Goal: Communication & Community: Answer question/provide support

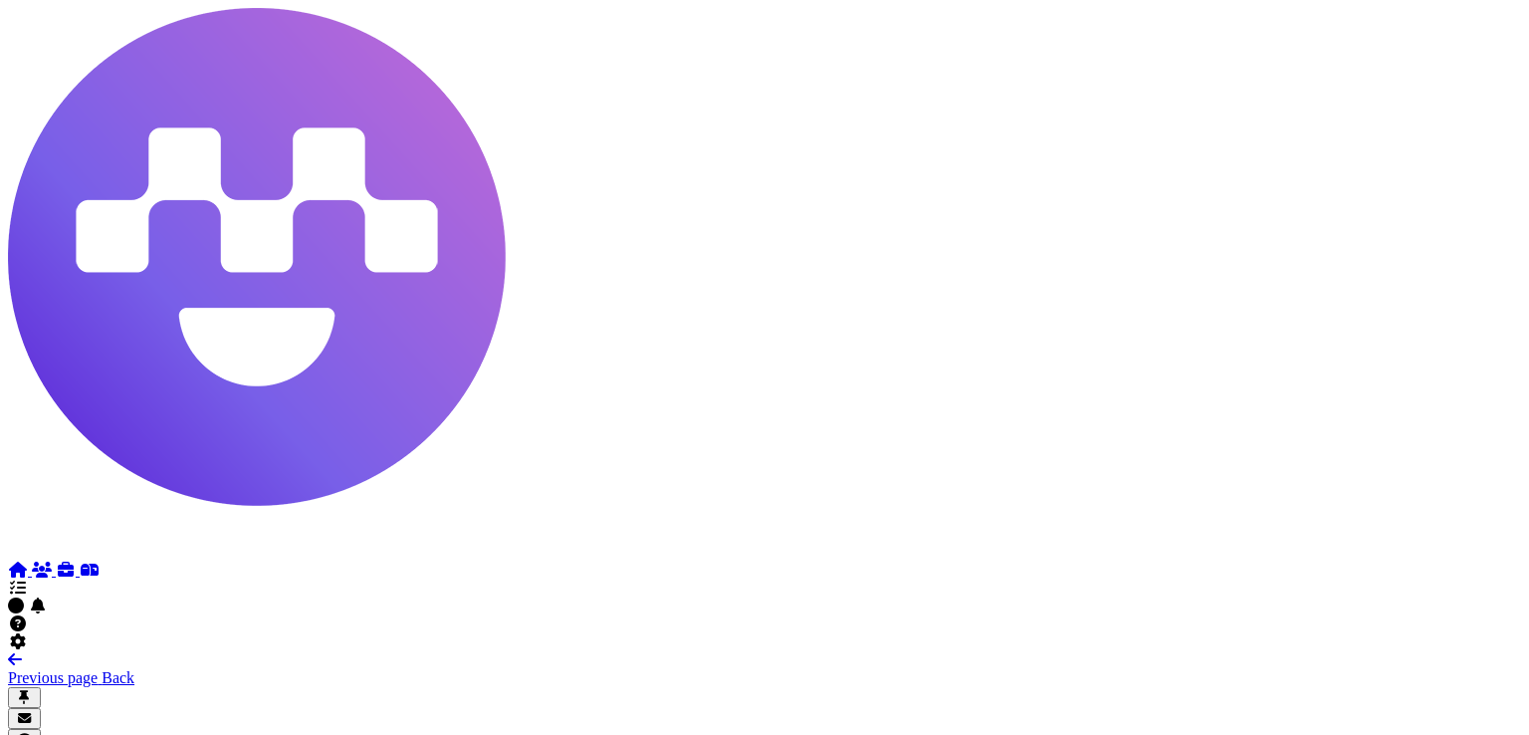
scroll to position [117, 0]
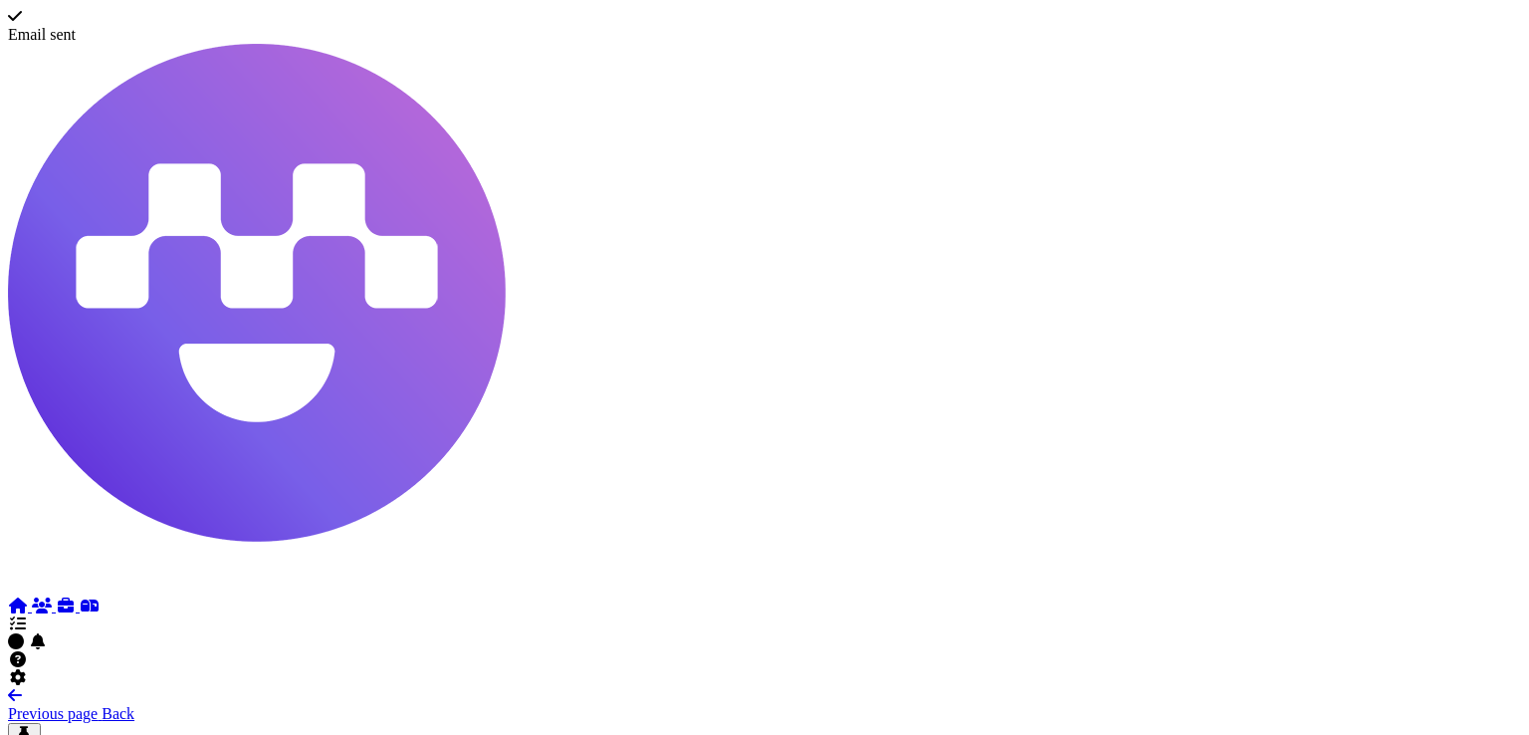
scroll to position [0, 0]
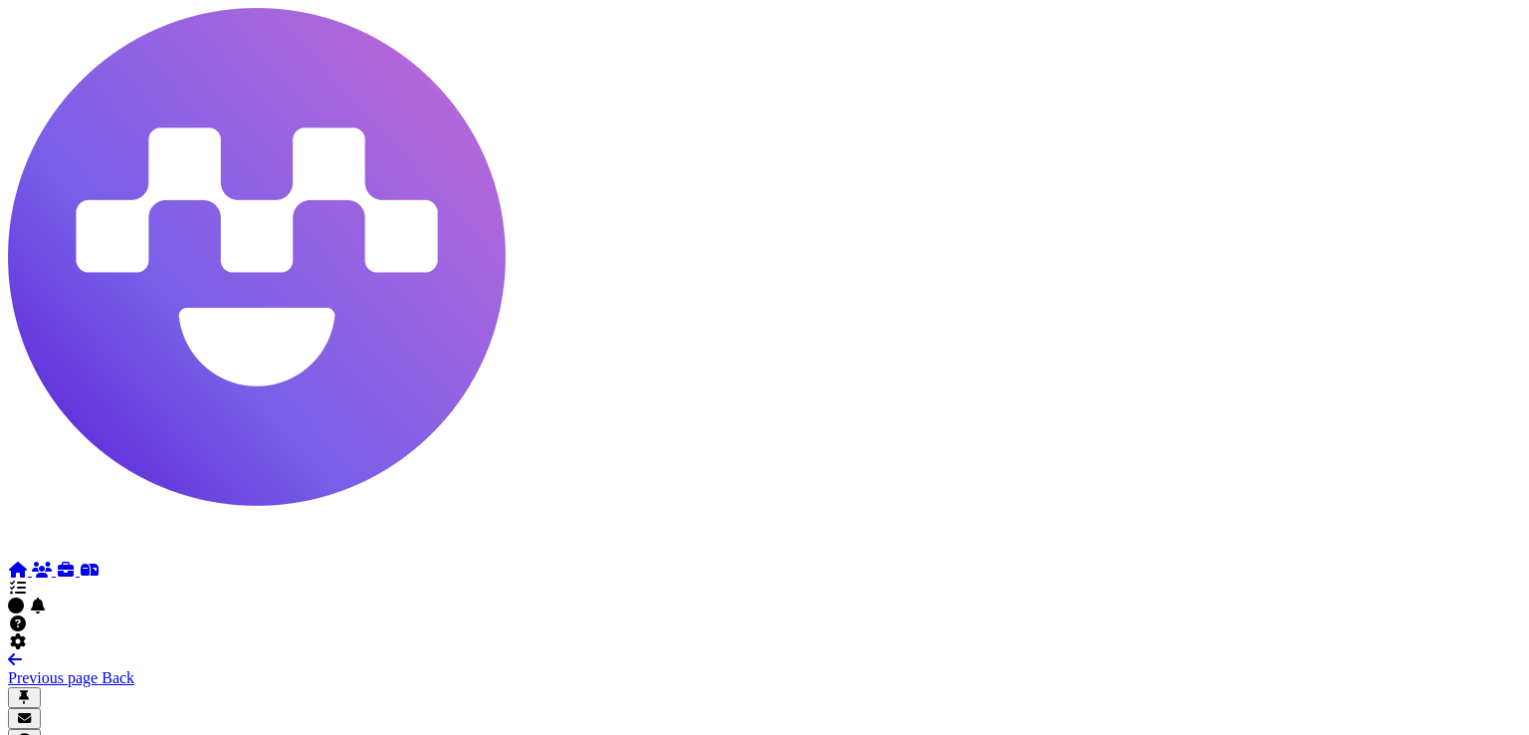
drag, startPoint x: 1286, startPoint y: 375, endPoint x: 1461, endPoint y: 383, distance: 175.4
drag, startPoint x: 1487, startPoint y: 383, endPoint x: 1401, endPoint y: 379, distance: 85.7
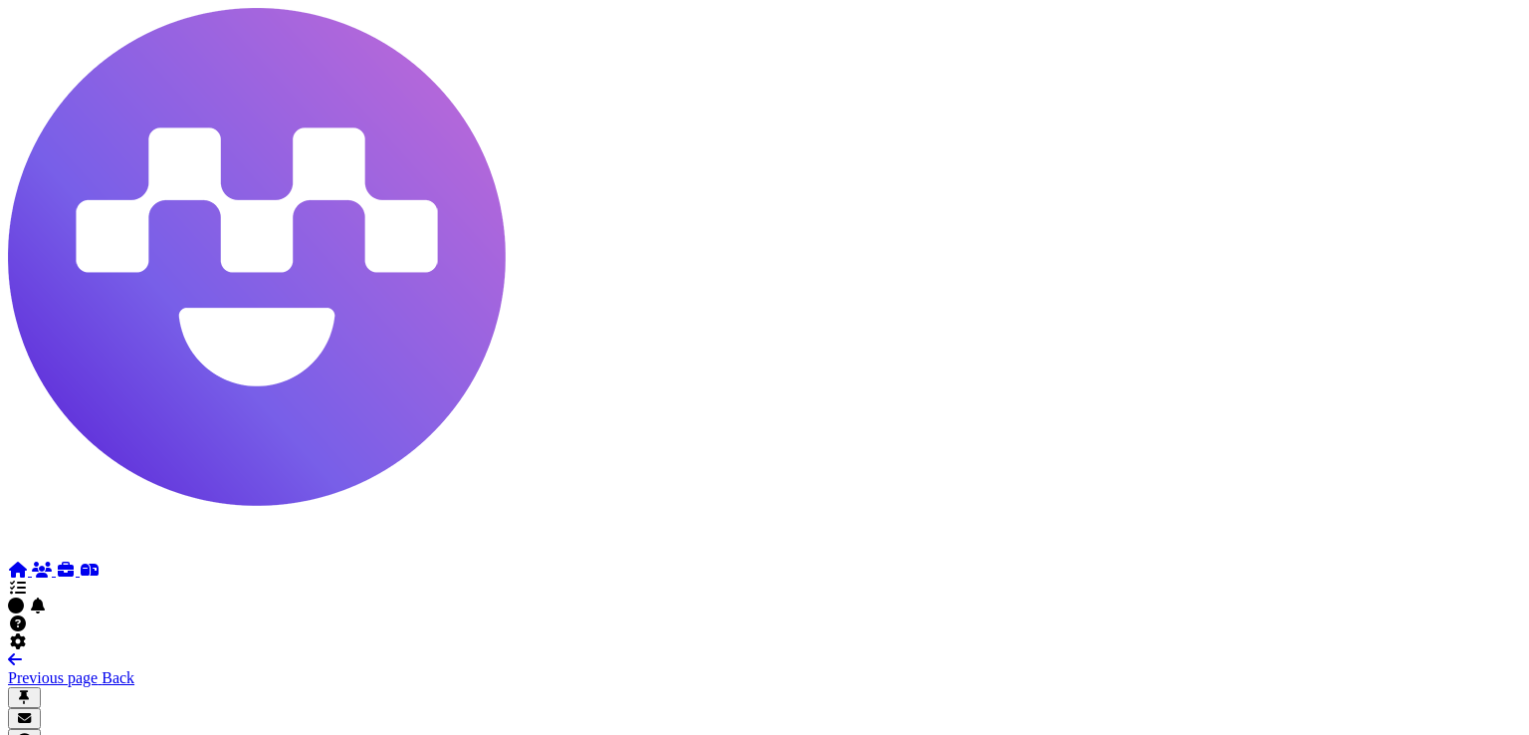
drag, startPoint x: 1381, startPoint y: 379, endPoint x: 1231, endPoint y: 598, distance: 265.6
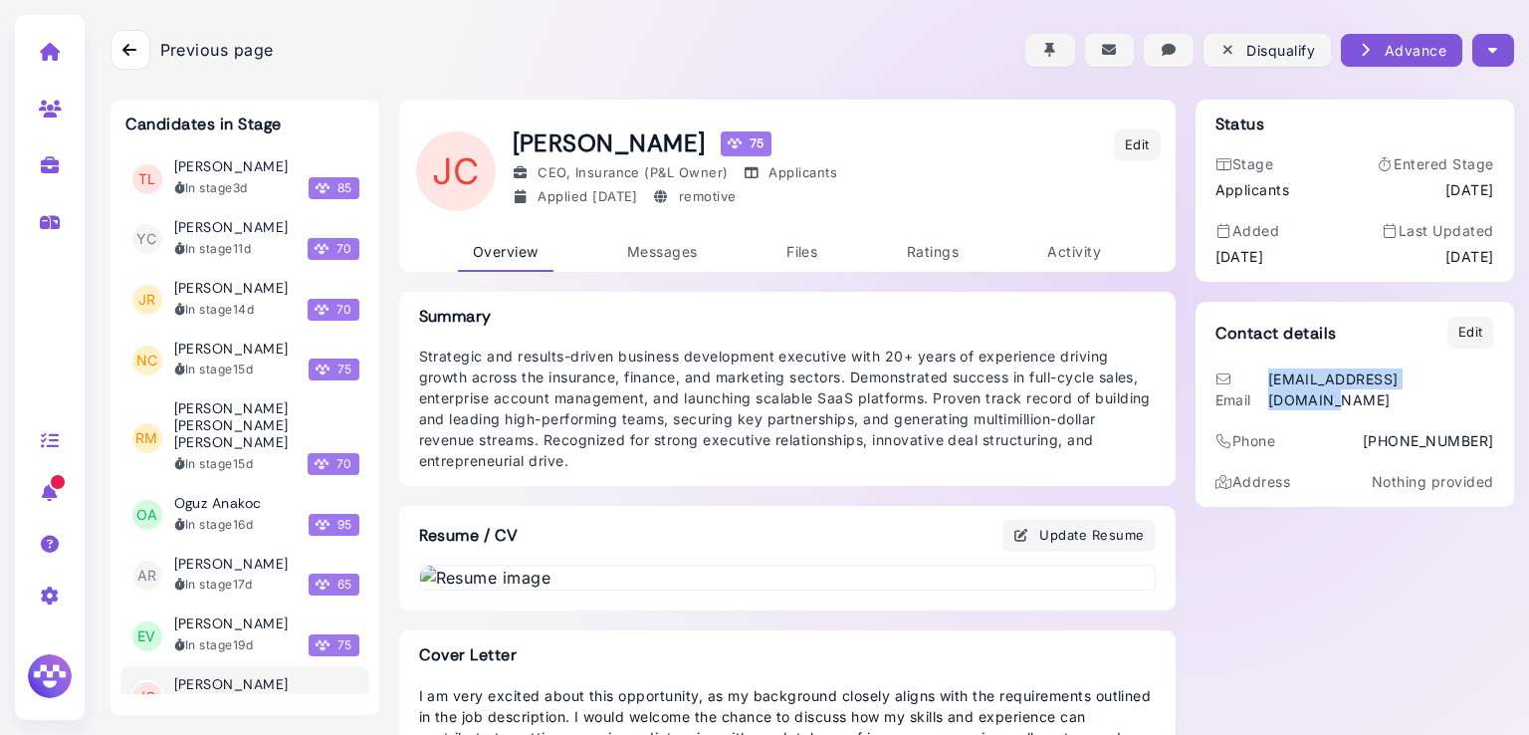
drag, startPoint x: 1302, startPoint y: 377, endPoint x: 1490, endPoint y: 368, distance: 188.3
click at [1490, 368] on div "Contact details Edit Email jasoncozzetti@gmail.com Phone 206-949-9222 Address N…" at bounding box center [1354, 404] width 318 height 205
copy div "jasoncozzetti@gmail.com"
click at [1488, 52] on icon "button" at bounding box center [1492, 50] width 9 height 21
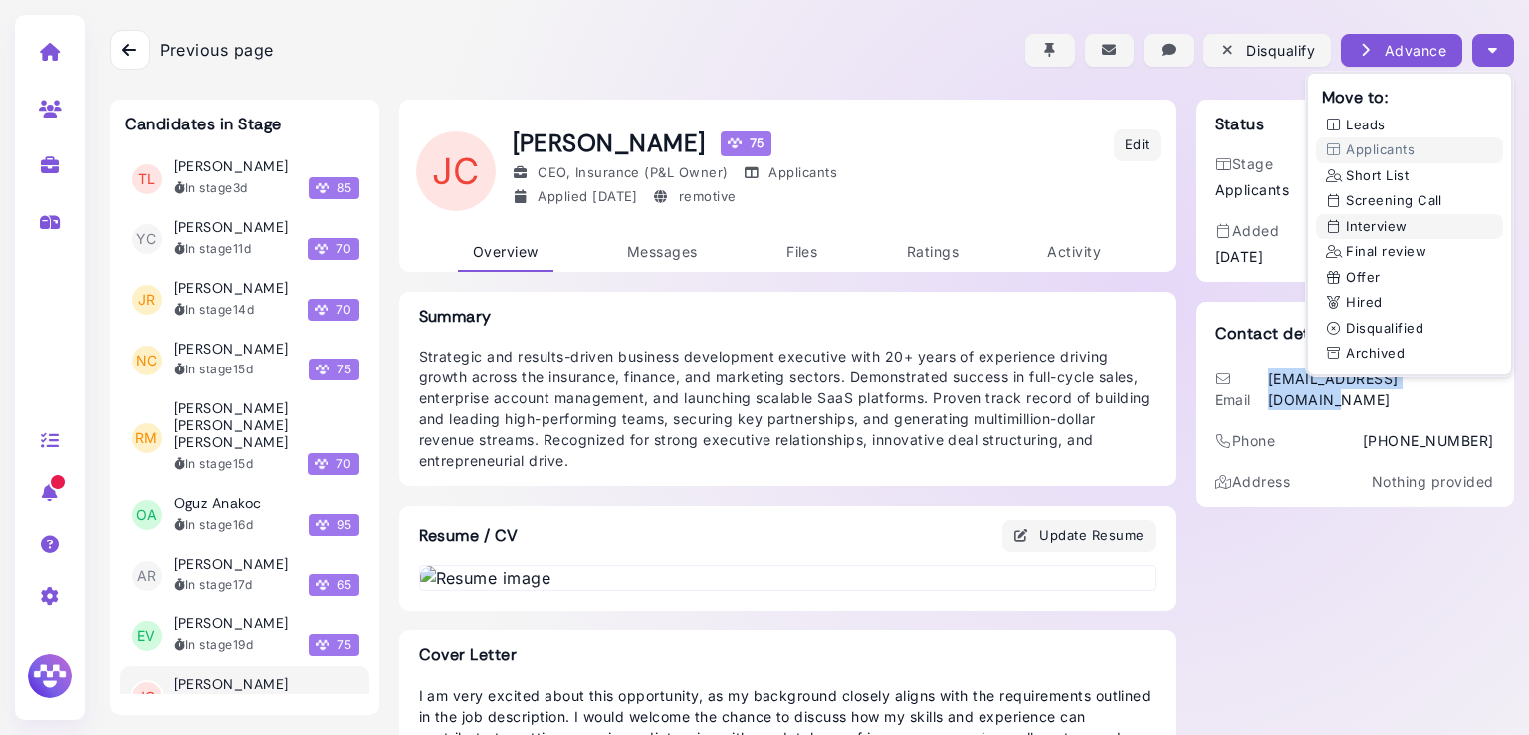
click at [1362, 217] on button "Interview" at bounding box center [1409, 227] width 187 height 26
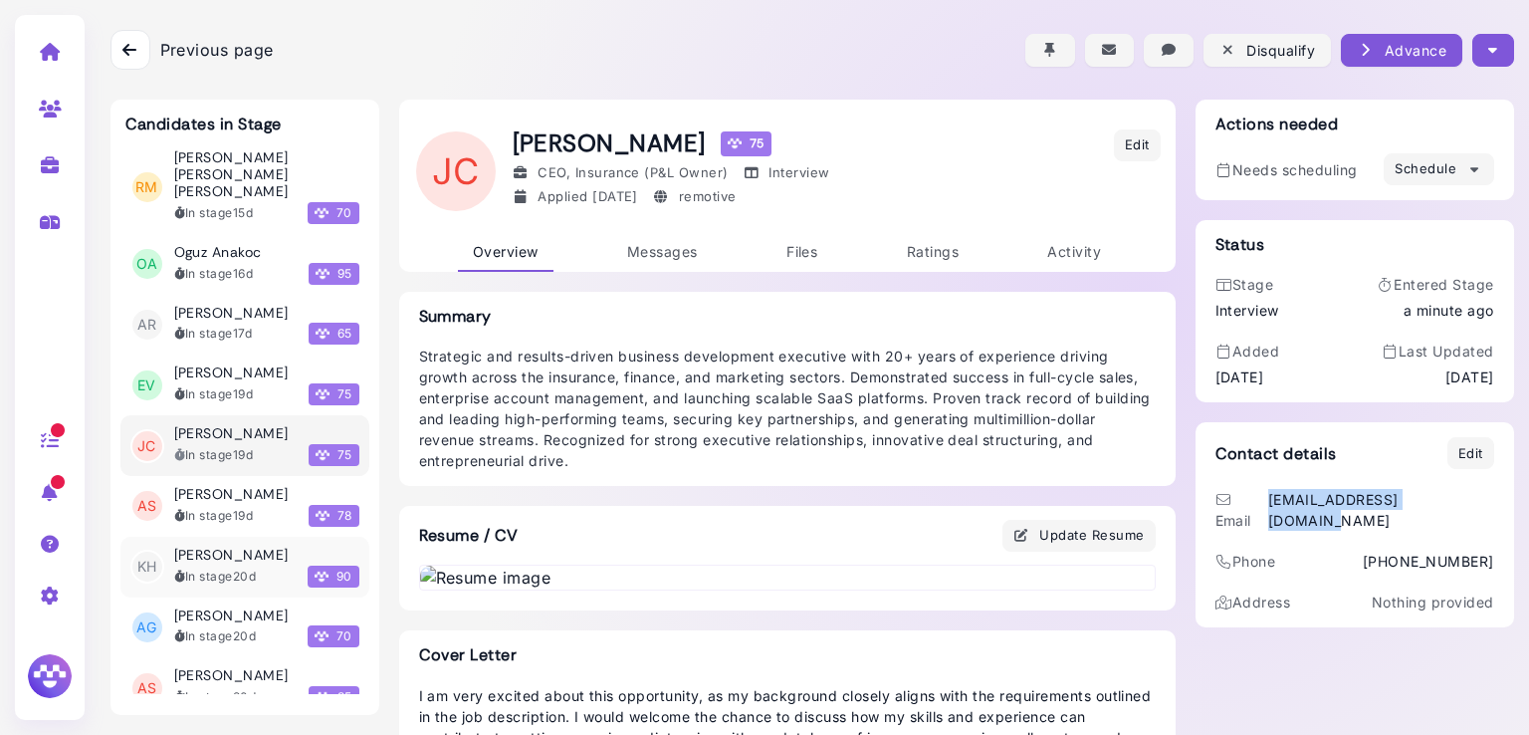
scroll to position [285, 0]
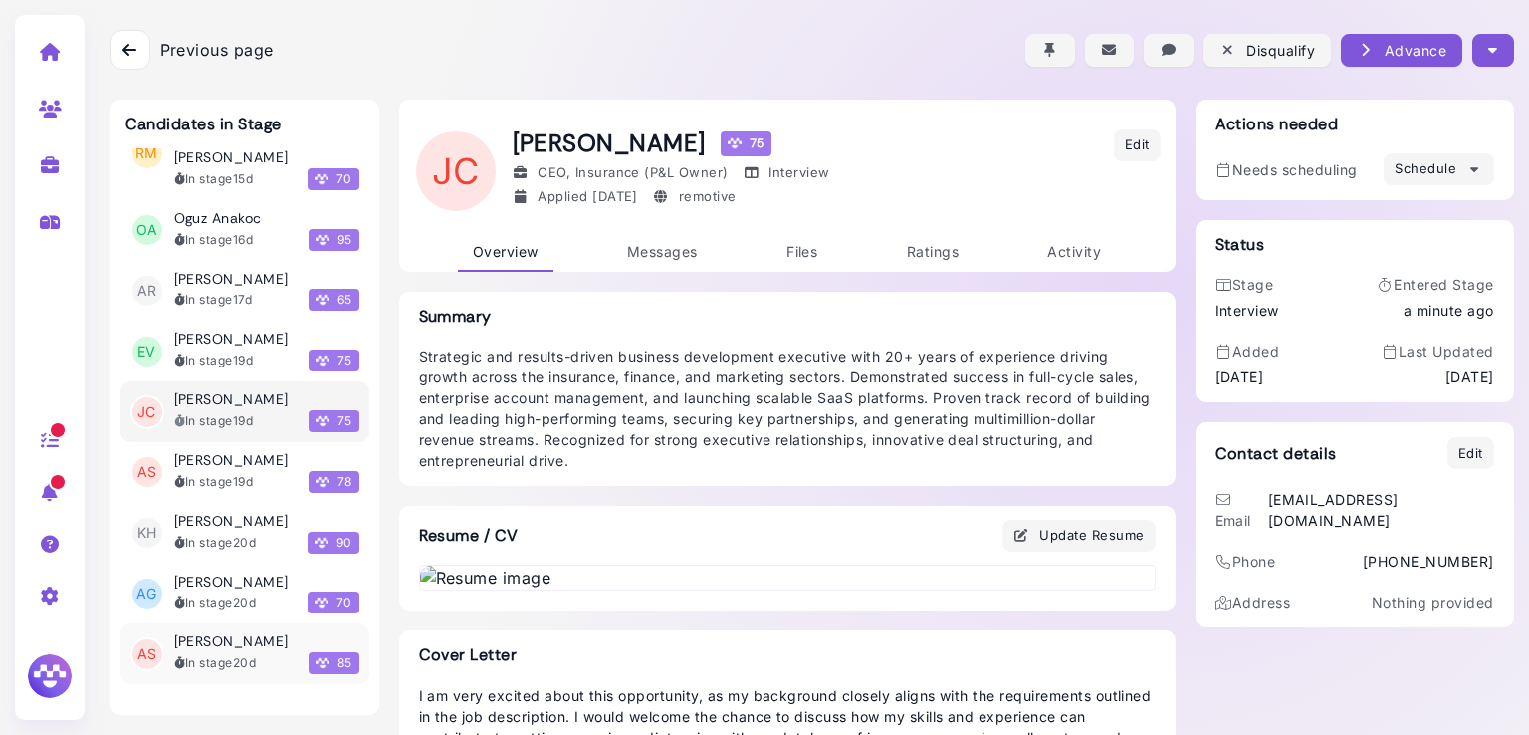
click at [207, 646] on h3 "Andrew Sommerville" at bounding box center [231, 641] width 114 height 17
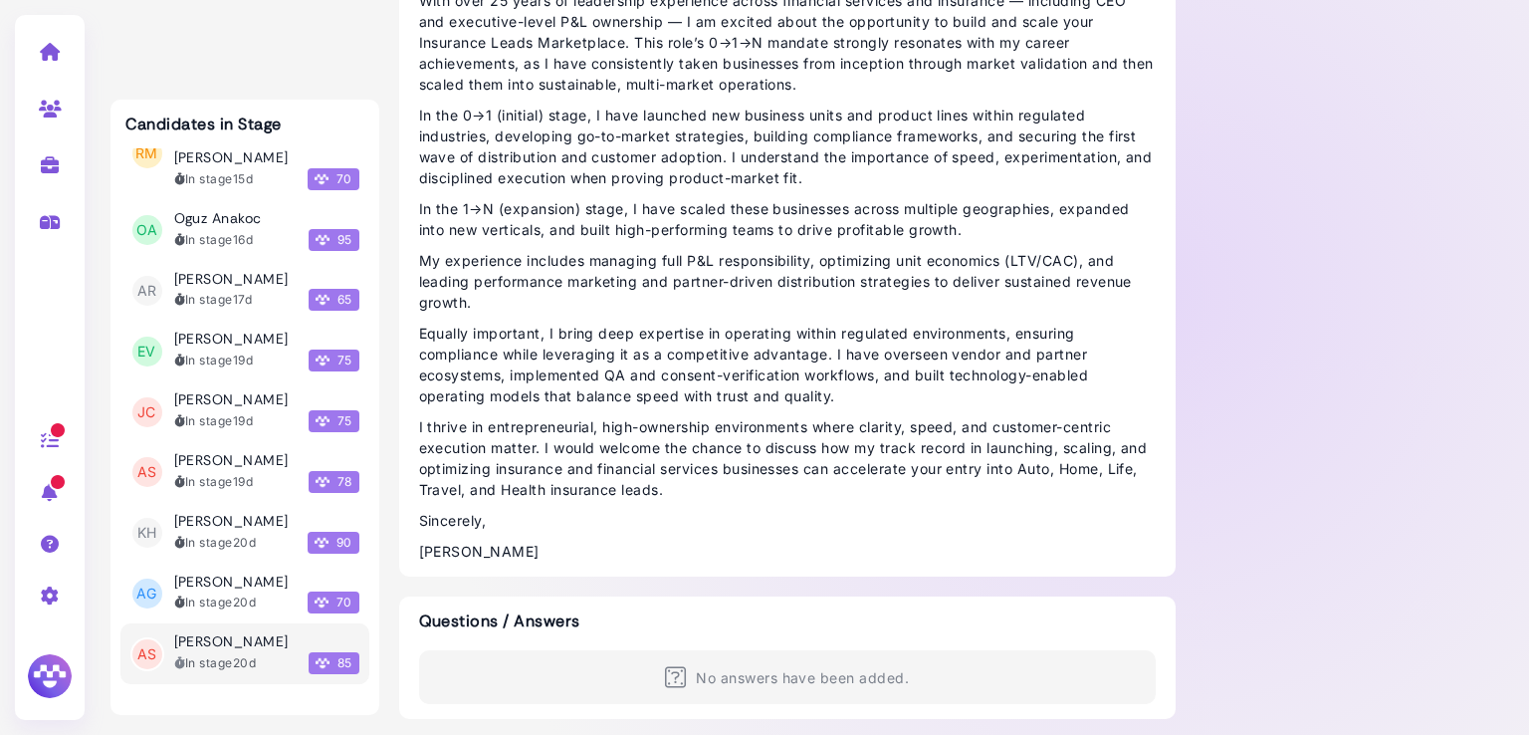
scroll to position [981, 0]
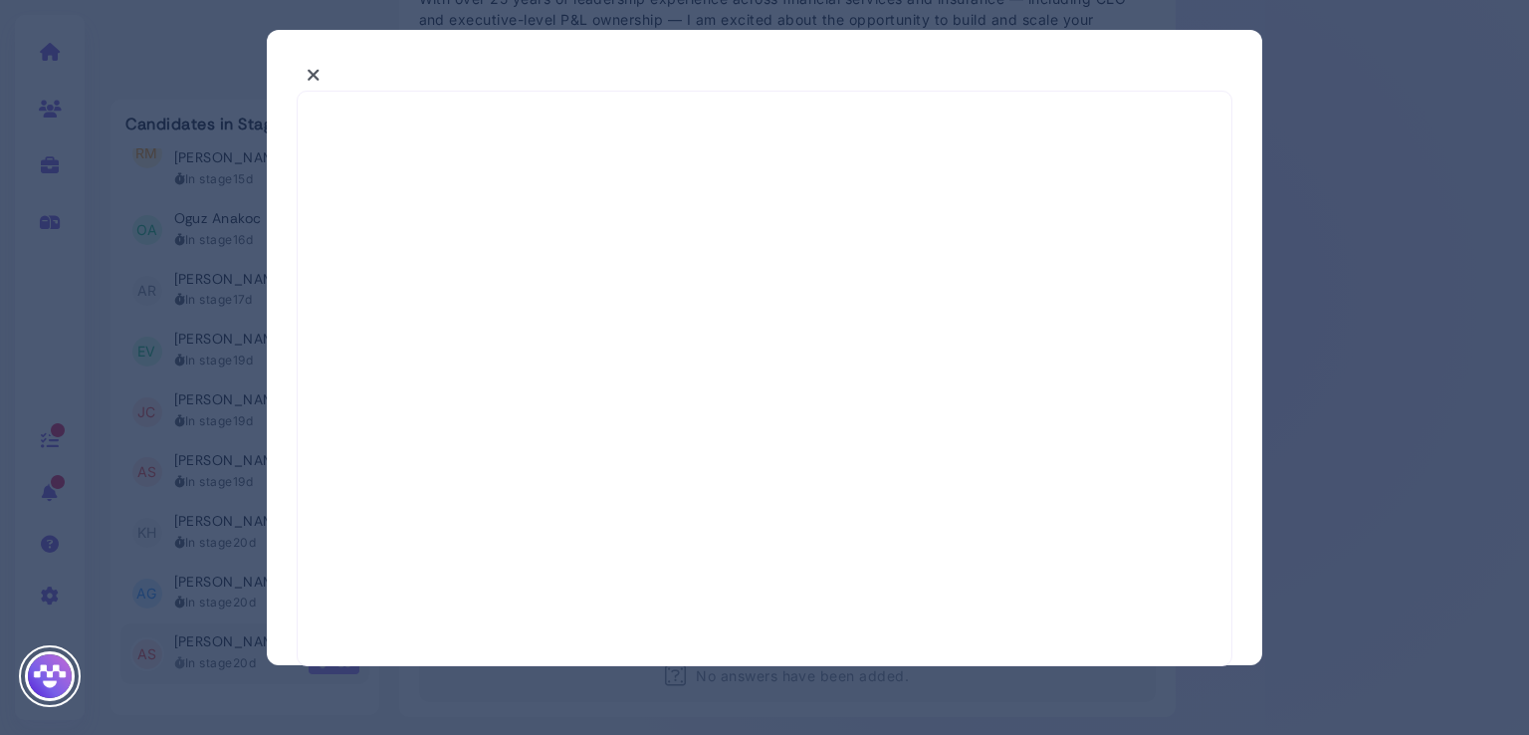
select select "*"
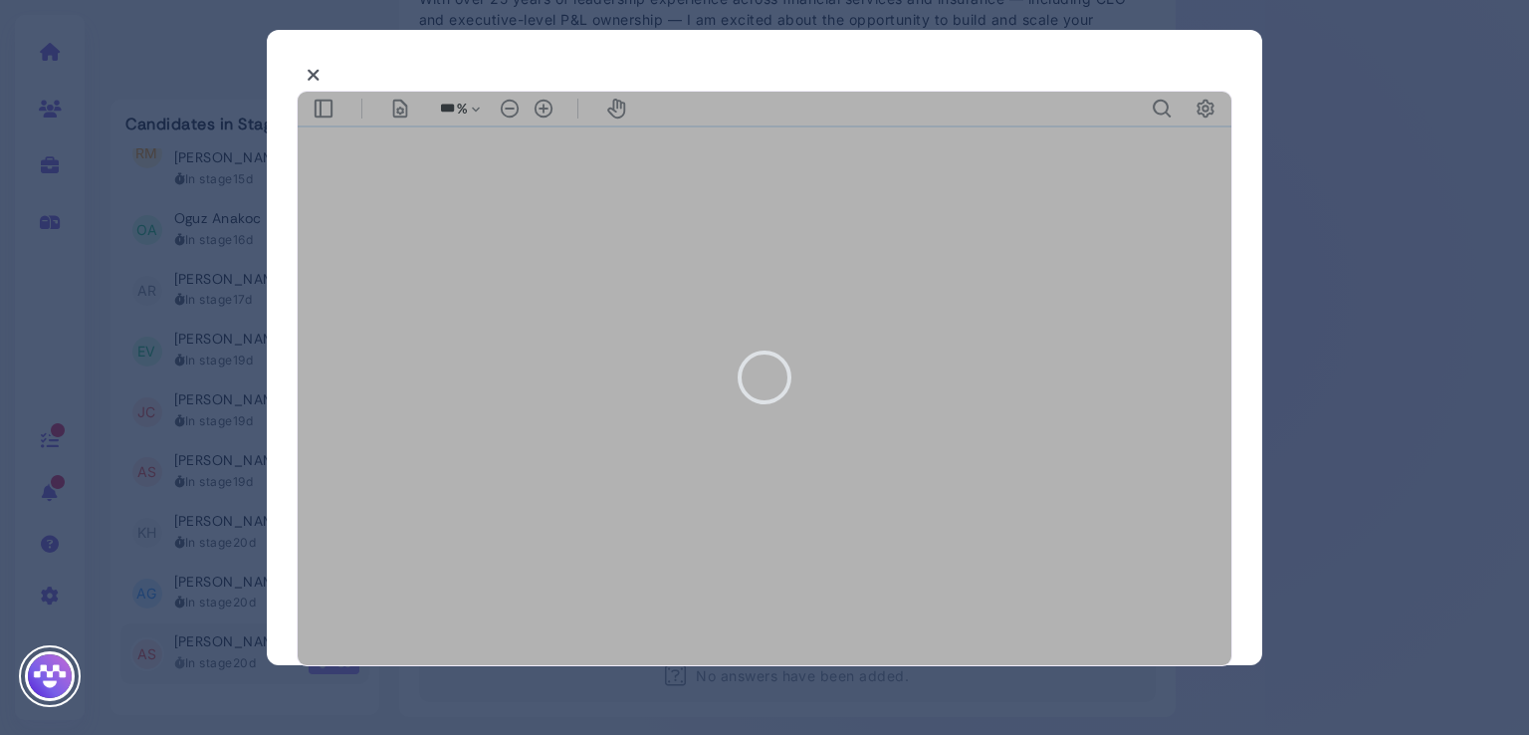
type input "***"
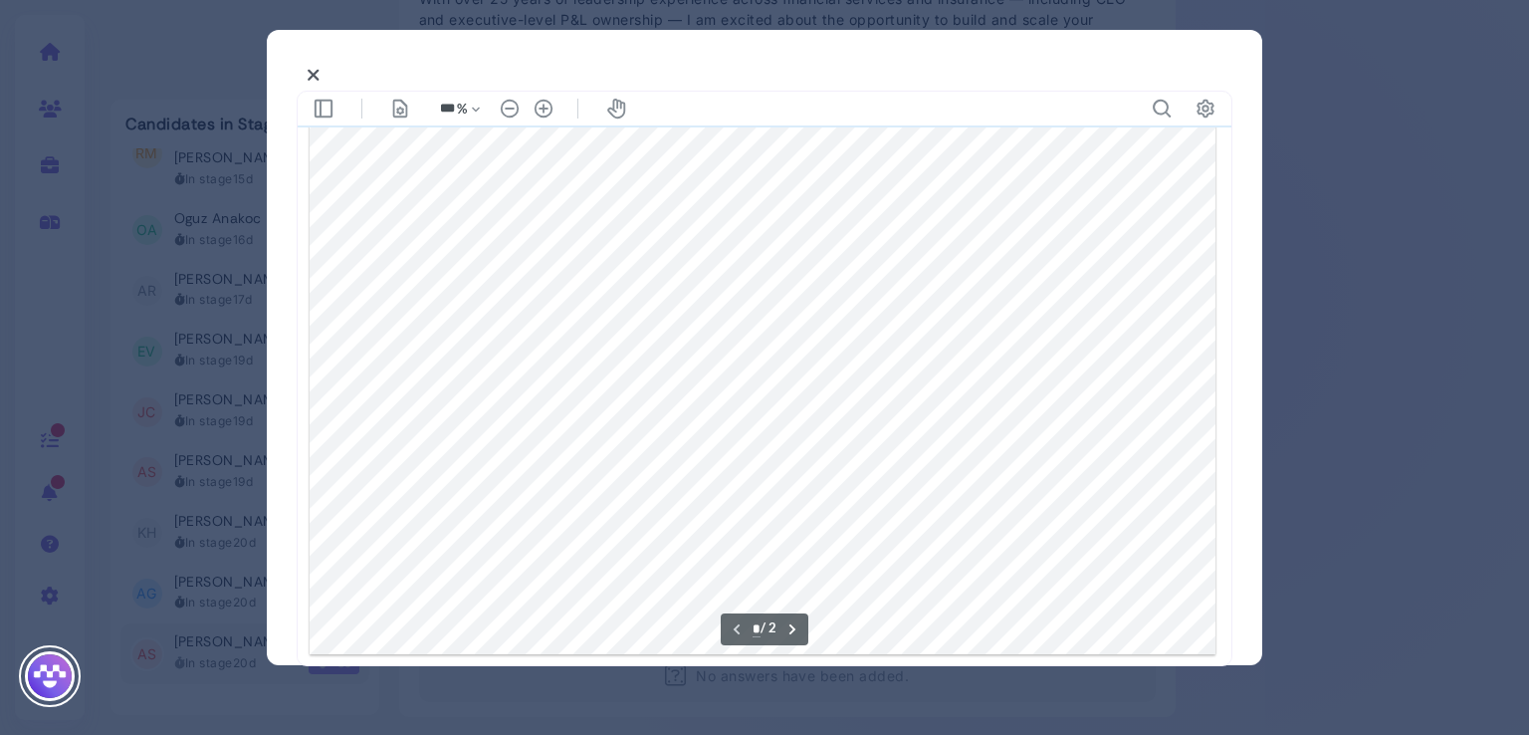
scroll to position [823, 0]
type input "*"
click at [309, 85] on icon at bounding box center [314, 75] width 14 height 21
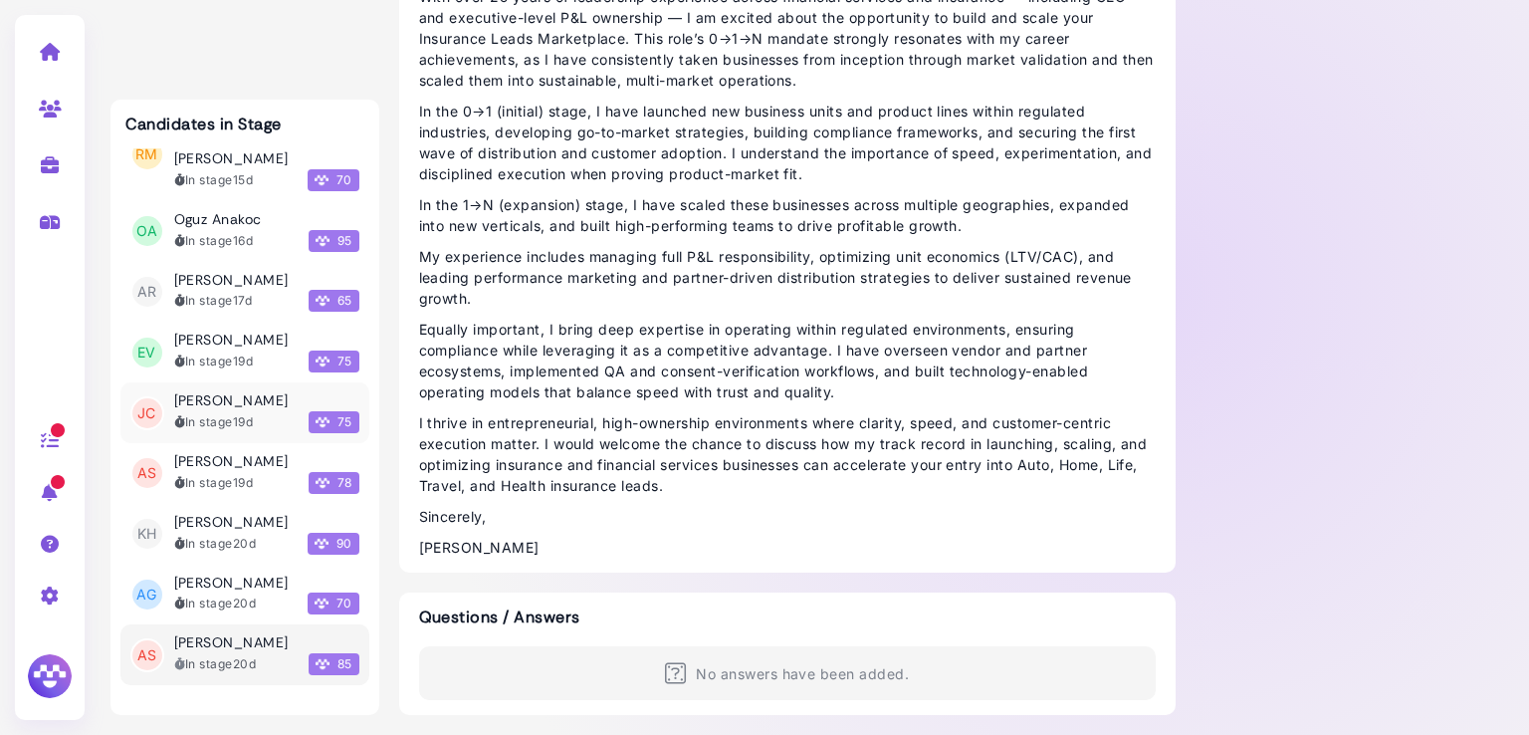
scroll to position [285, 0]
click at [220, 649] on h3 "Andrew Sommerville" at bounding box center [231, 641] width 114 height 17
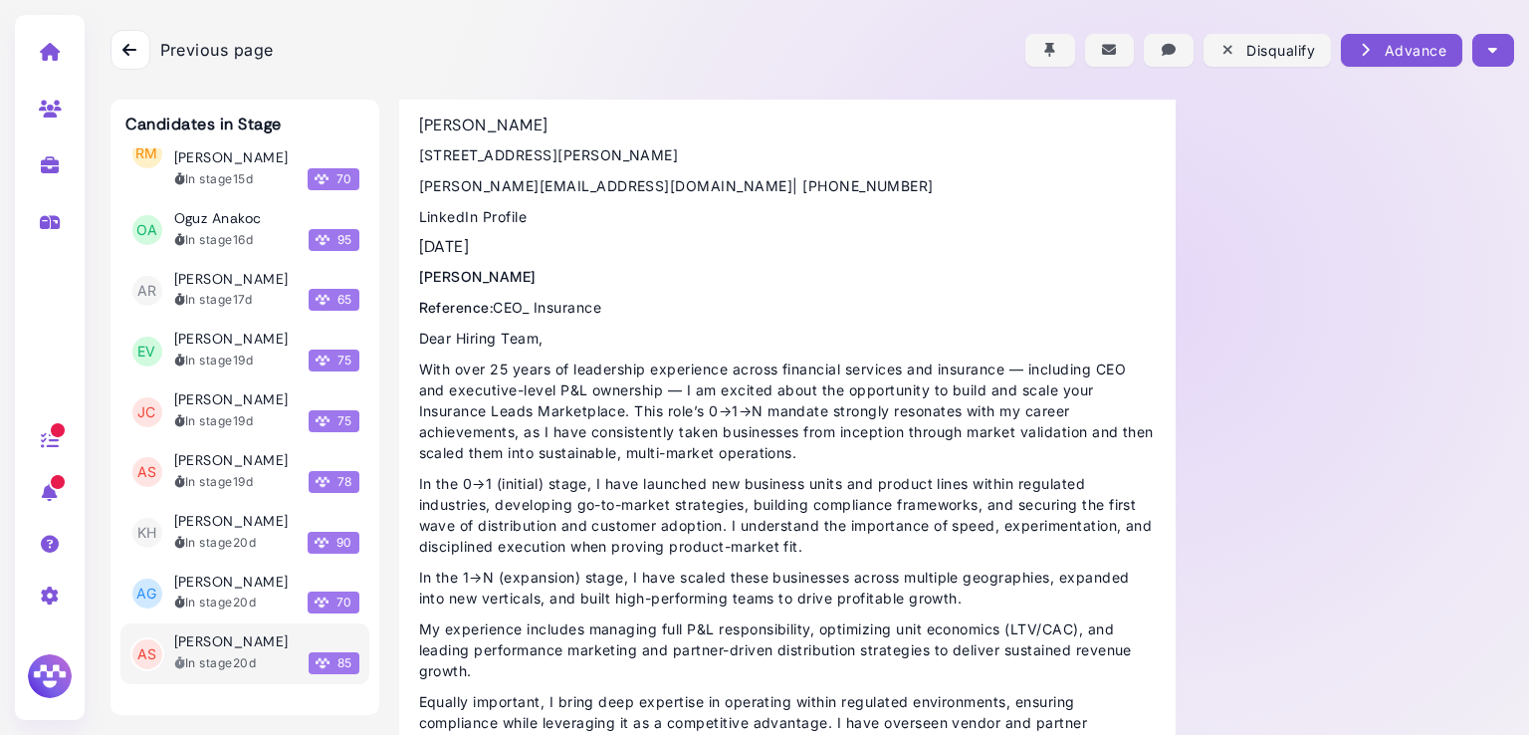
scroll to position [872, 0]
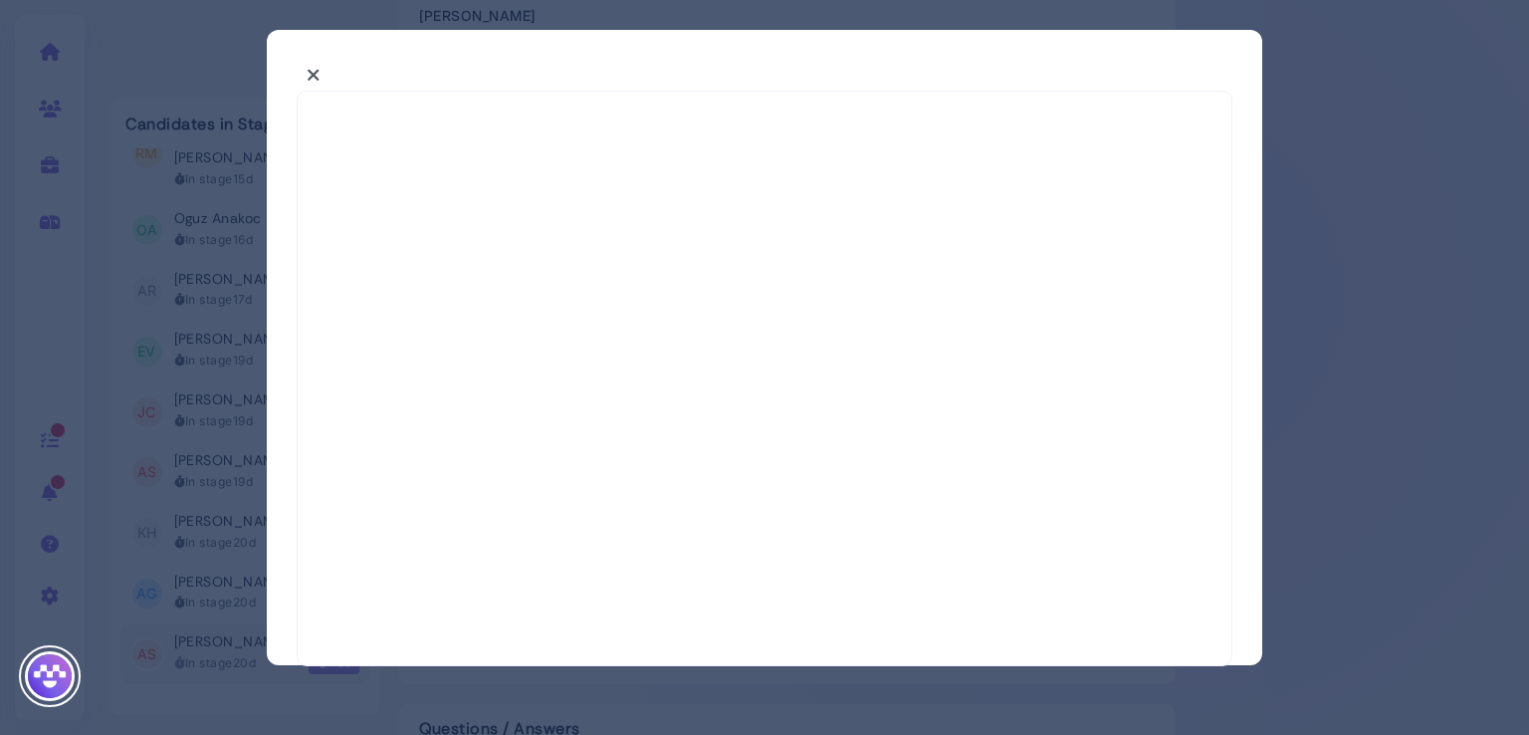
select select "*"
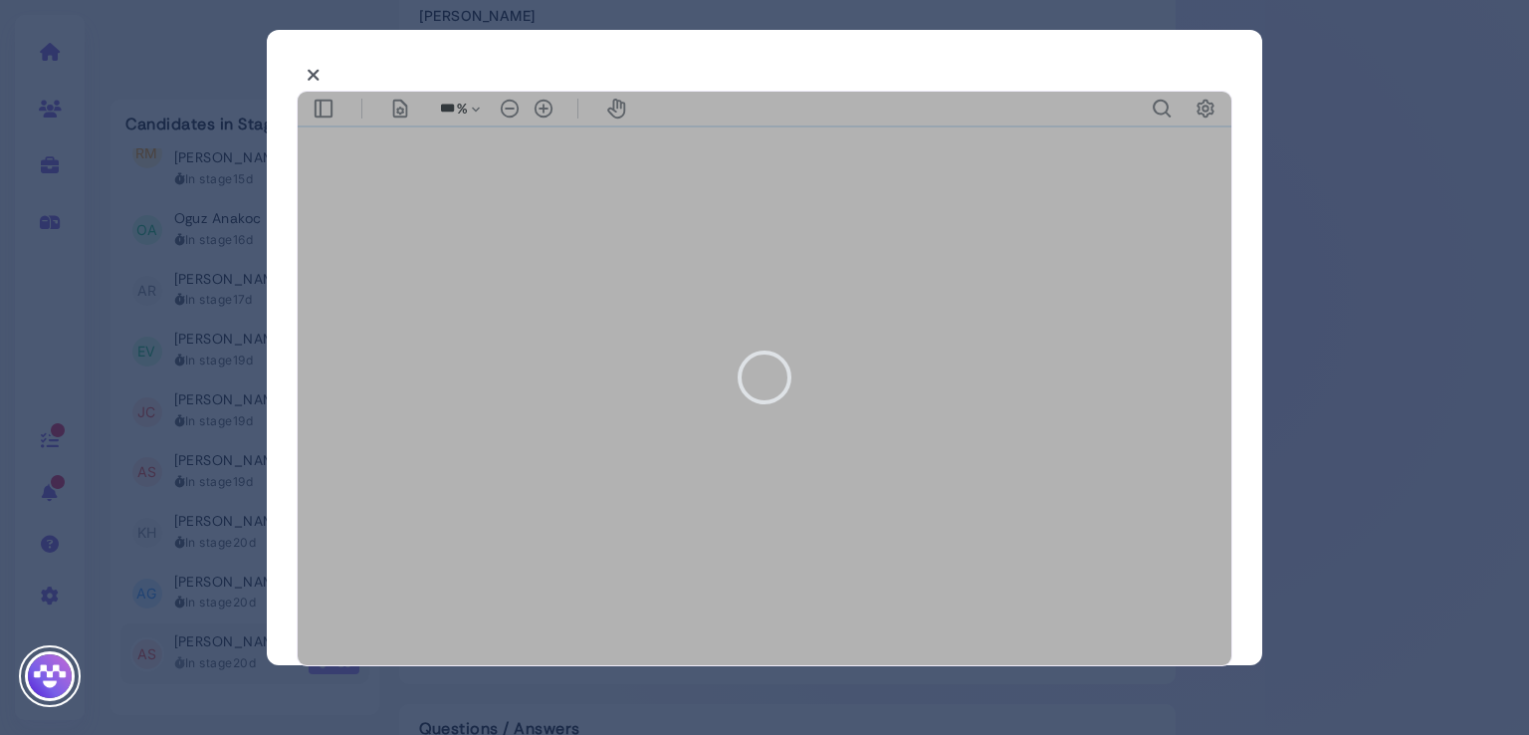
type input "***"
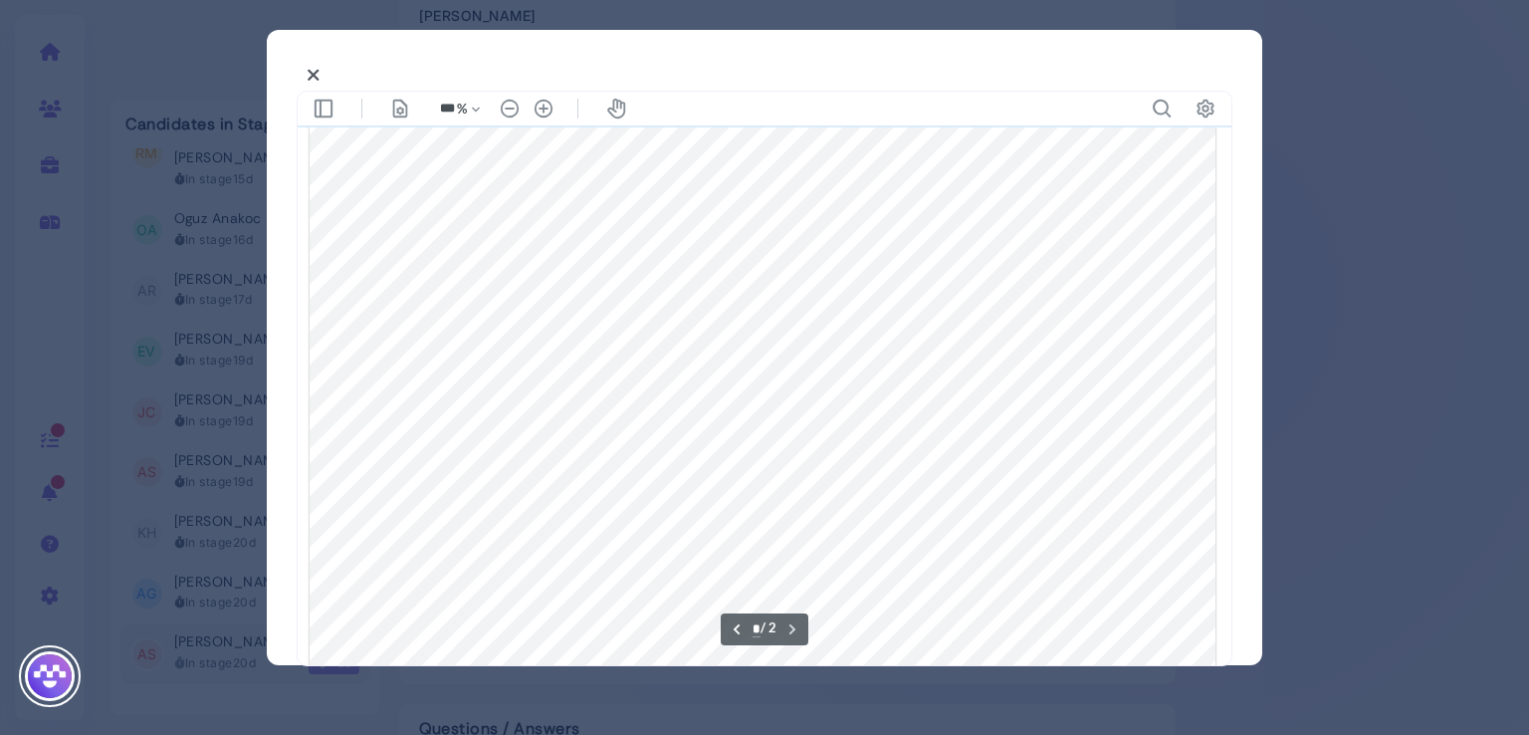
scroll to position [2048, 0]
type input "*"
click at [312, 68] on icon at bounding box center [314, 75] width 14 height 21
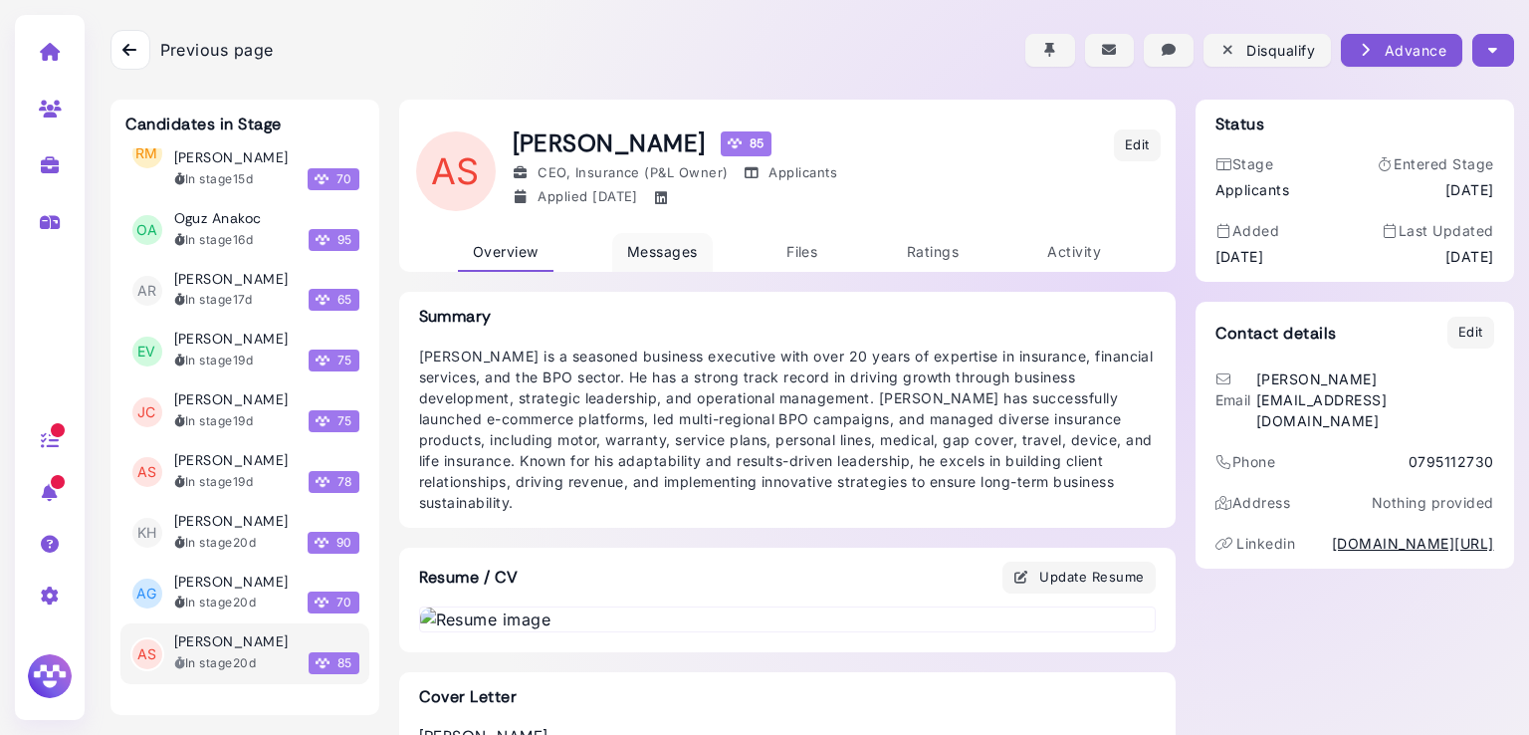
click at [649, 246] on span "Messages" at bounding box center [662, 251] width 71 height 17
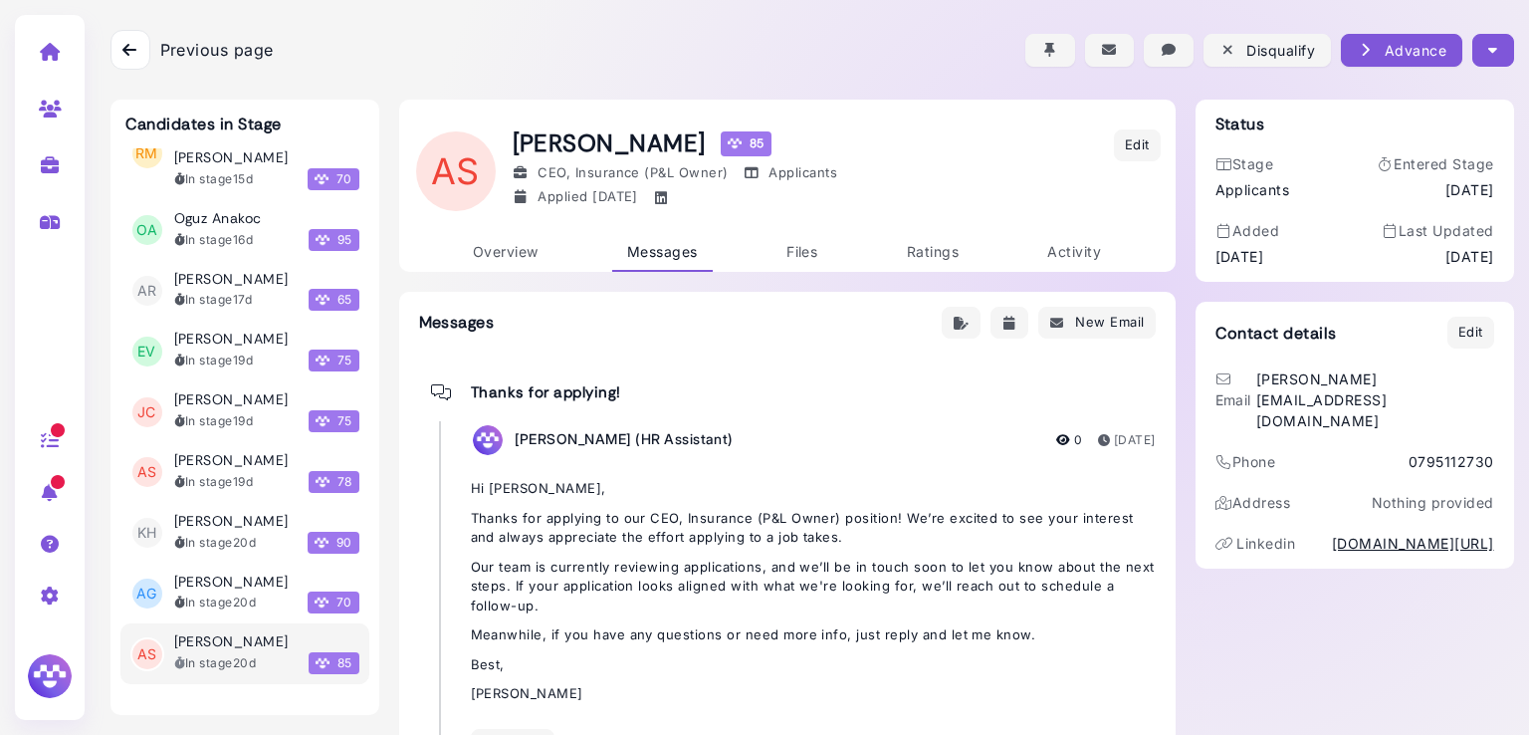
scroll to position [85, 0]
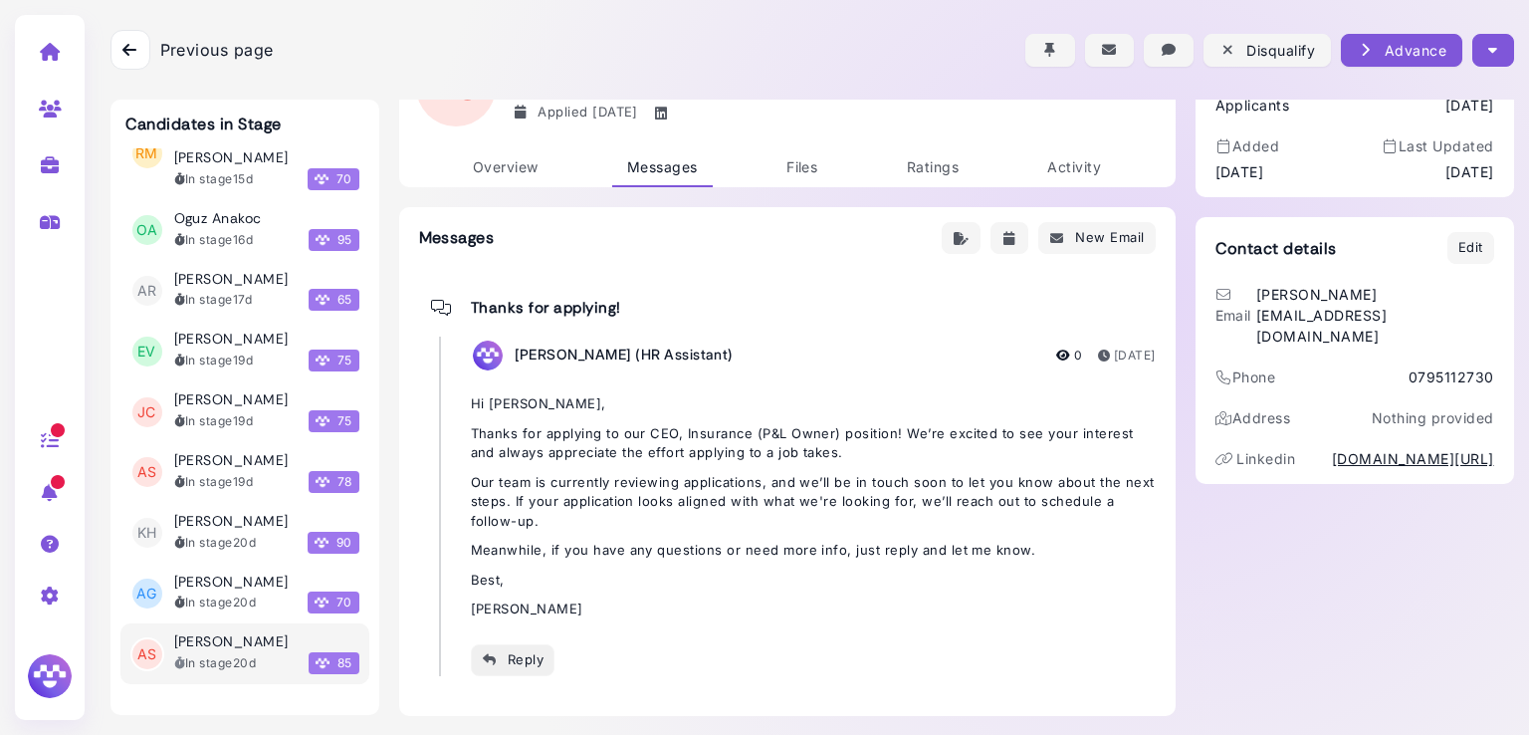
click at [490, 656] on div "Reply" at bounding box center [513, 659] width 63 height 21
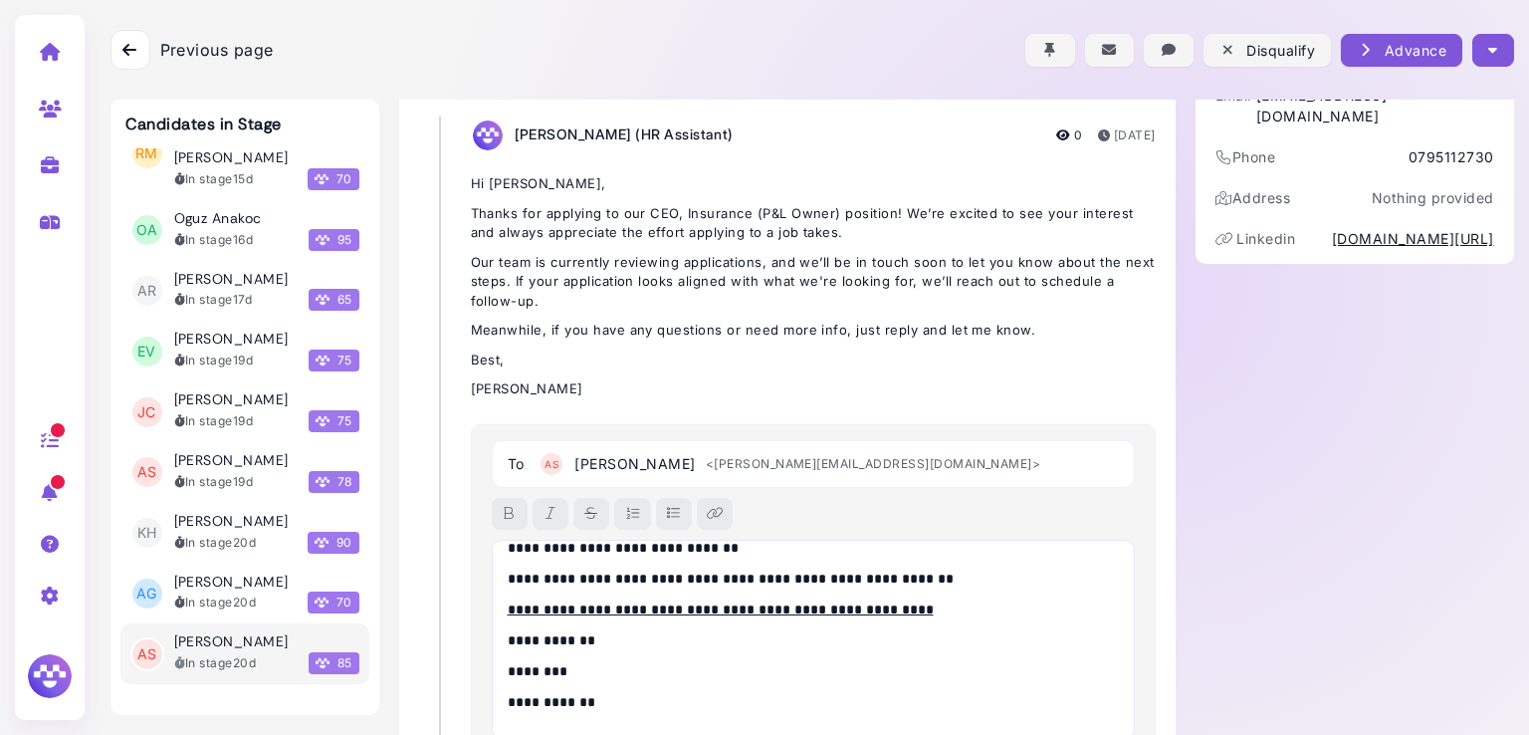
scroll to position [0, 0]
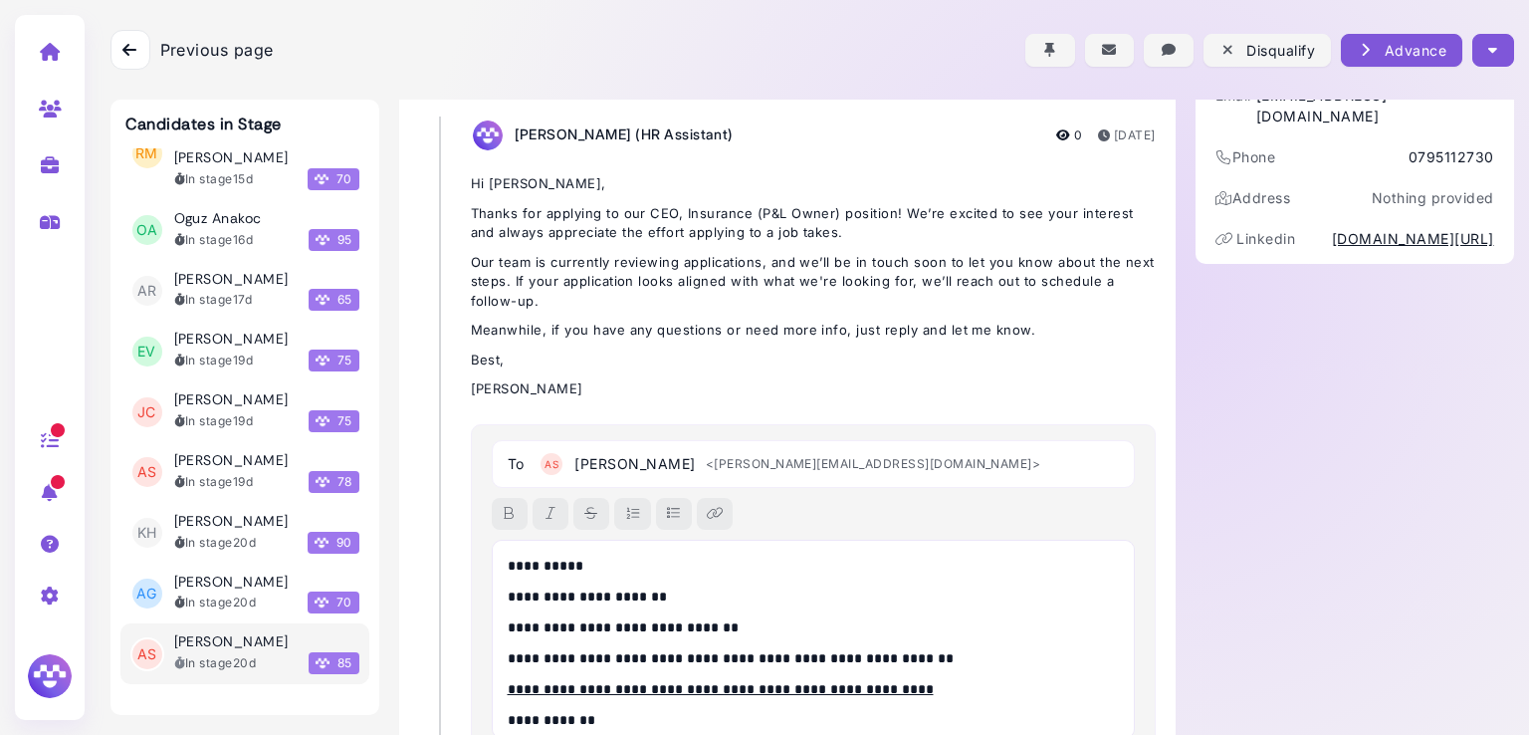
click at [561, 565] on p "**********" at bounding box center [809, 565] width 602 height 21
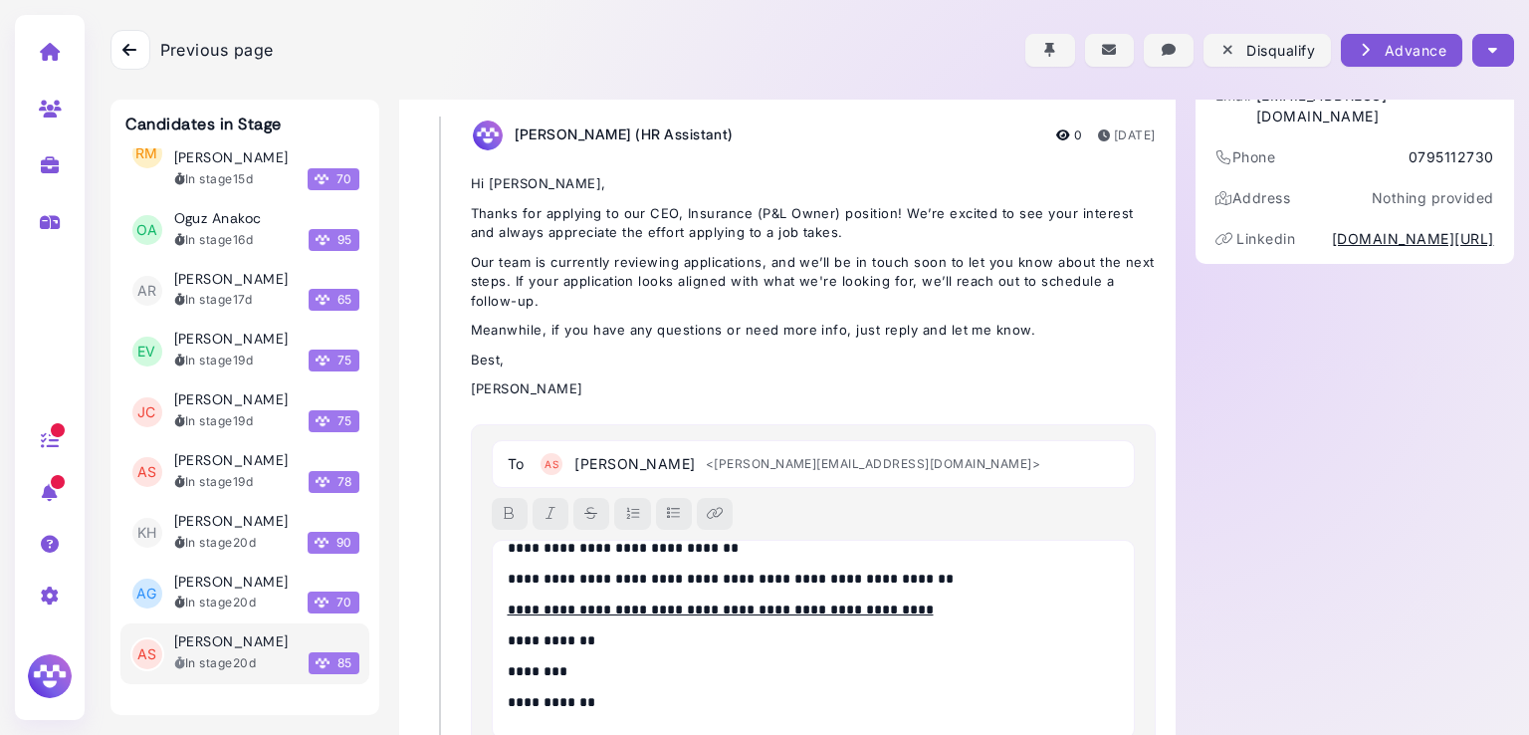
scroll to position [463, 0]
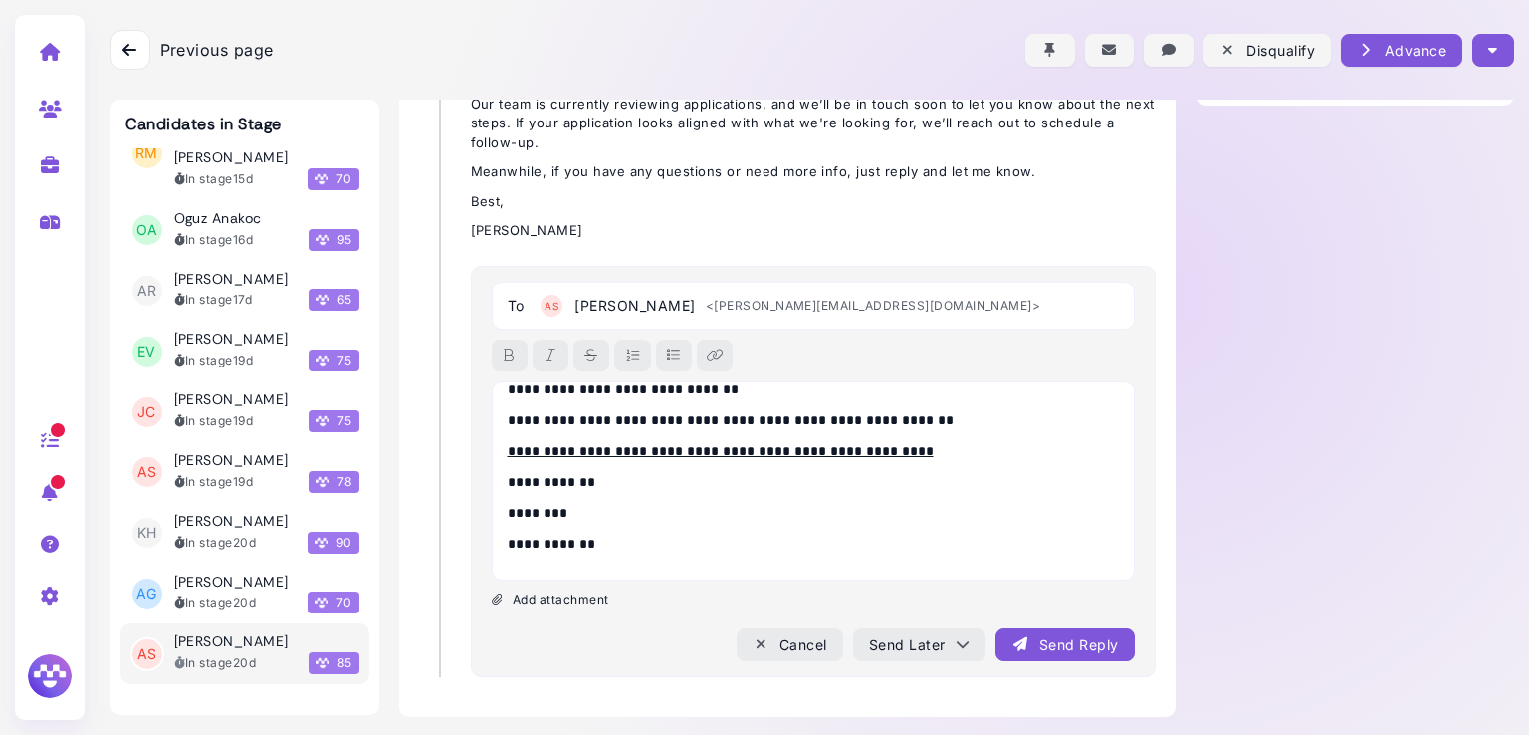
click at [1046, 648] on div "Send Reply" at bounding box center [1064, 644] width 106 height 21
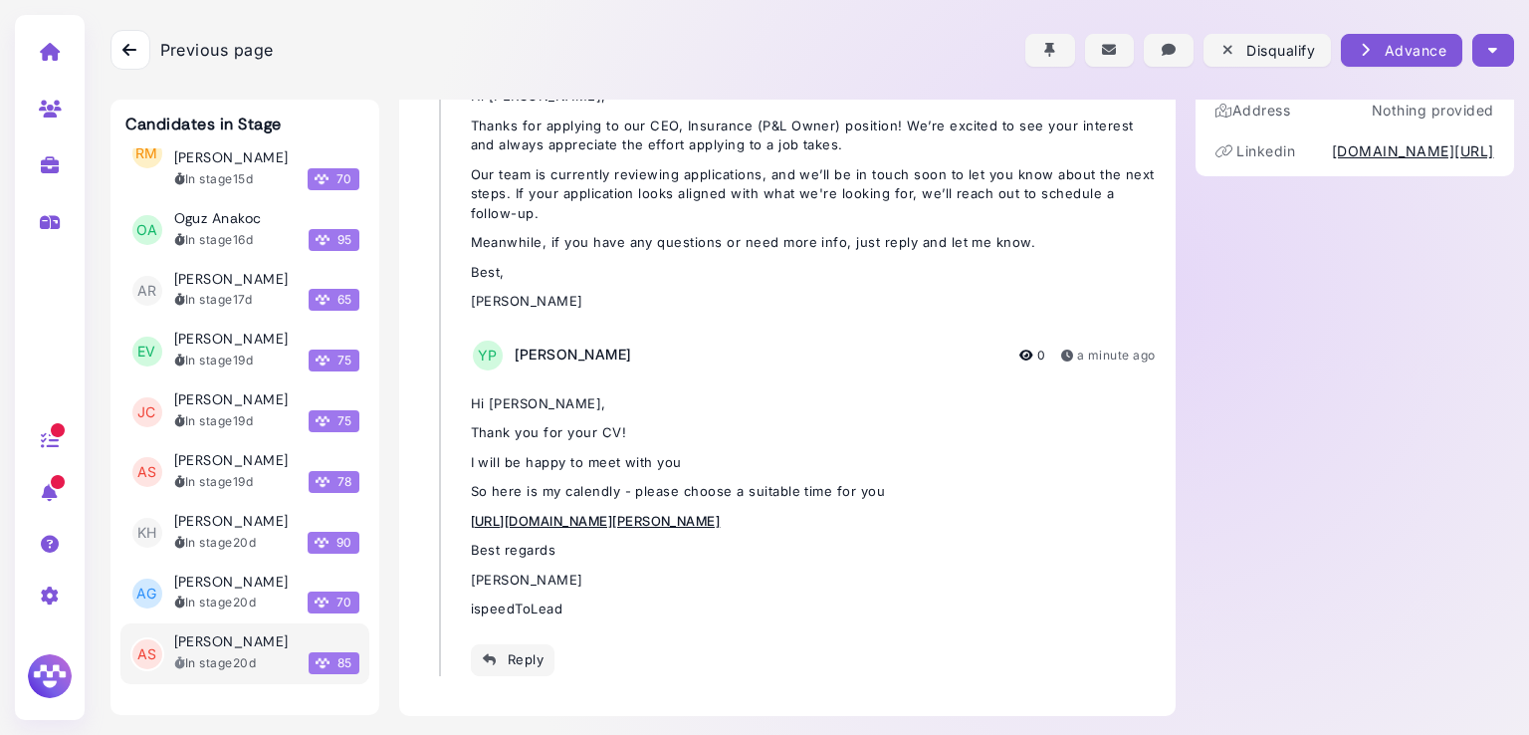
scroll to position [0, 0]
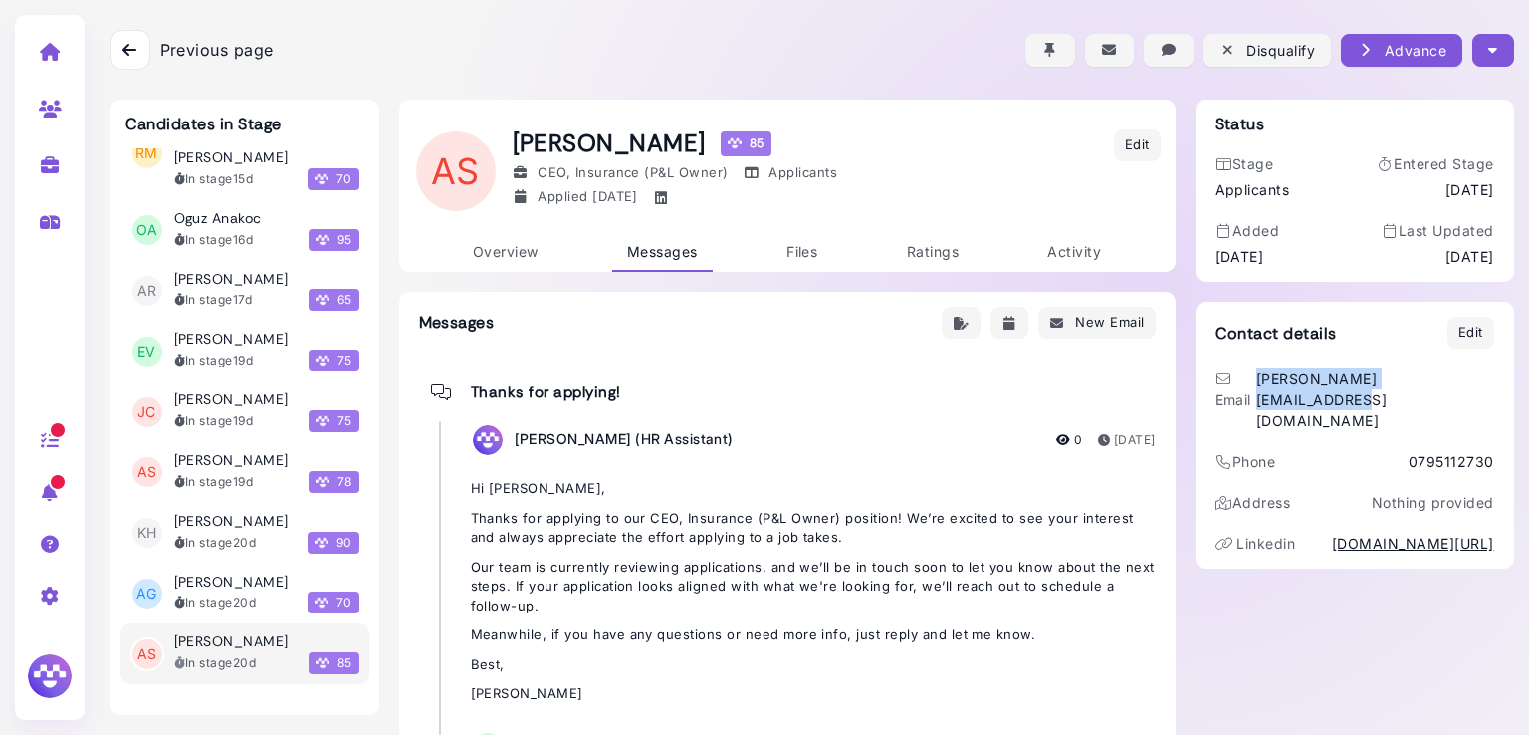
drag, startPoint x: 1282, startPoint y: 380, endPoint x: 1488, endPoint y: 382, distance: 206.0
click at [1488, 382] on div "Contact details Edit Email andrew@storeonlineza.co.za Phone 0795112730 Address …" at bounding box center [1354, 435] width 318 height 267
copy div "andrew@storeonlineza.co.za"
click at [1488, 52] on icon "button" at bounding box center [1492, 50] width 9 height 21
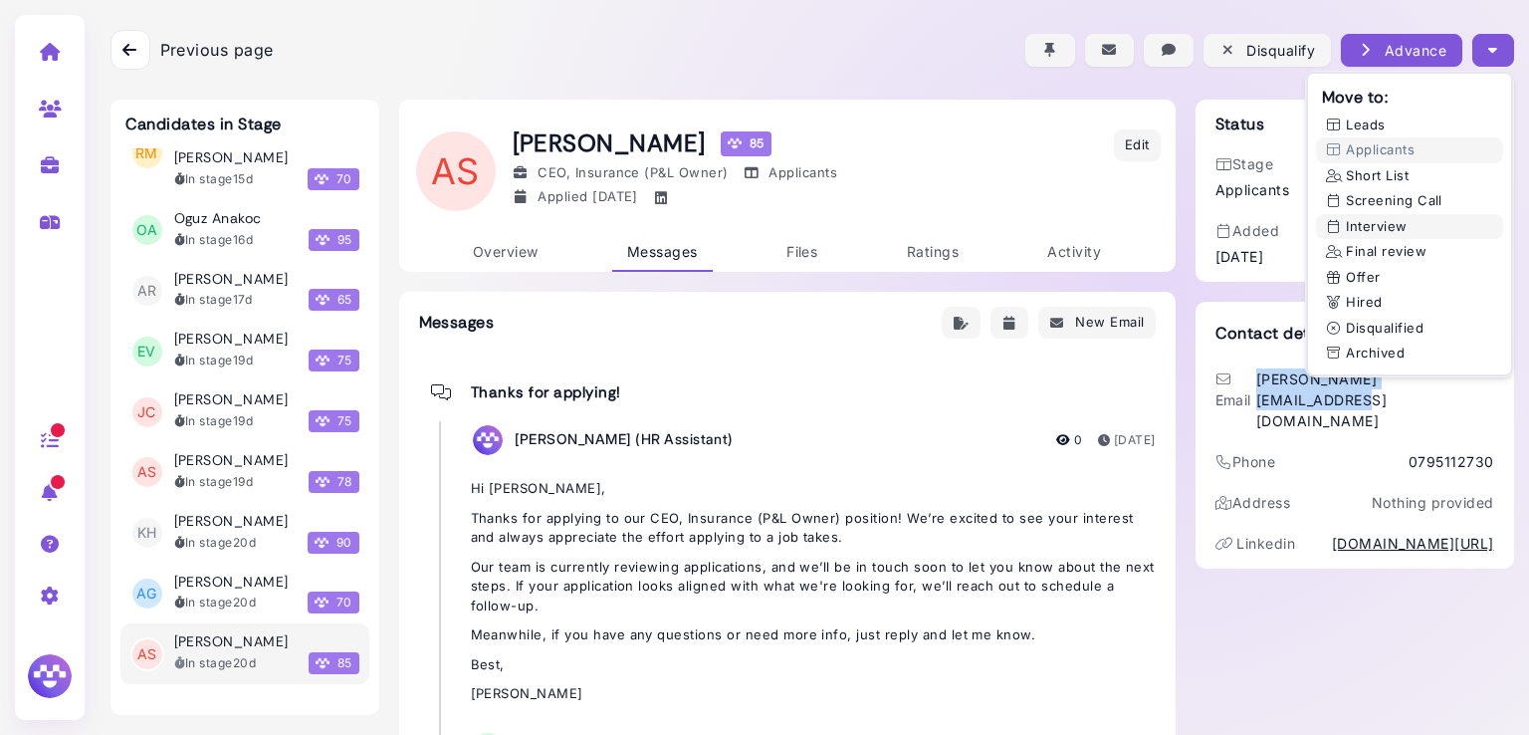
click at [1396, 232] on button "Interview" at bounding box center [1409, 227] width 187 height 26
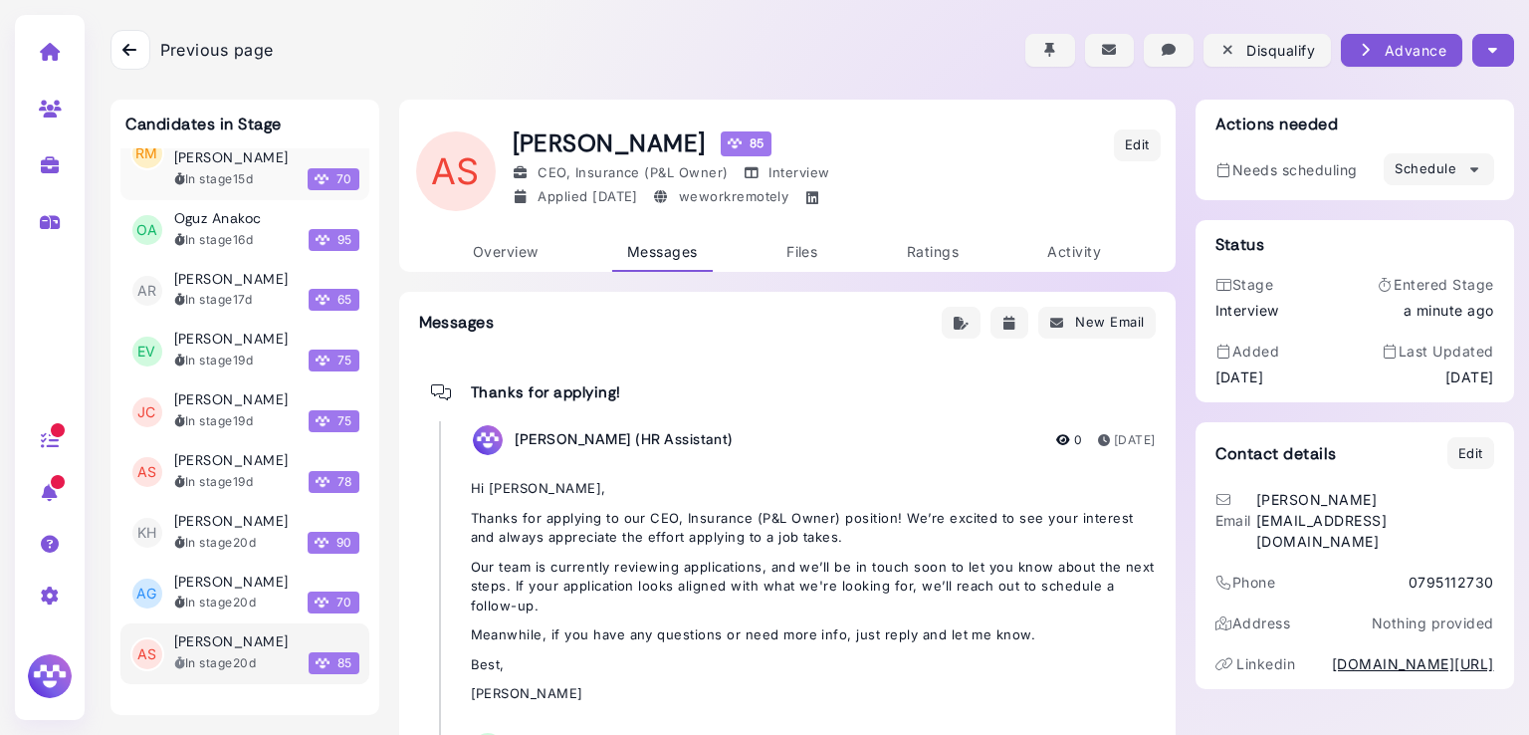
click at [247, 178] on time "15d" at bounding box center [243, 178] width 20 height 15
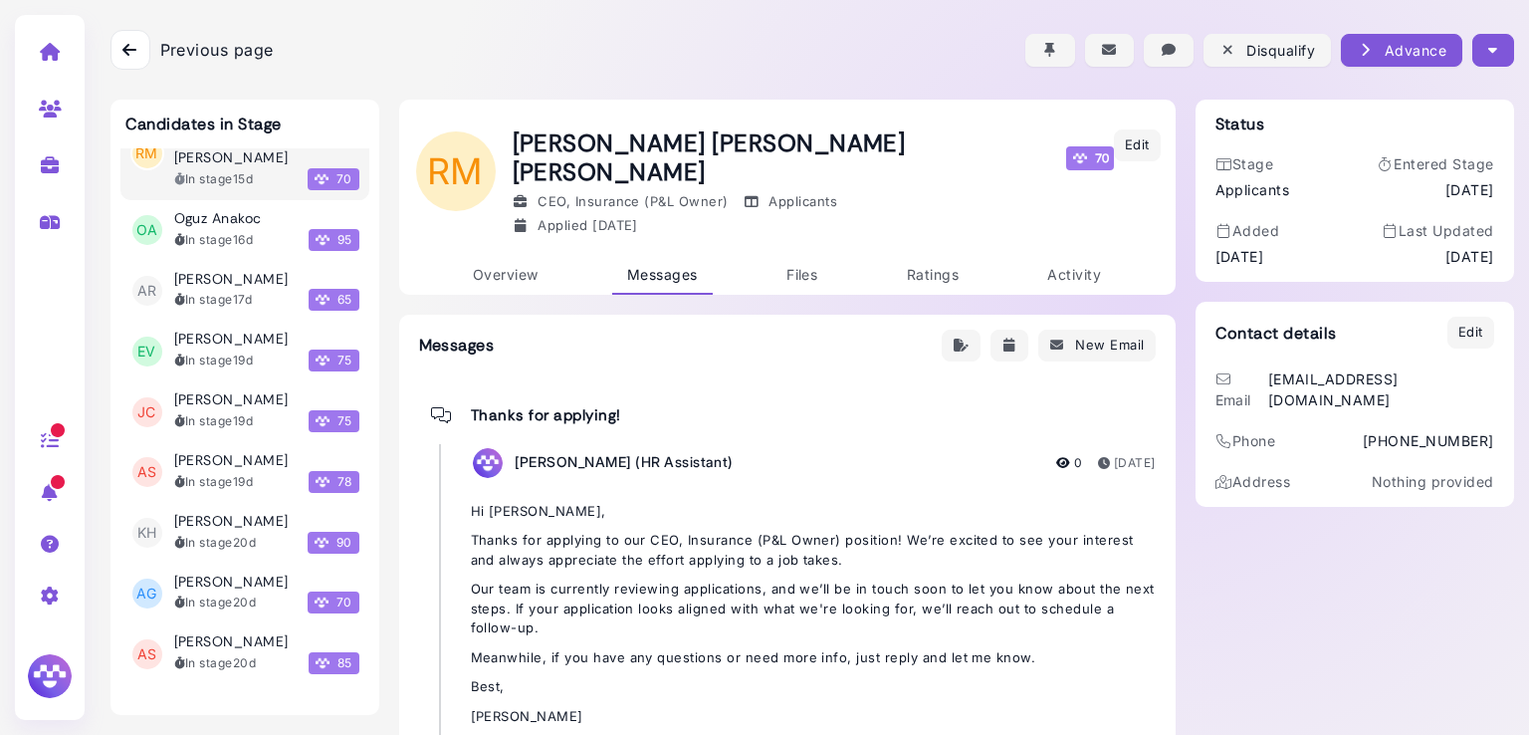
click at [1497, 60] on button "button" at bounding box center [1492, 50] width 41 height 33
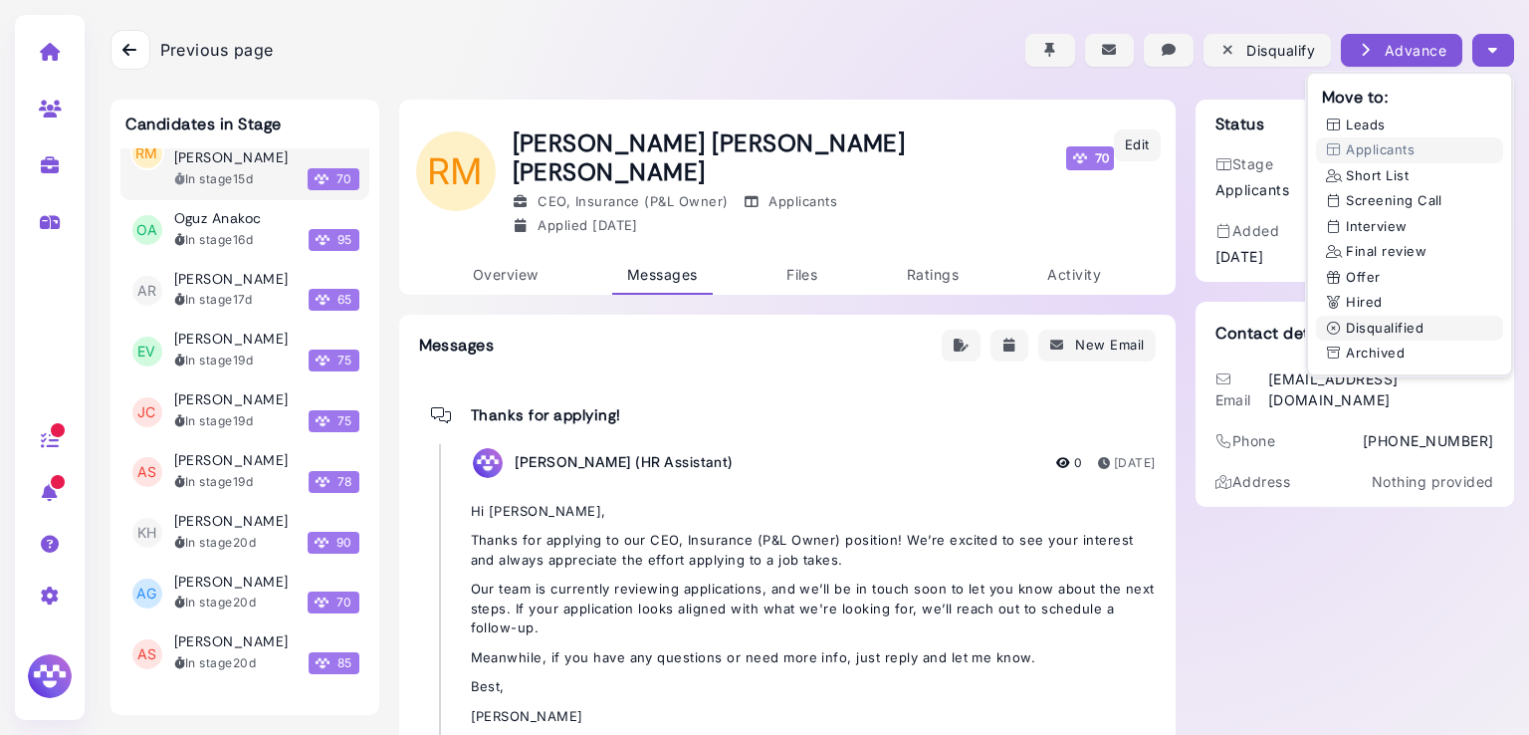
click at [1365, 327] on button "Disqualified" at bounding box center [1409, 329] width 187 height 26
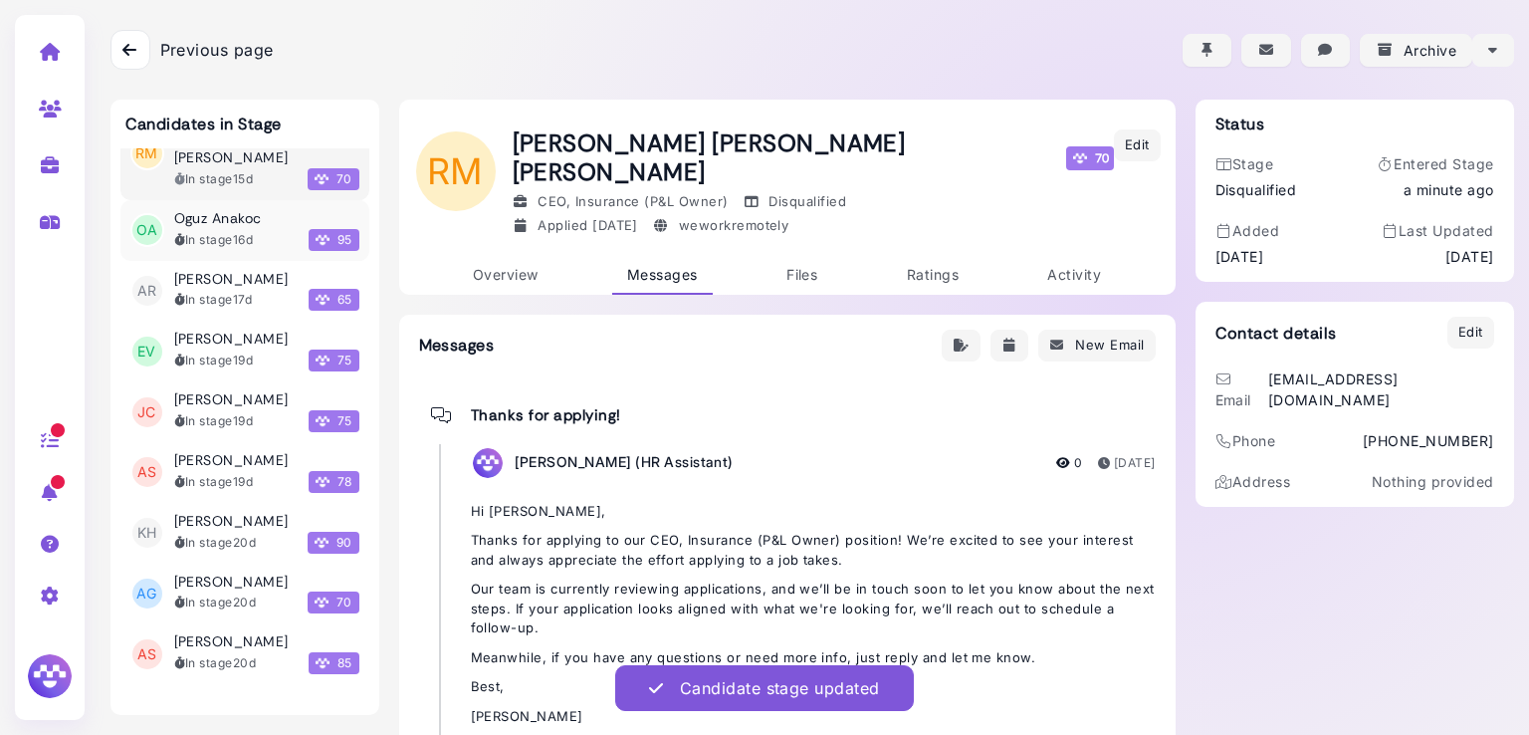
click at [222, 215] on h3 "Oguz Anakoc" at bounding box center [218, 218] width 88 height 17
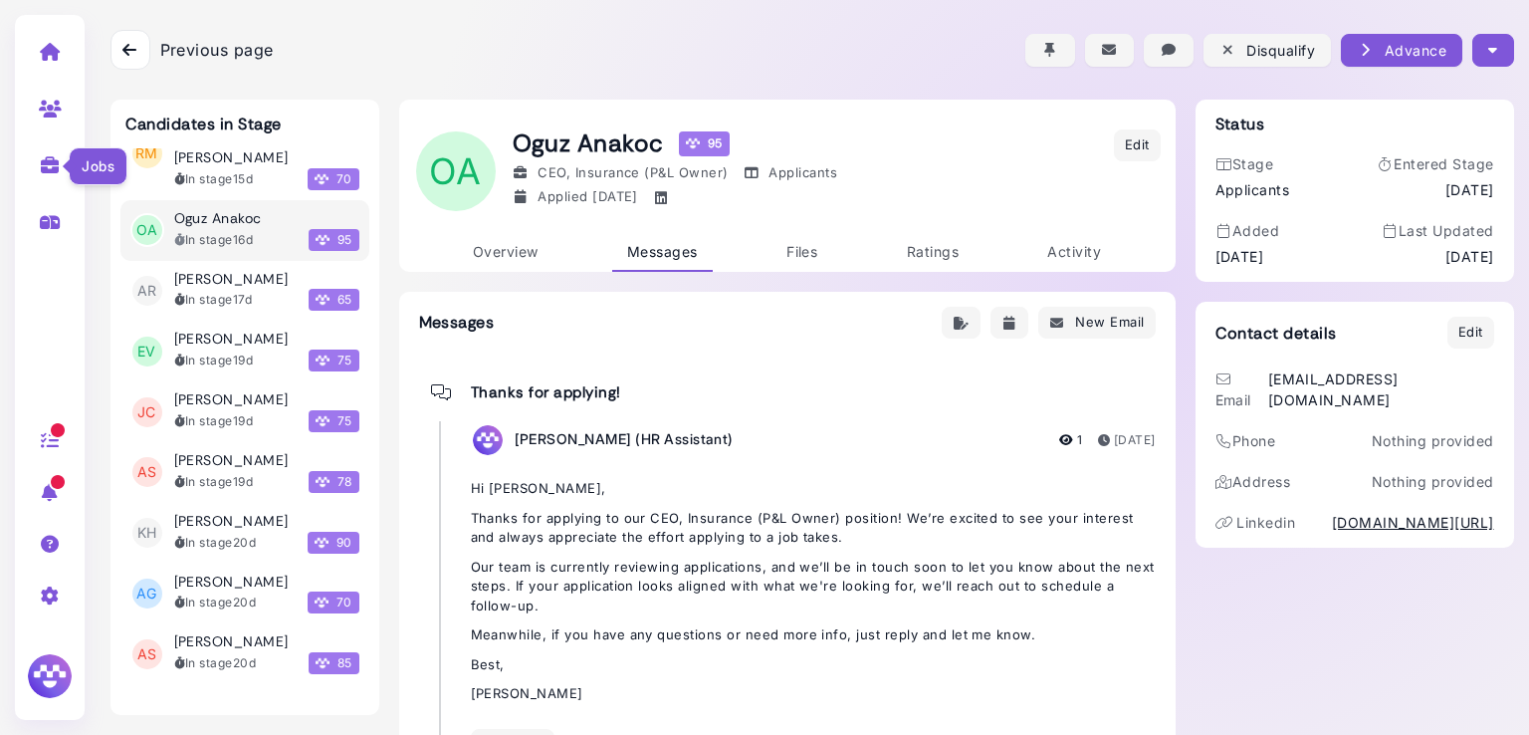
click at [46, 164] on icon at bounding box center [50, 165] width 23 height 18
select select "**********"
select select "**"
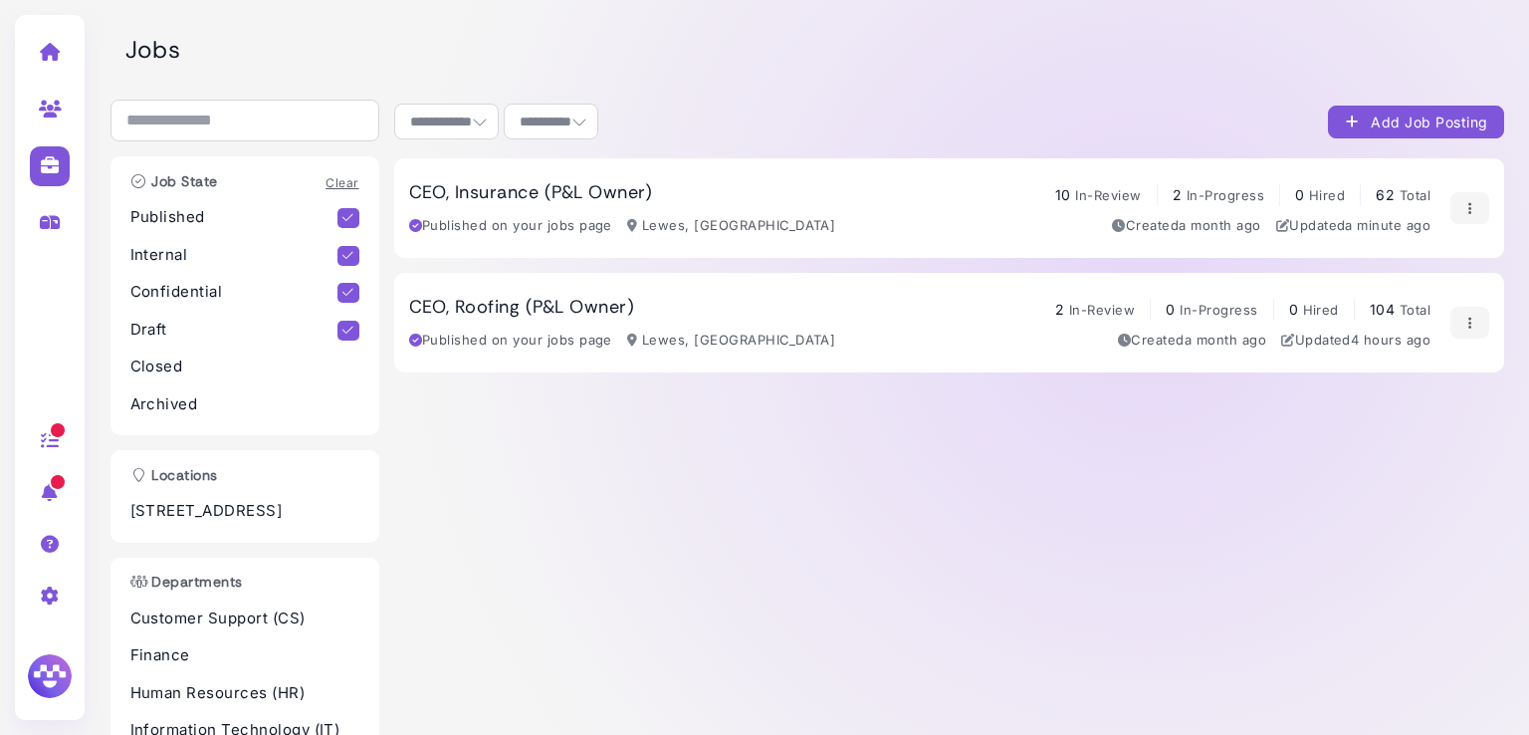
click at [545, 197] on h3 "CEO, Insurance (P&L Owner)" at bounding box center [531, 193] width 244 height 22
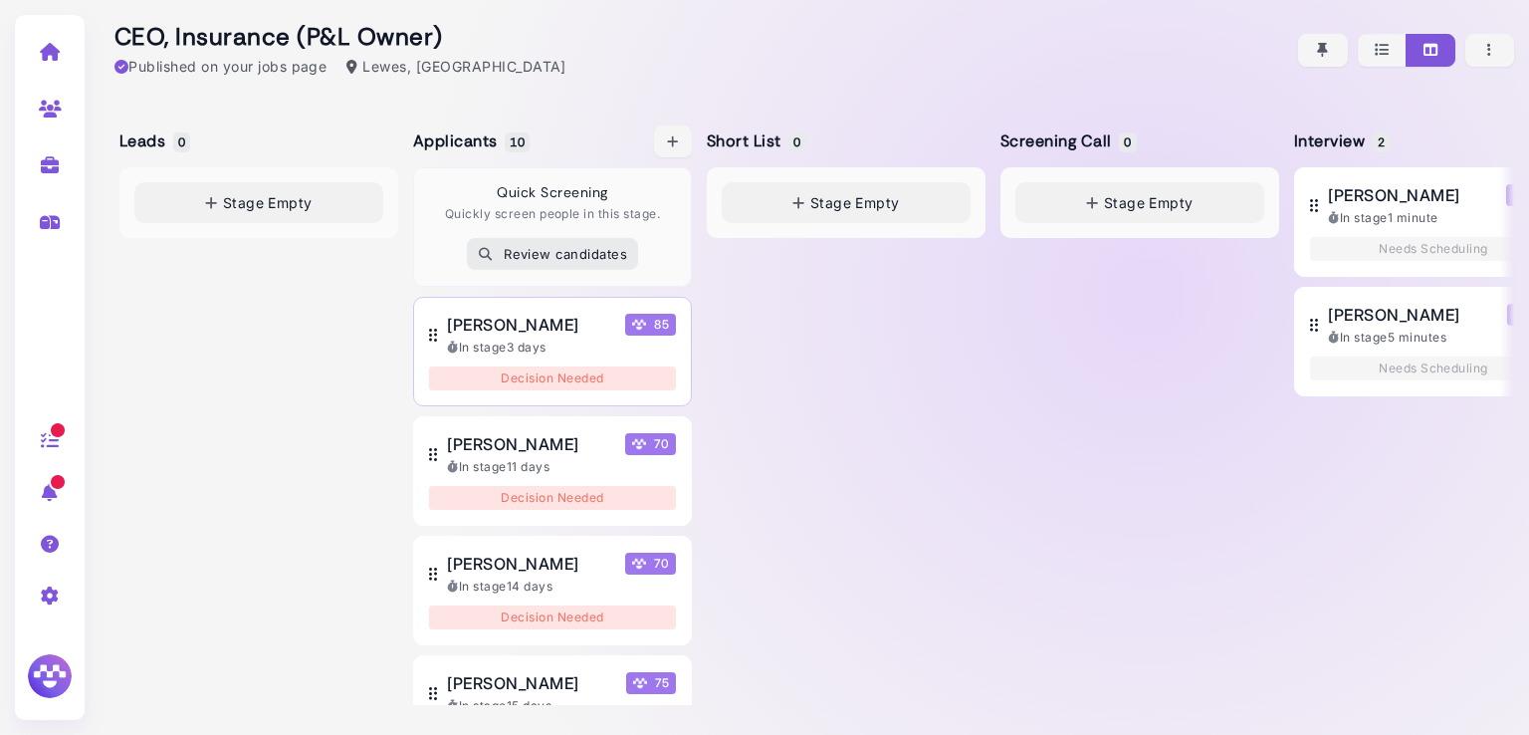
click at [475, 308] on button "Theodora Le Souquet 85 In stage 3 days Decision Needed" at bounding box center [552, 351] width 279 height 109
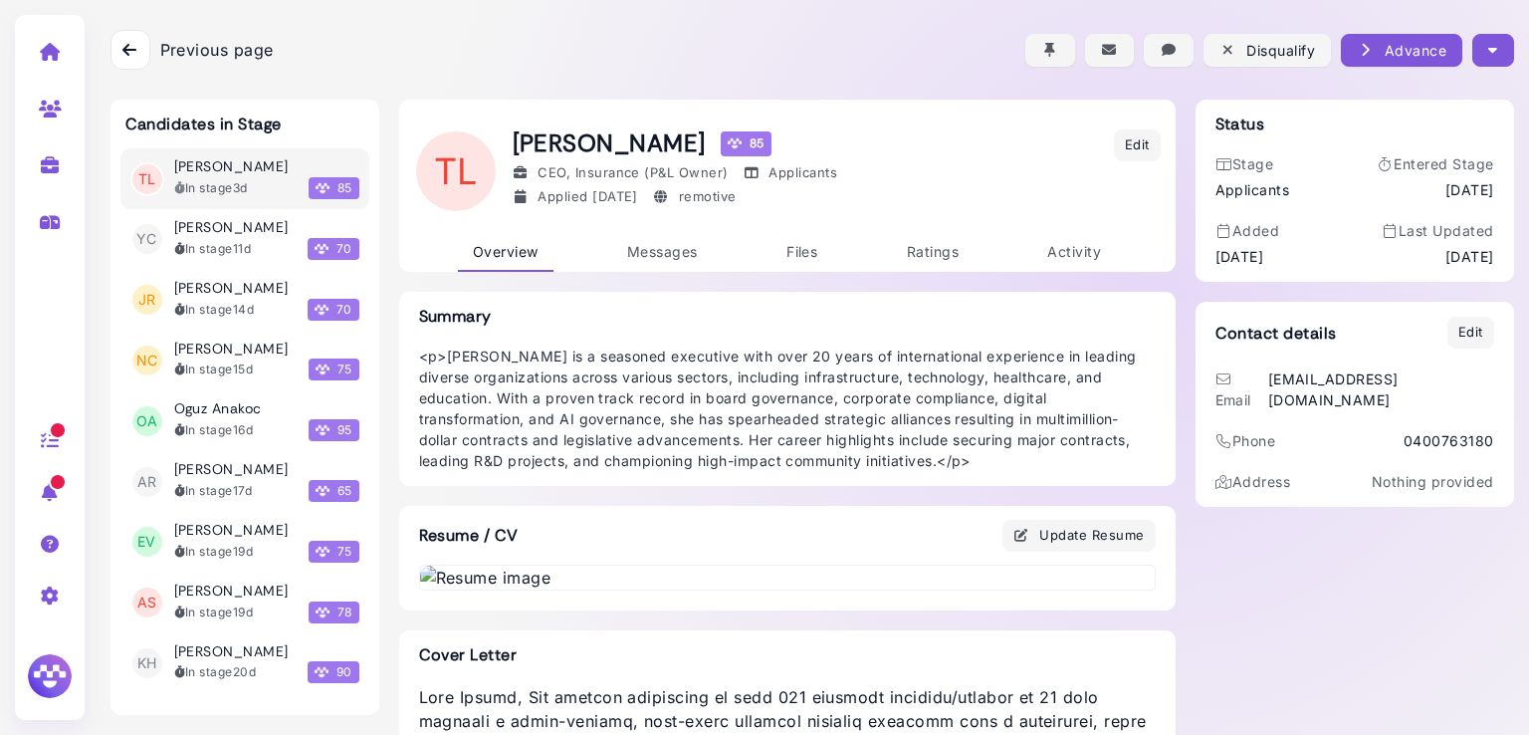
click at [1482, 34] on button "button" at bounding box center [1492, 50] width 41 height 33
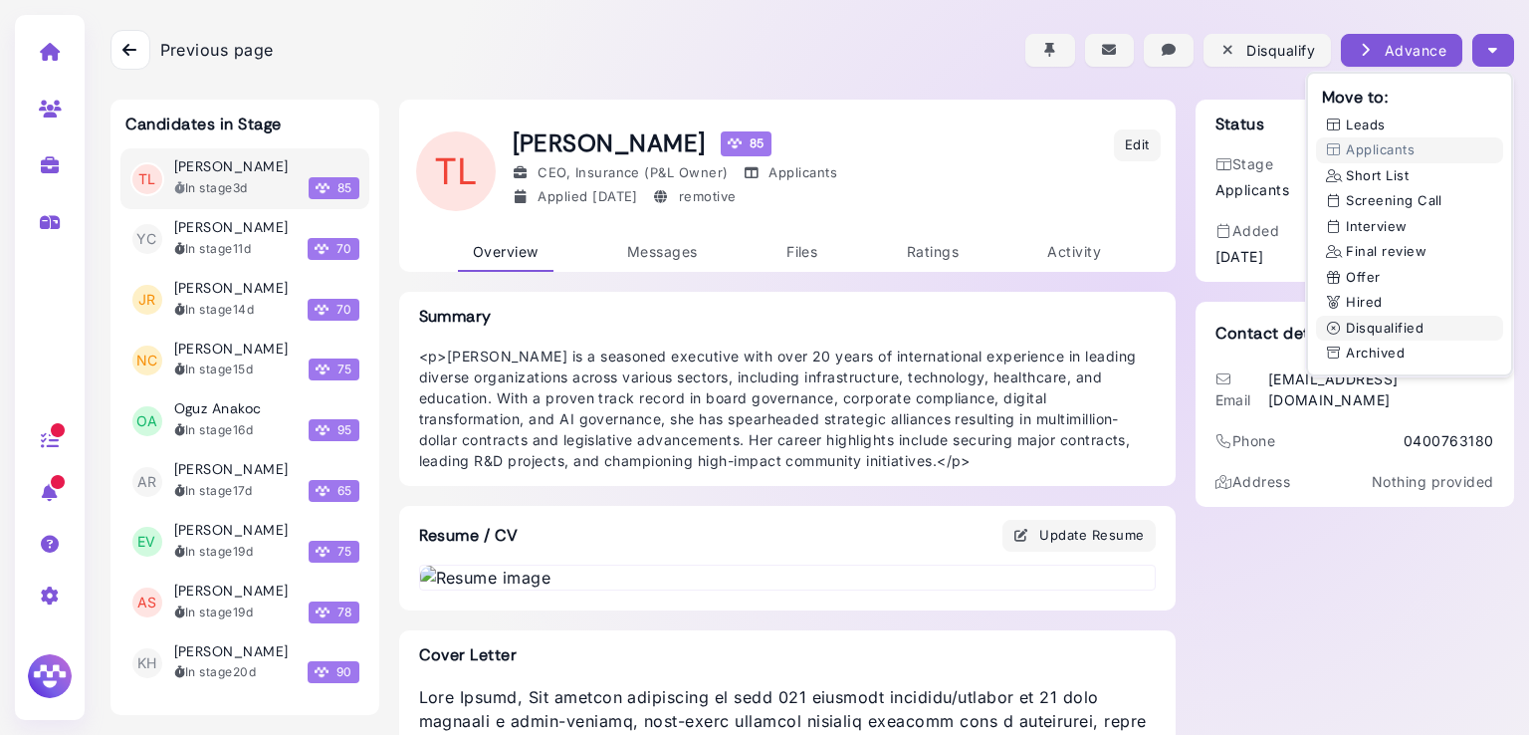
click at [1355, 327] on button "Disqualified" at bounding box center [1409, 329] width 187 height 26
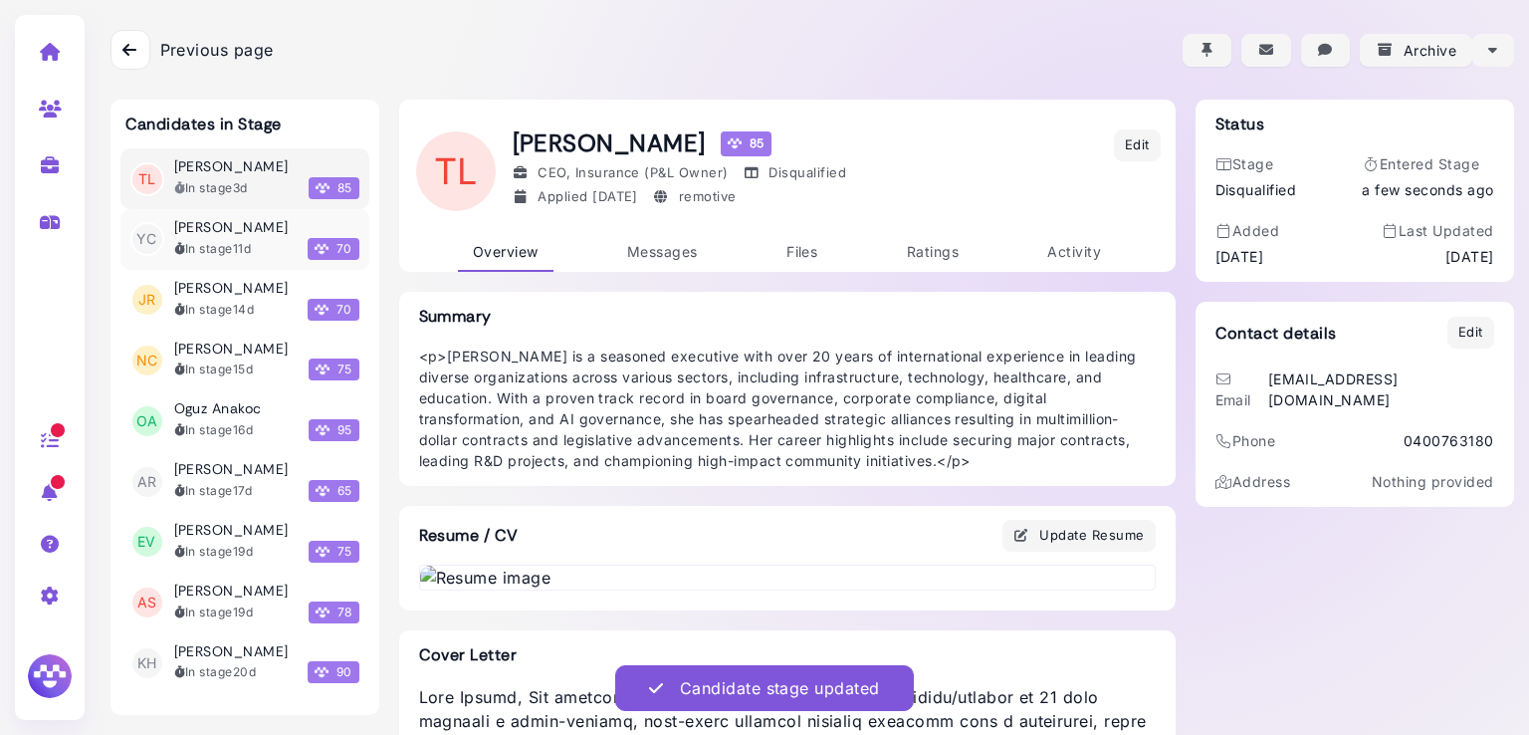
click at [160, 235] on div "YC Yuvendran Chetty In stage 11d 70" at bounding box center [244, 239] width 229 height 41
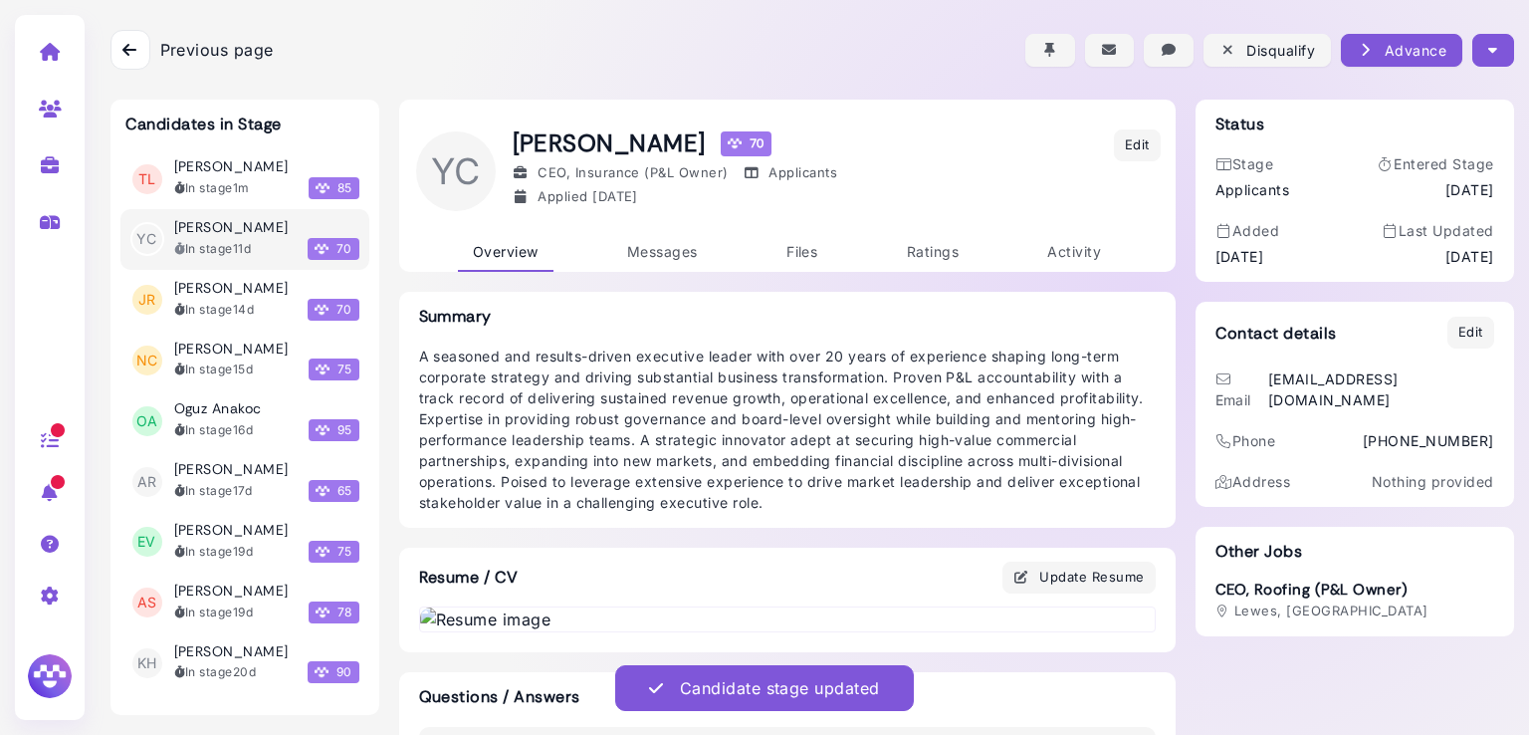
click at [1488, 57] on icon "button" at bounding box center [1492, 50] width 9 height 21
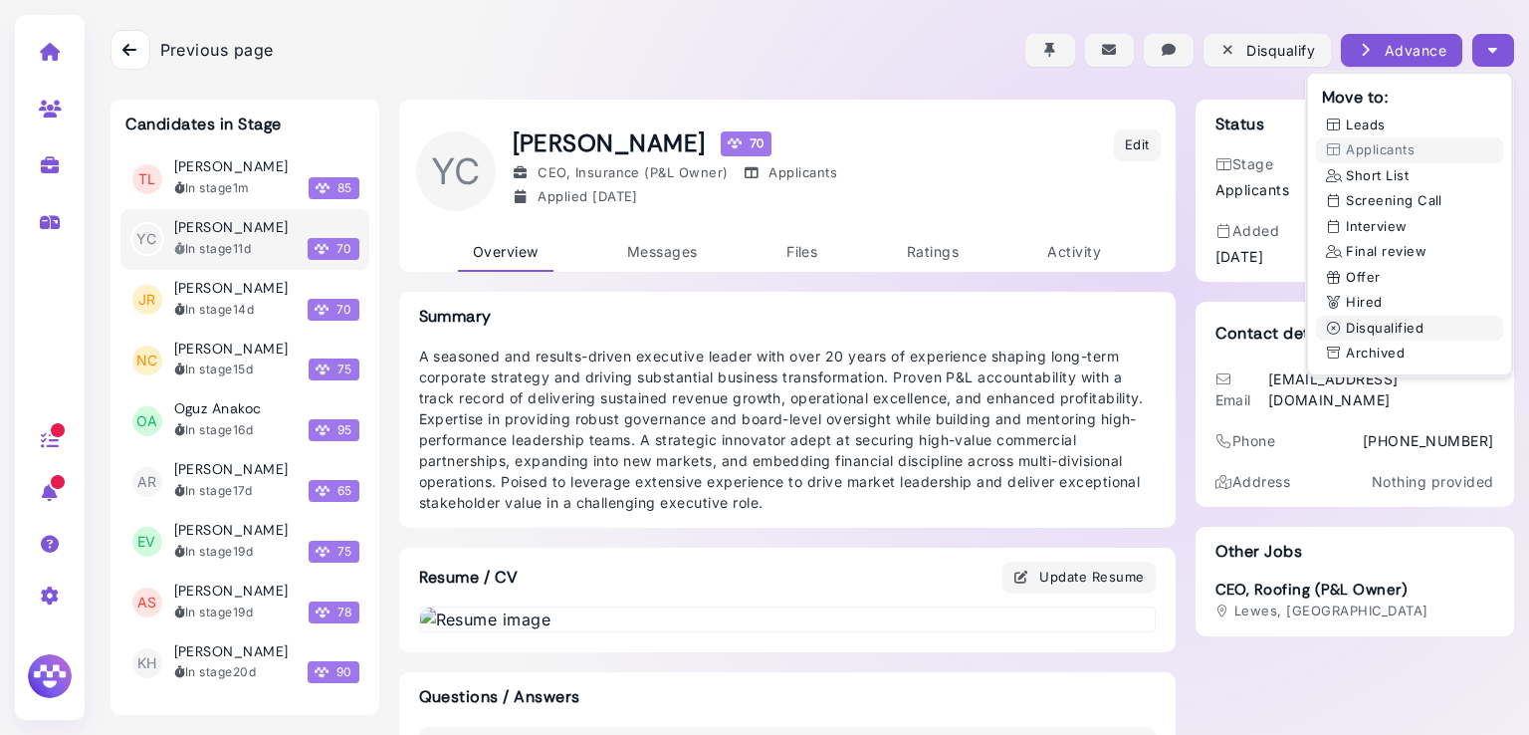
click at [1357, 330] on button "Disqualified" at bounding box center [1409, 329] width 187 height 26
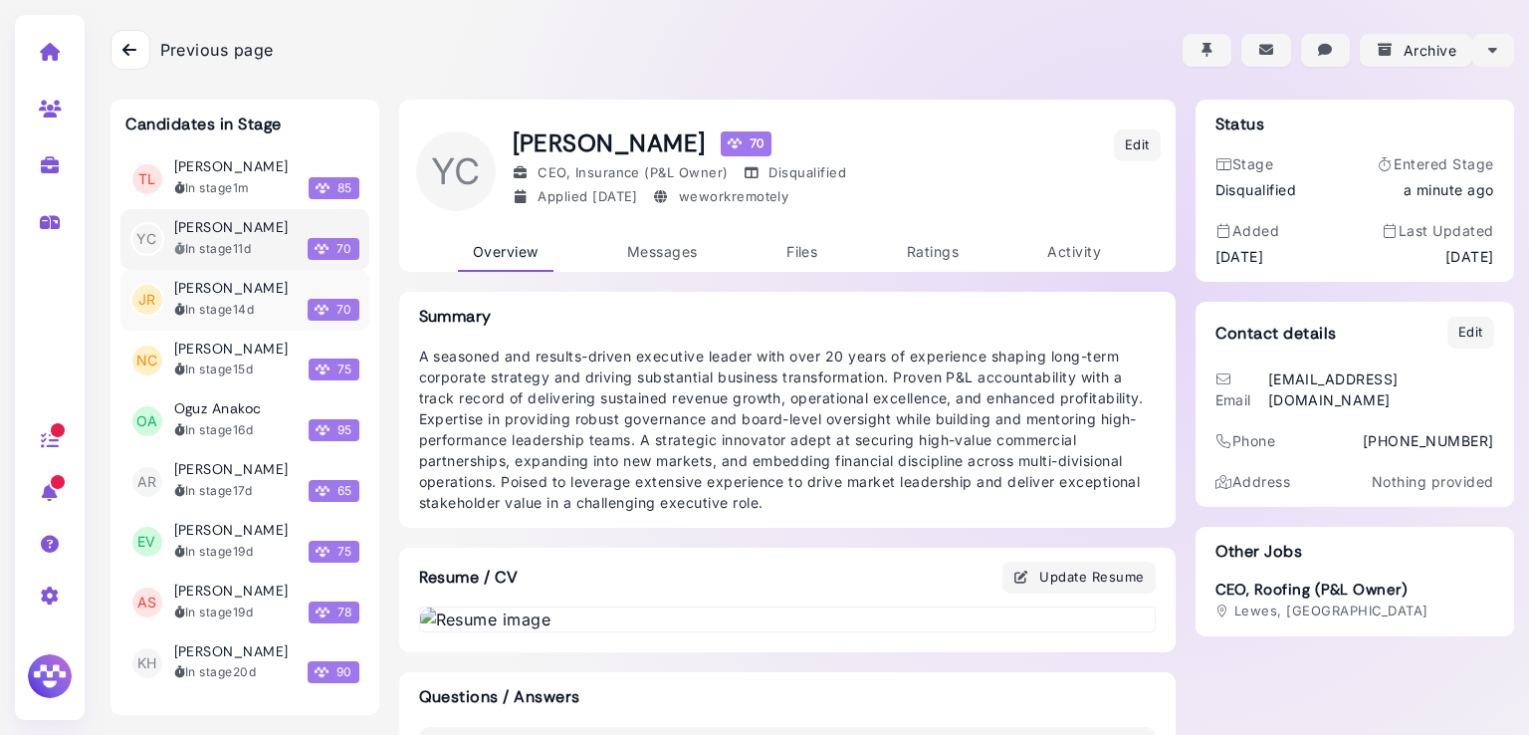
click at [225, 307] on div "In stage 14d" at bounding box center [214, 310] width 81 height 18
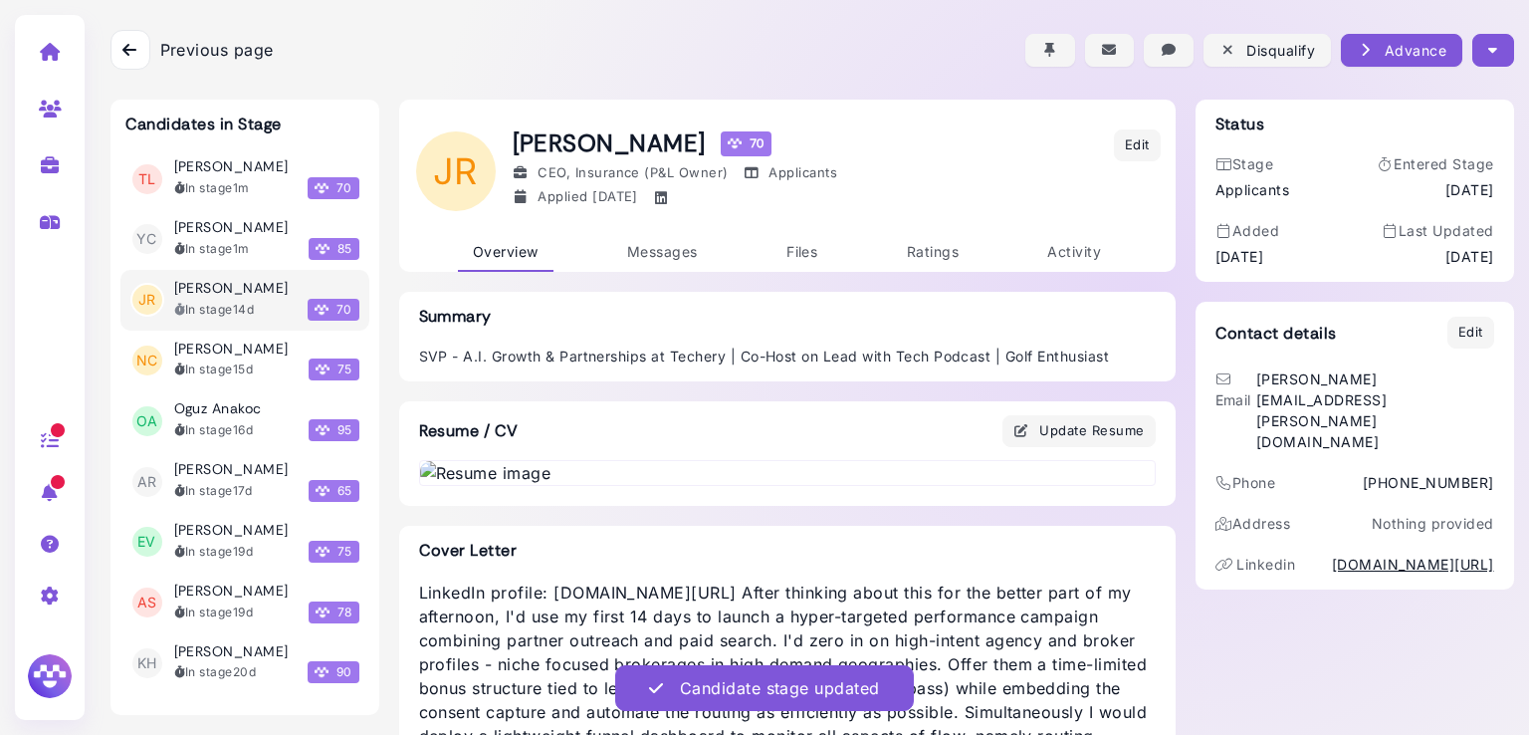
click at [1488, 53] on icon "button" at bounding box center [1492, 50] width 9 height 21
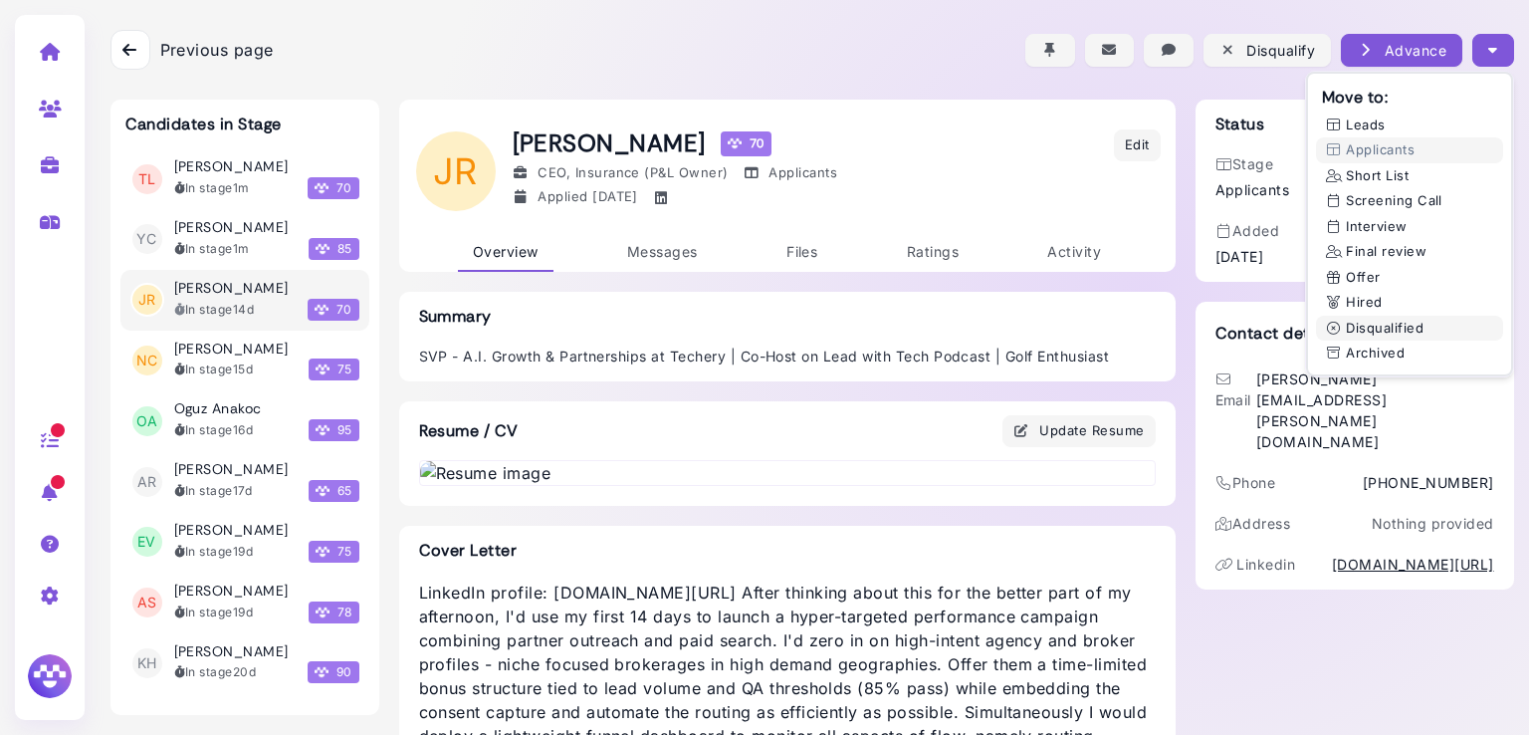
click at [1361, 327] on button "Disqualified" at bounding box center [1409, 329] width 187 height 26
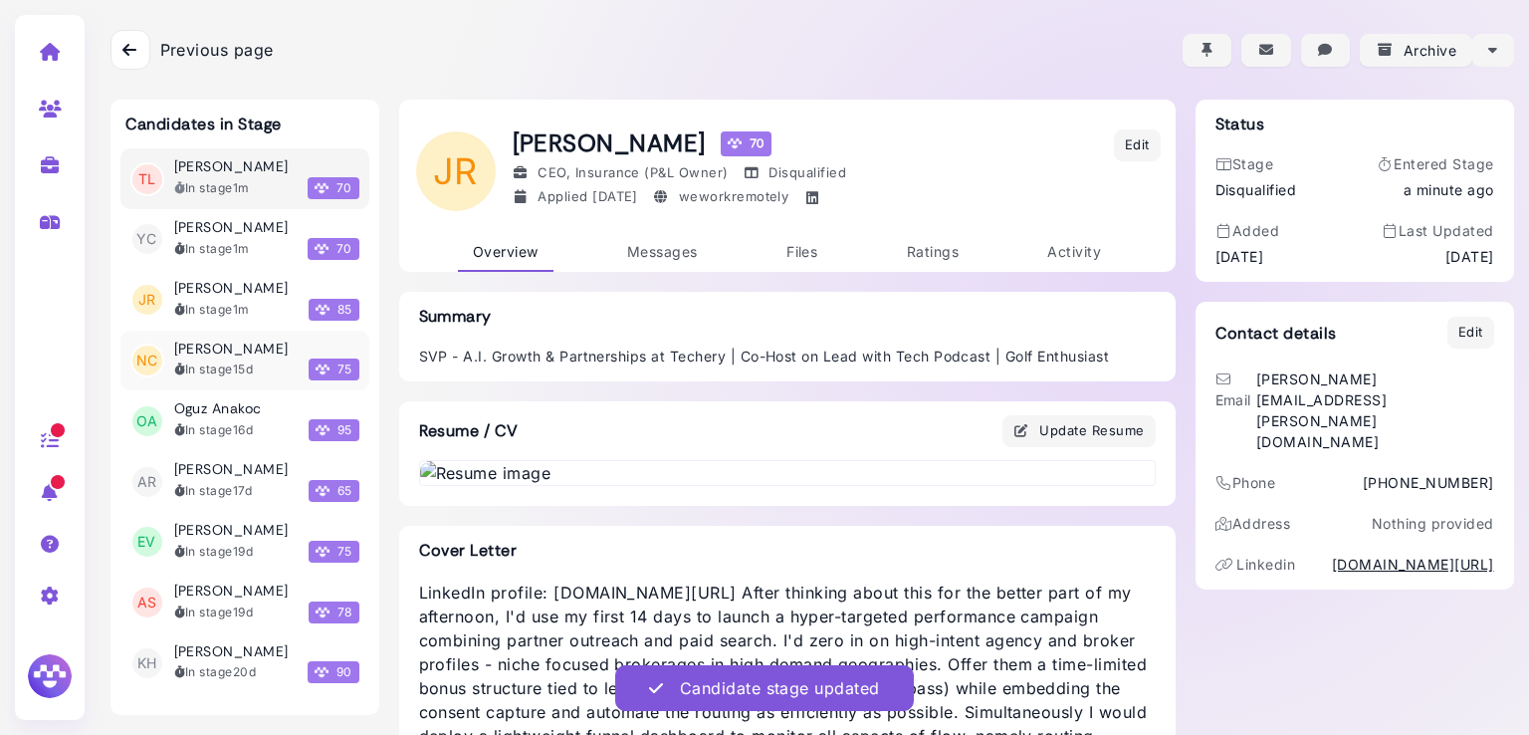
click at [197, 376] on div "In stage 15d" at bounding box center [214, 369] width 80 height 18
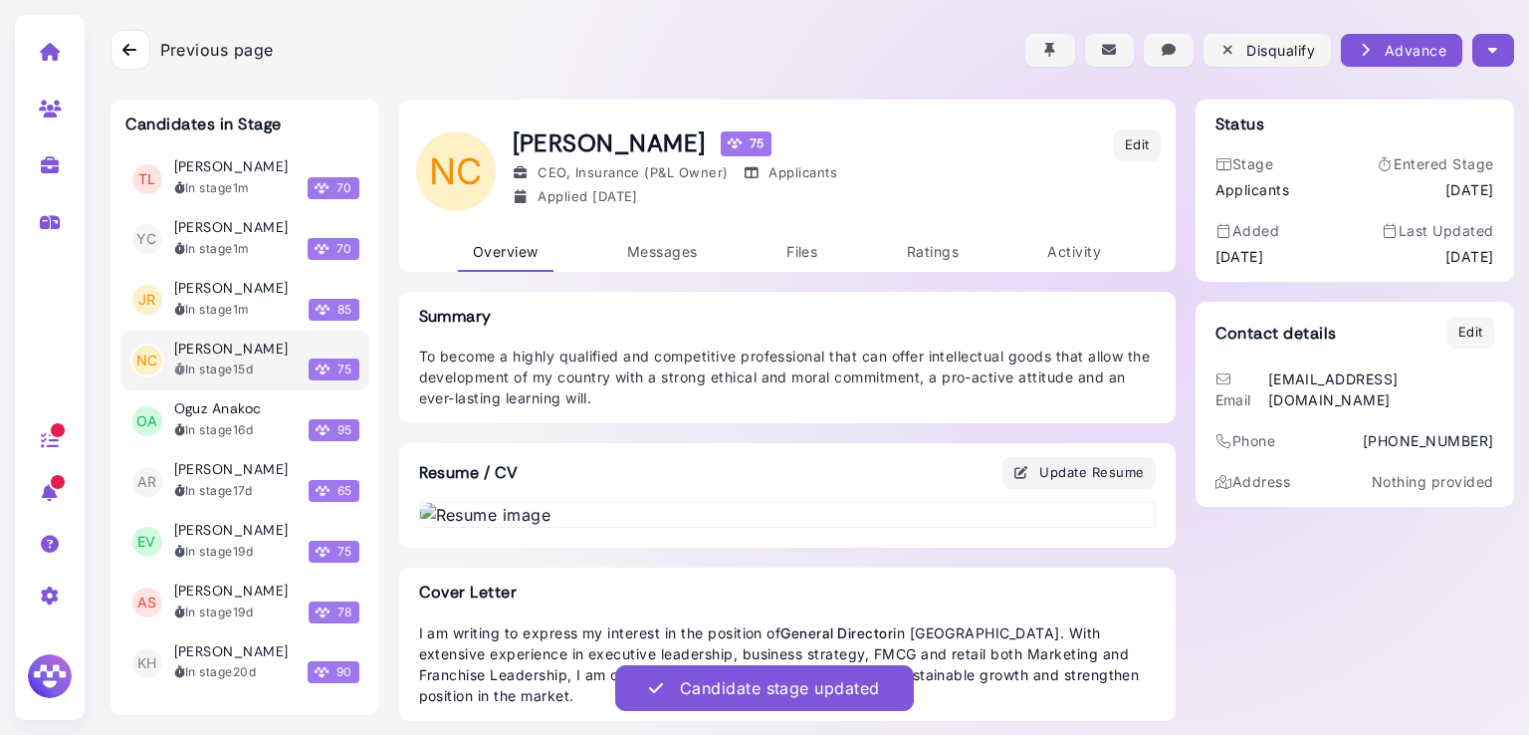
click at [1473, 47] on button "button" at bounding box center [1492, 50] width 41 height 33
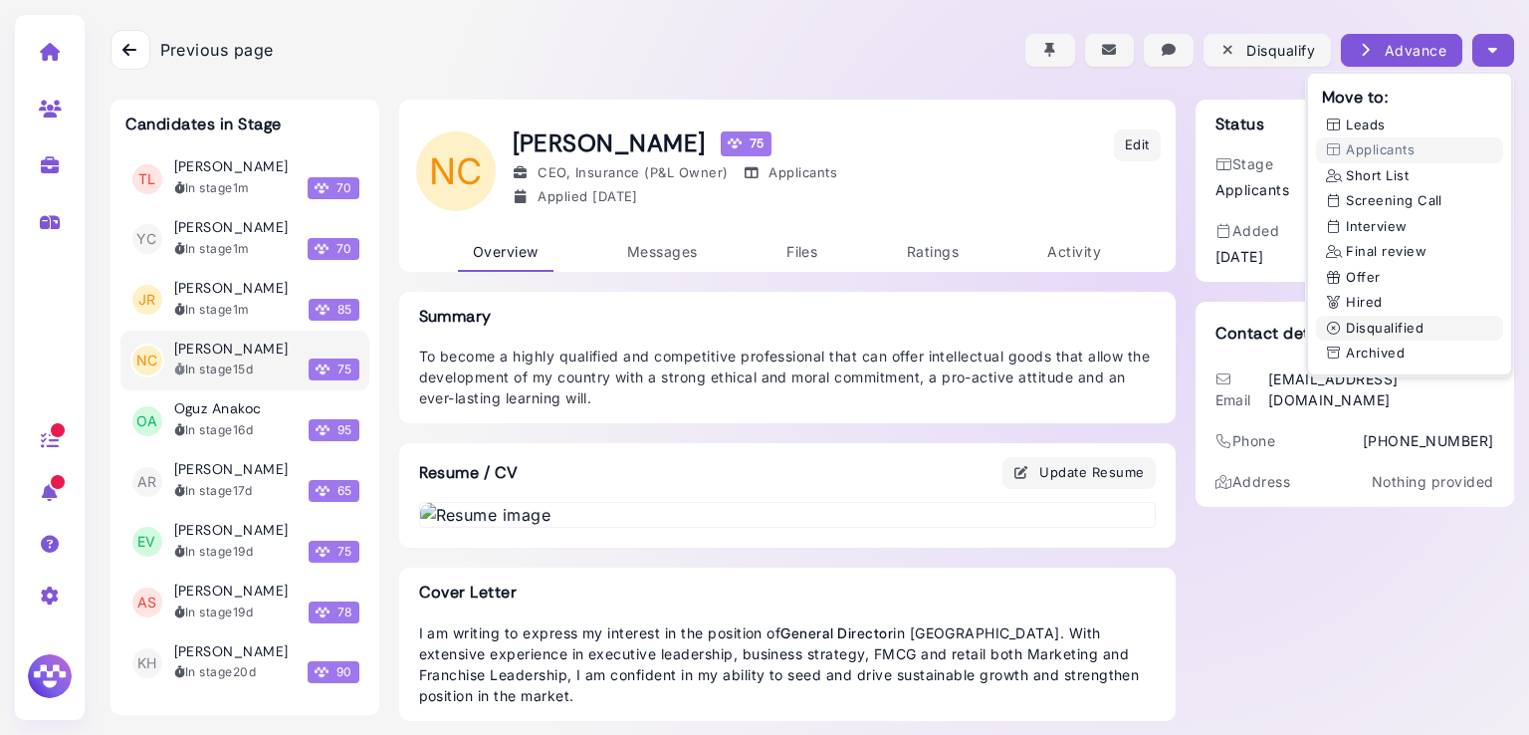
click at [1348, 327] on button "Disqualified" at bounding box center [1409, 329] width 187 height 26
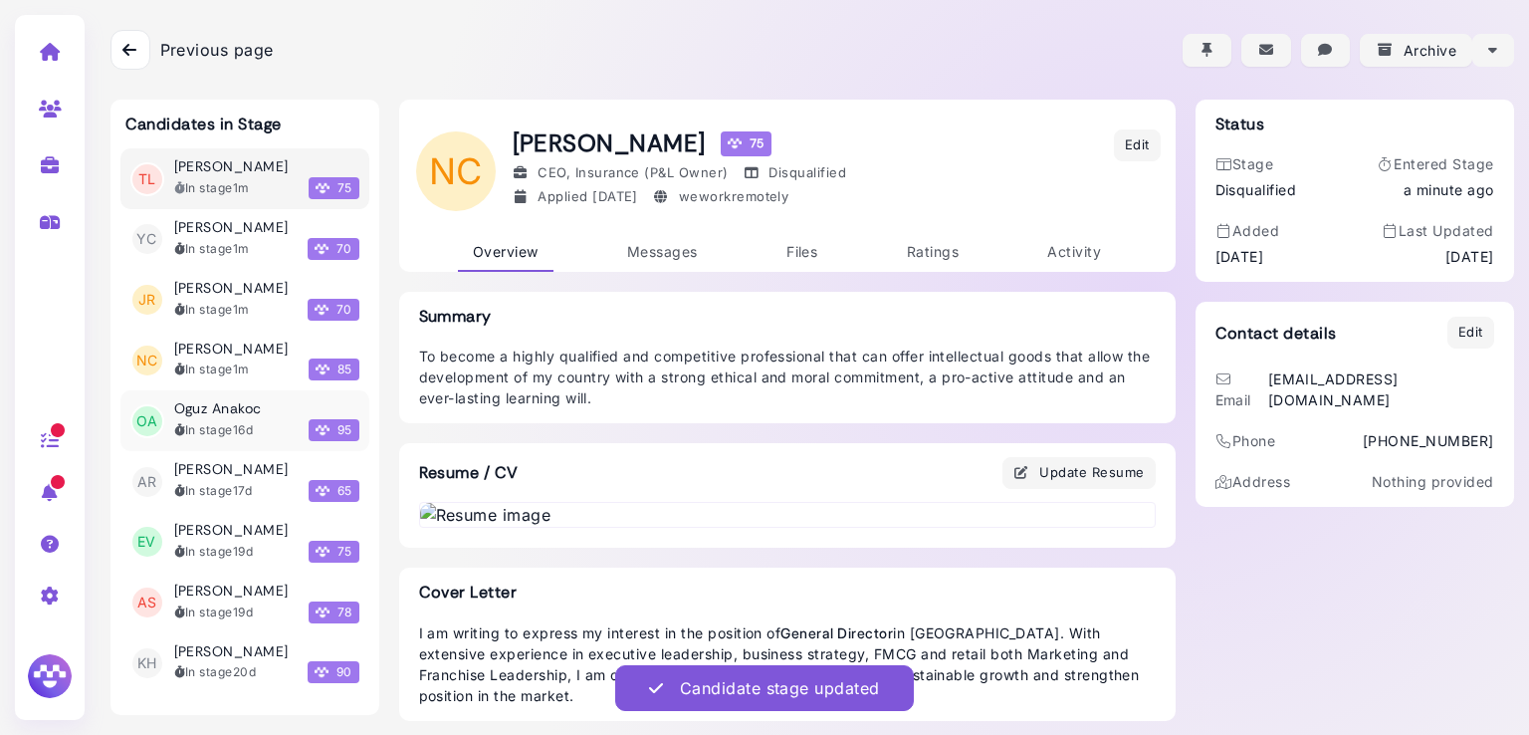
click at [240, 417] on h3 "Oguz Anakoc" at bounding box center [218, 408] width 88 height 17
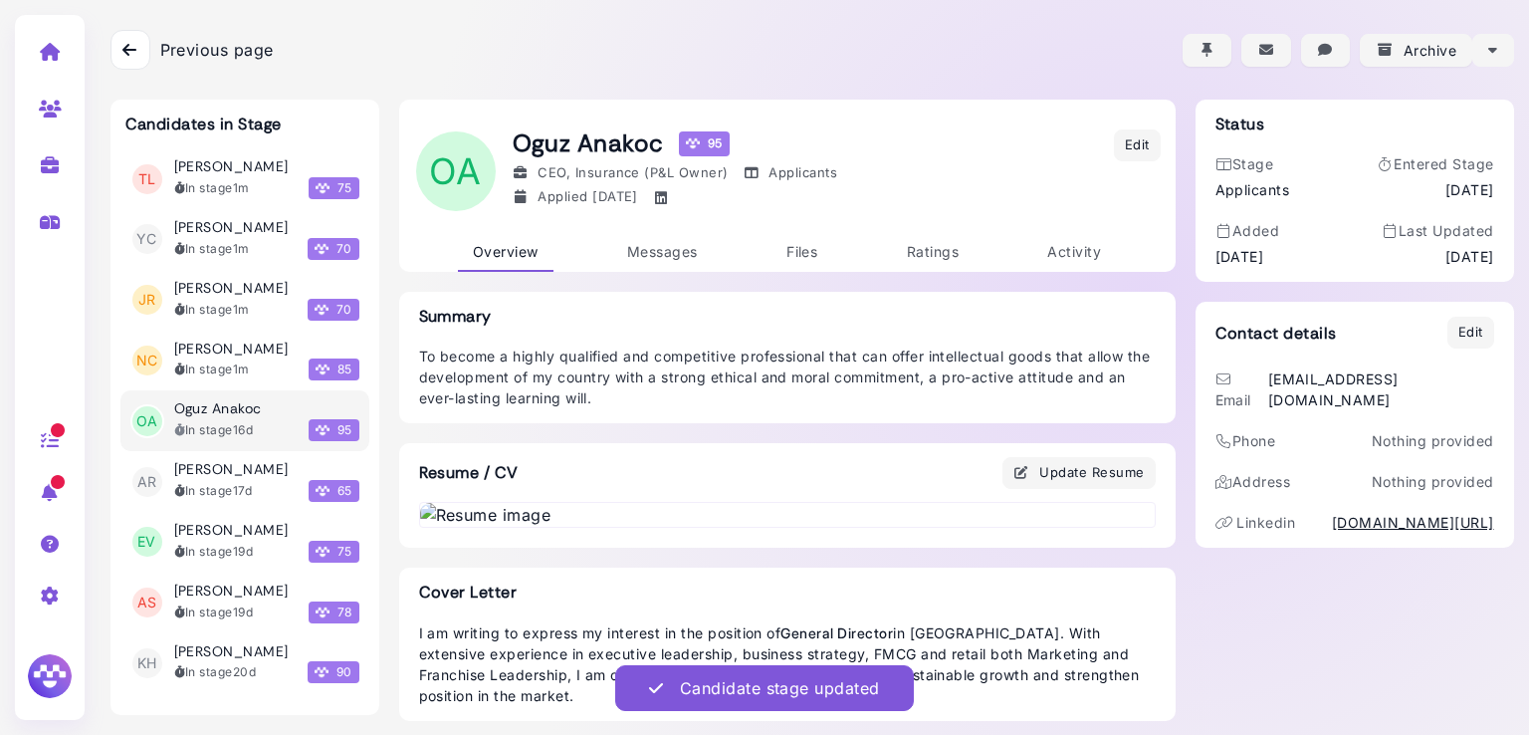
click at [240, 417] on h3 "Oguz Anakoc" at bounding box center [218, 408] width 88 height 17
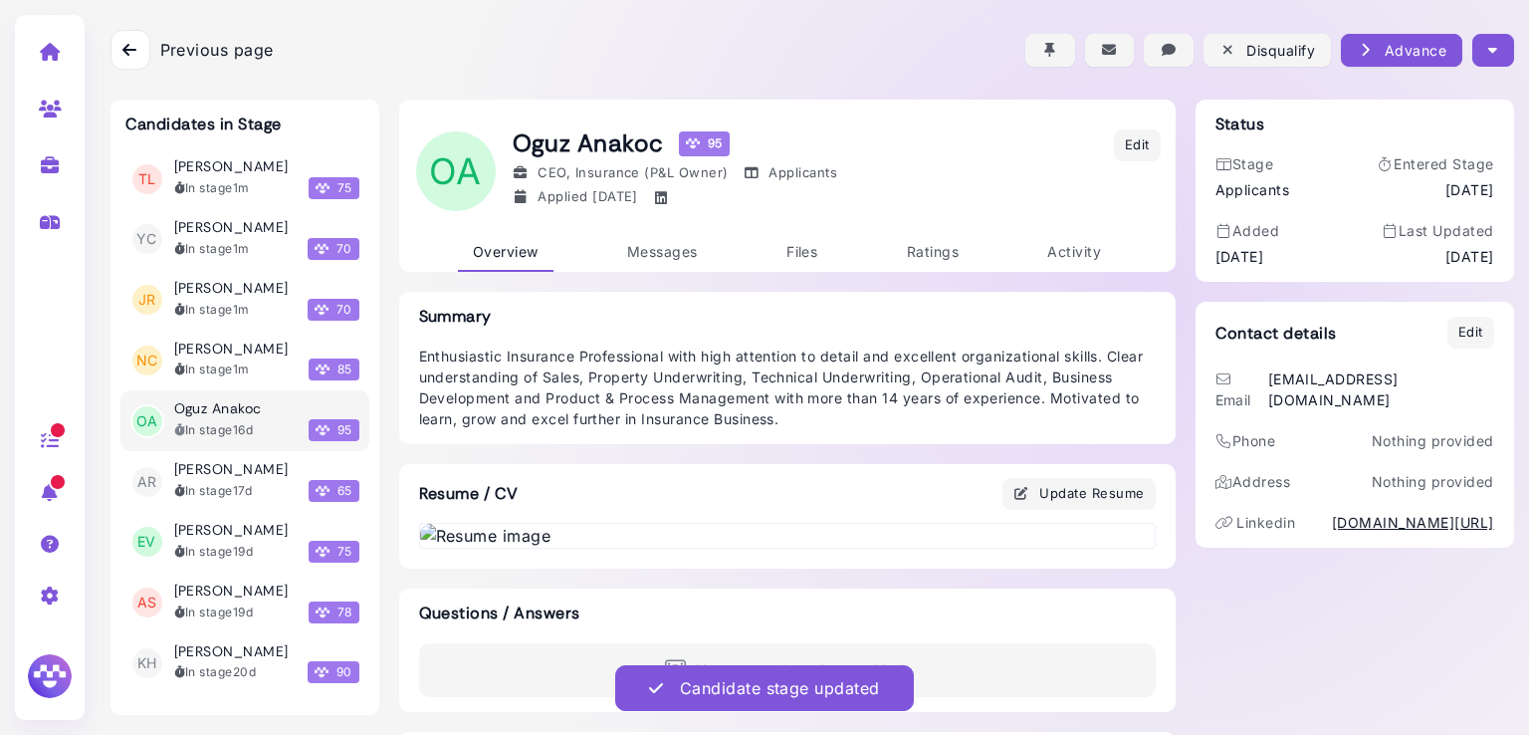
click at [1488, 53] on icon "button" at bounding box center [1492, 50] width 9 height 21
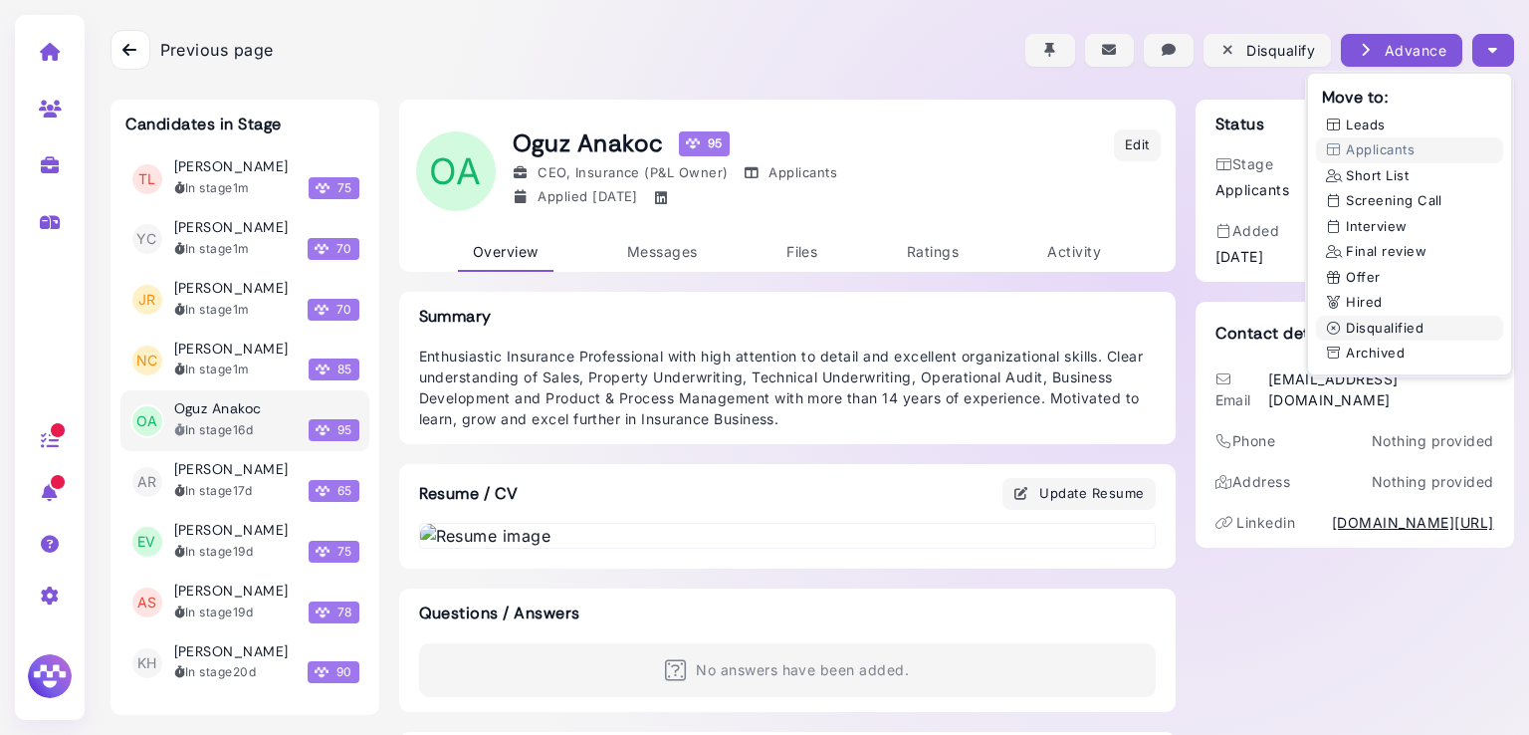
click at [1347, 329] on button "Disqualified" at bounding box center [1409, 329] width 187 height 26
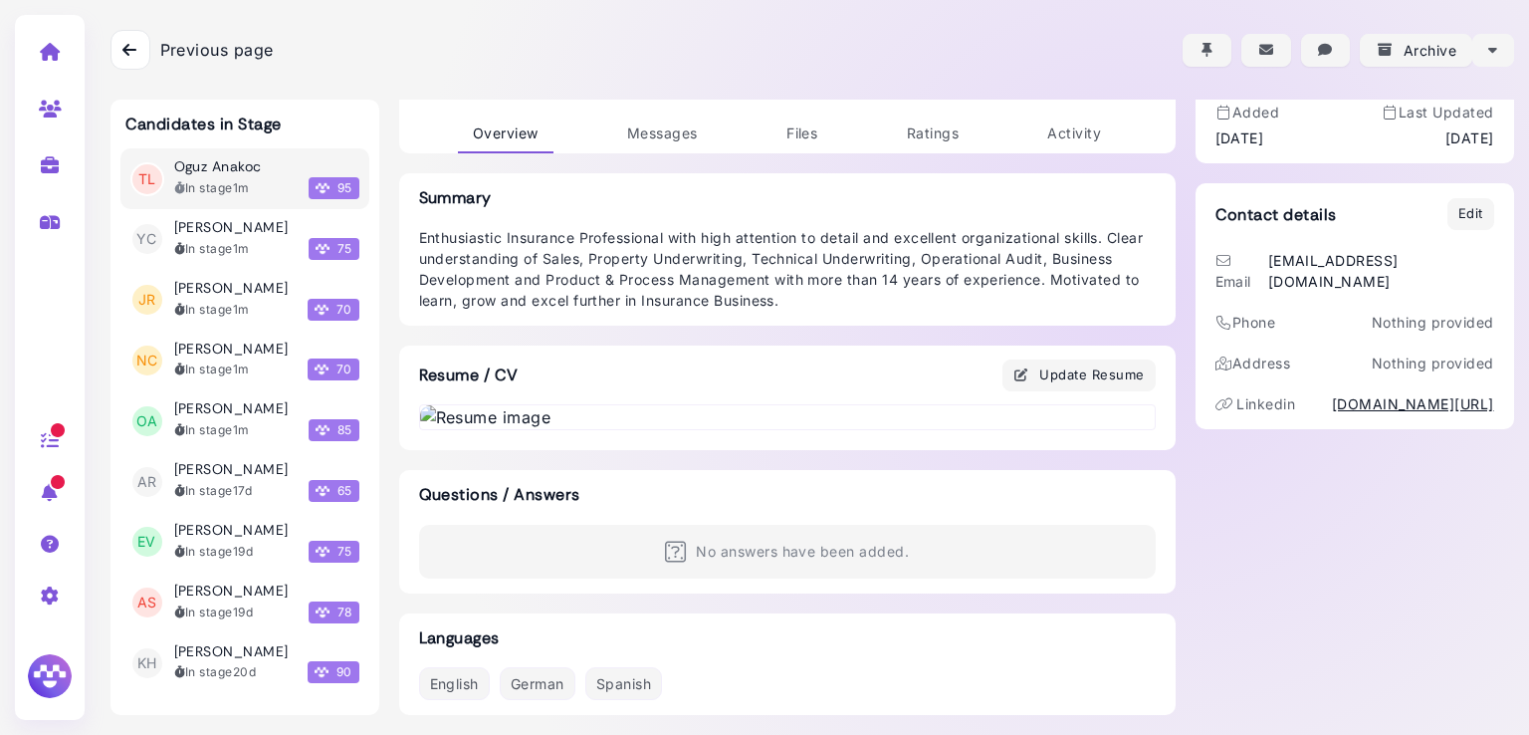
scroll to position [393, 0]
click at [44, 163] on icon at bounding box center [50, 165] width 23 height 18
select select "**********"
select select "**"
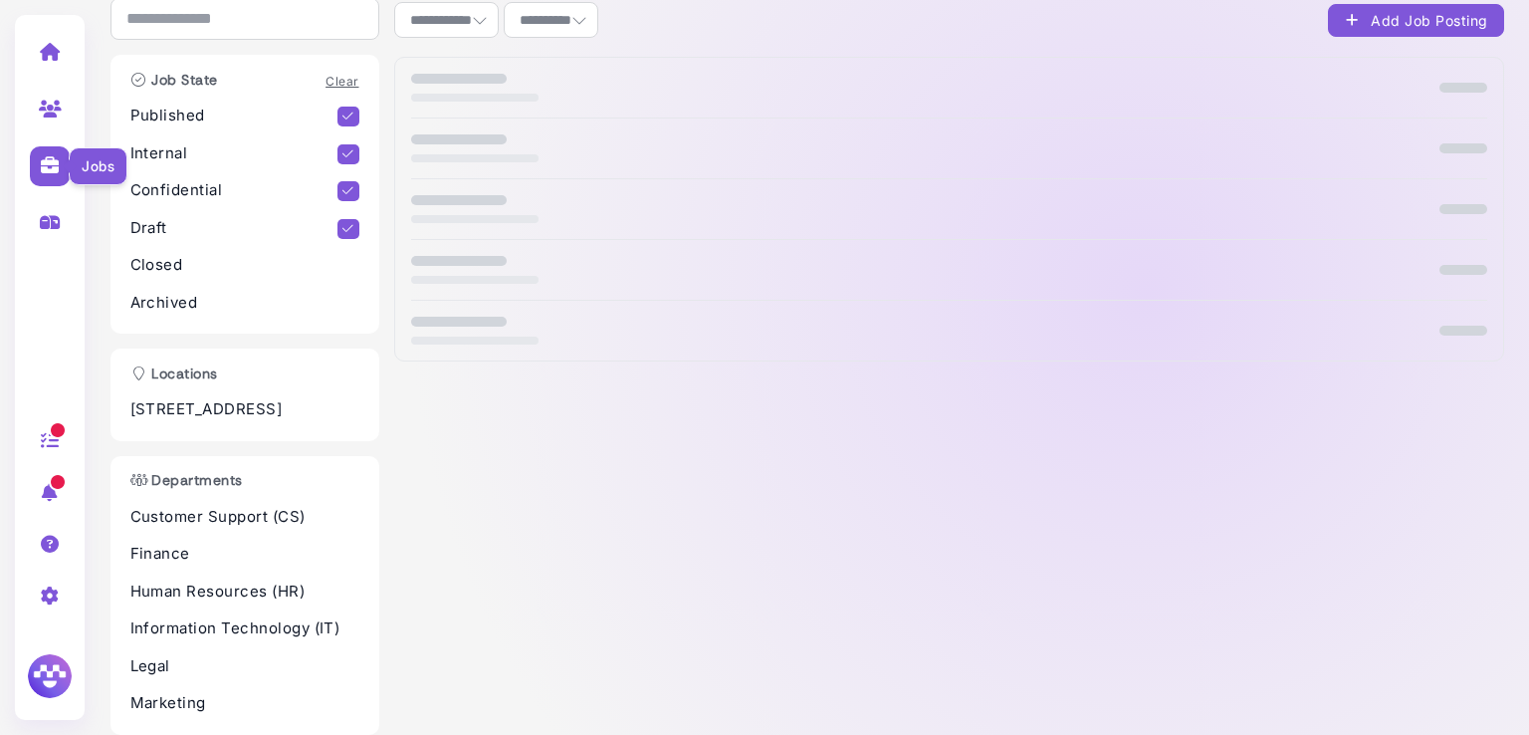
scroll to position [101, 0]
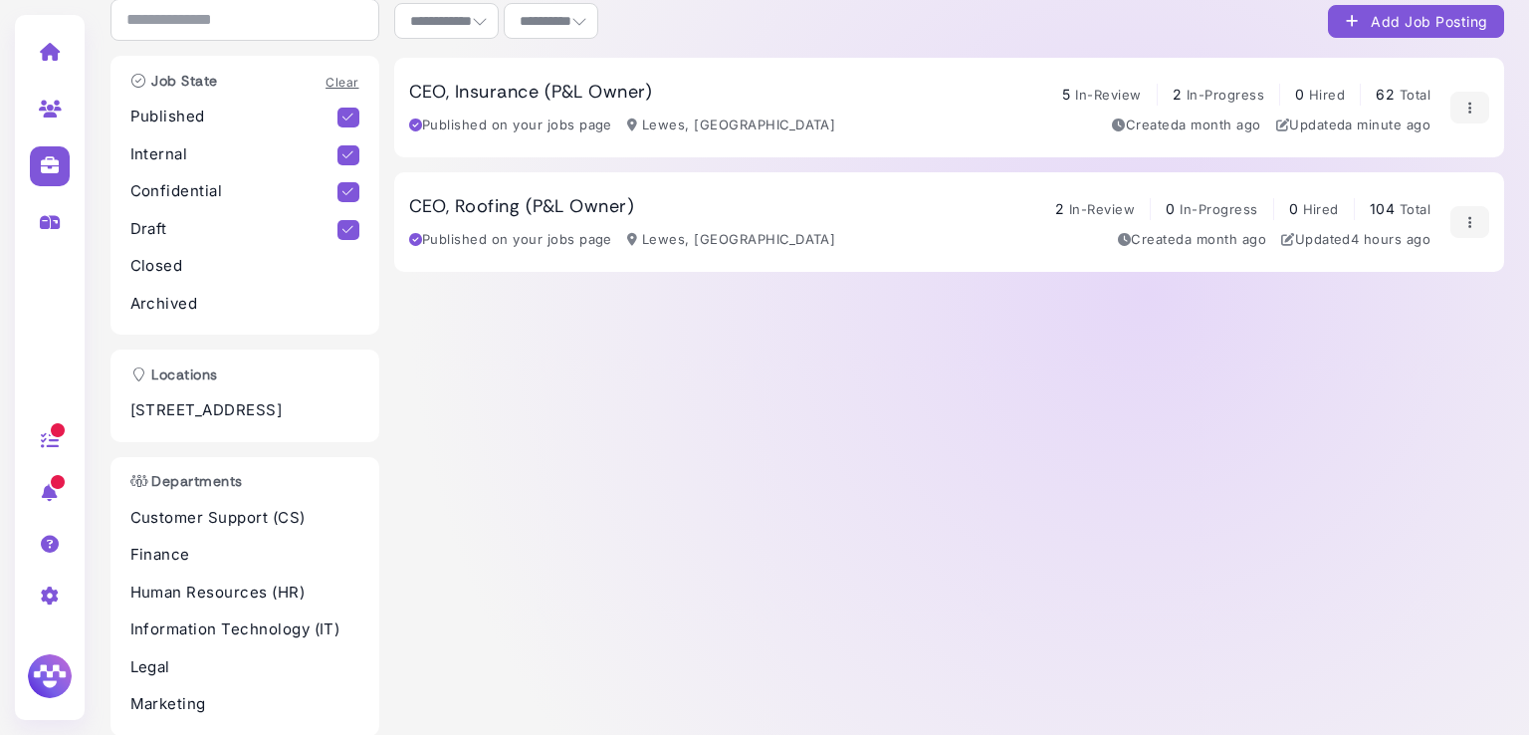
click at [505, 85] on h3 "CEO, Insurance (P&L Owner)" at bounding box center [531, 93] width 244 height 22
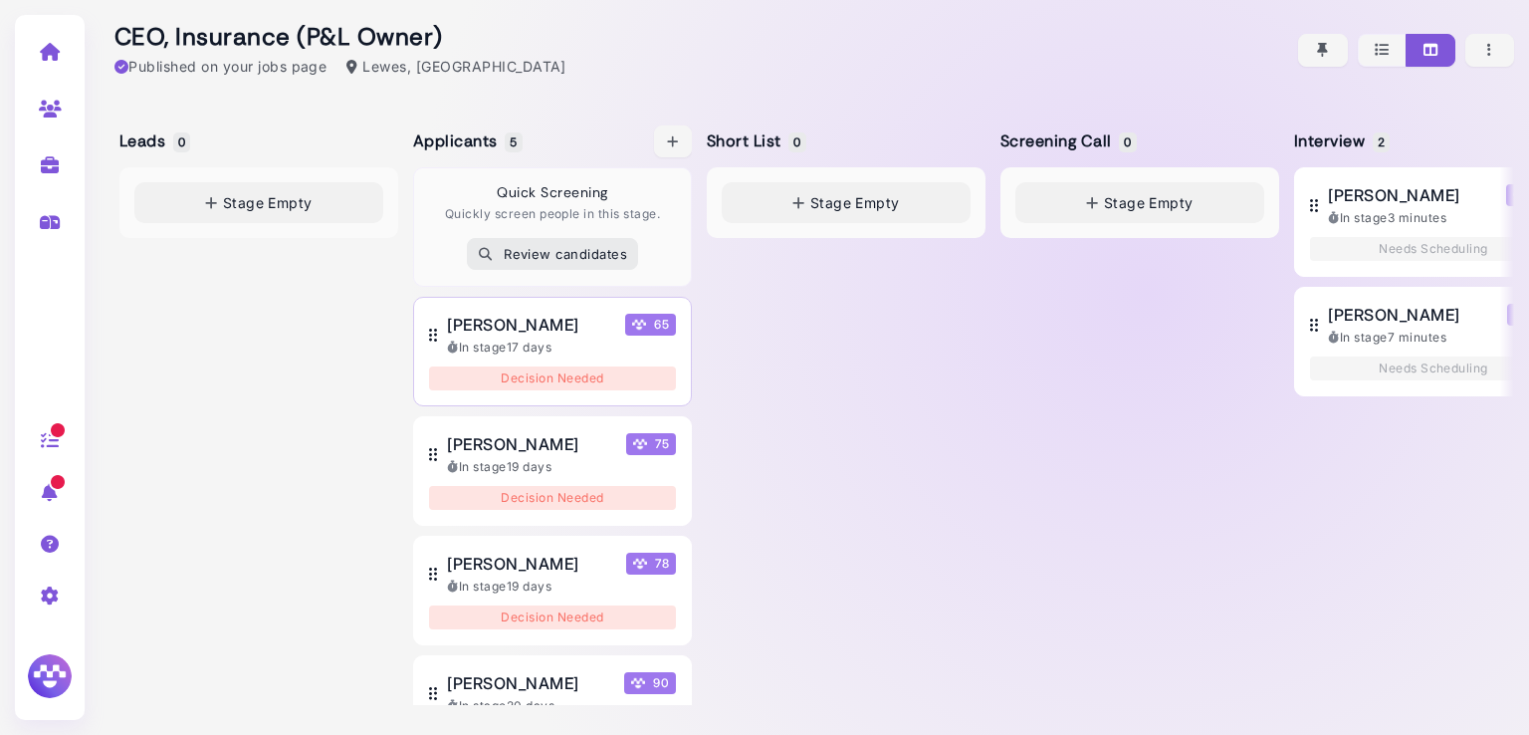
click at [514, 319] on span "Alicia Romano" at bounding box center [512, 325] width 131 height 24
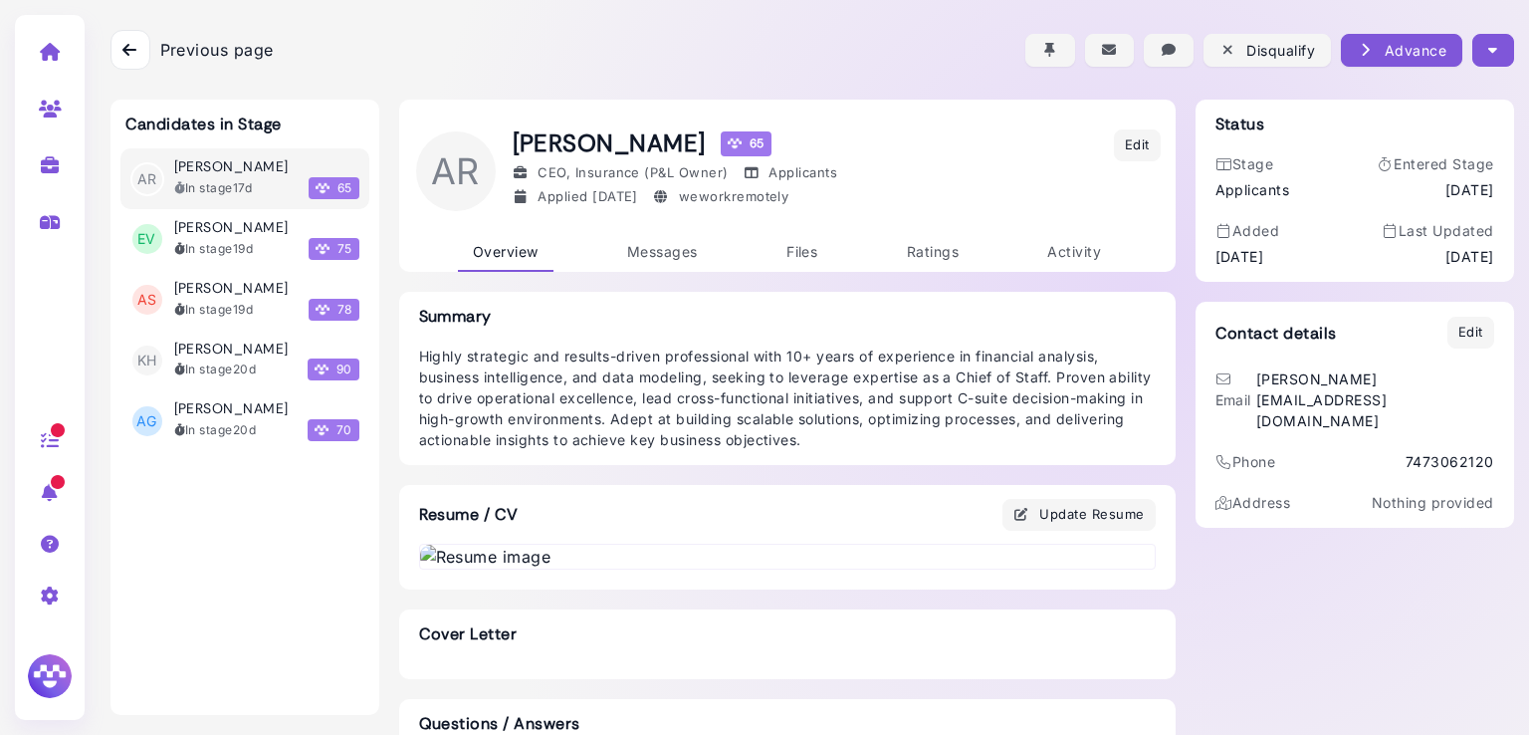
click at [1496, 53] on button "button" at bounding box center [1492, 50] width 41 height 33
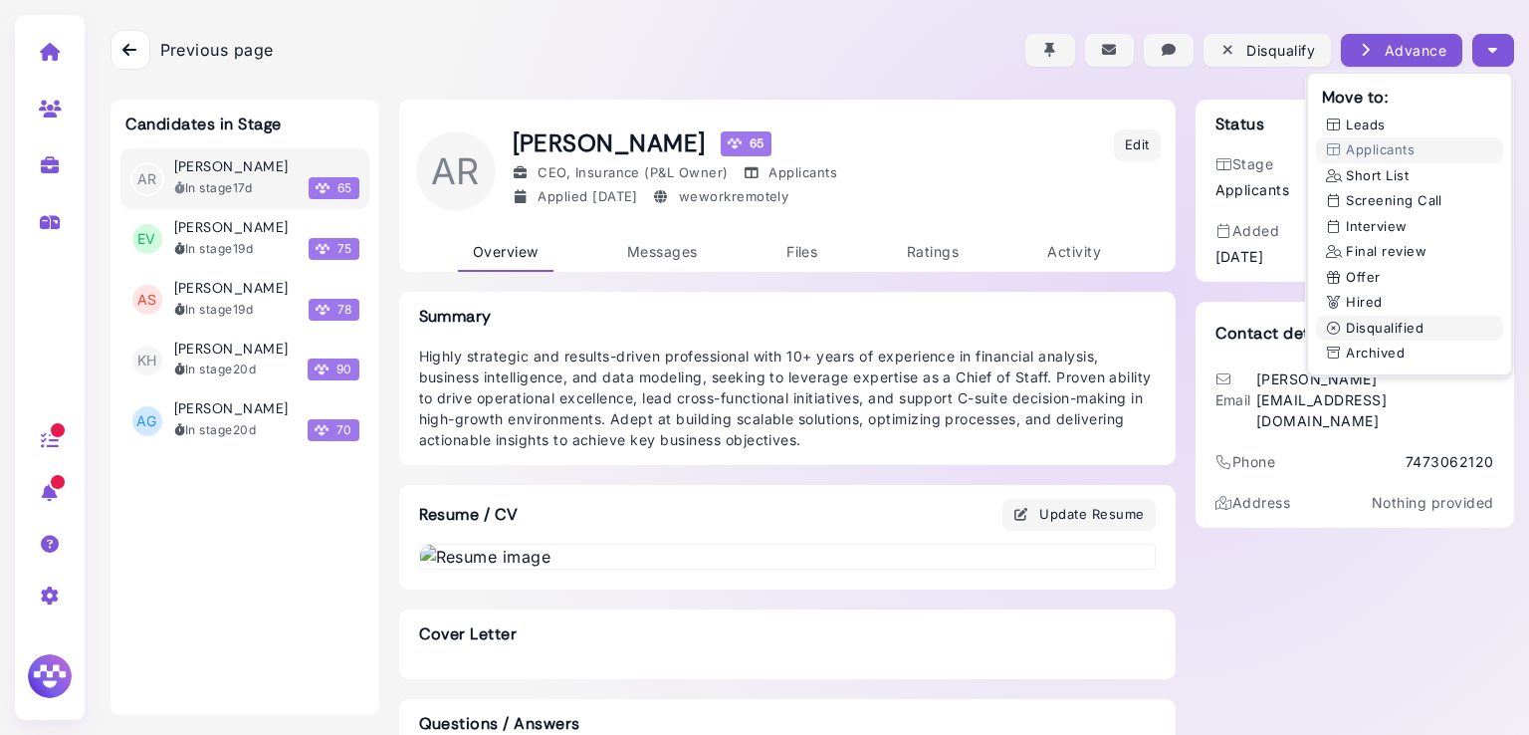
click at [1337, 332] on button "Disqualified" at bounding box center [1409, 329] width 187 height 26
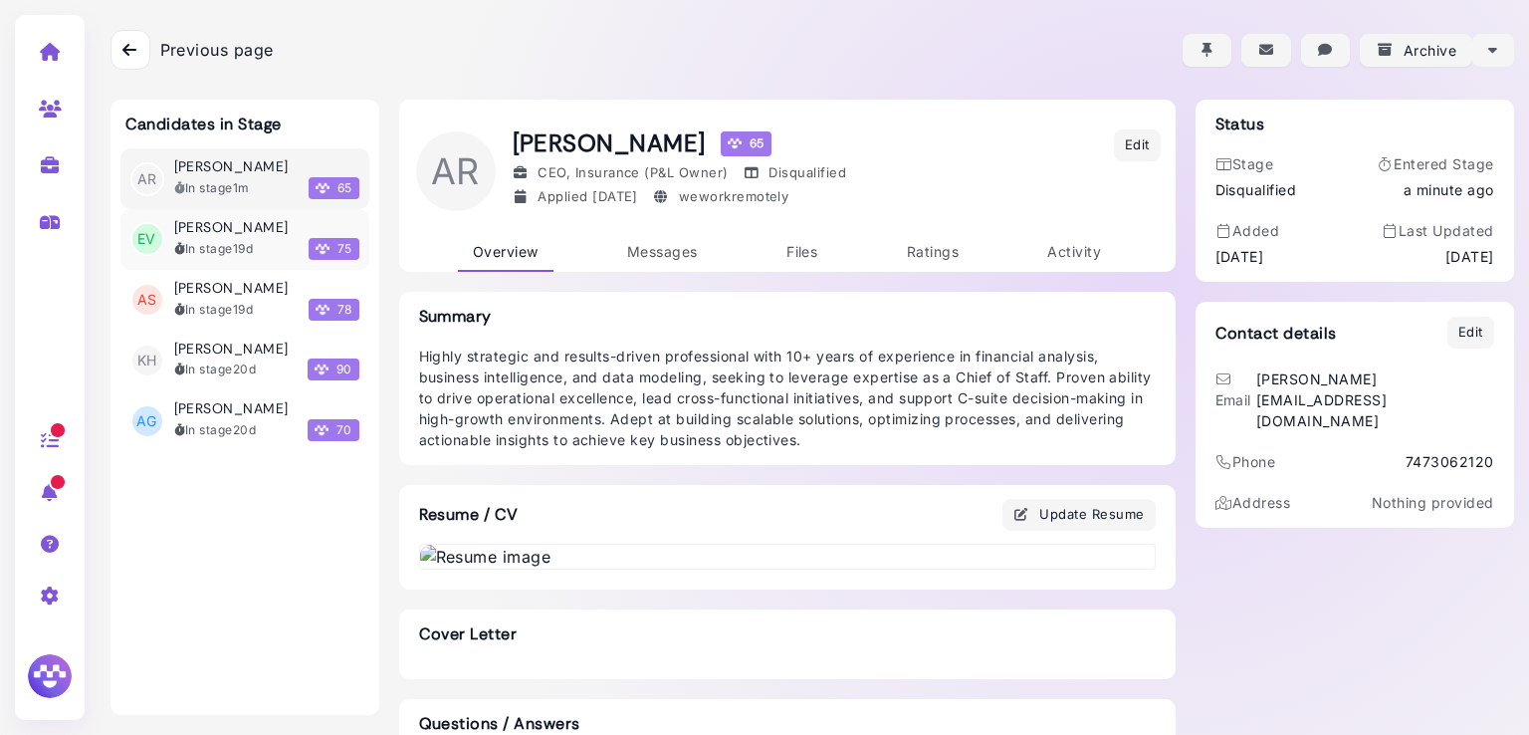
click at [266, 256] on div "In stage 19d 75" at bounding box center [266, 249] width 185 height 22
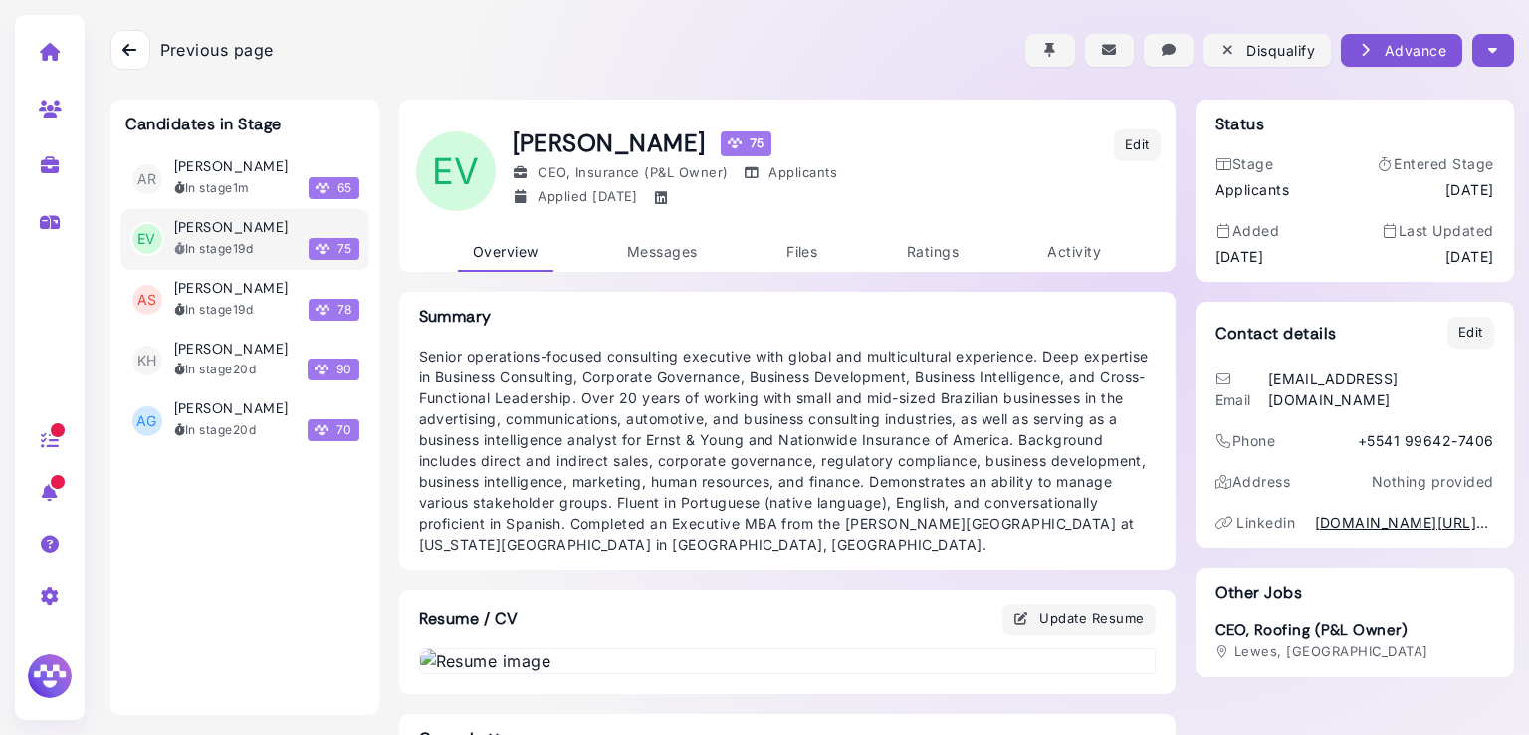
click at [1488, 53] on icon "button" at bounding box center [1492, 50] width 9 height 21
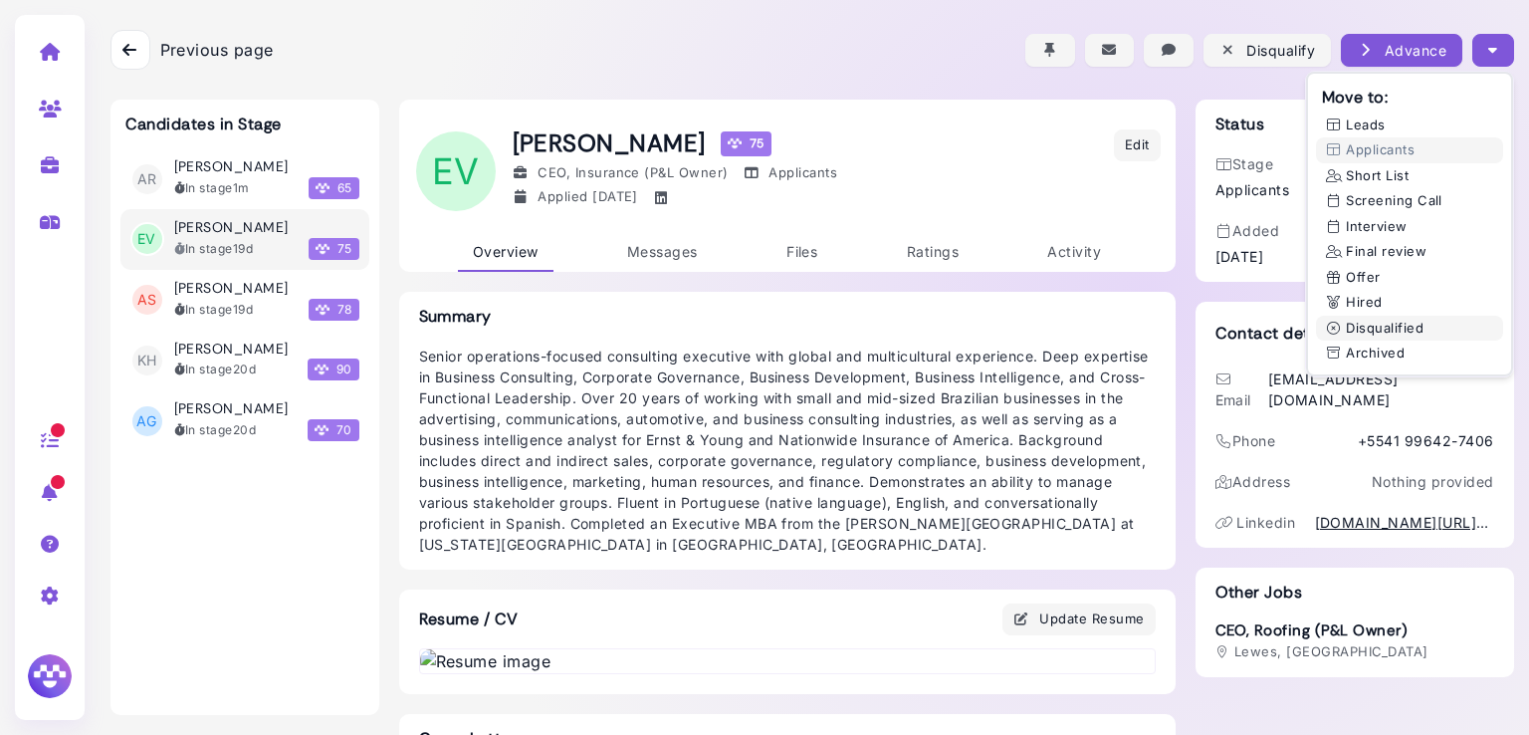
click at [1375, 328] on button "Disqualified" at bounding box center [1409, 329] width 187 height 26
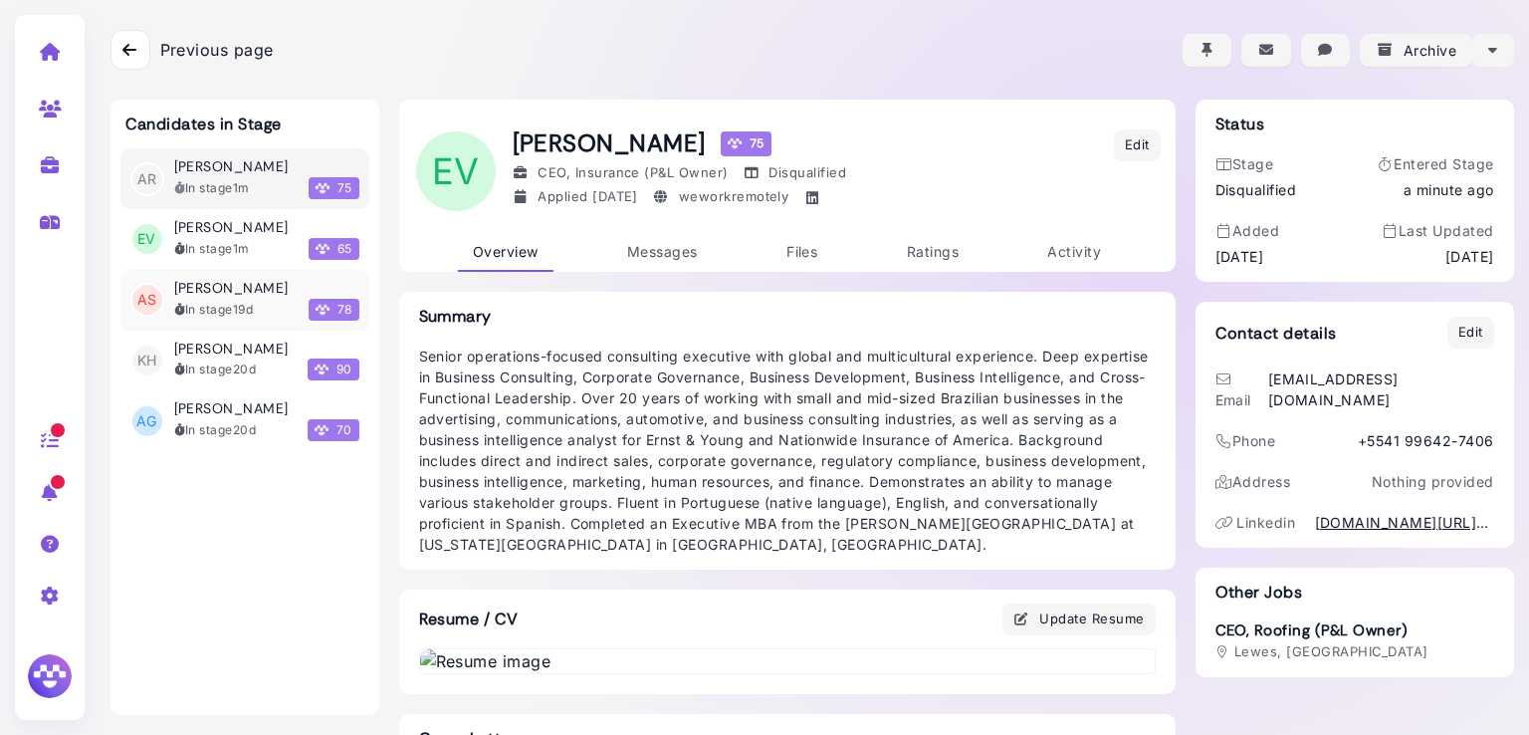
click at [206, 301] on div "In stage 19d" at bounding box center [214, 310] width 80 height 18
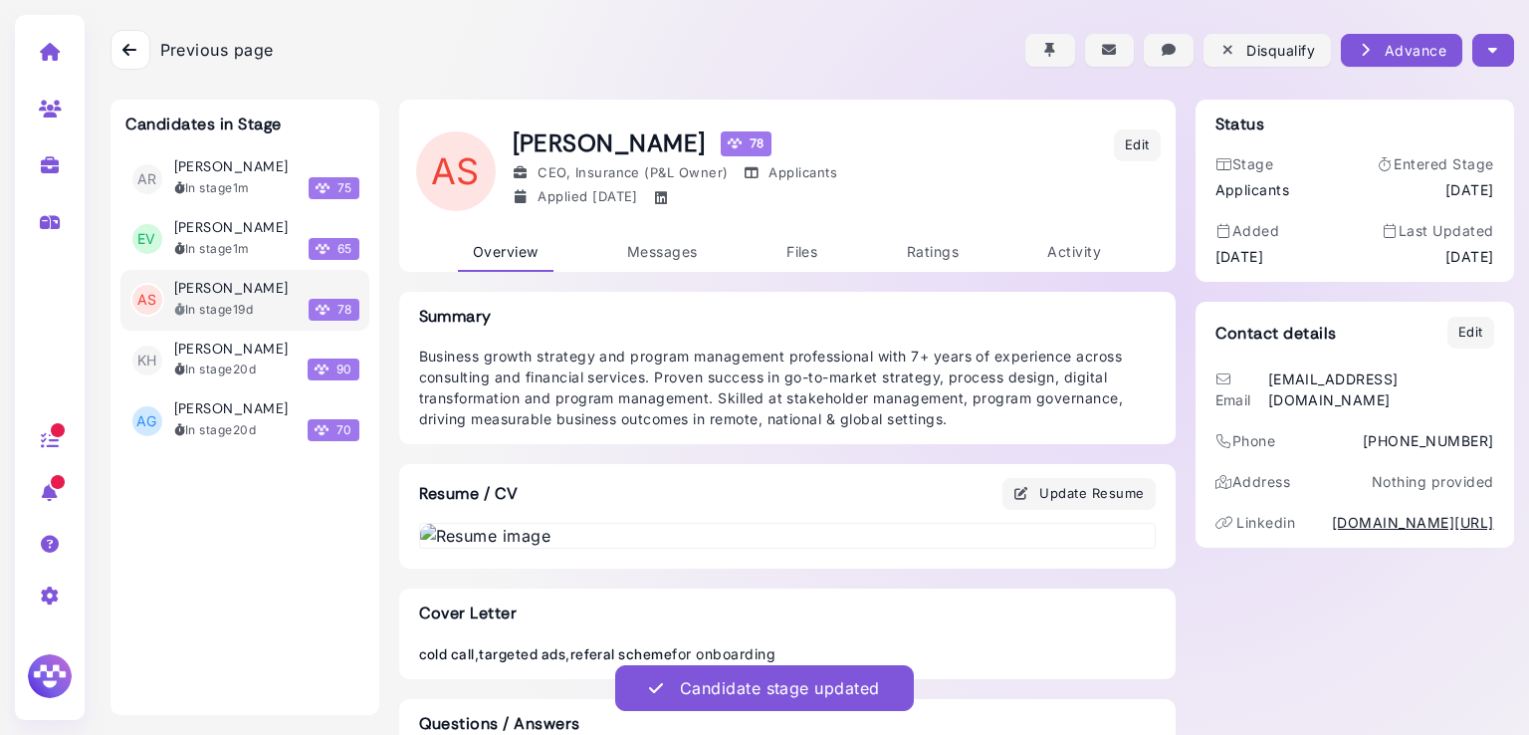
click at [1488, 45] on icon "button" at bounding box center [1492, 50] width 9 height 21
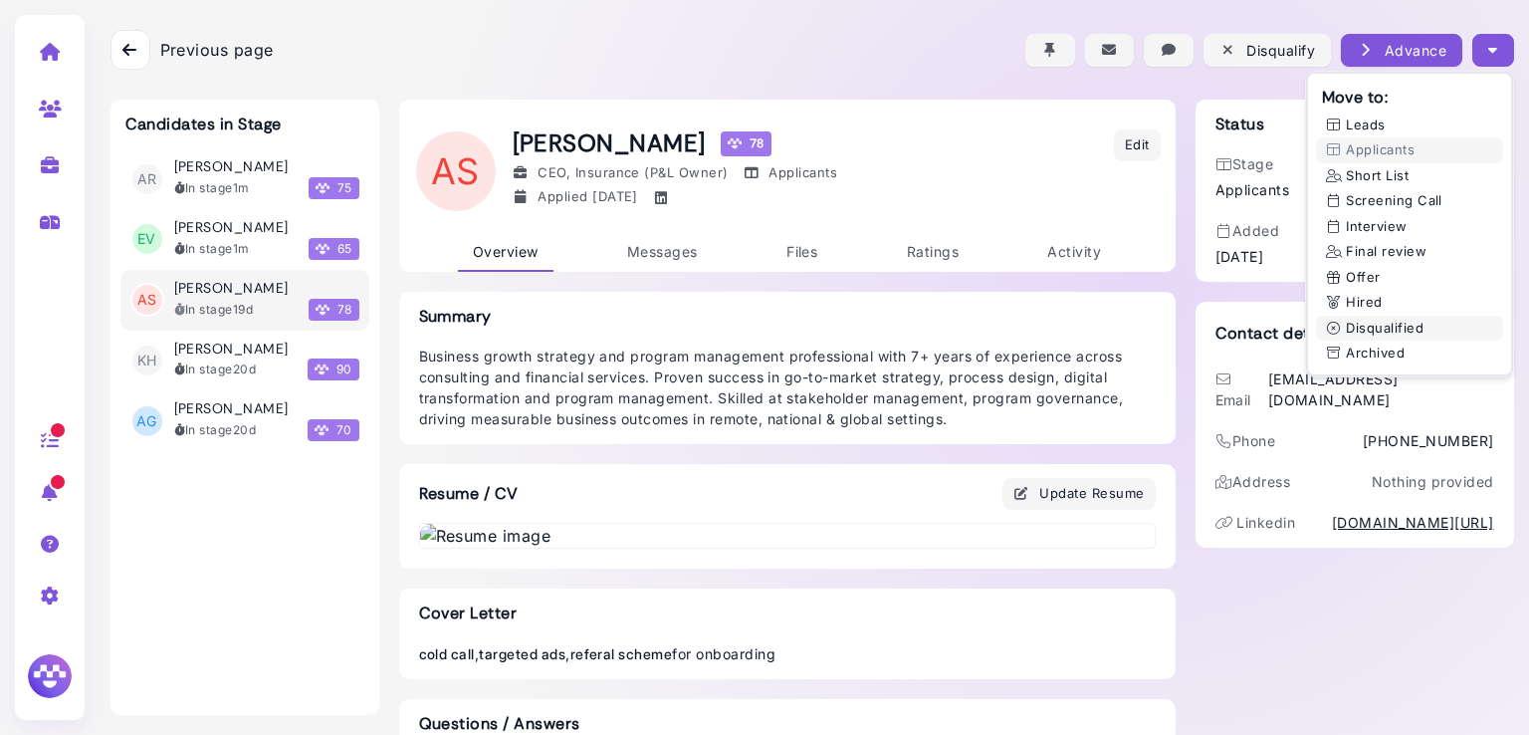
click at [1377, 324] on button "Disqualified" at bounding box center [1409, 329] width 187 height 26
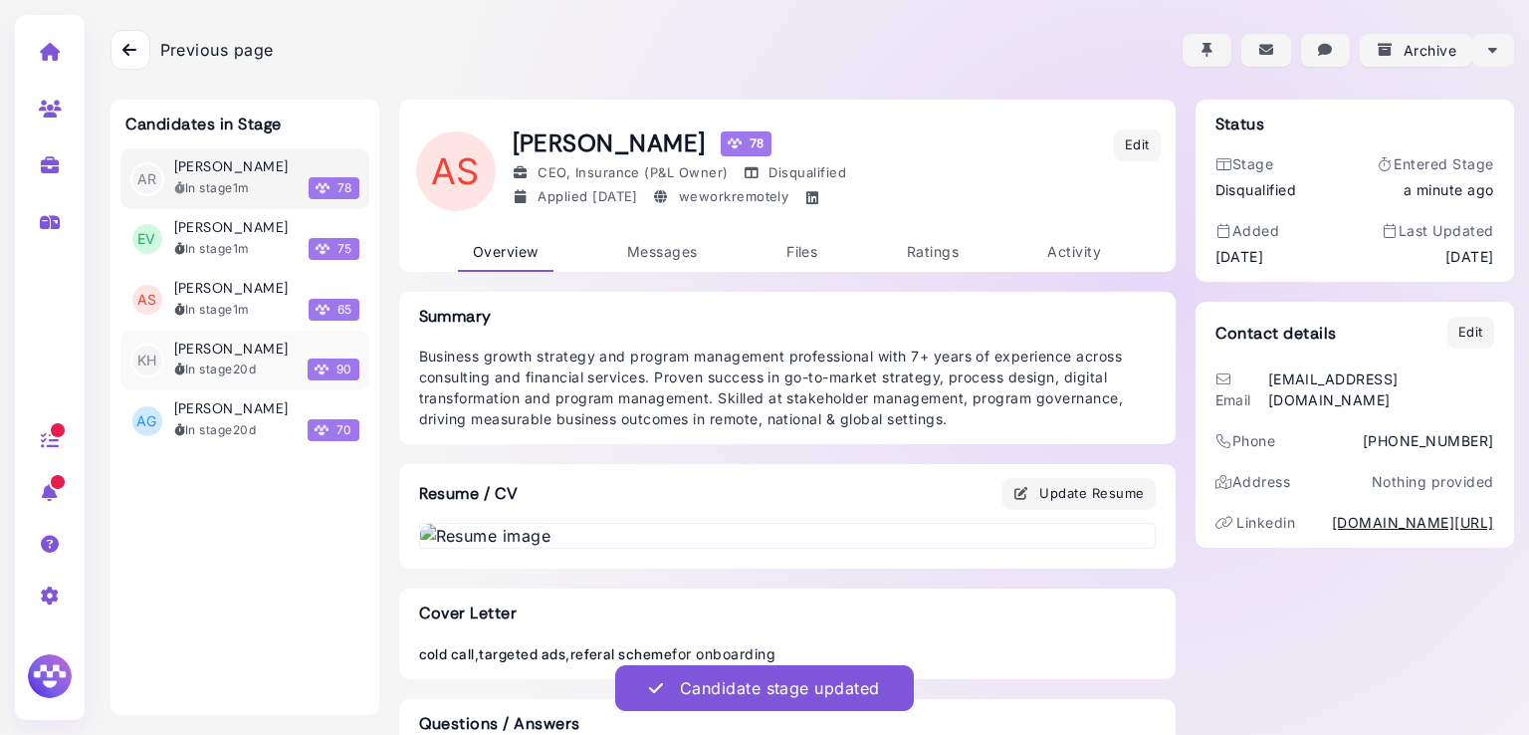
click at [241, 376] on div "In stage 20d" at bounding box center [215, 369] width 83 height 18
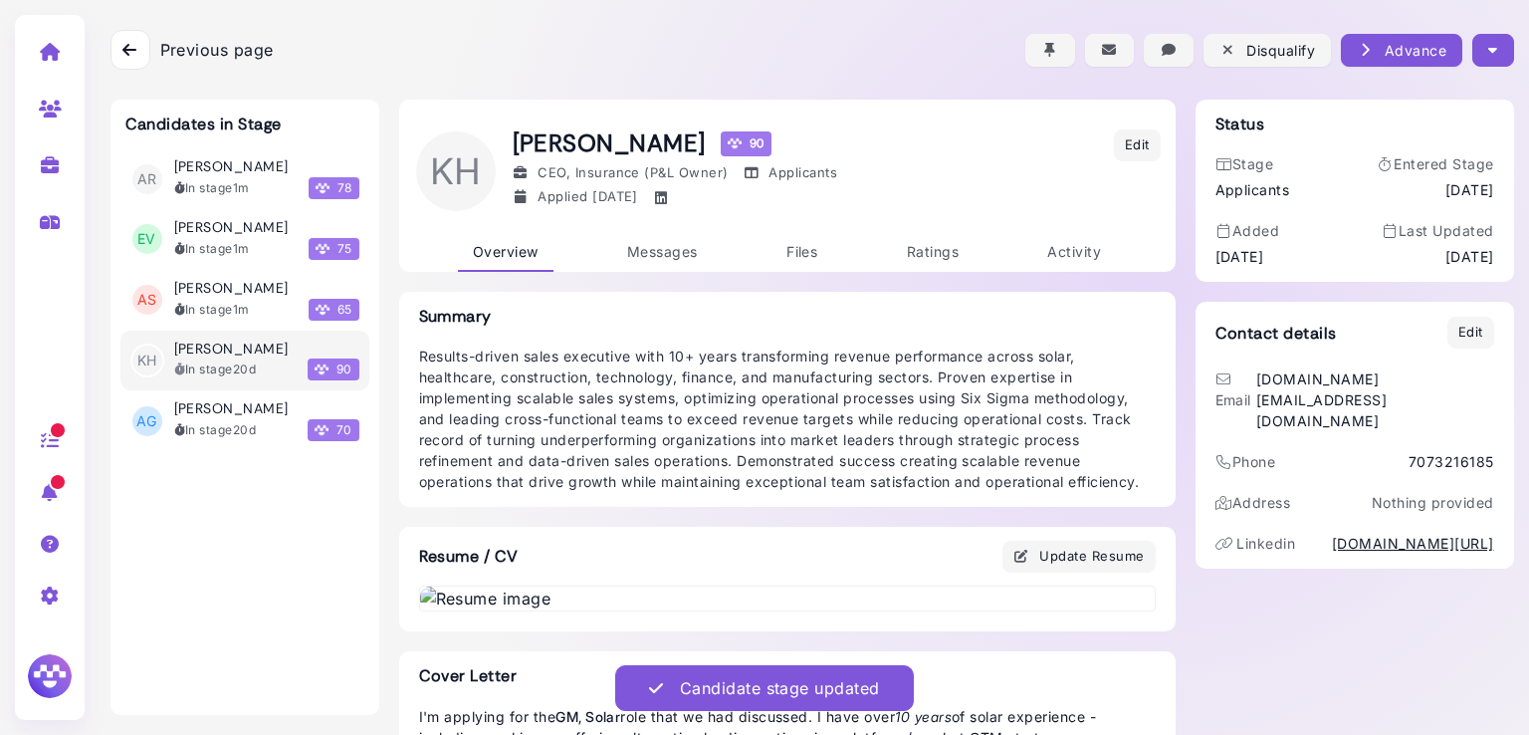
click at [1496, 65] on button "button" at bounding box center [1492, 50] width 41 height 33
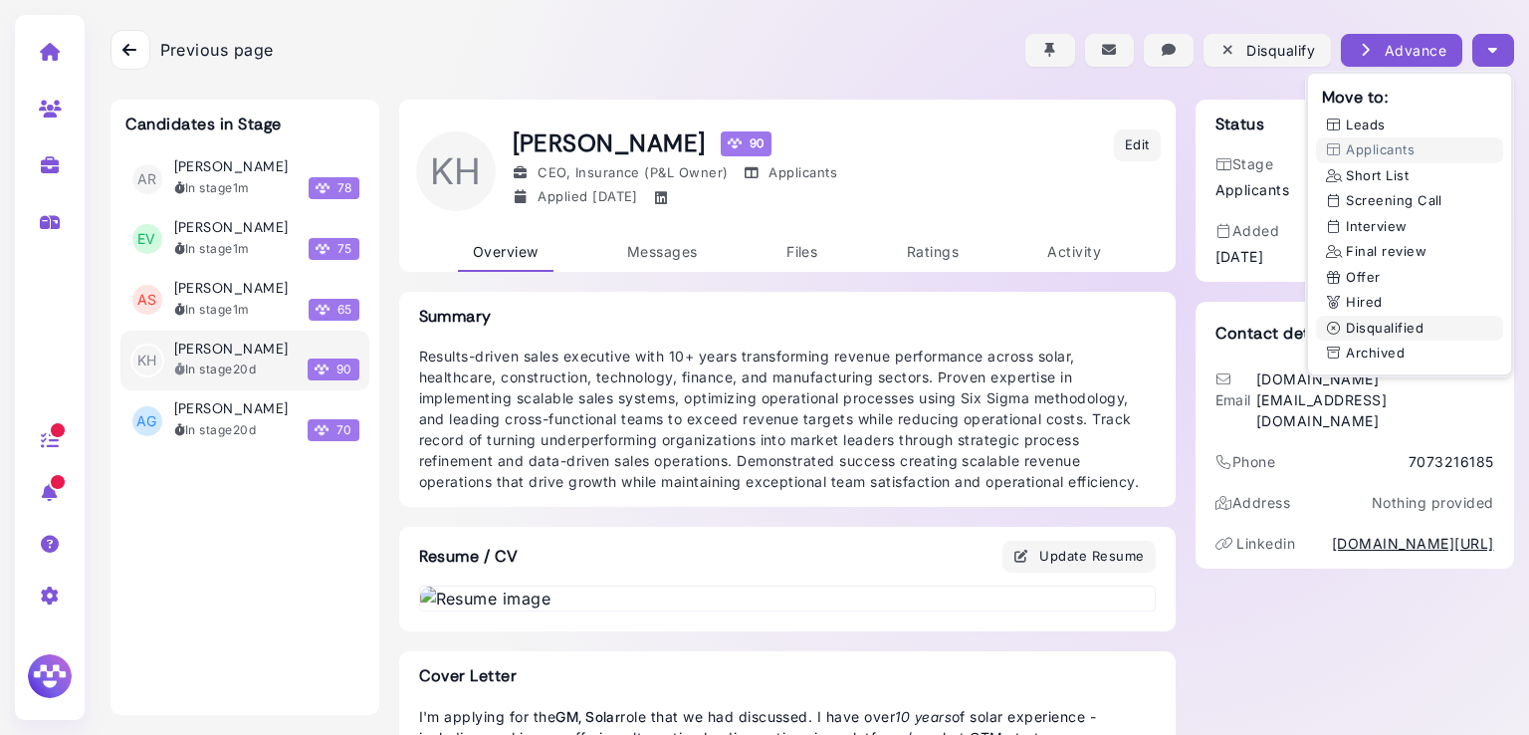
click at [1362, 325] on button "Disqualified" at bounding box center [1409, 329] width 187 height 26
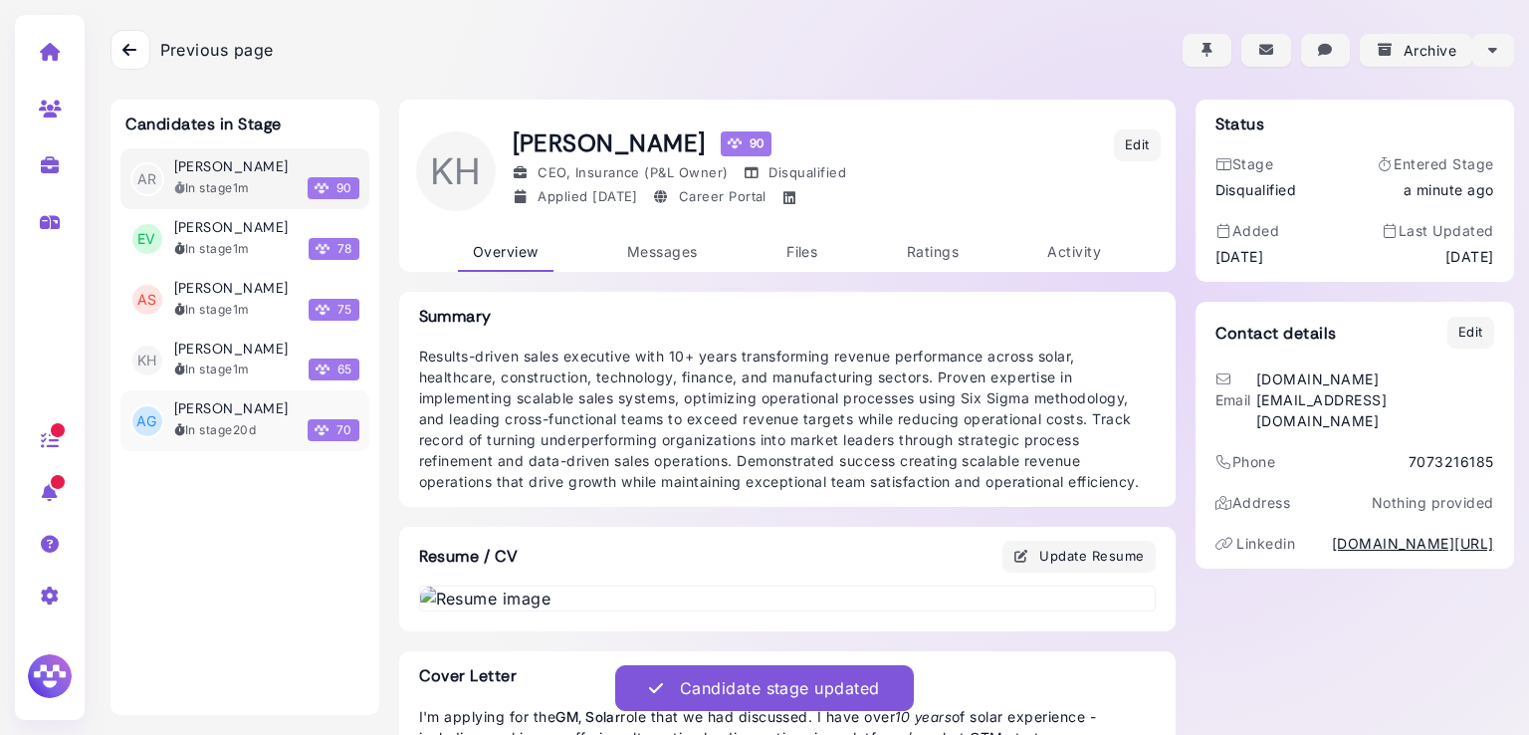
click at [226, 429] on div "In stage 20d" at bounding box center [215, 430] width 83 height 18
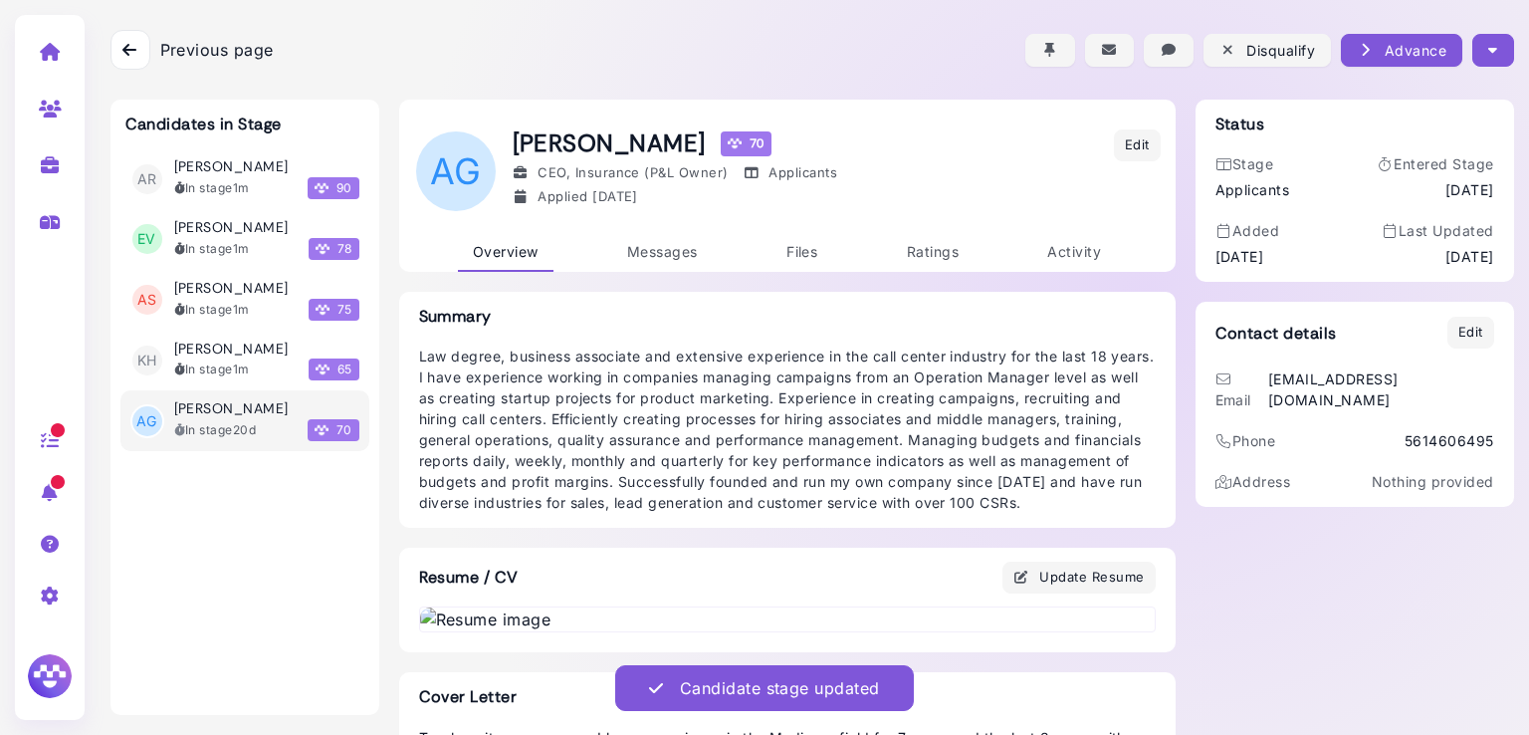
click at [1488, 41] on icon "button" at bounding box center [1492, 50] width 9 height 21
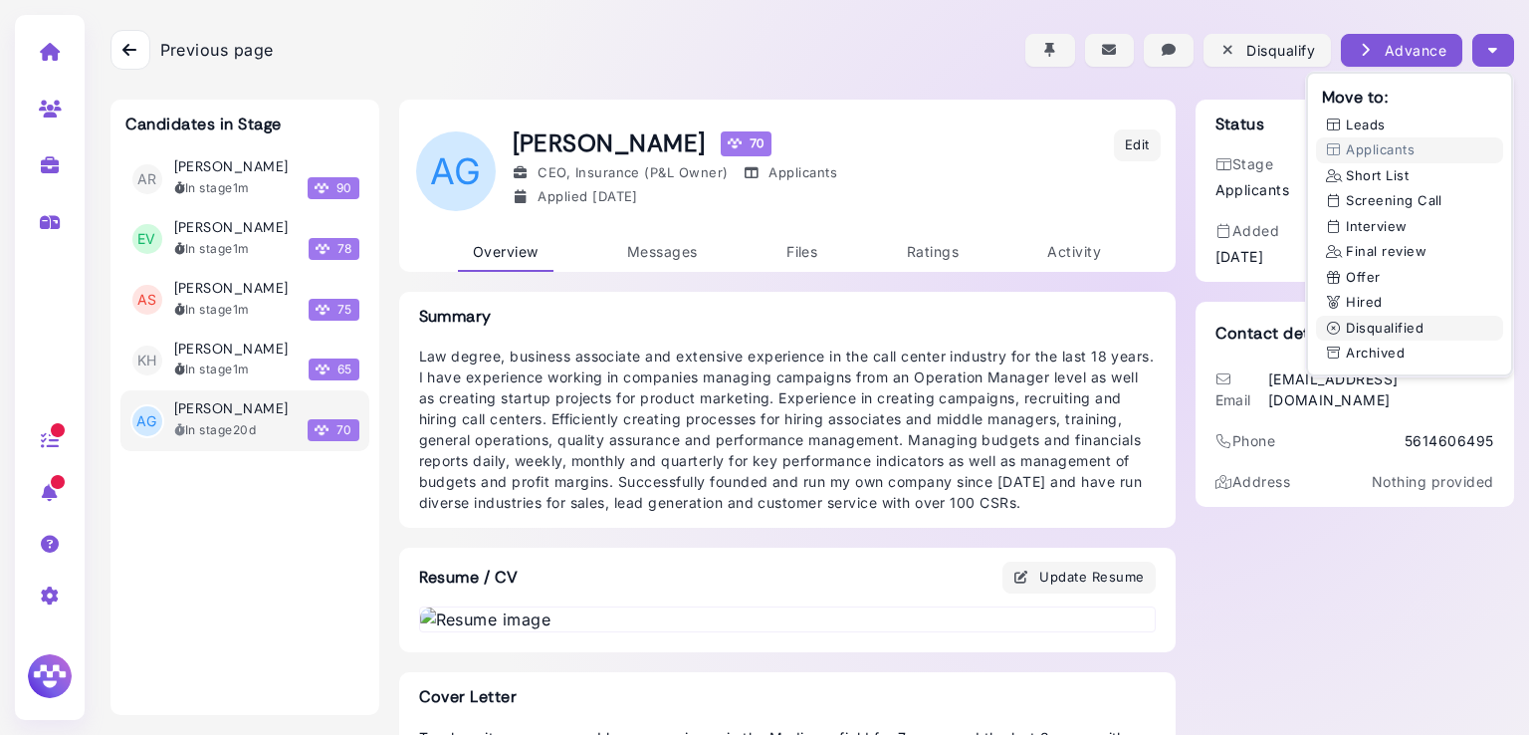
click at [1368, 324] on button "Disqualified" at bounding box center [1409, 329] width 187 height 26
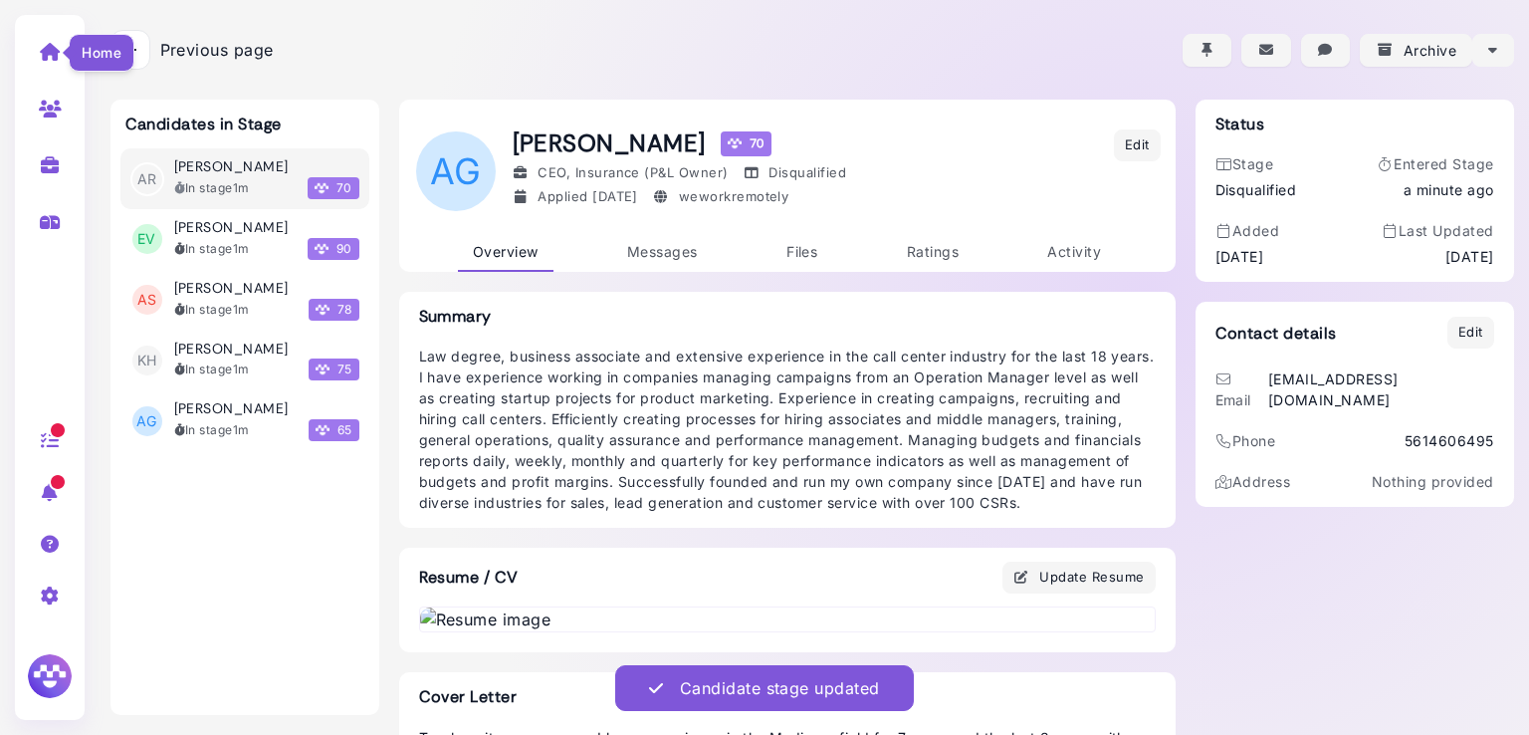
click at [56, 45] on icon at bounding box center [50, 52] width 23 height 18
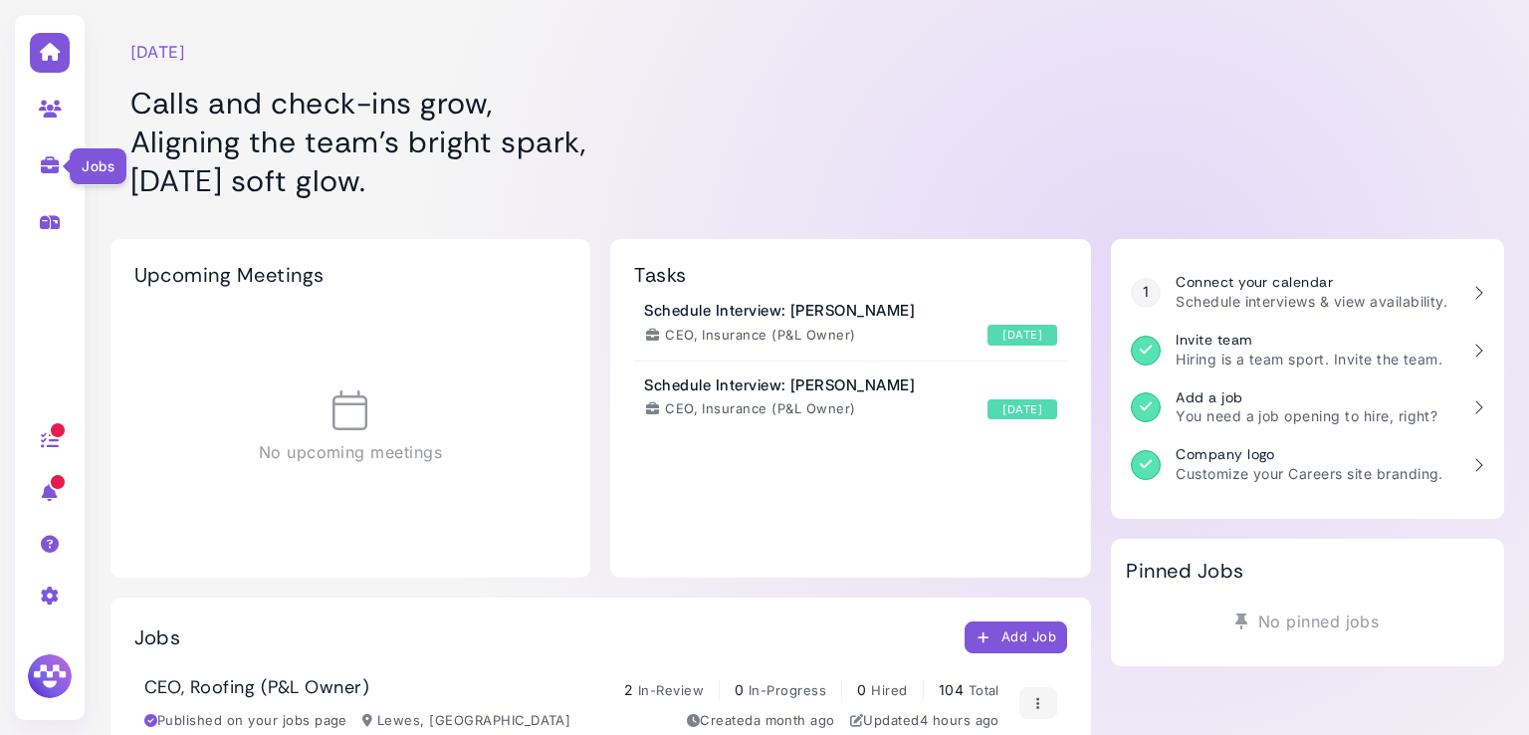
click at [44, 161] on icon at bounding box center [50, 165] width 23 height 18
select select "**********"
select select "**"
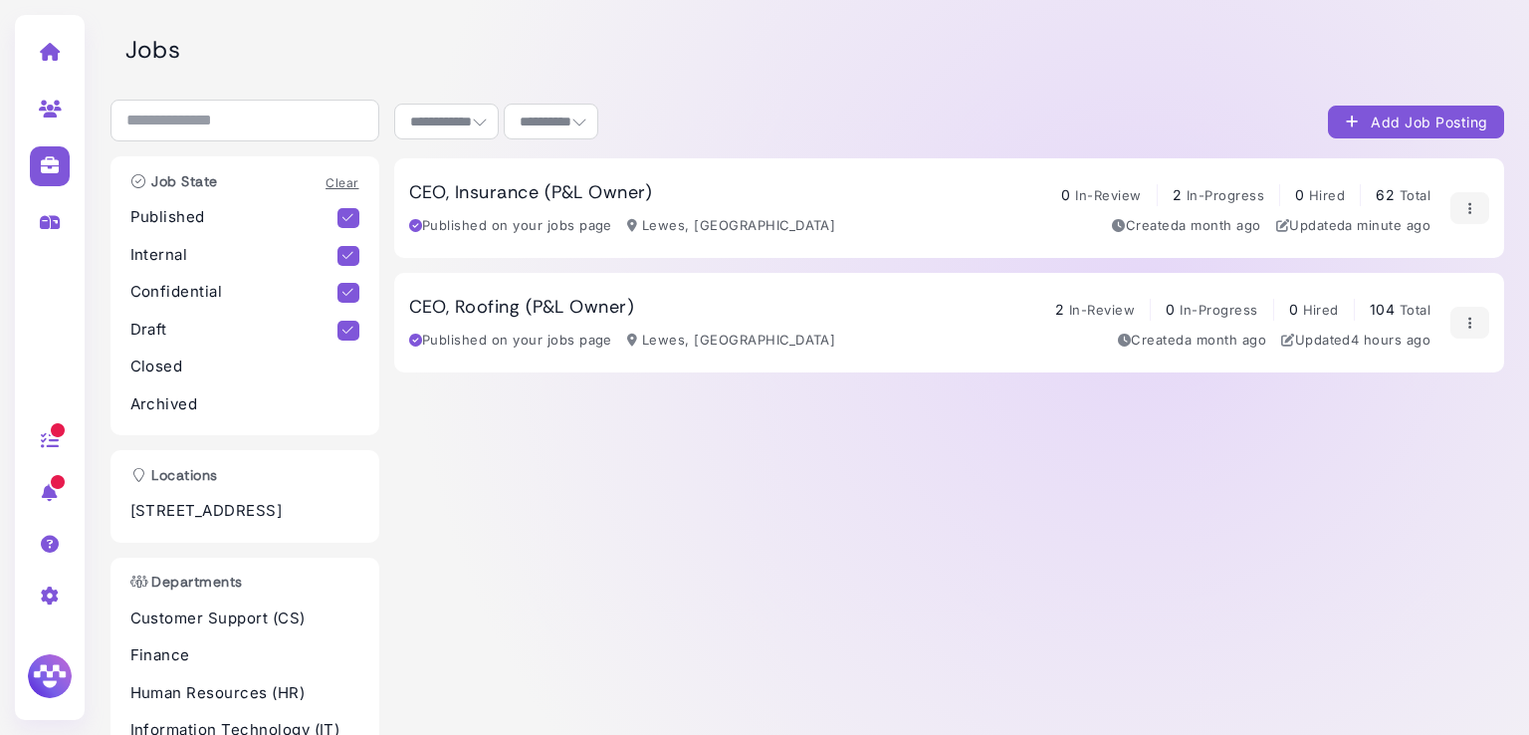
click at [757, 280] on div "CEO, Roofing (P&L Owner) 2 In-Review 0 In-Progress 0 Hired 104 Total Published …" at bounding box center [949, 323] width 1110 height 100
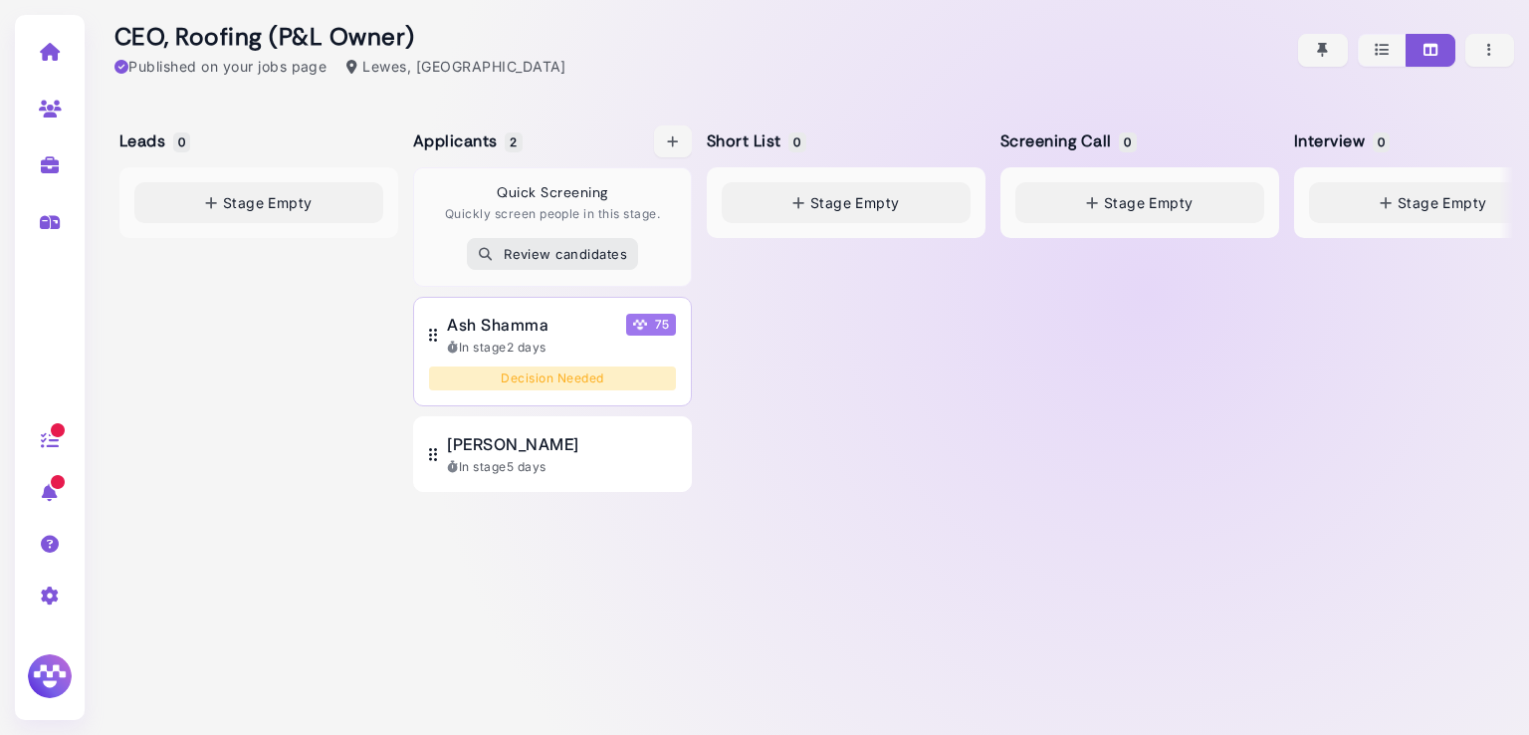
click at [551, 316] on div "Ash Shamma 75" at bounding box center [561, 325] width 229 height 24
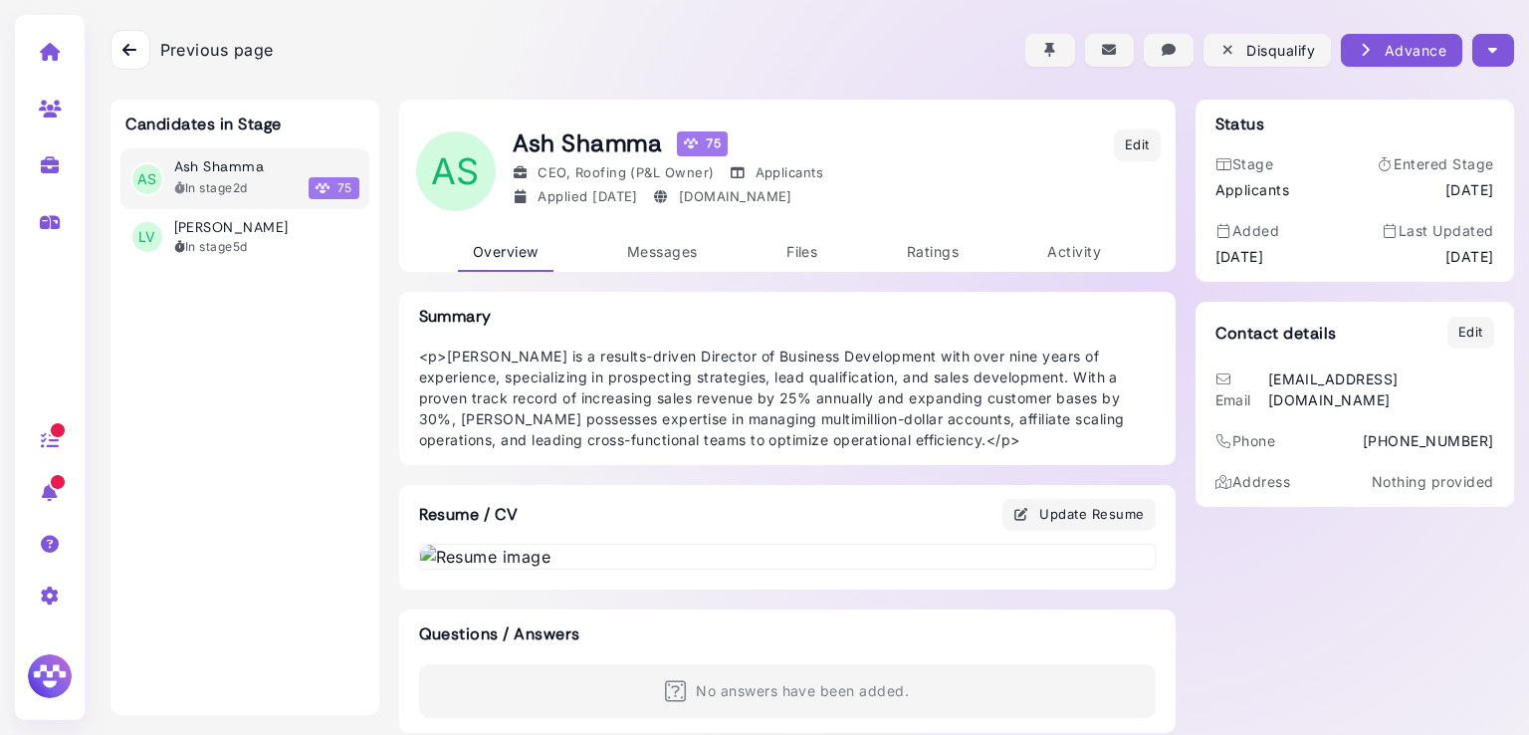
click at [1495, 41] on button "button" at bounding box center [1492, 50] width 41 height 33
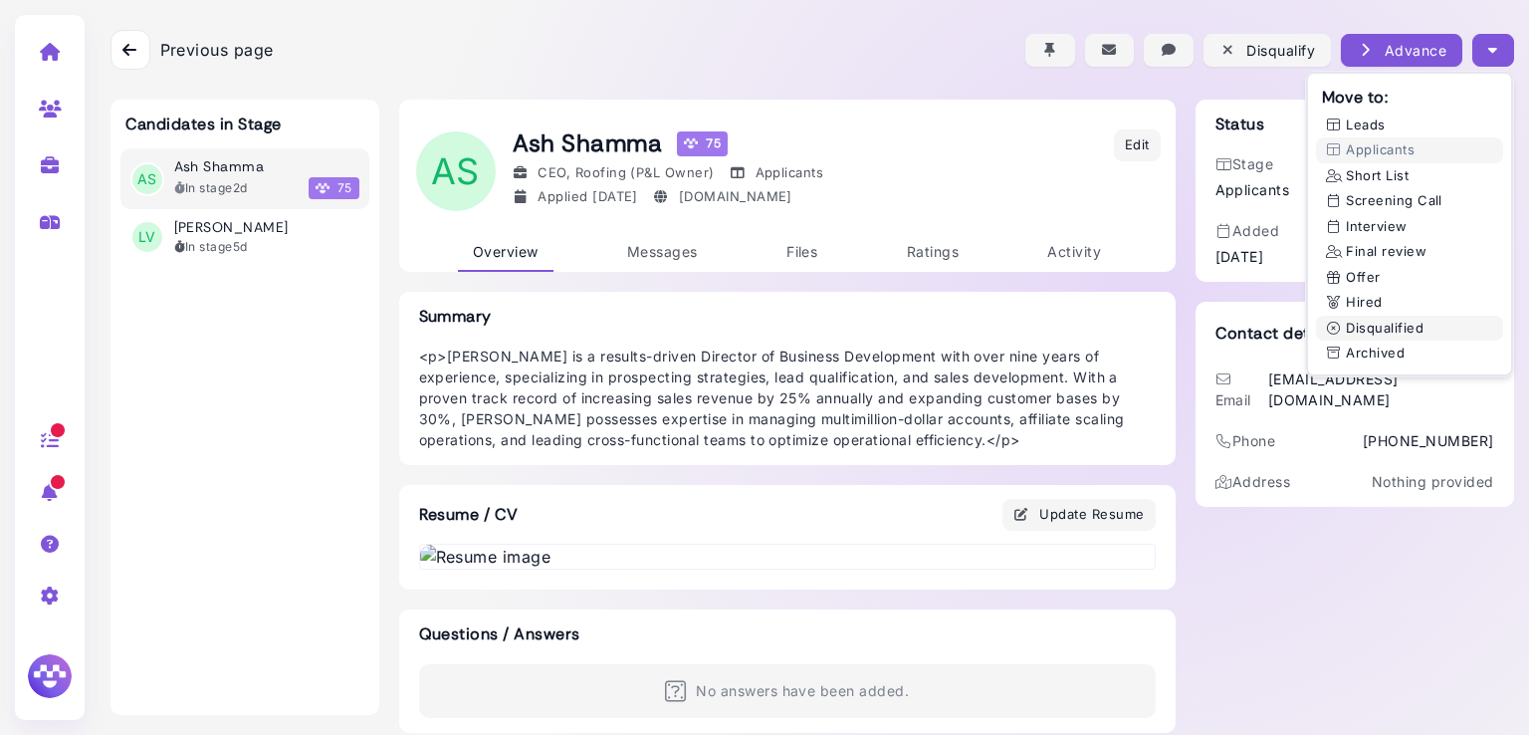
click at [1365, 327] on button "Disqualified" at bounding box center [1409, 329] width 187 height 26
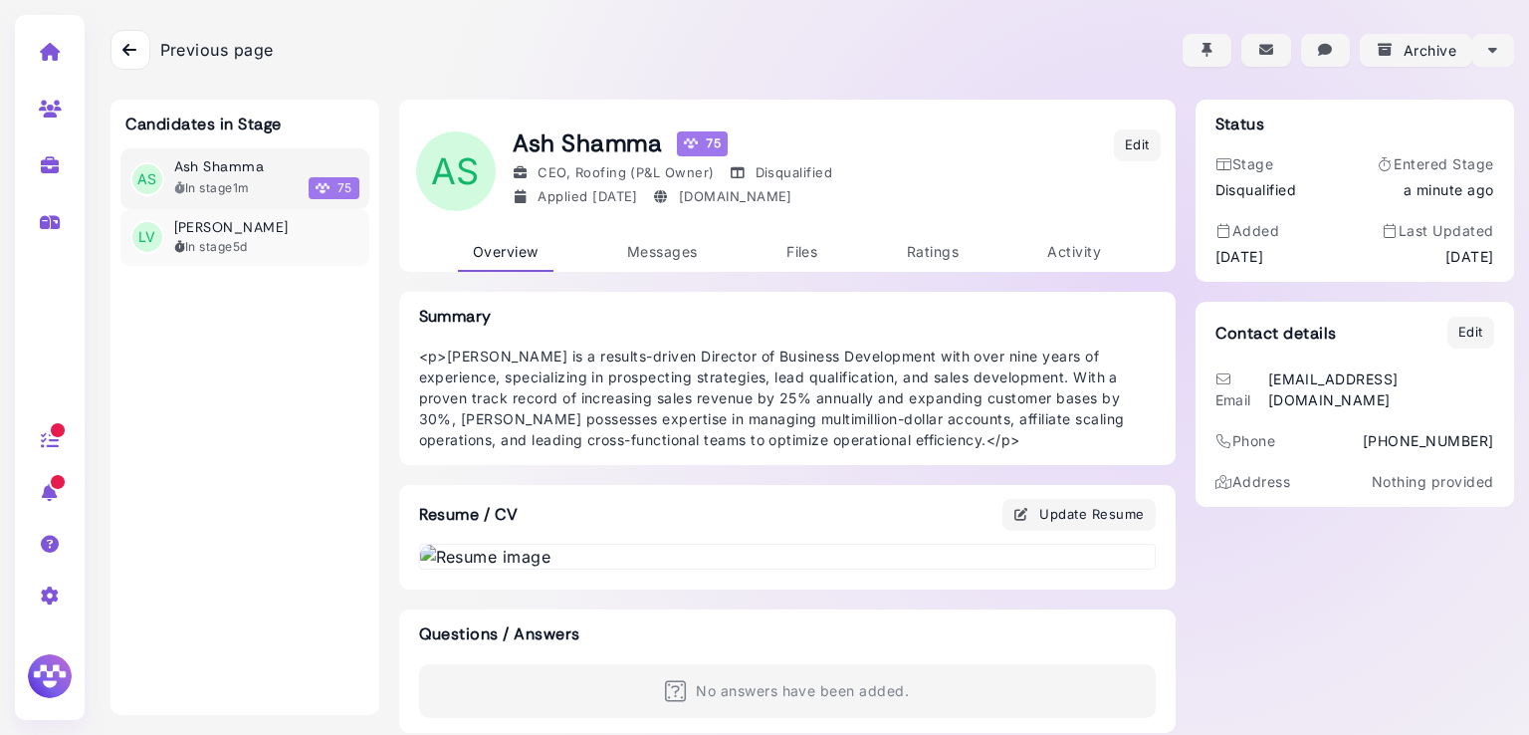
click at [251, 240] on div "In stage 5d" at bounding box center [266, 247] width 185 height 18
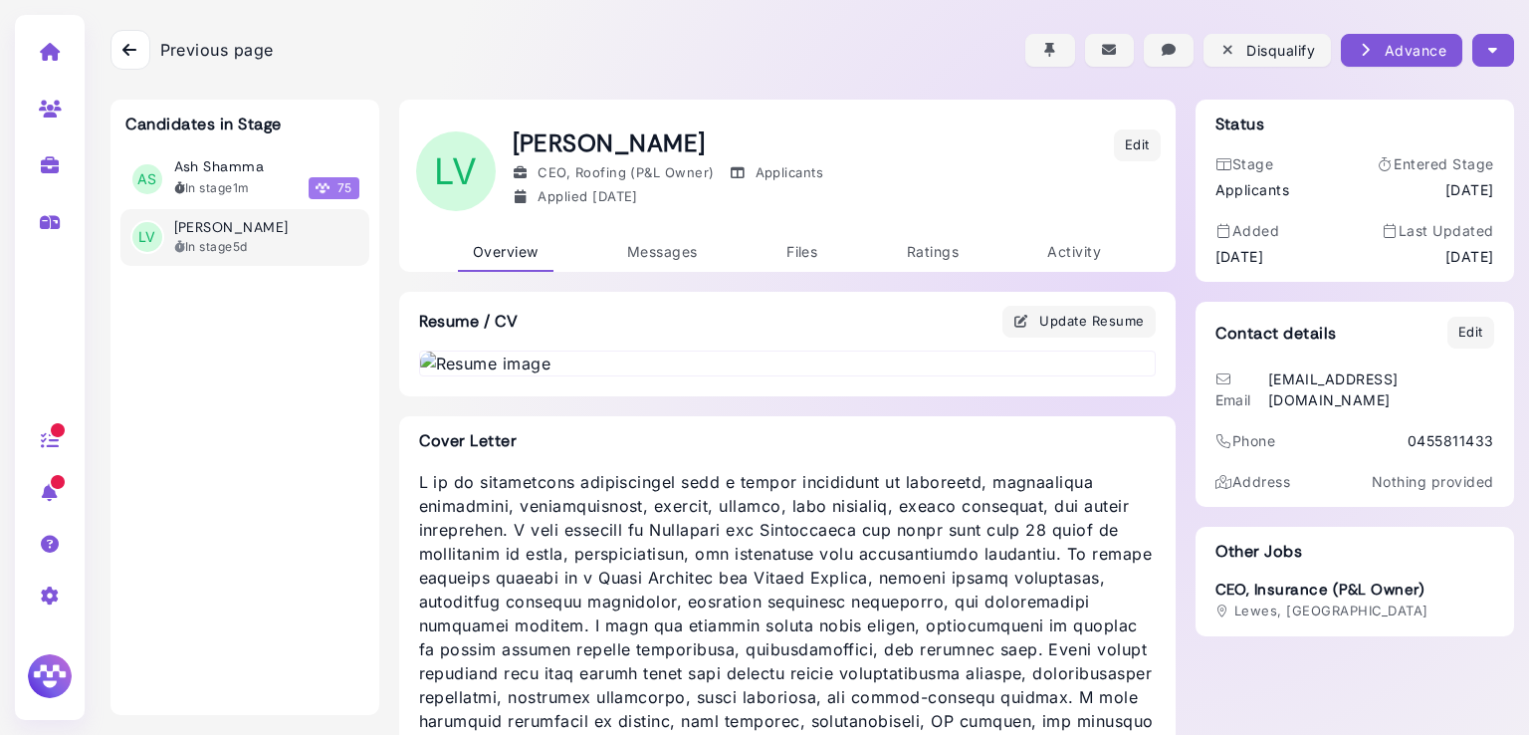
click at [1496, 52] on button "button" at bounding box center [1492, 50] width 41 height 33
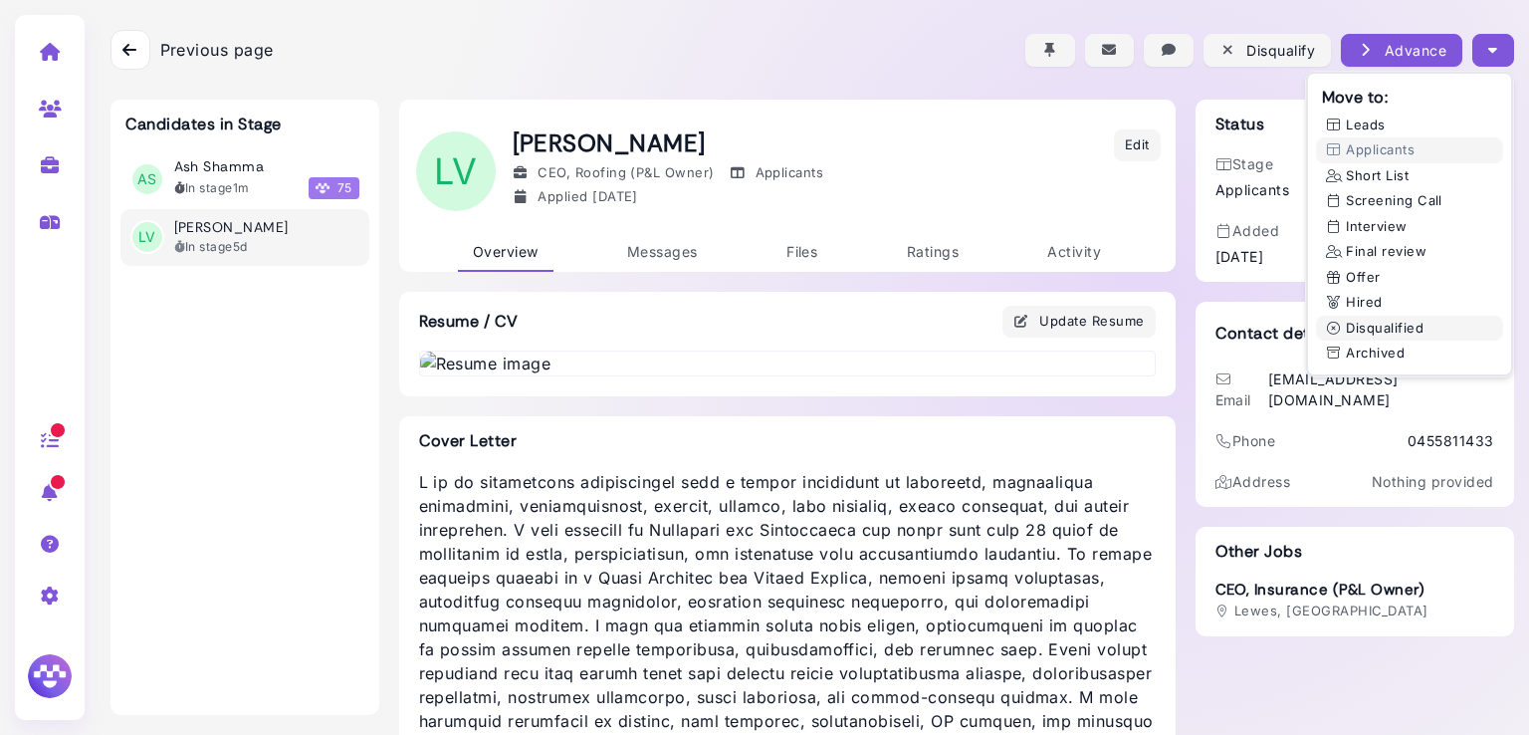
click at [1345, 320] on button "Disqualified" at bounding box center [1409, 329] width 187 height 26
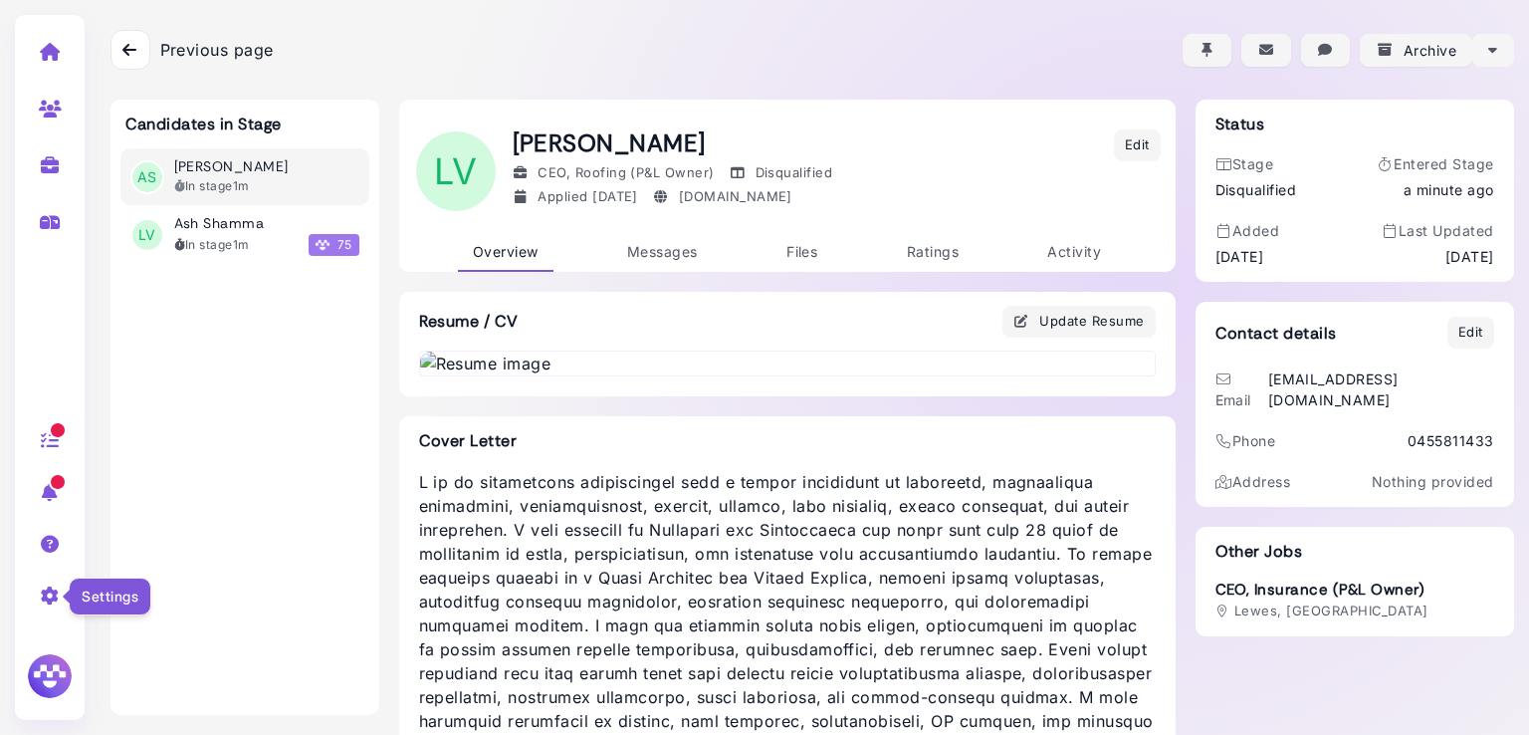
click at [48, 586] on icon at bounding box center [50, 595] width 23 height 18
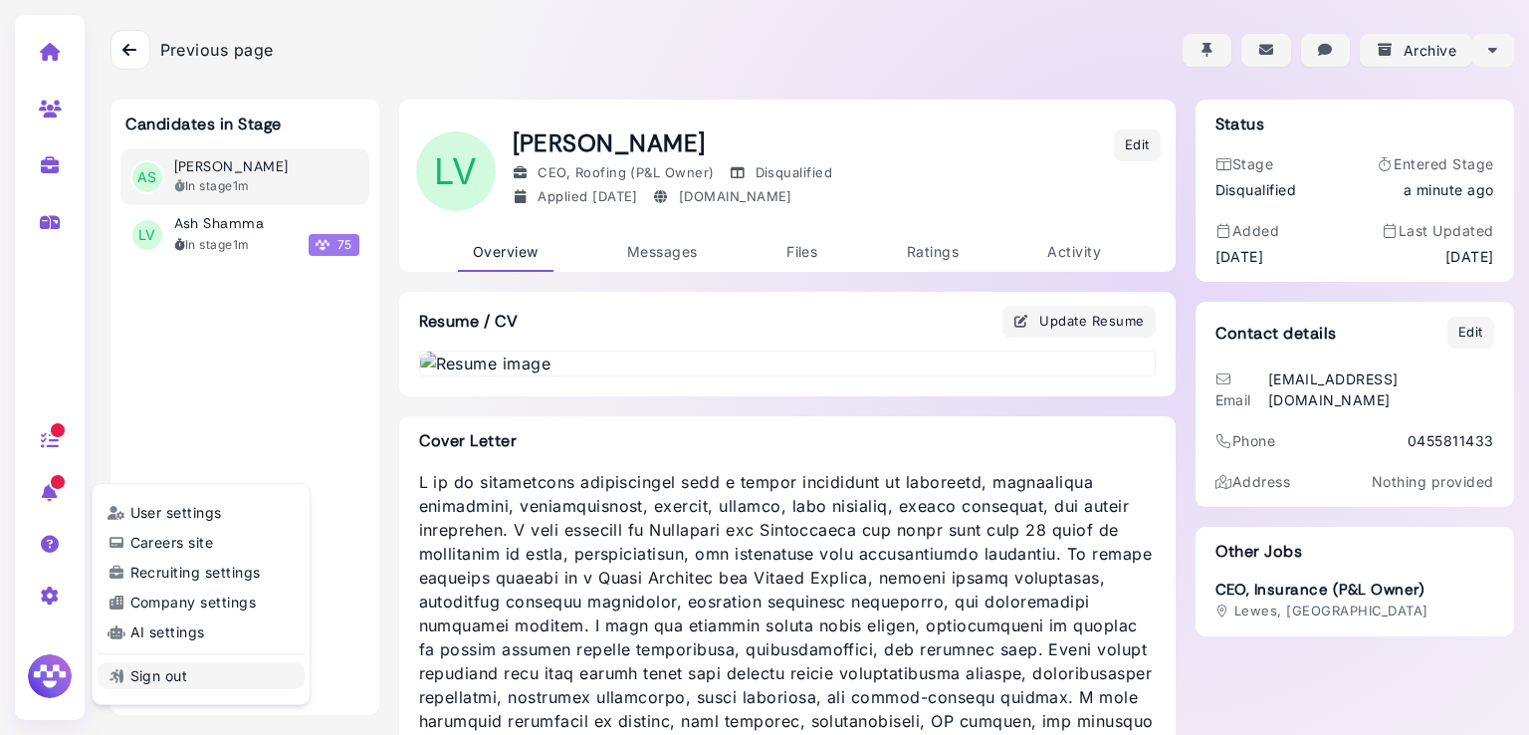
click at [177, 665] on link "Sign out" at bounding box center [201, 675] width 207 height 27
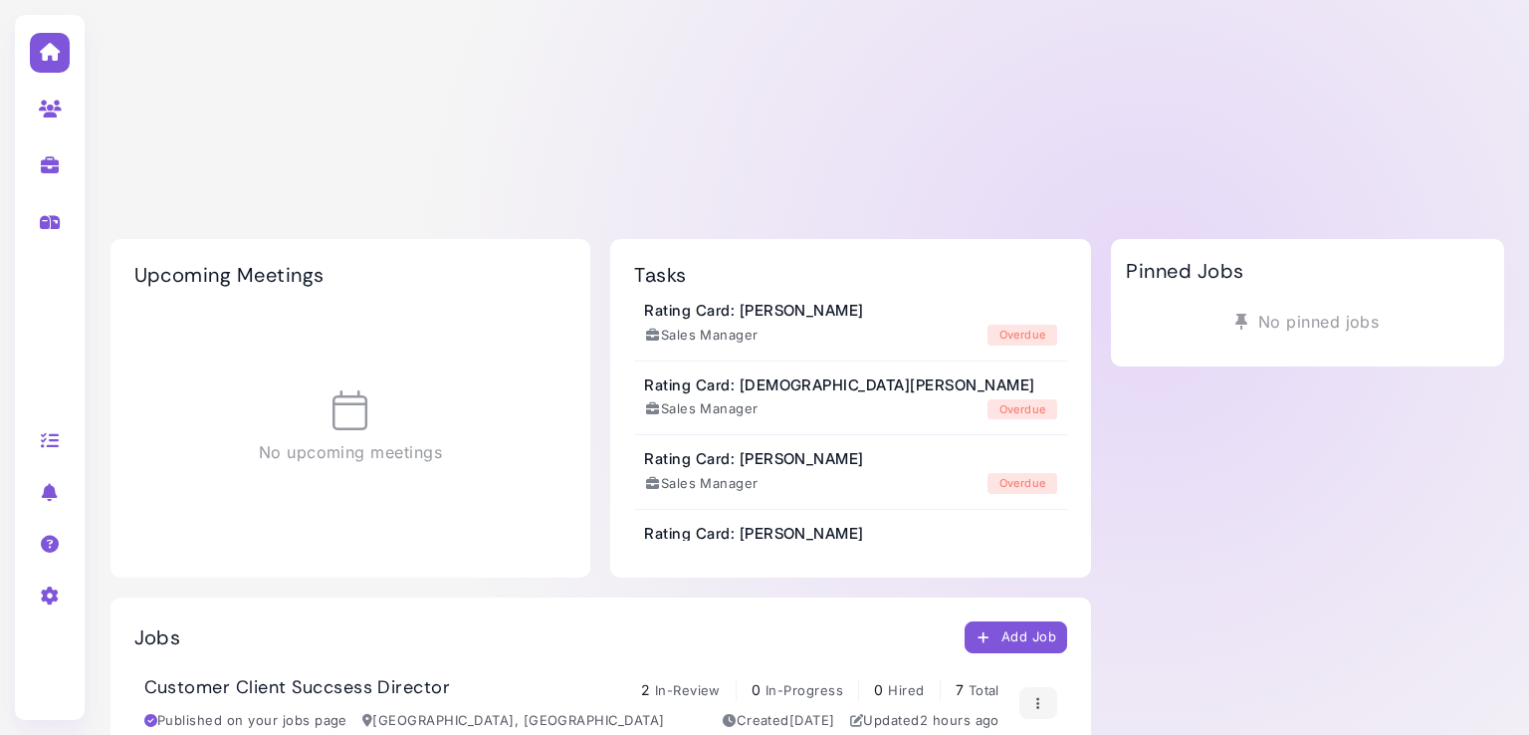
click at [49, 163] on icon at bounding box center [50, 165] width 23 height 18
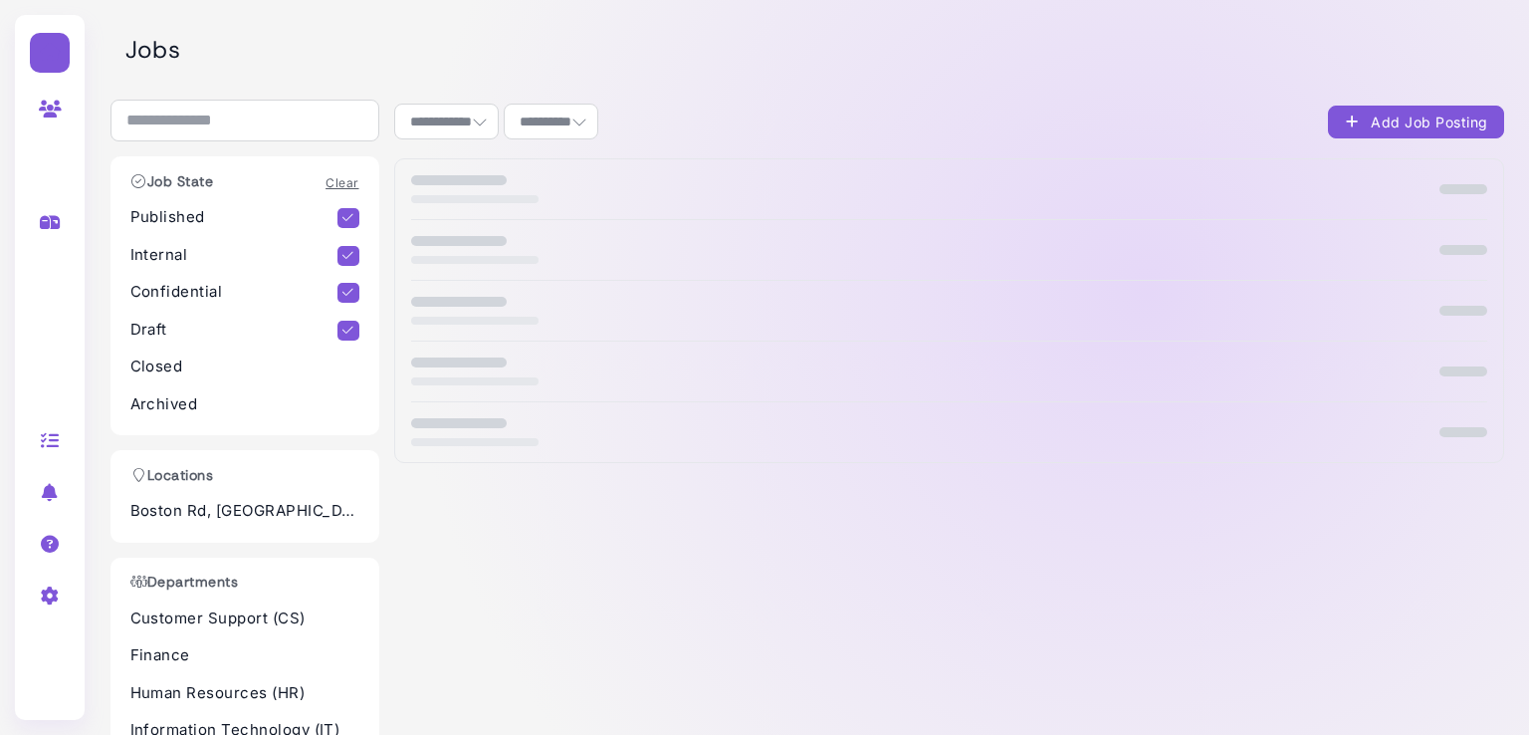
select select "**********"
select select "**"
select select "**********"
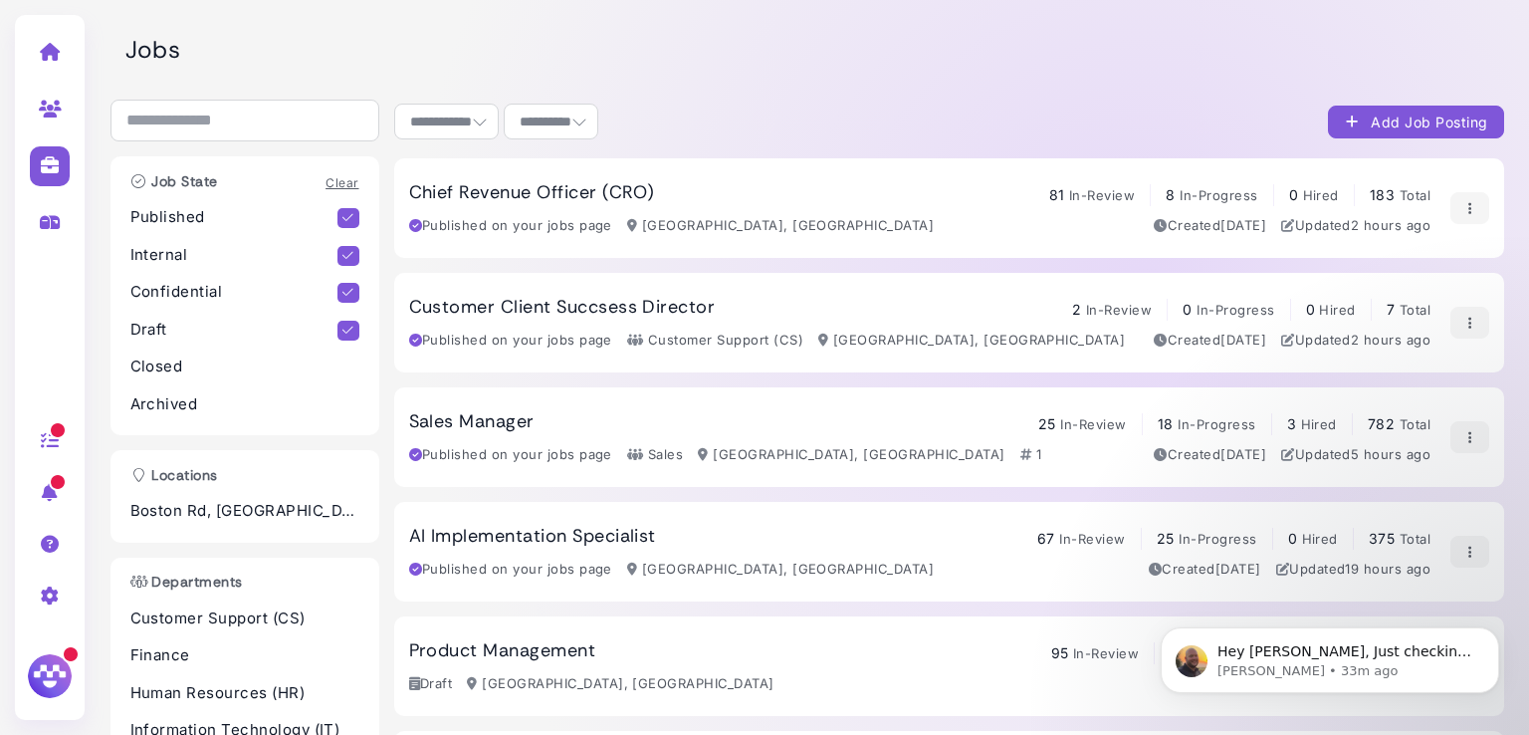
click at [1076, 306] on span "2" at bounding box center [1076, 309] width 9 height 17
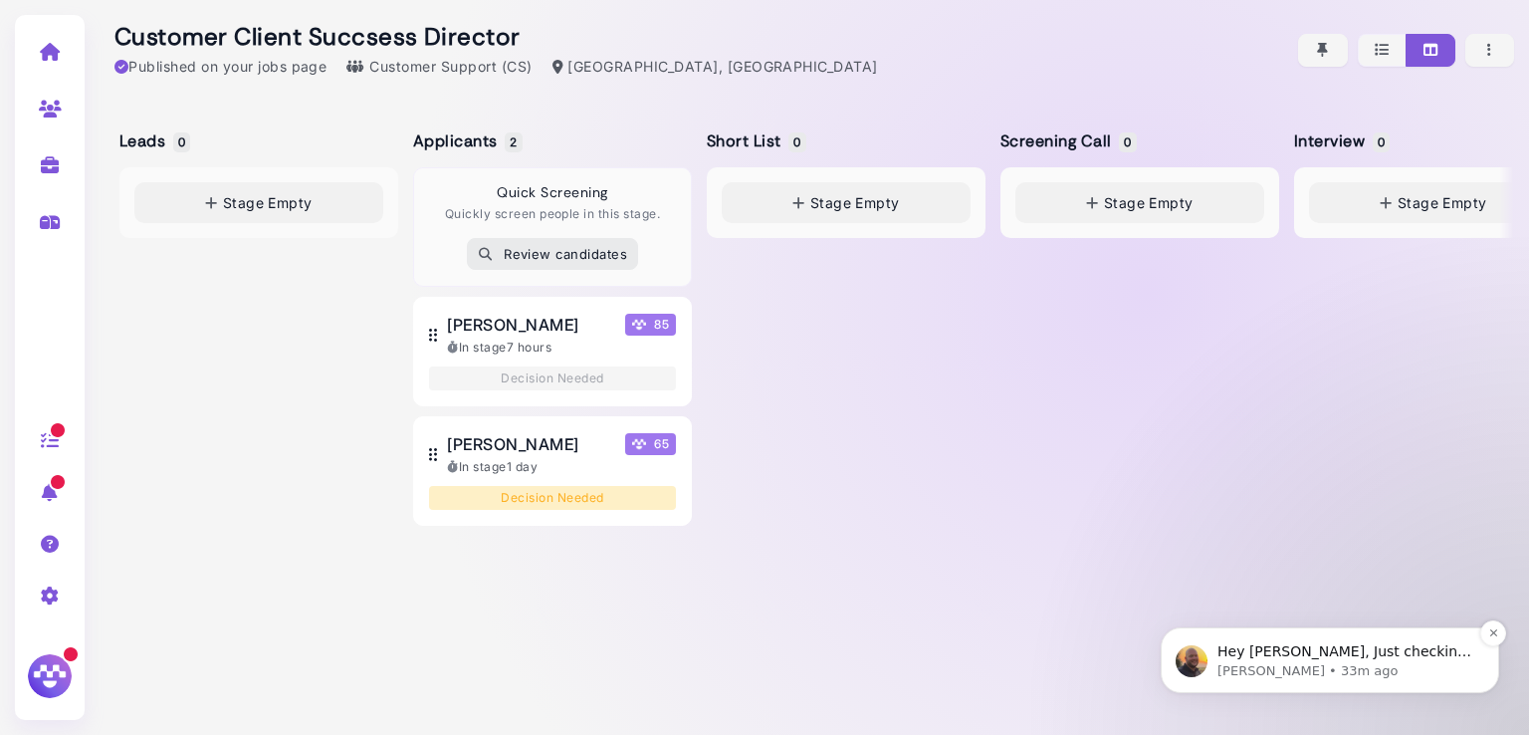
click at [1312, 660] on p "Hey Yaroslav, Just checking in on your work with Megan today. If you're looking…" at bounding box center [1345, 652] width 257 height 20
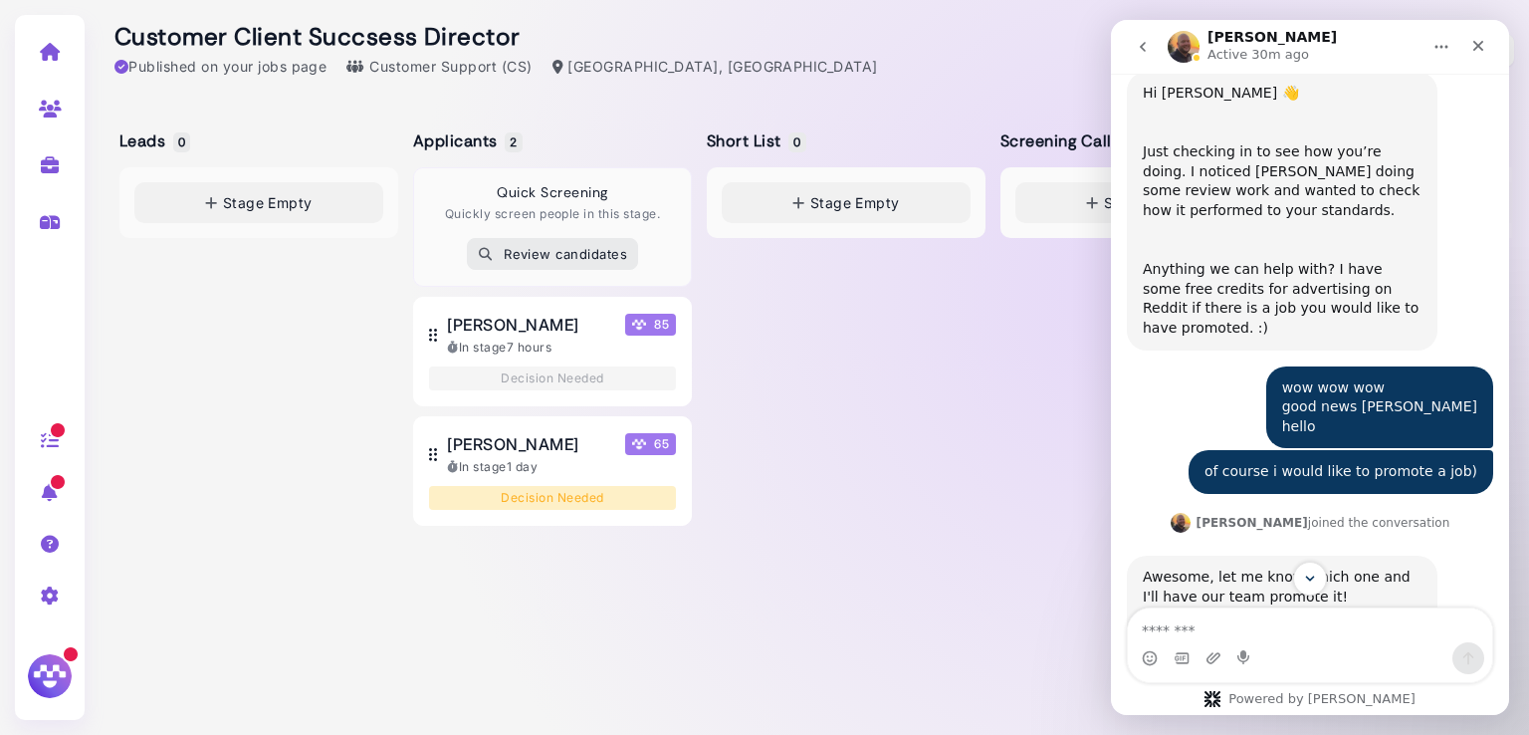
scroll to position [1089, 0]
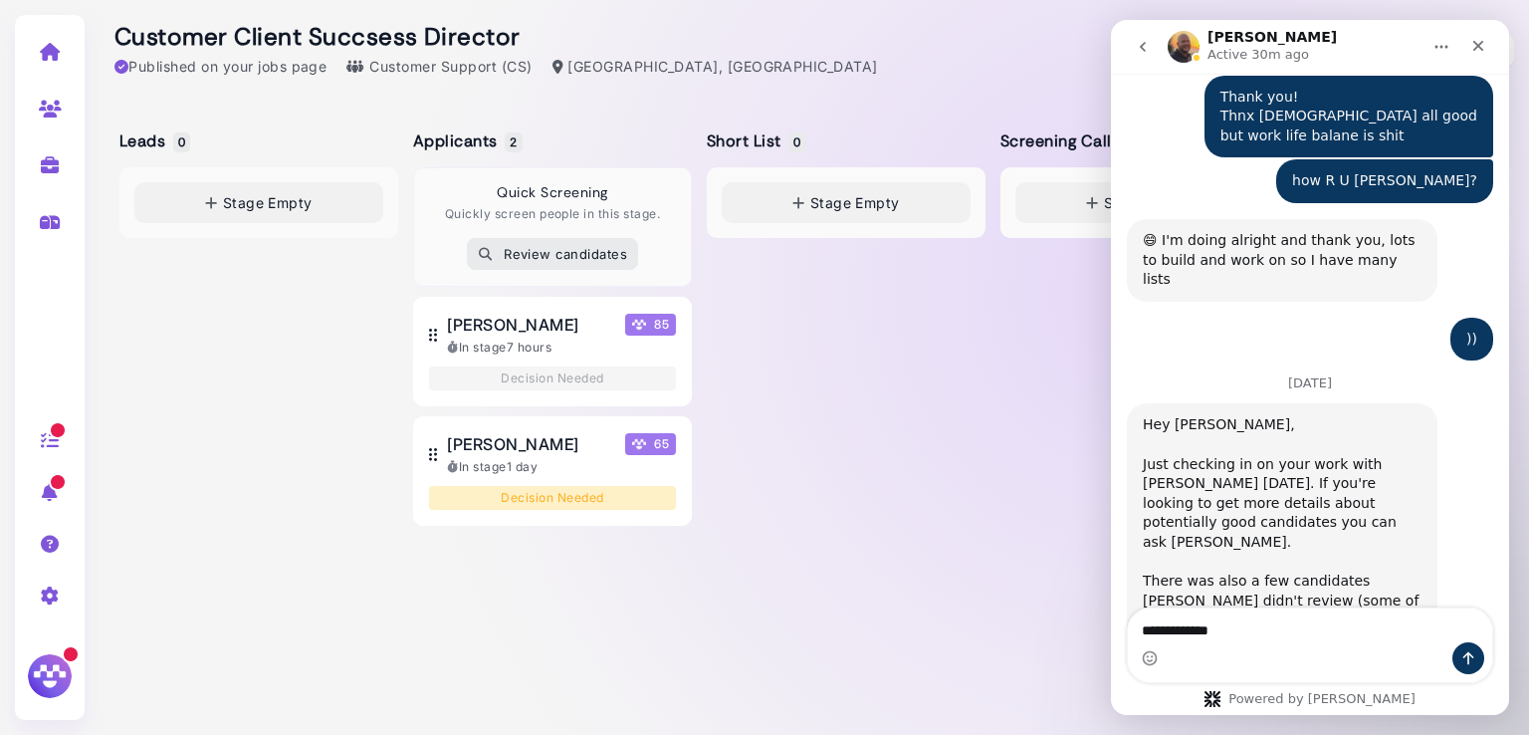
type textarea "**********"
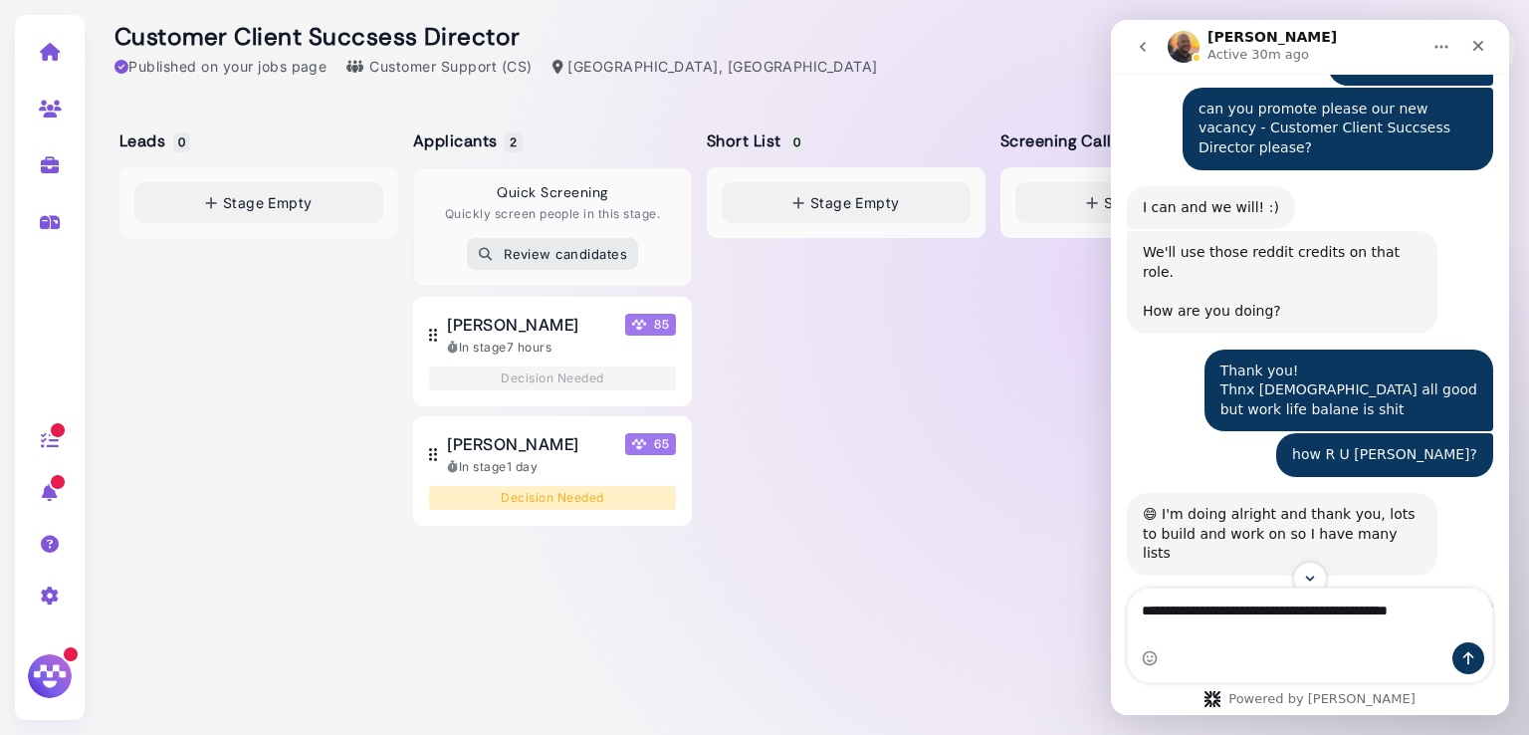
scroll to position [673, 0]
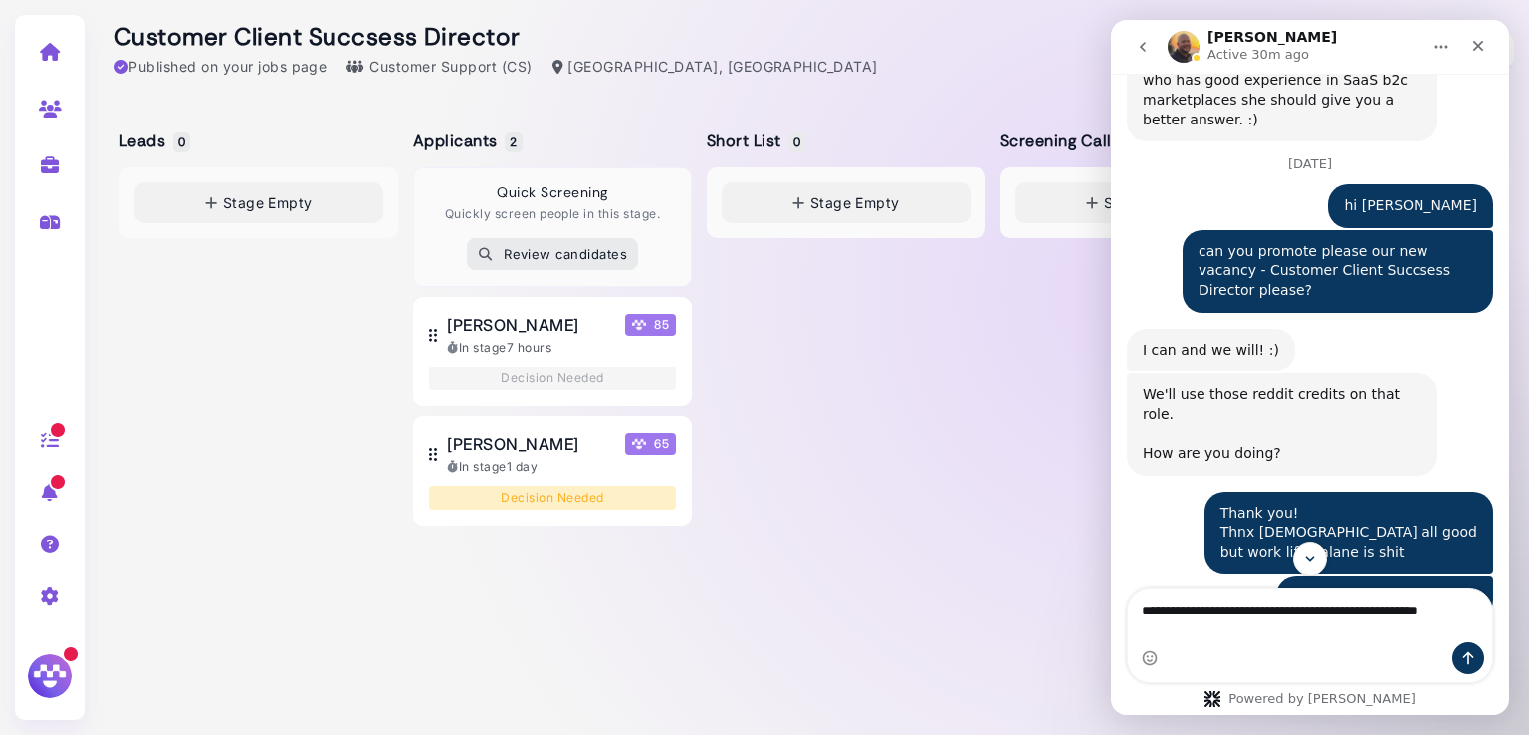
type textarea "**********"
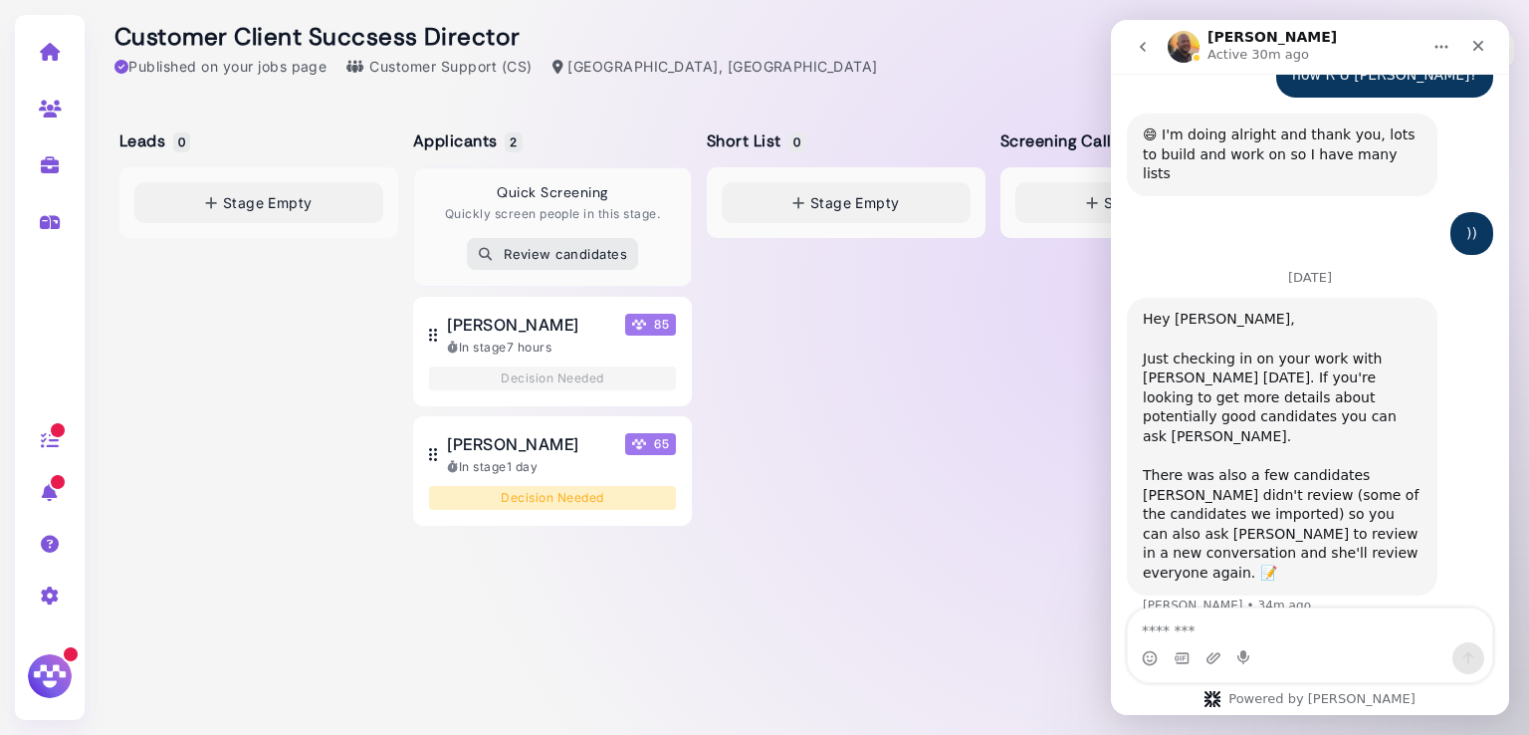
scroll to position [1214, 0]
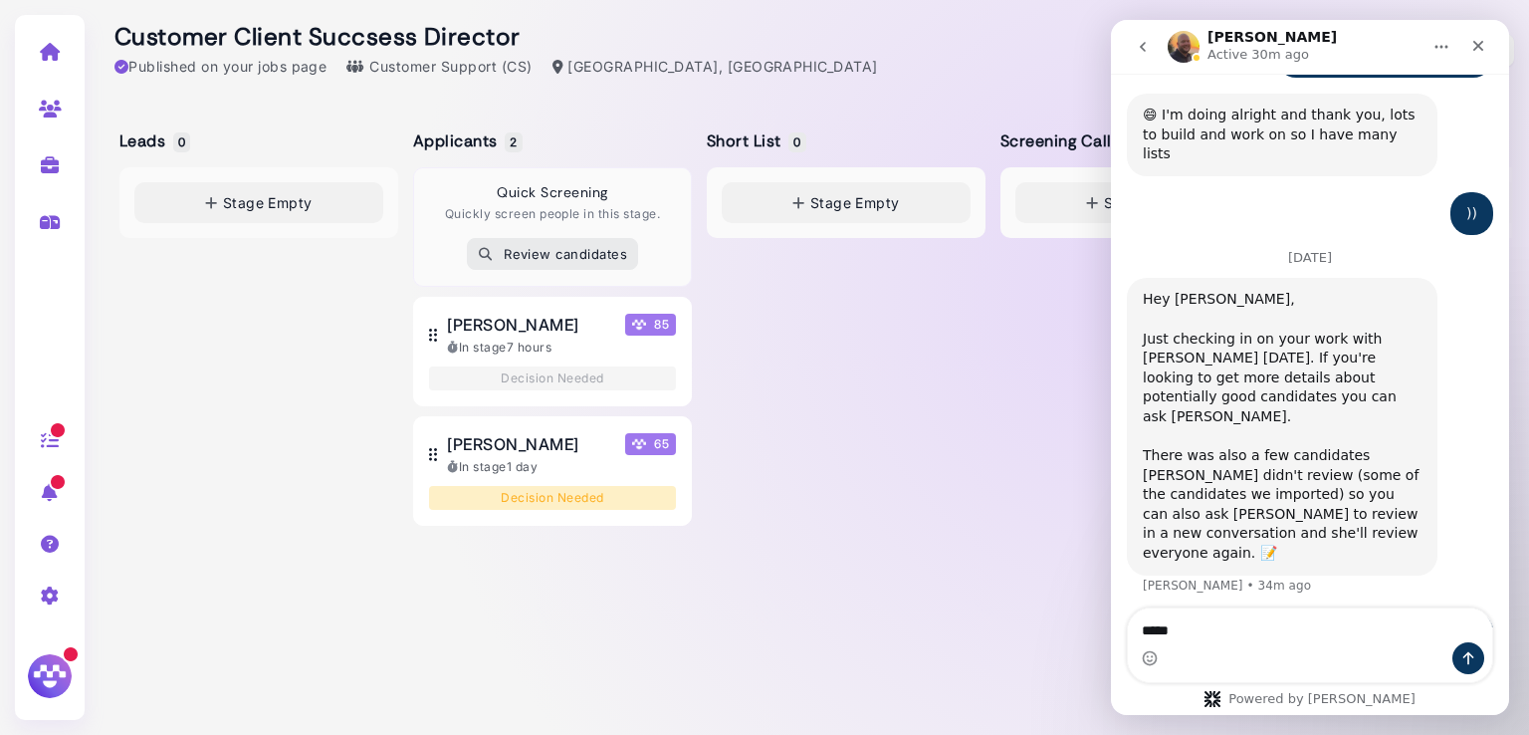
type textarea "******"
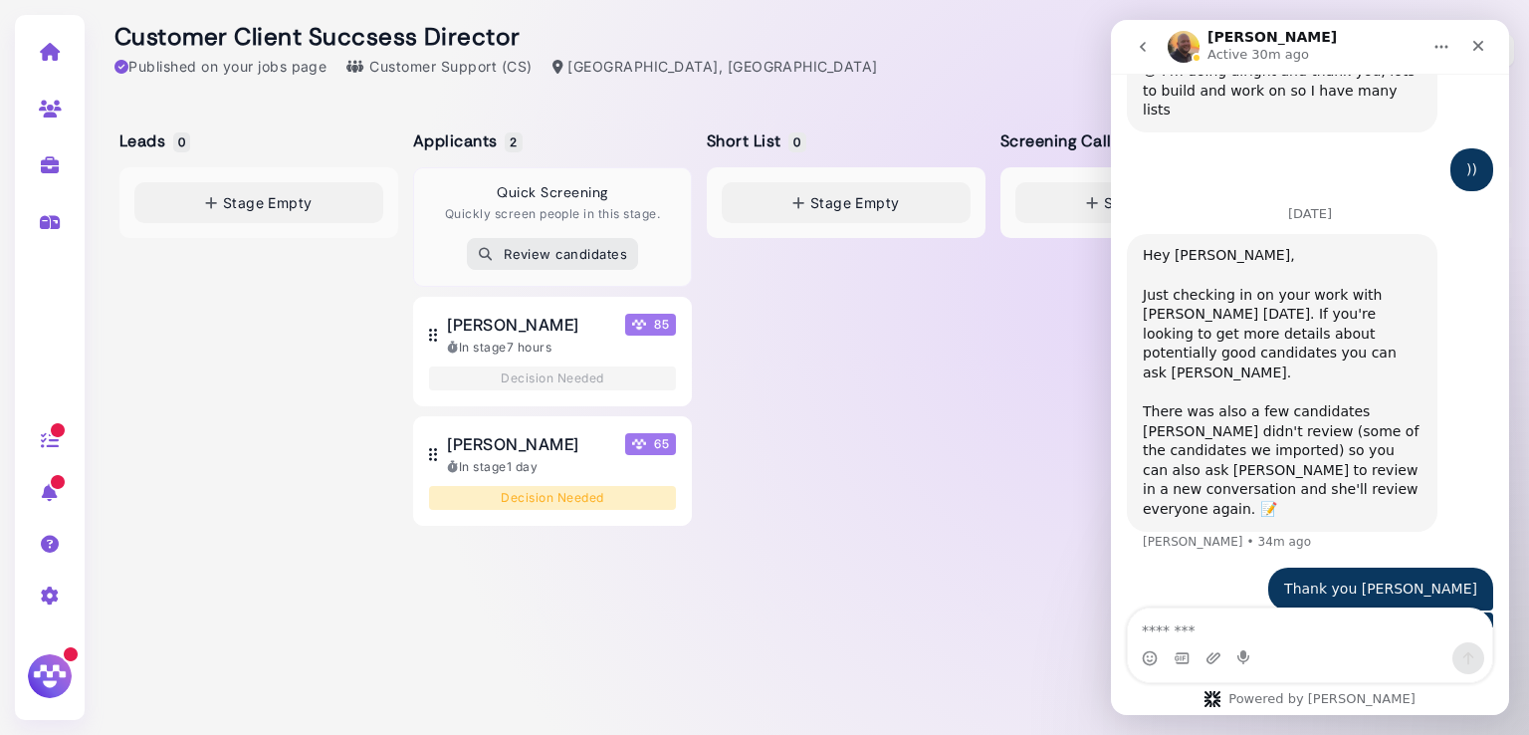
scroll to position [1259, 0]
click at [1478, 45] on icon "Close" at bounding box center [1478, 46] width 11 height 11
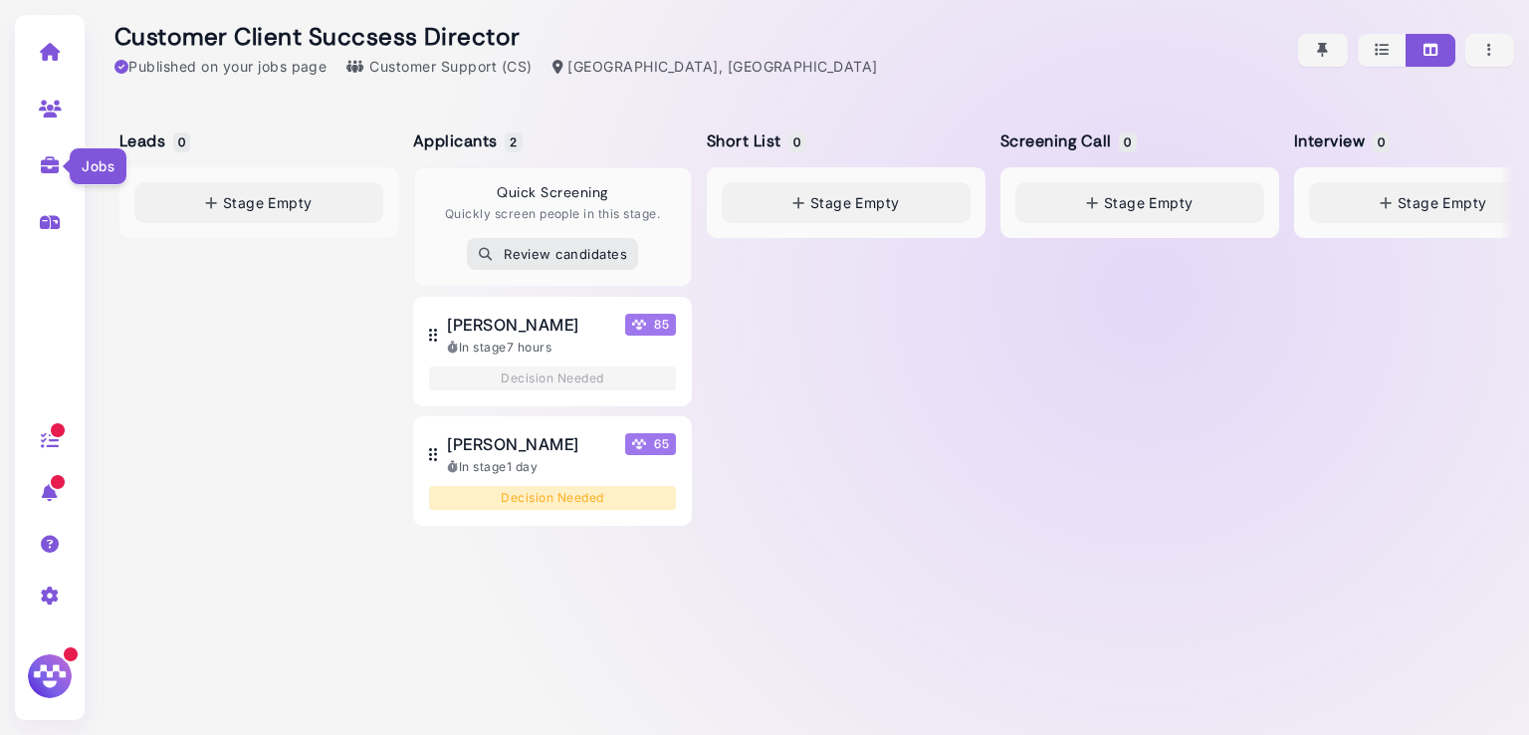
click at [45, 162] on icon at bounding box center [50, 165] width 23 height 18
select select "**********"
select select "**"
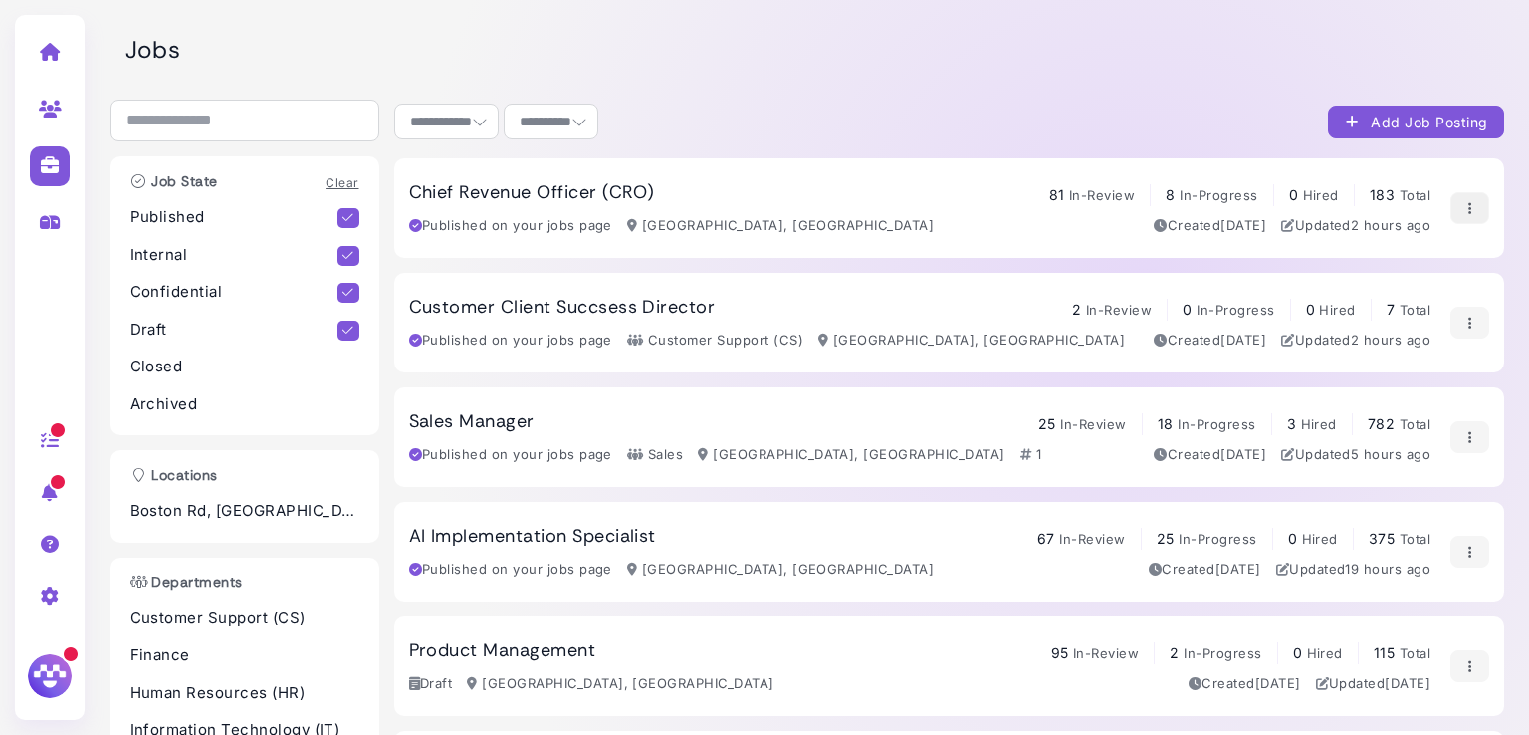
click at [1469, 207] on icon "button" at bounding box center [1469, 208] width 16 height 21
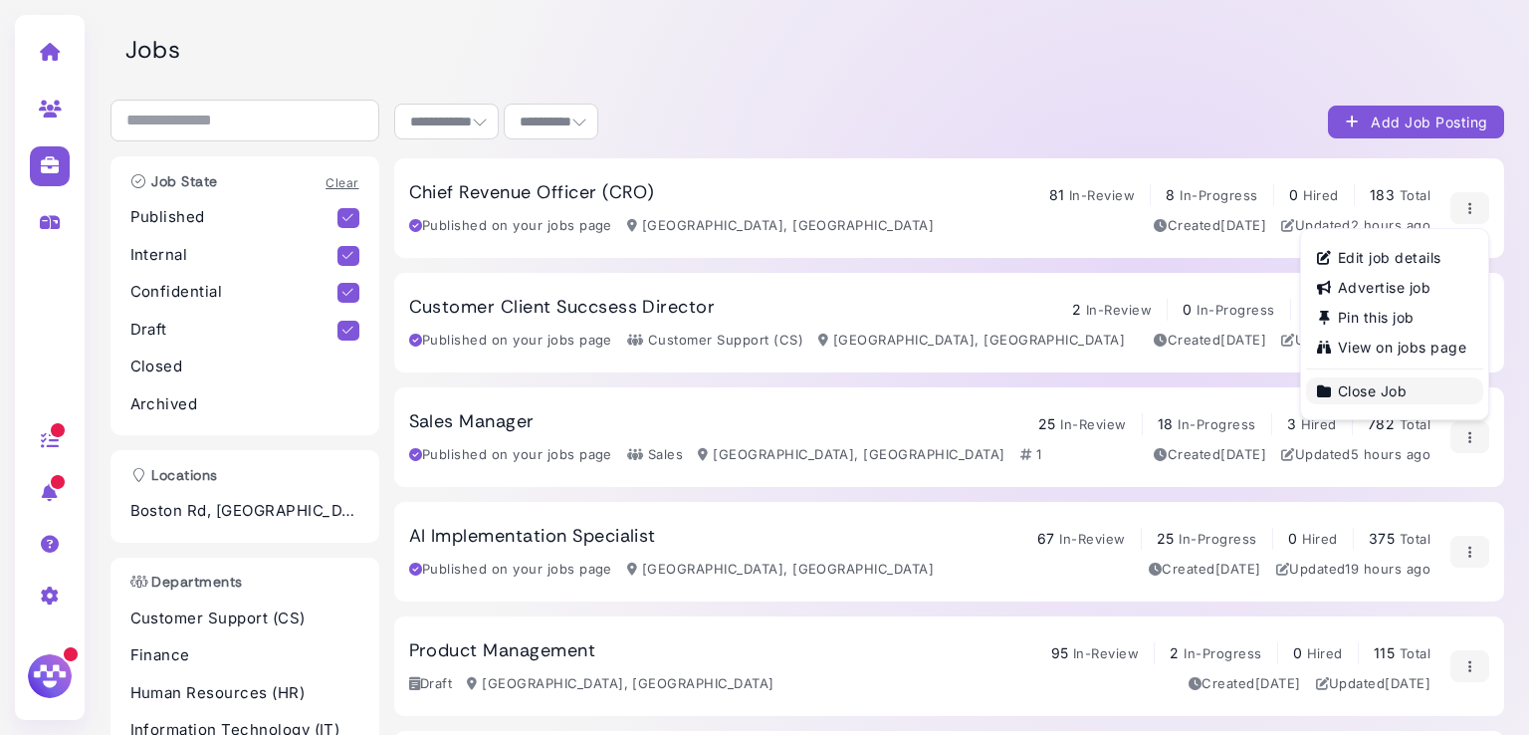
click at [1371, 395] on link "Close Job" at bounding box center [1394, 390] width 177 height 27
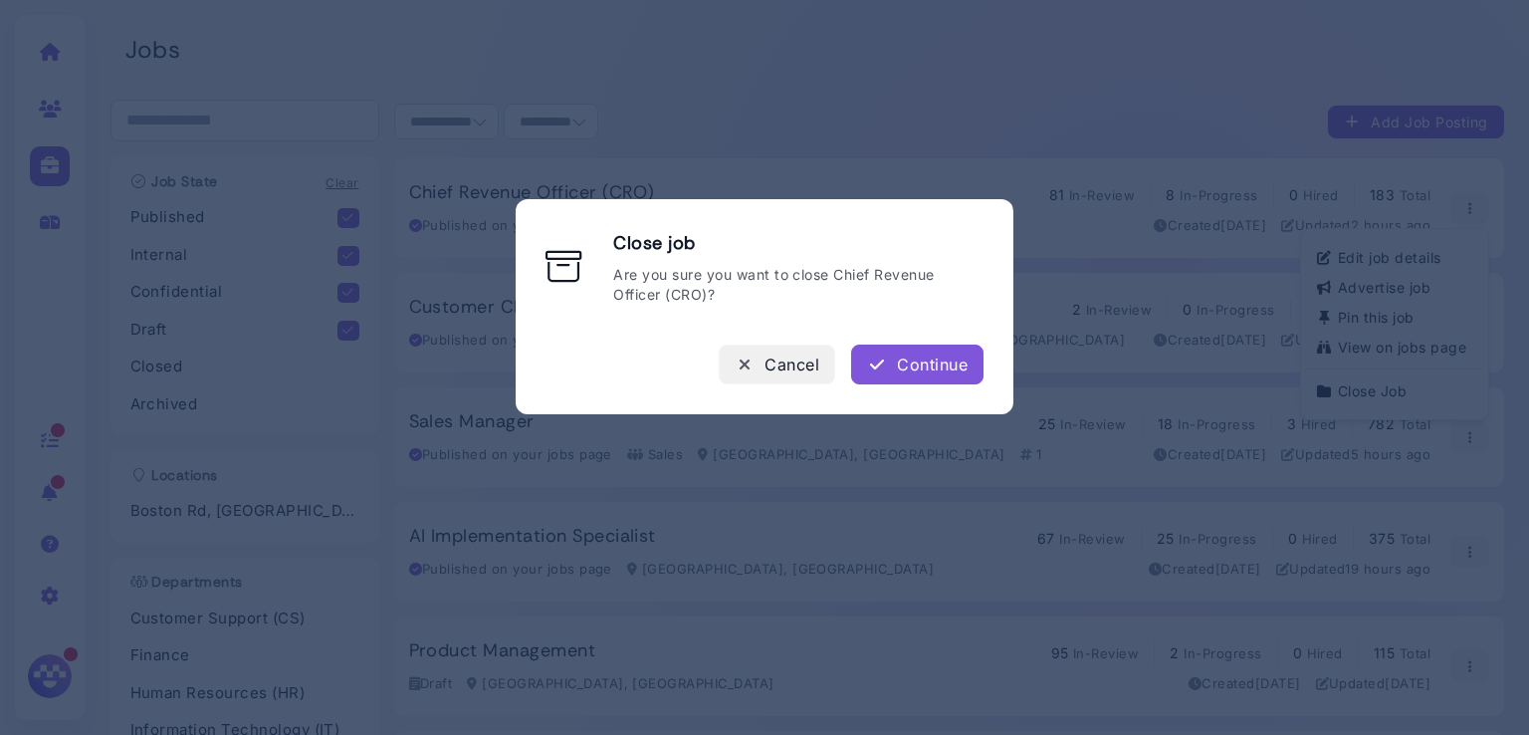
click at [770, 348] on button "Cancel" at bounding box center [777, 364] width 116 height 40
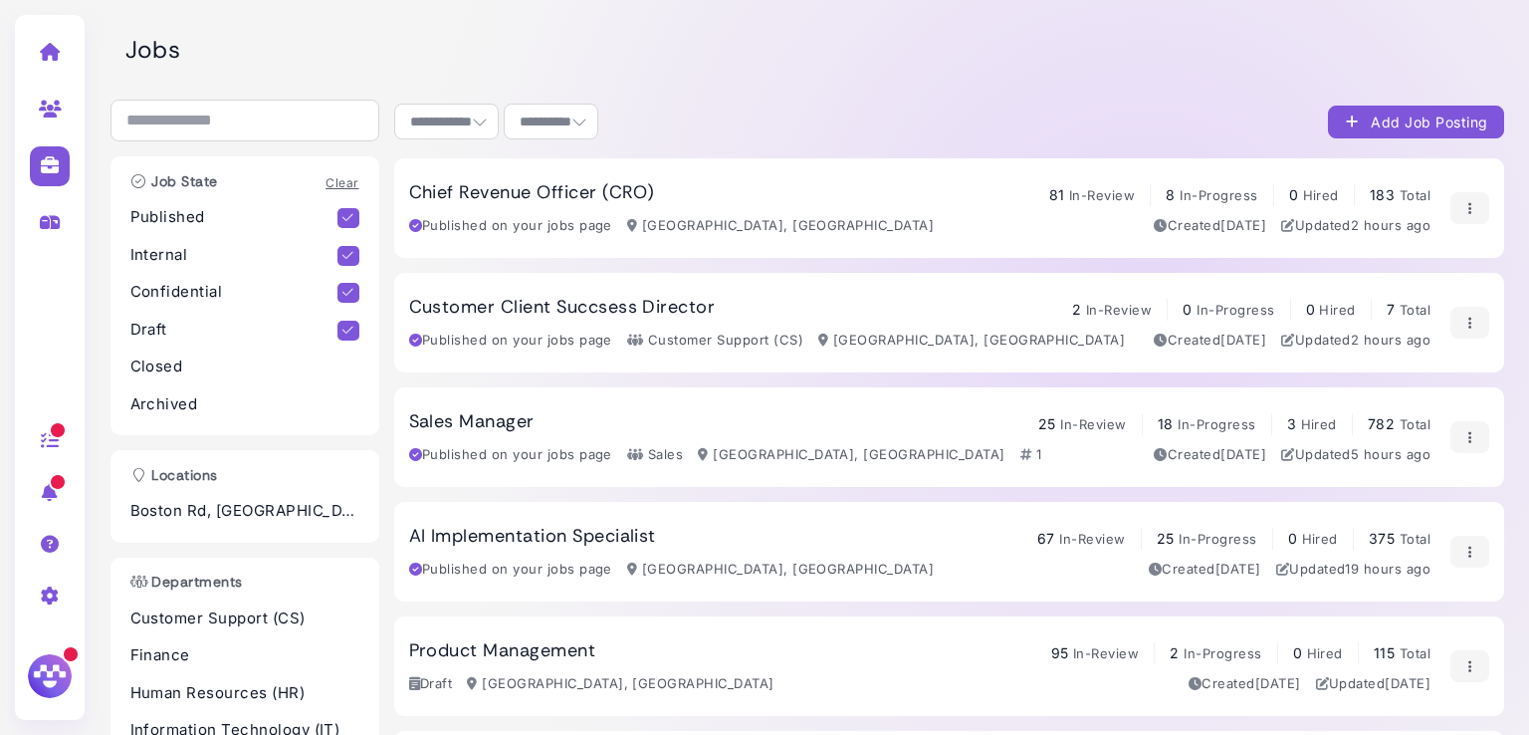
click at [761, 200] on div "Chief Revenue Officer (CRO) 81 In-Review 8 In-Progress 0 Hired 183 Total" at bounding box center [920, 193] width 1022 height 25
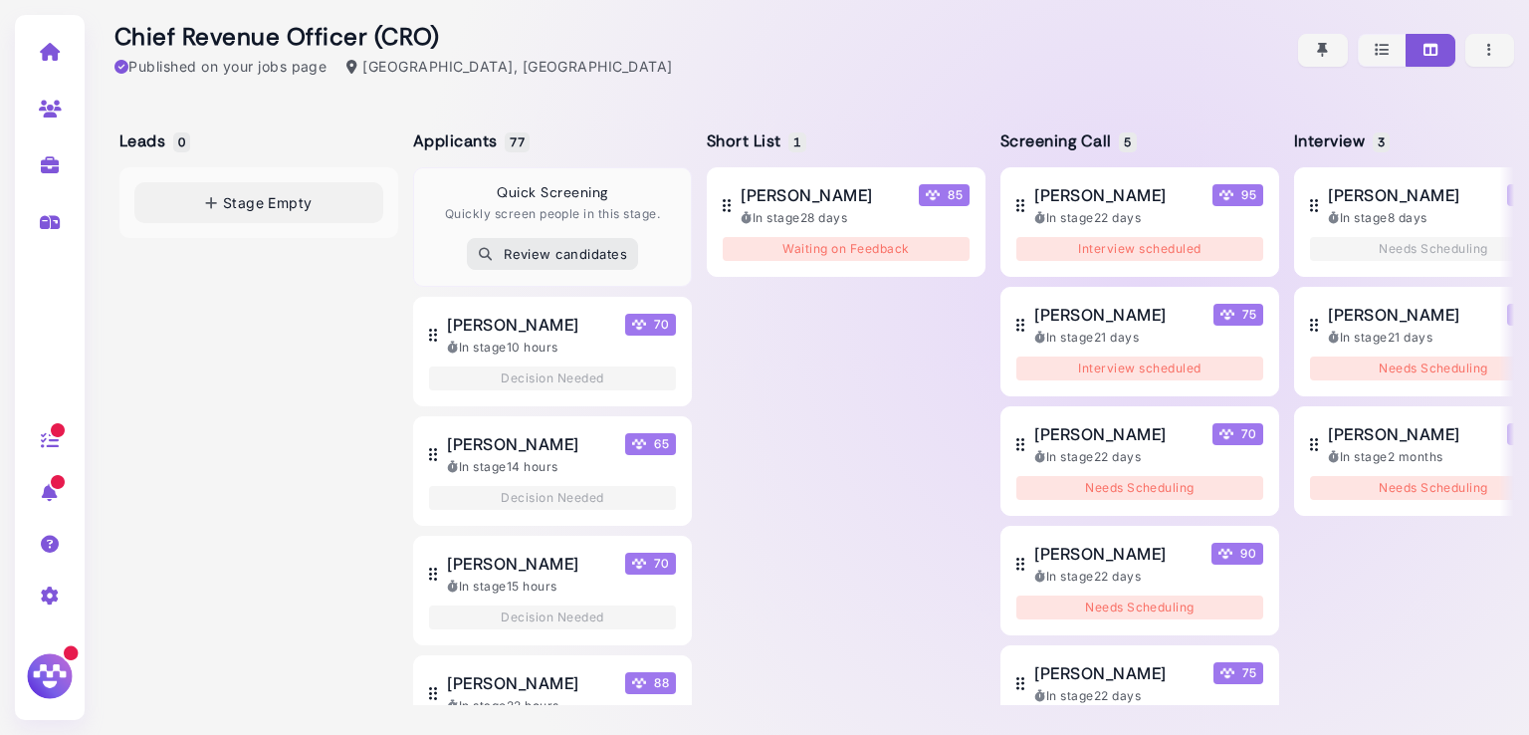
click at [52, 680] on img at bounding box center [50, 676] width 52 height 52
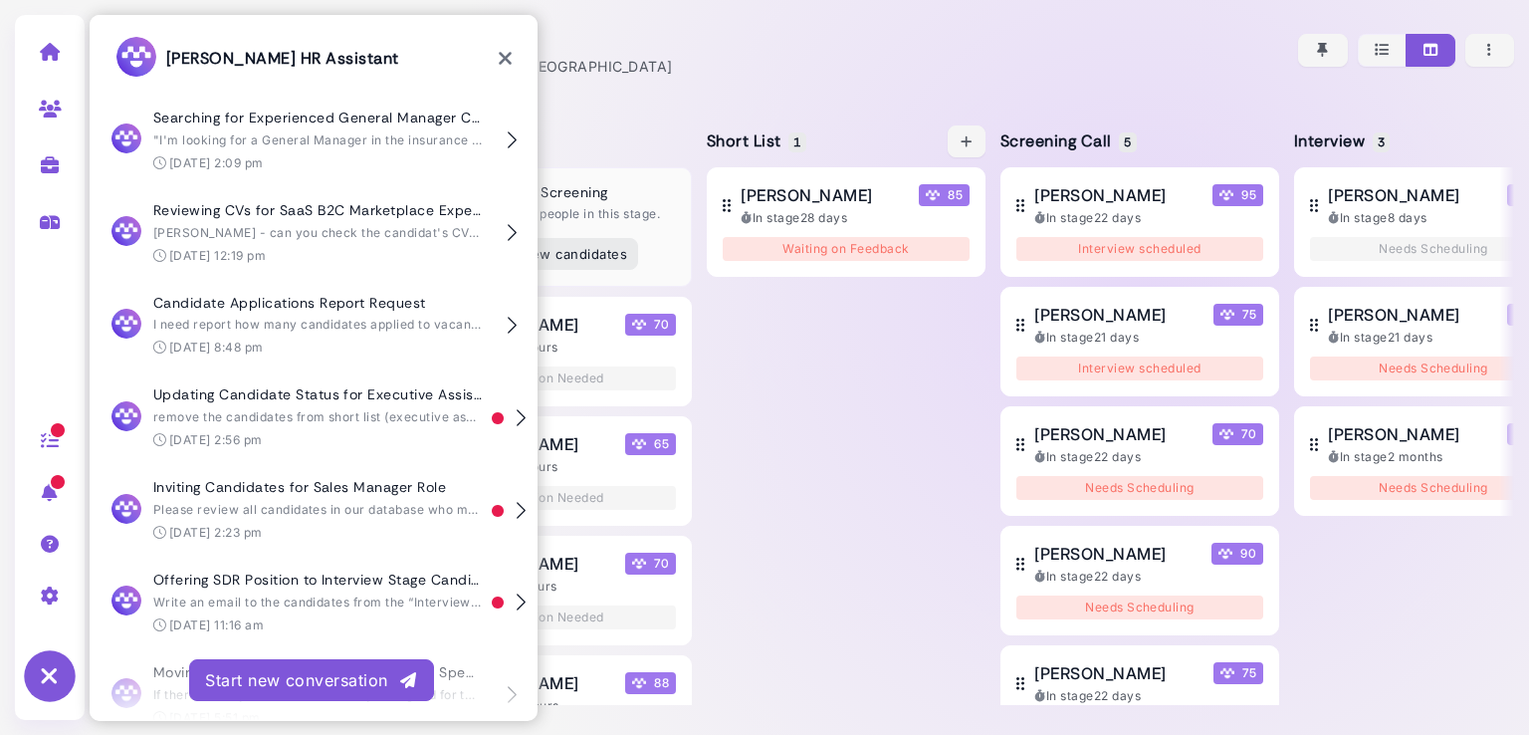
click at [867, 532] on div "Steven Fuller 85 In stage 28 days Waiting on Feedback" at bounding box center [846, 435] width 279 height 537
click at [507, 62] on icon at bounding box center [505, 59] width 15 height 20
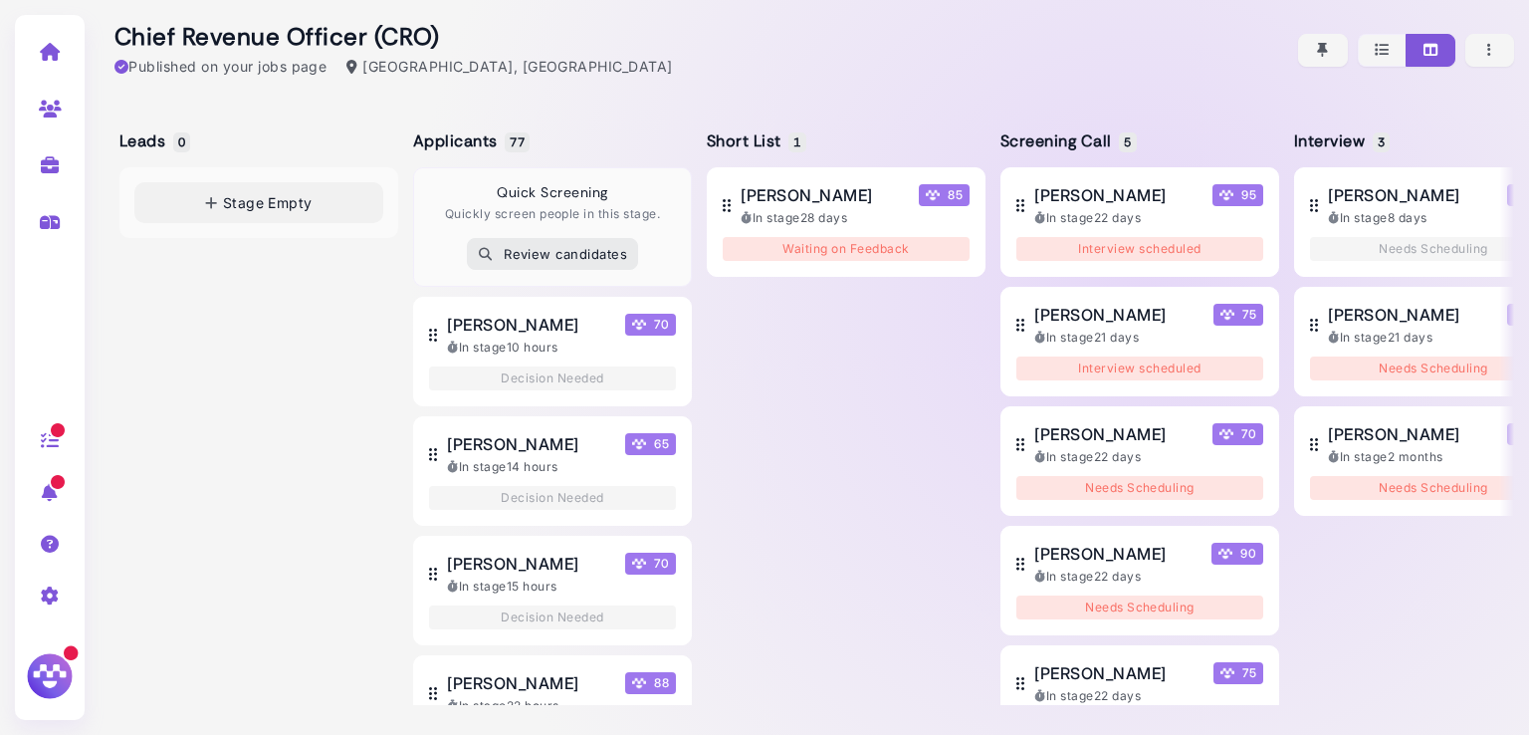
click at [32, 673] on img at bounding box center [50, 676] width 52 height 52
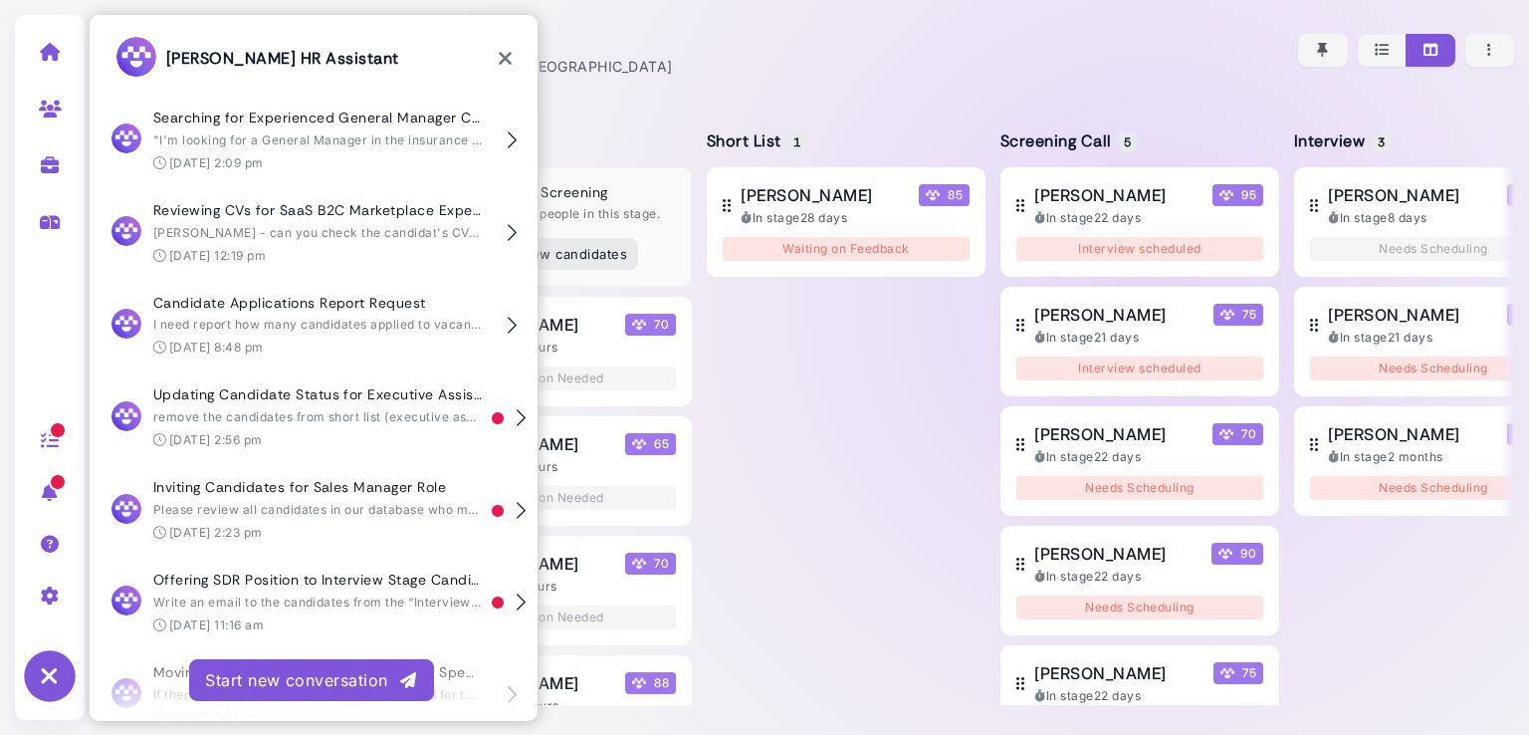
click at [322, 666] on button "Start new conversation" at bounding box center [311, 680] width 245 height 42
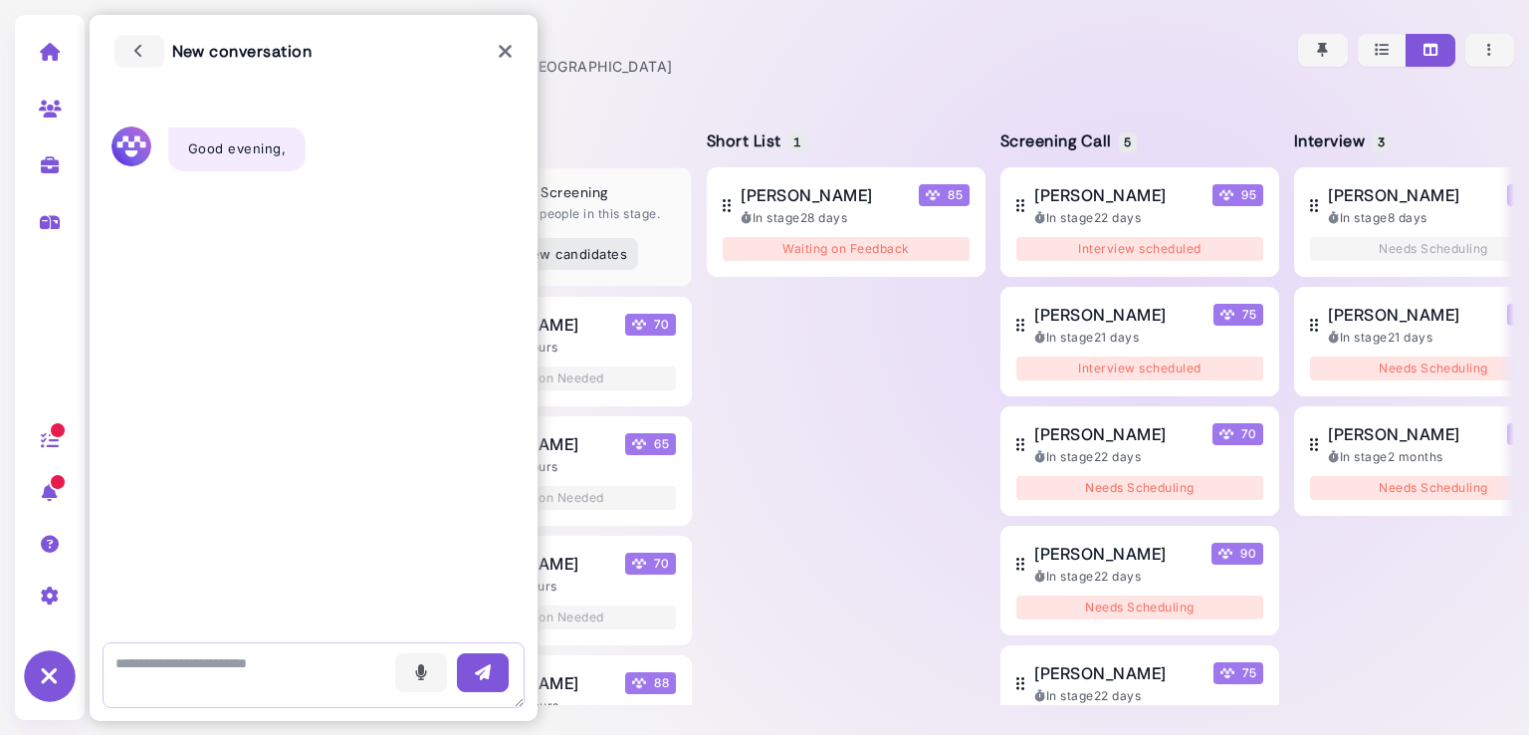
type textarea "**********"
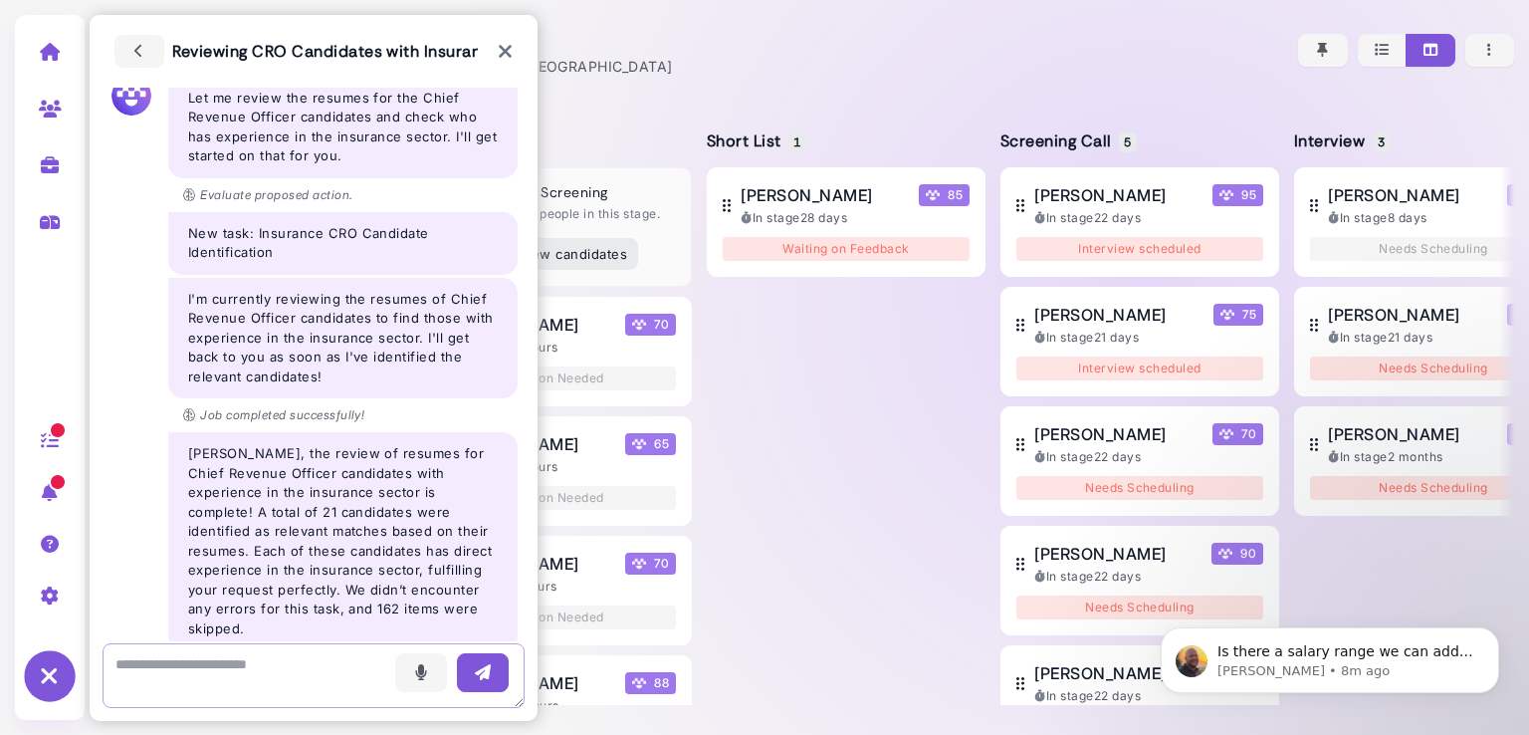
scroll to position [1402, 0]
click at [1260, 653] on p "Is there a salary range we can add in for this role? It helps on Reddit to shar…" at bounding box center [1345, 652] width 257 height 20
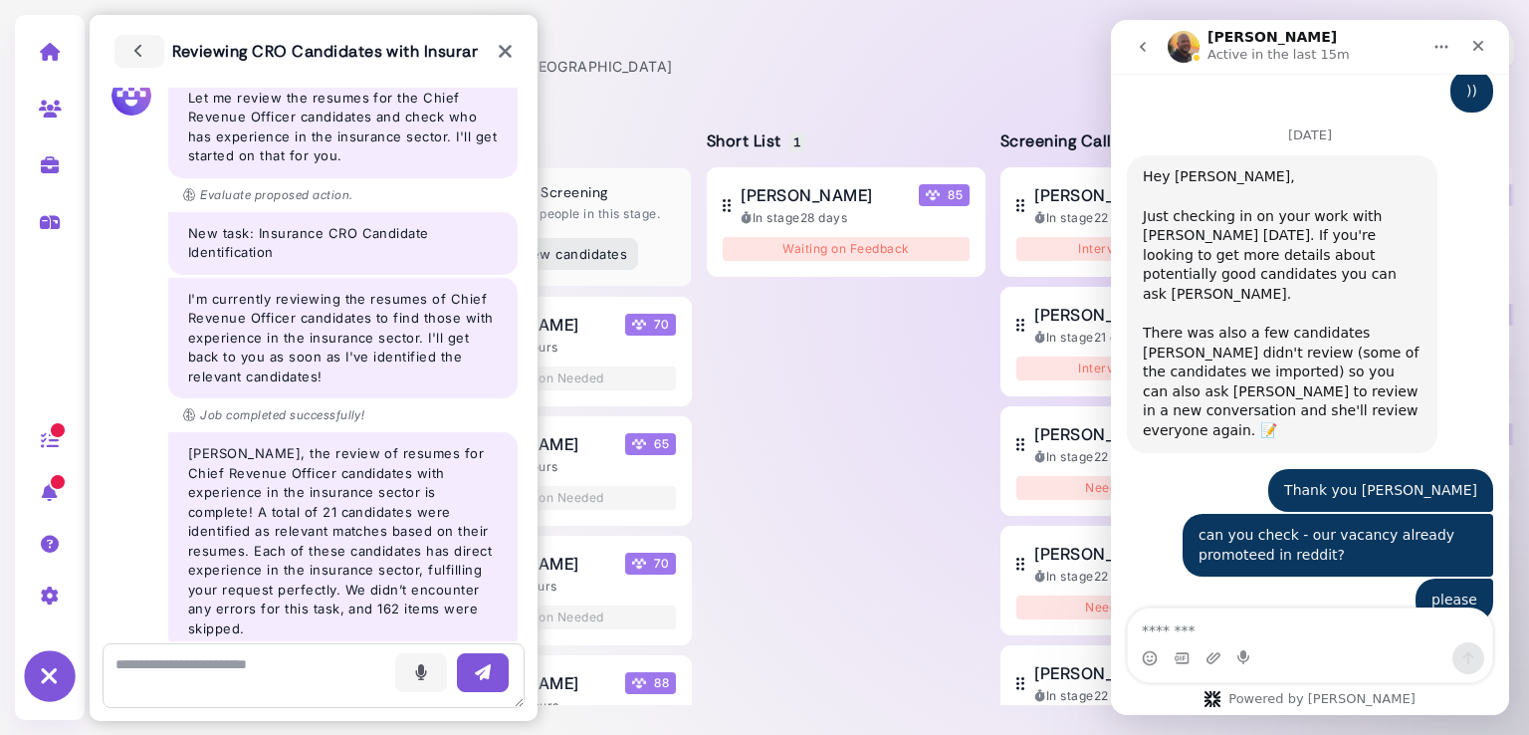
scroll to position [1435, 0]
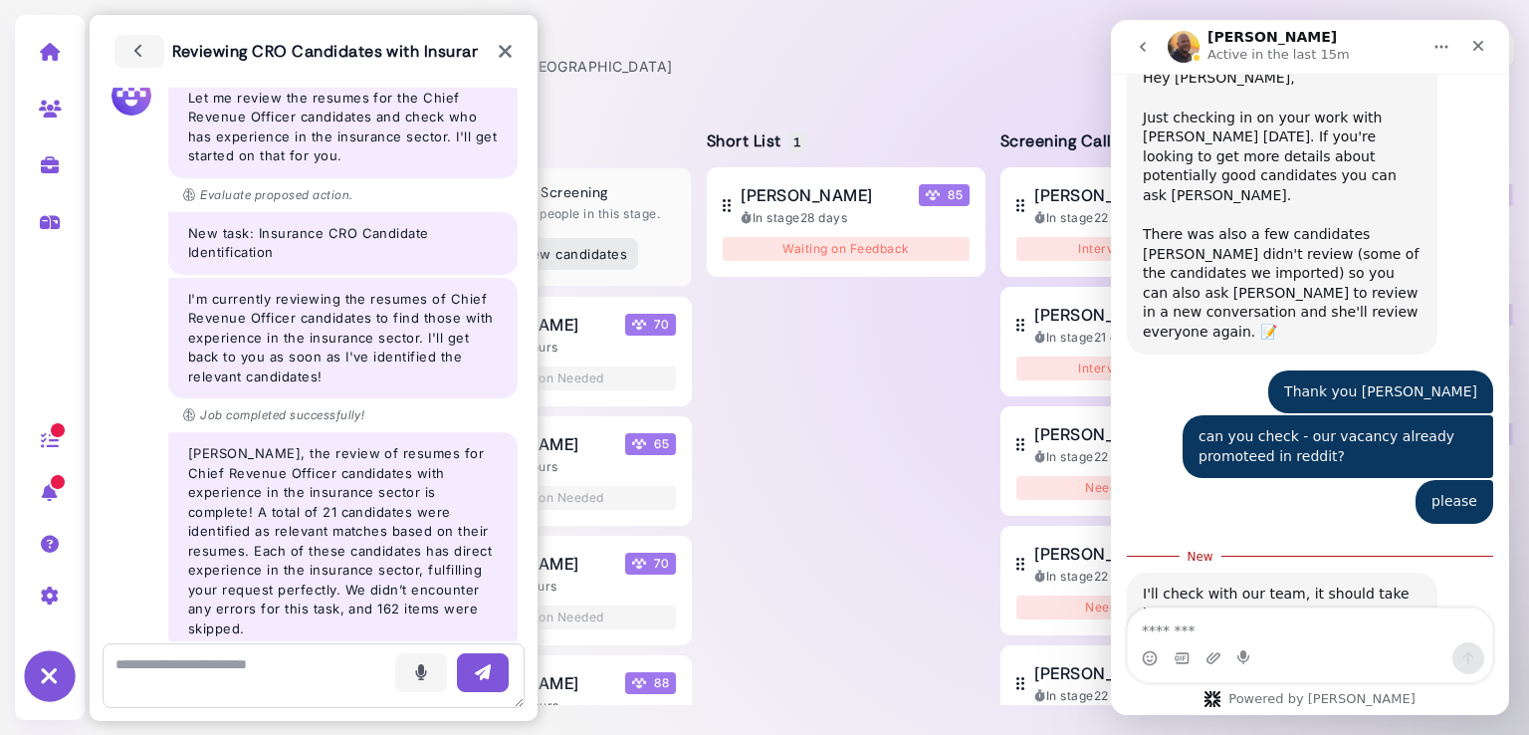
click at [1274, 629] on textarea "Message…" at bounding box center [1310, 625] width 364 height 34
type textarea "*"
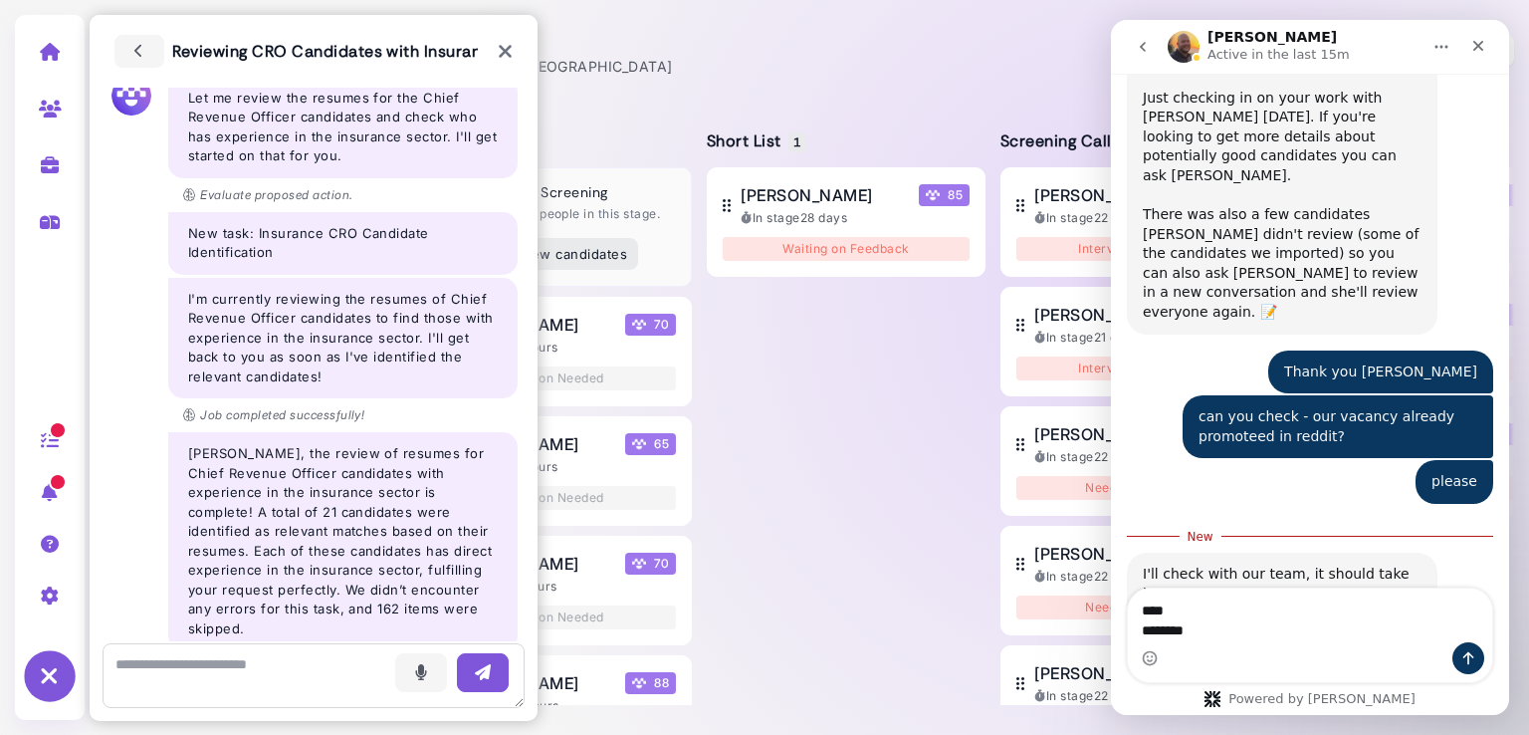
type textarea "**** *********"
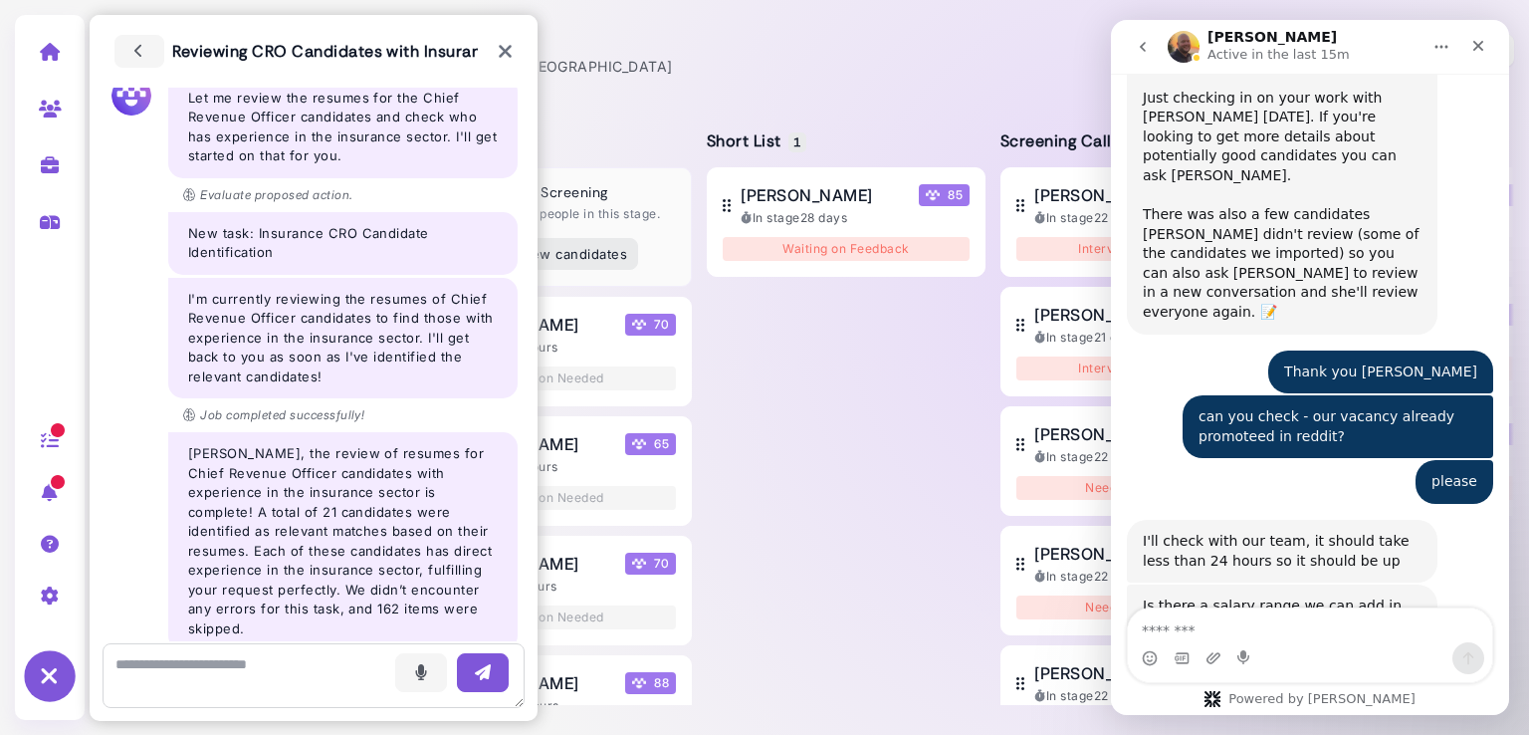
scroll to position [1481, 0]
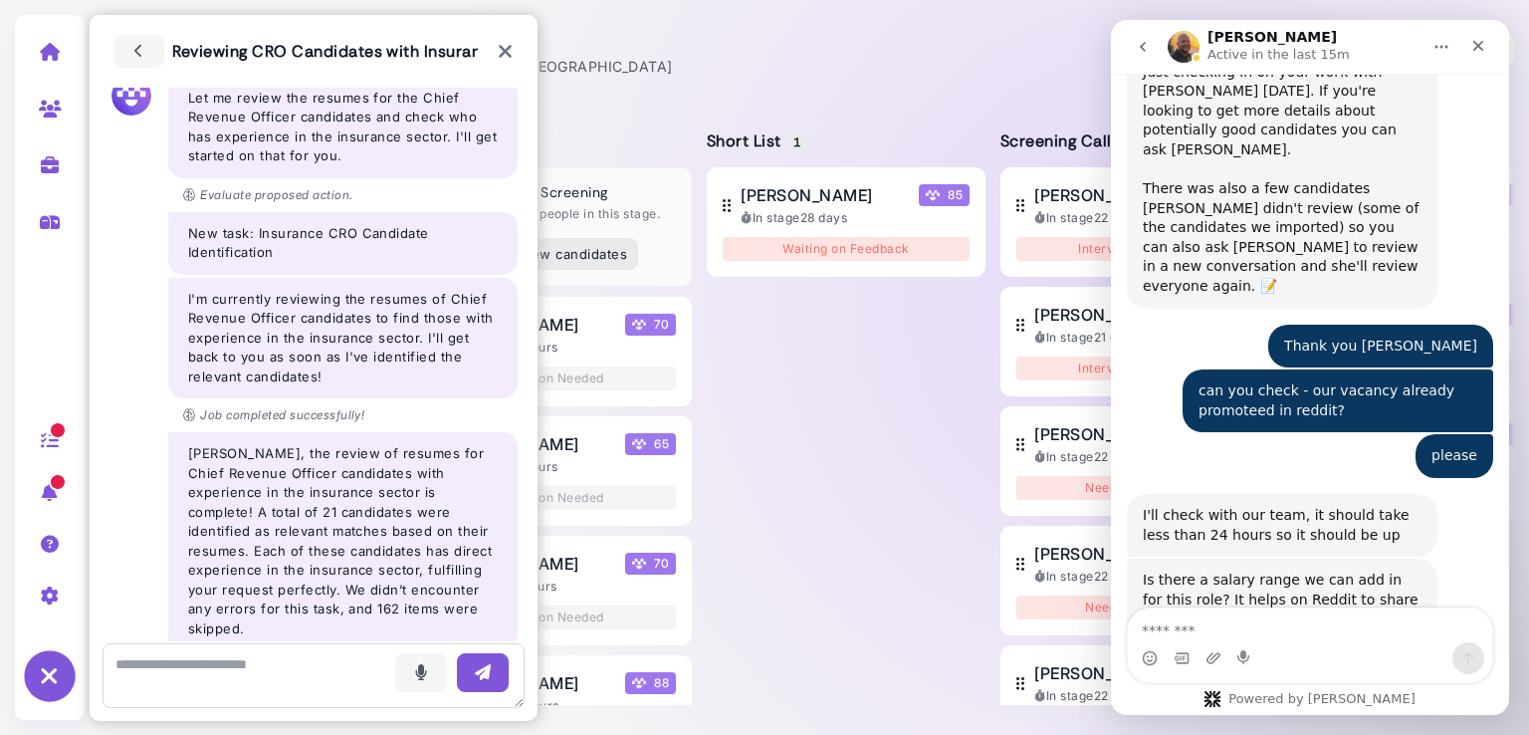
click at [1202, 633] on textarea "Message…" at bounding box center [1310, 625] width 364 height 34
type textarea "*"
type textarea "**"
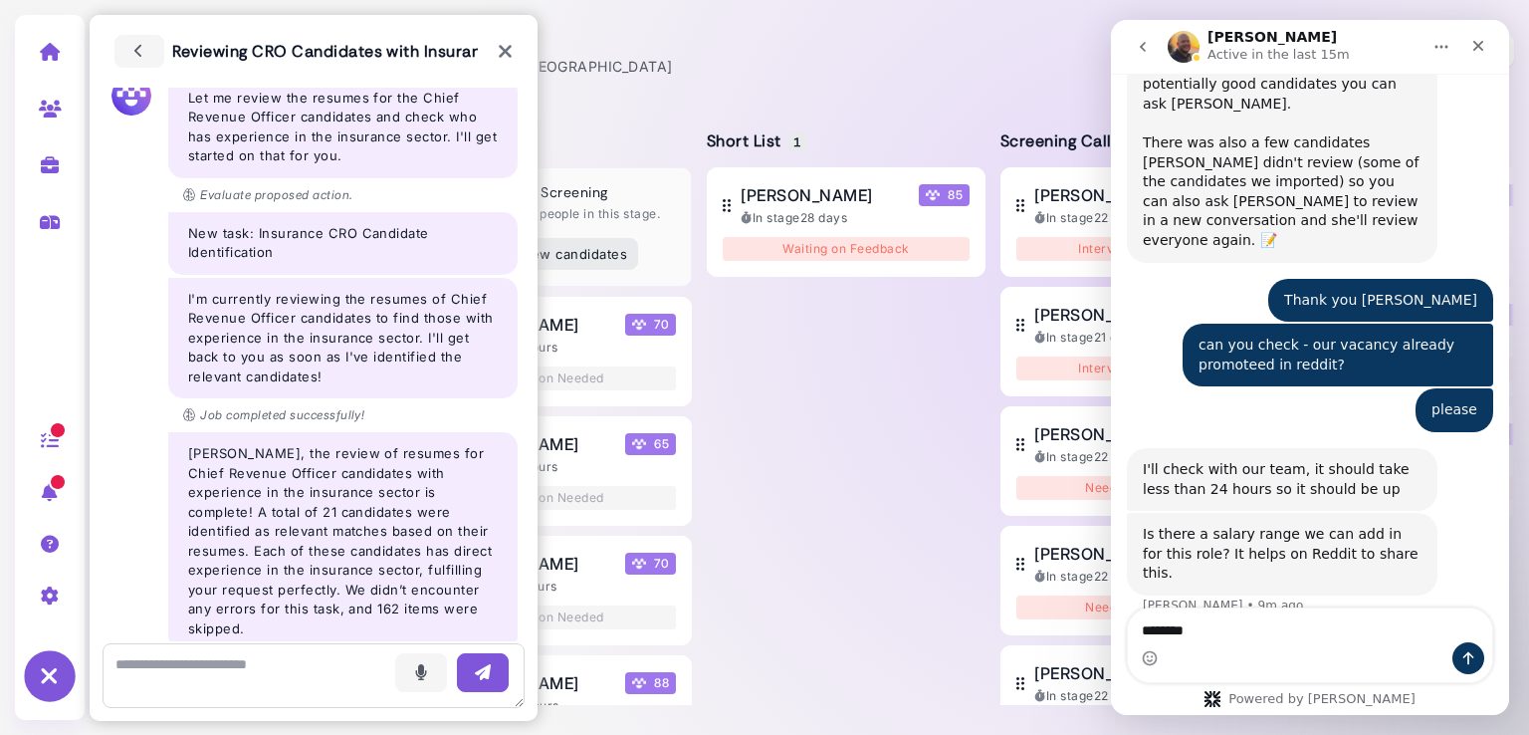
type textarea "*********"
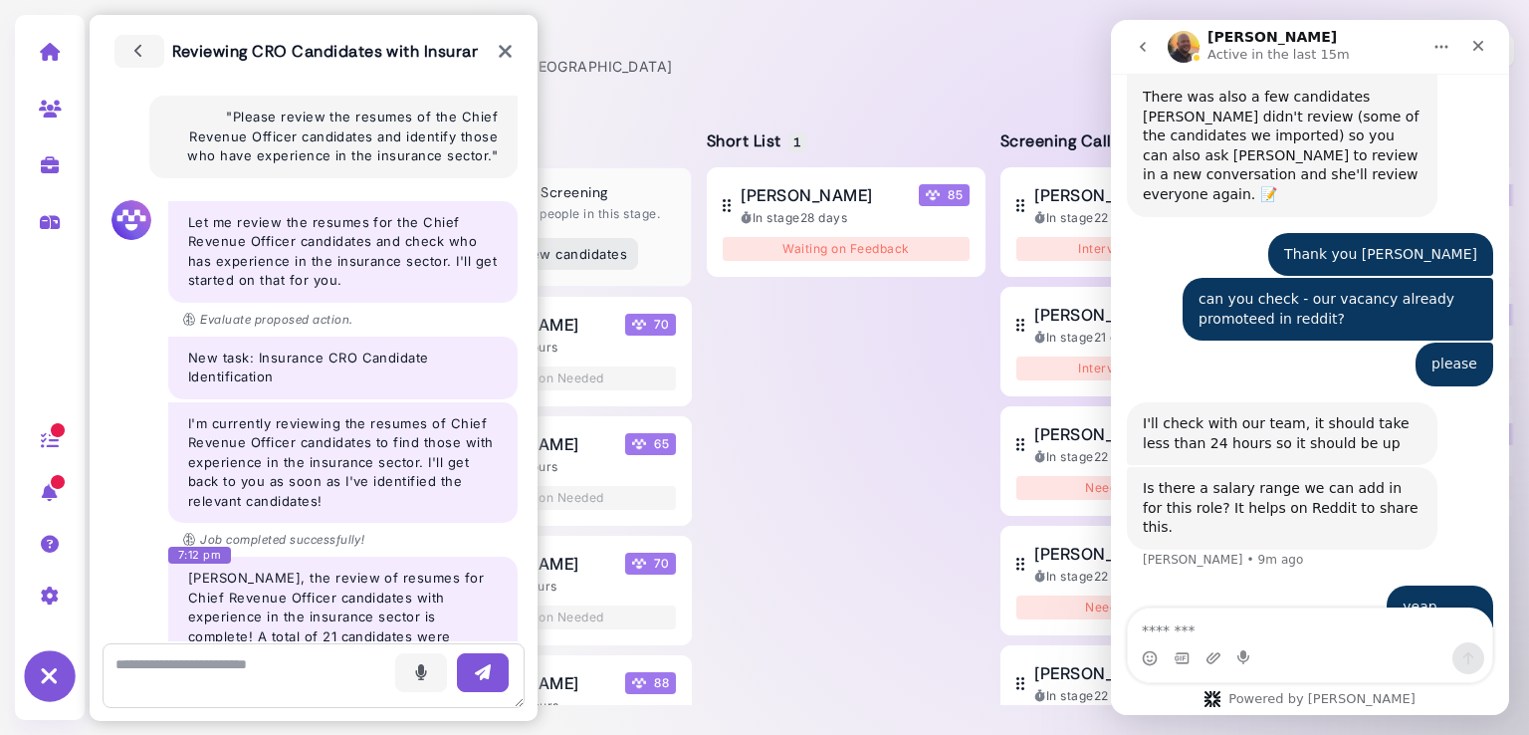
scroll to position [241, 0]
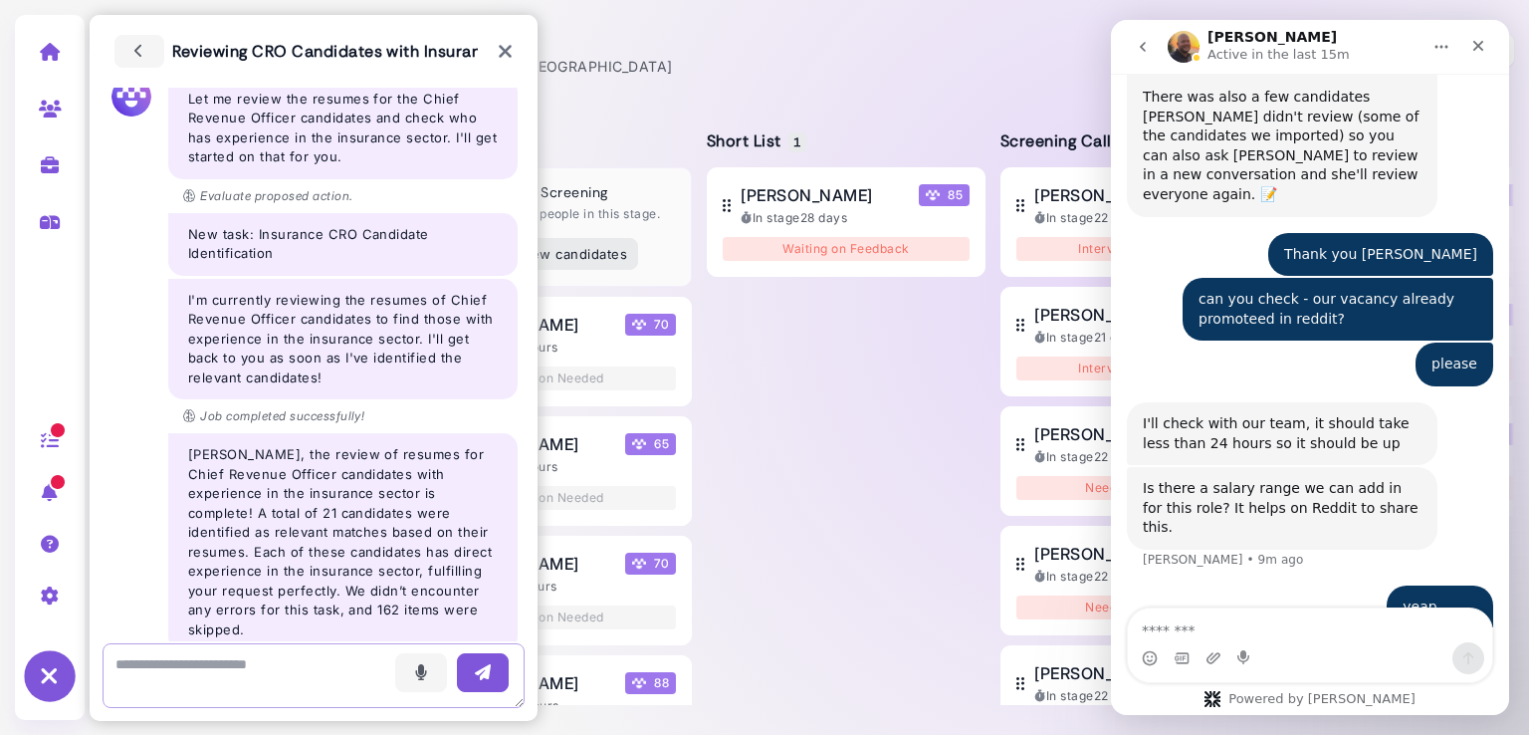
click at [242, 675] on textarea at bounding box center [314, 676] width 422 height 66
type textarea "**********"
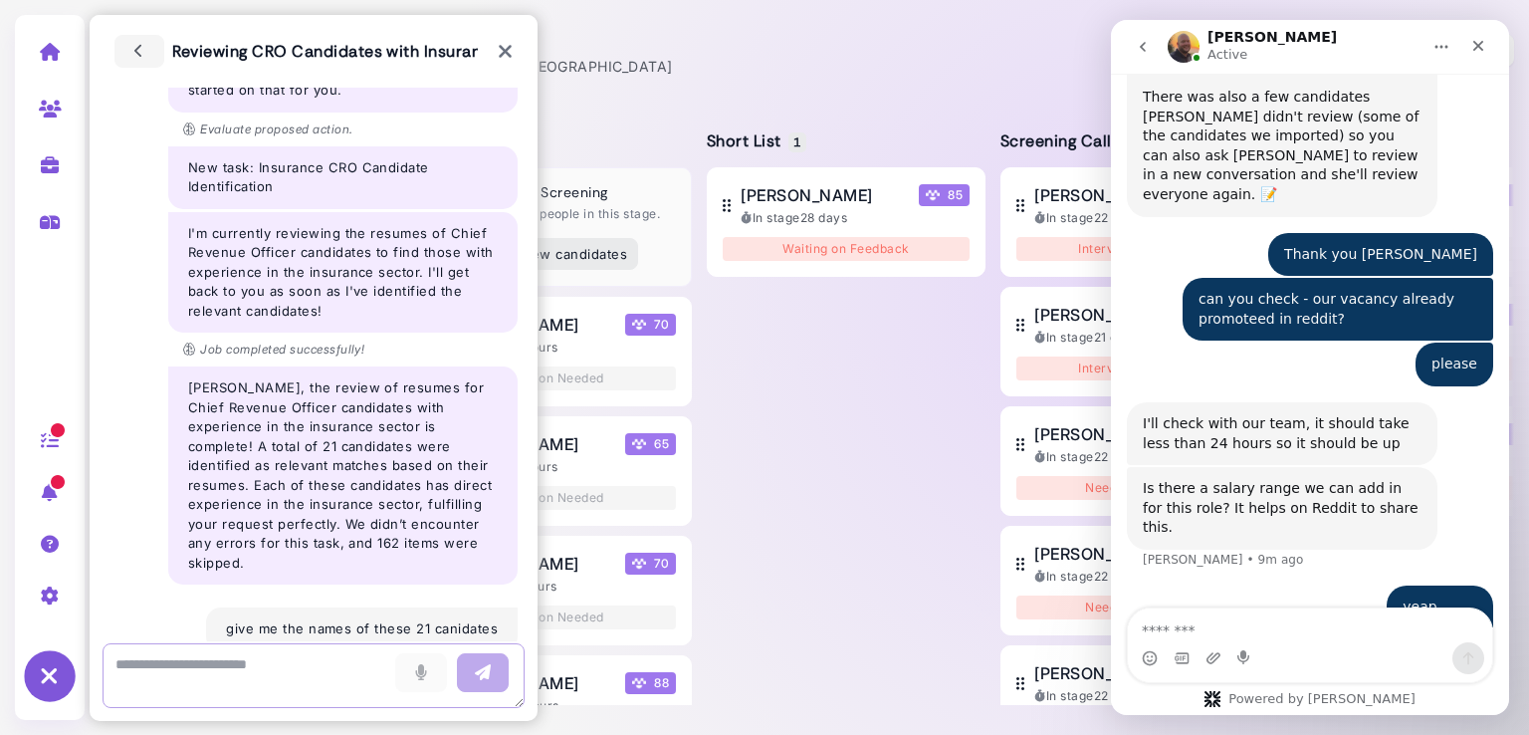
scroll to position [376, 0]
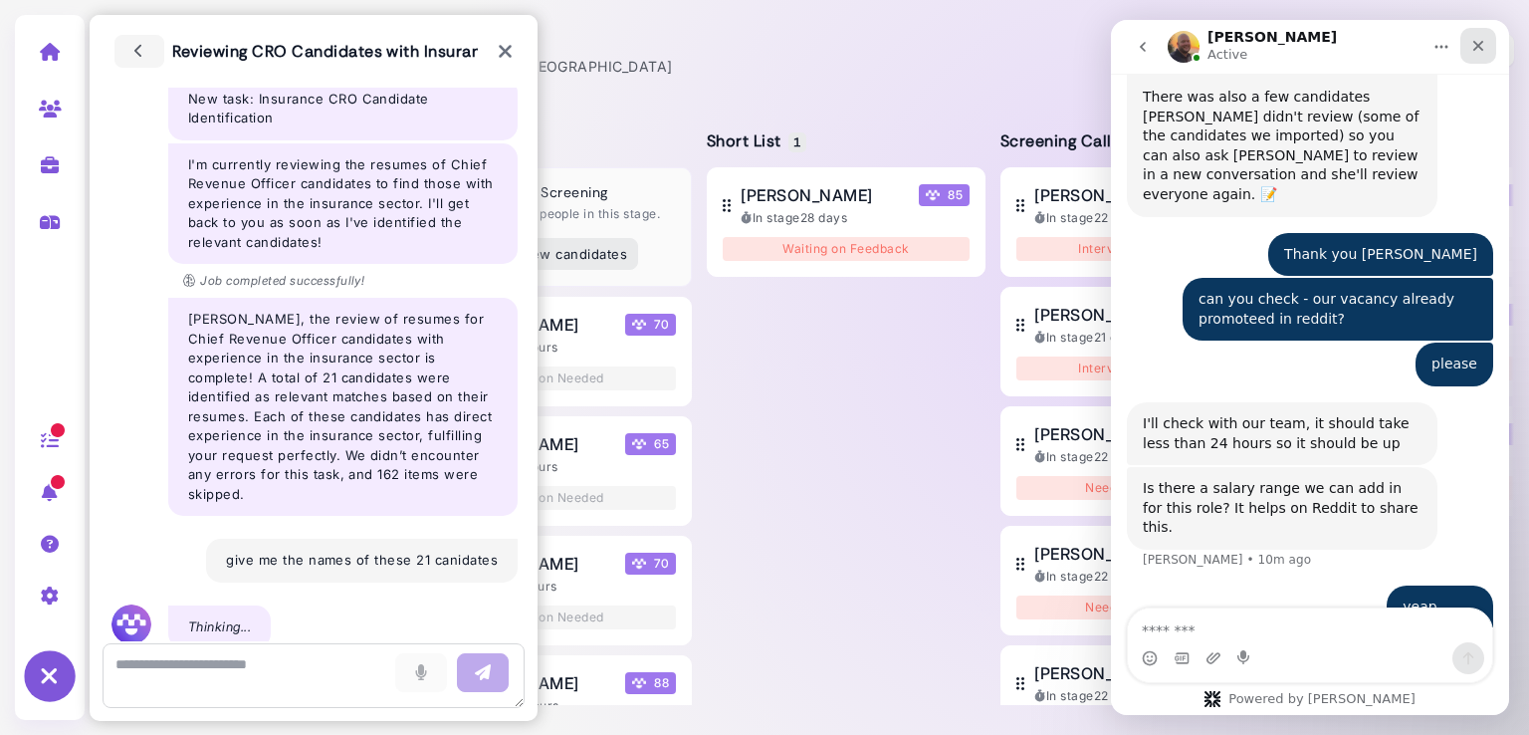
click at [1487, 49] on div "Close" at bounding box center [1478, 46] width 36 height 36
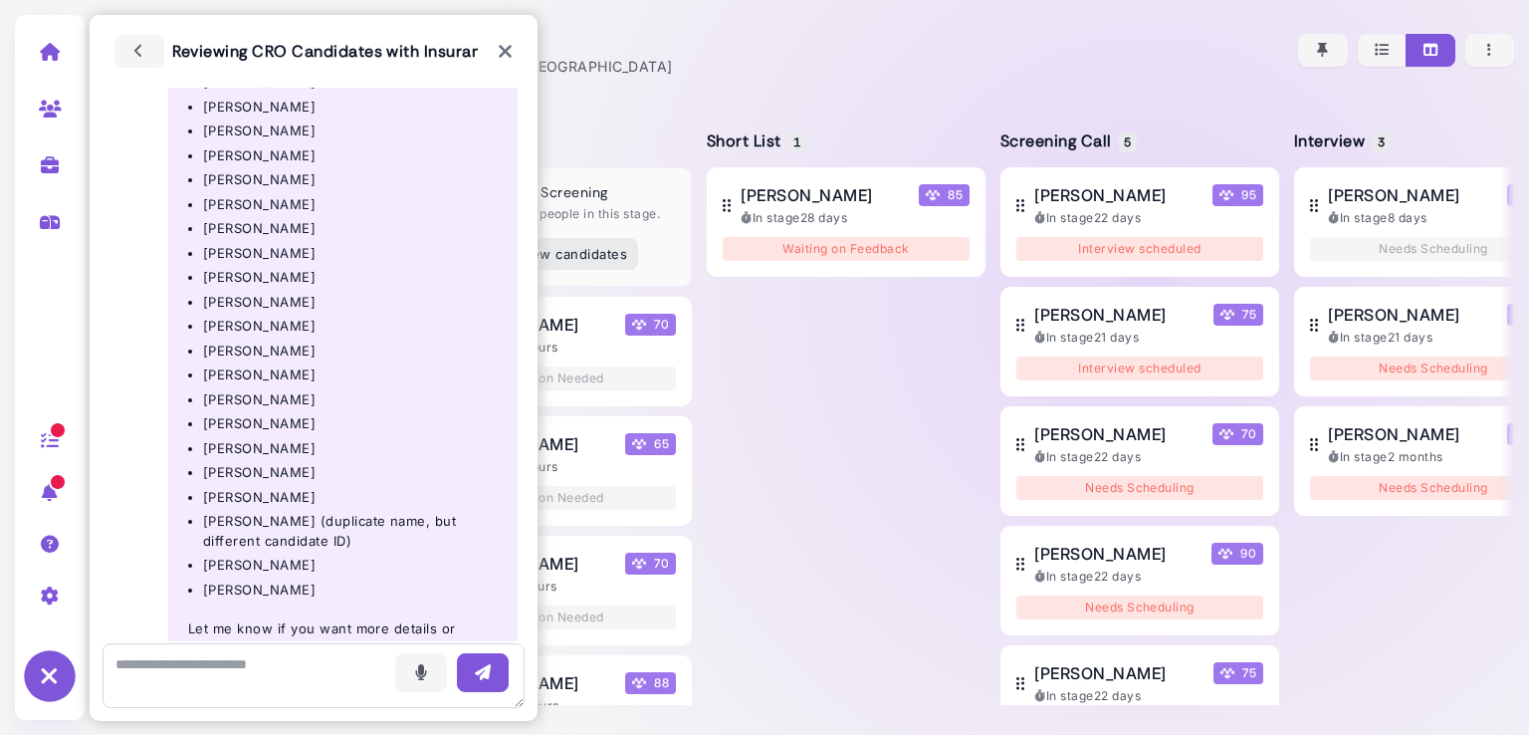
scroll to position [1115, 0]
drag, startPoint x: 289, startPoint y: 548, endPoint x: 225, endPoint y: 270, distance: 285.9
click at [225, 270] on ul "[PERSON_NAME] [PERSON_NAME] [PERSON_NAME] [PERSON_NAME] [PERSON_NAME] [PERSON_N…" at bounding box center [350, 316] width 295 height 527
click at [225, 273] on li "[PERSON_NAME]" at bounding box center [350, 283] width 295 height 20
drag, startPoint x: 225, startPoint y: 270, endPoint x: 295, endPoint y: 389, distance: 138.3
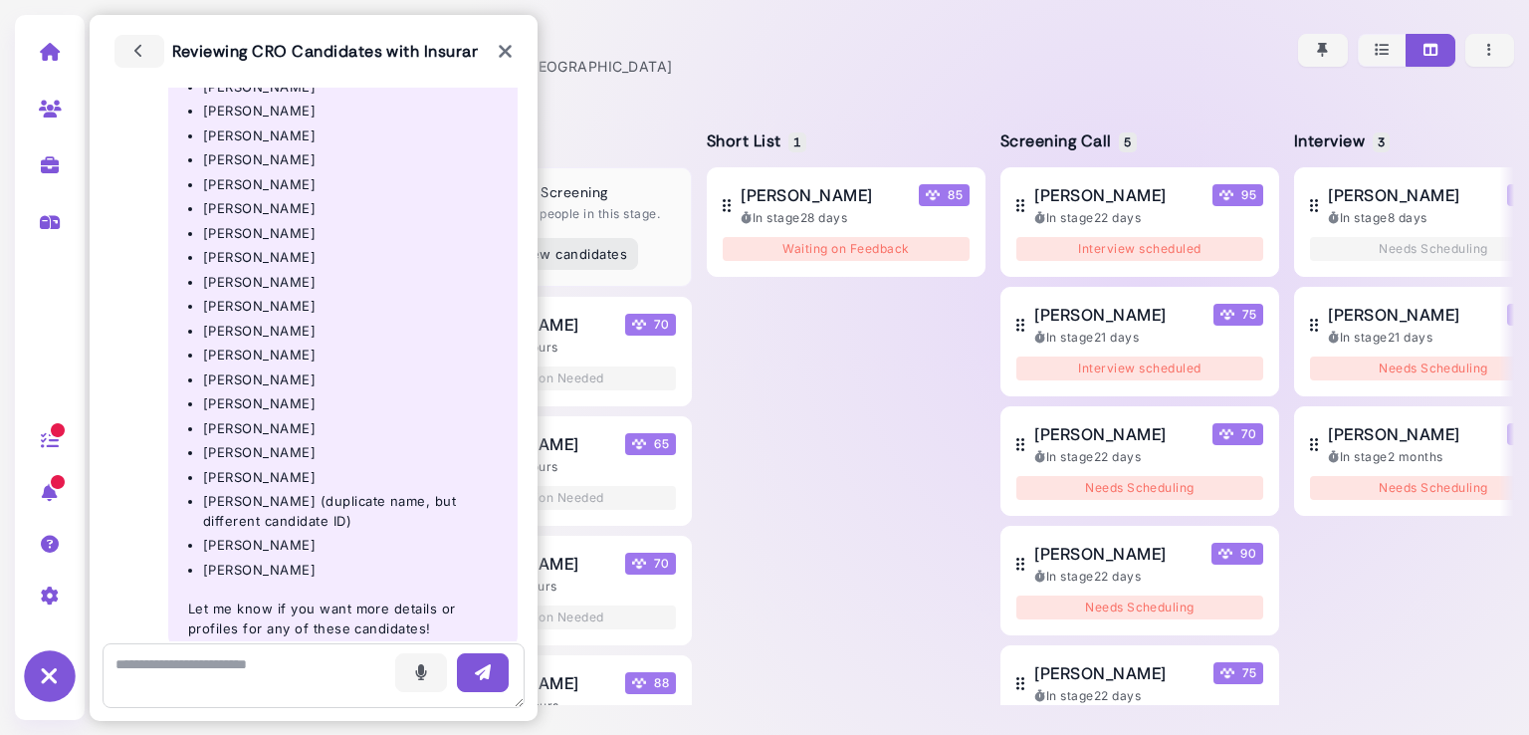
click at [295, 389] on ul "[PERSON_NAME] [PERSON_NAME] [PERSON_NAME] [PERSON_NAME] [PERSON_NAME] [PERSON_N…" at bounding box center [350, 316] width 295 height 527
click at [247, 570] on div "Voice - 7:26 pm Here are the names of the 21 Chief Revenue Officer candidates i…" at bounding box center [342, 307] width 349 height 688
drag, startPoint x: 286, startPoint y: 554, endPoint x: 150, endPoint y: 478, distance: 155.6
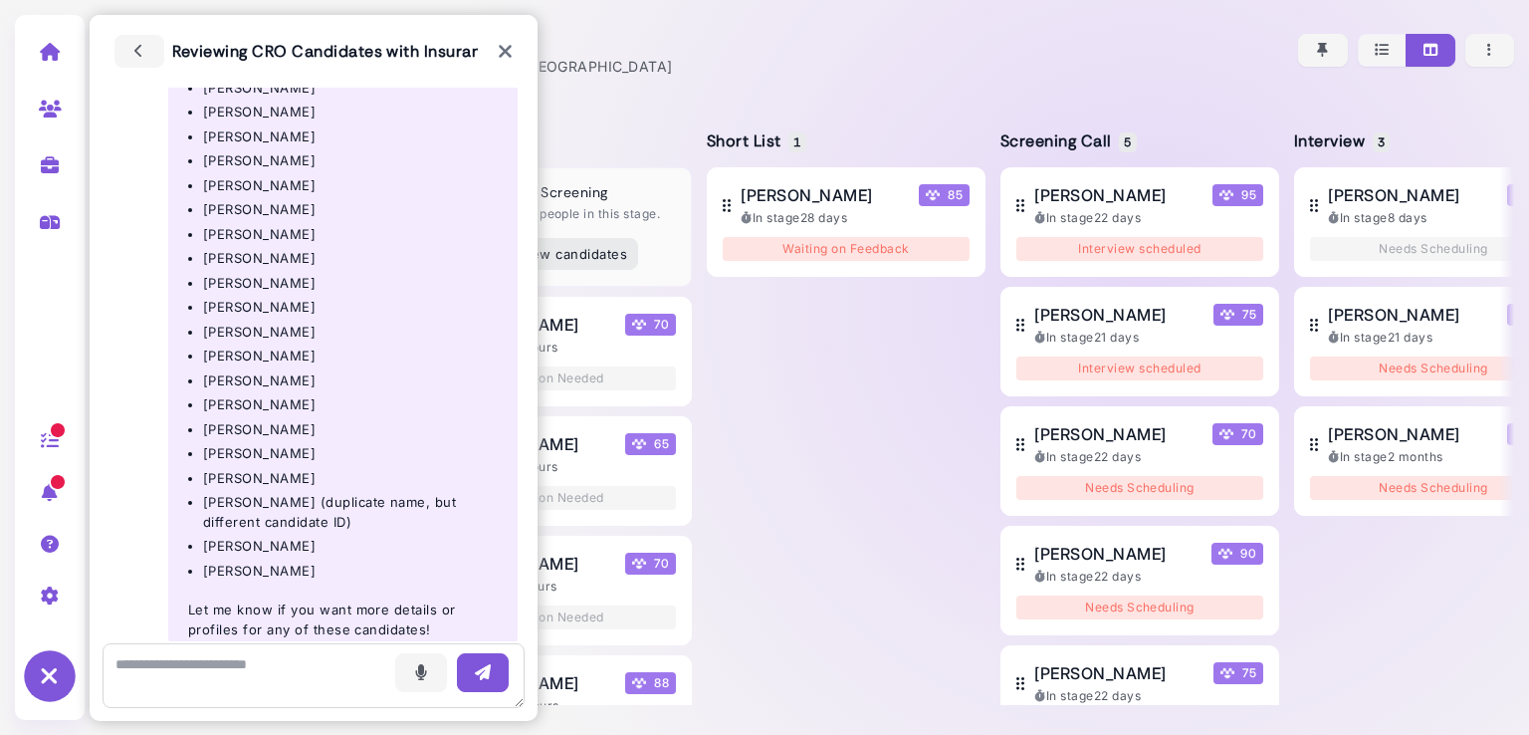
click at [150, 478] on div "Voice - 7:26 pm Here are the names of the 21 Chief Revenue Officer candidates i…" at bounding box center [313, 306] width 408 height 691
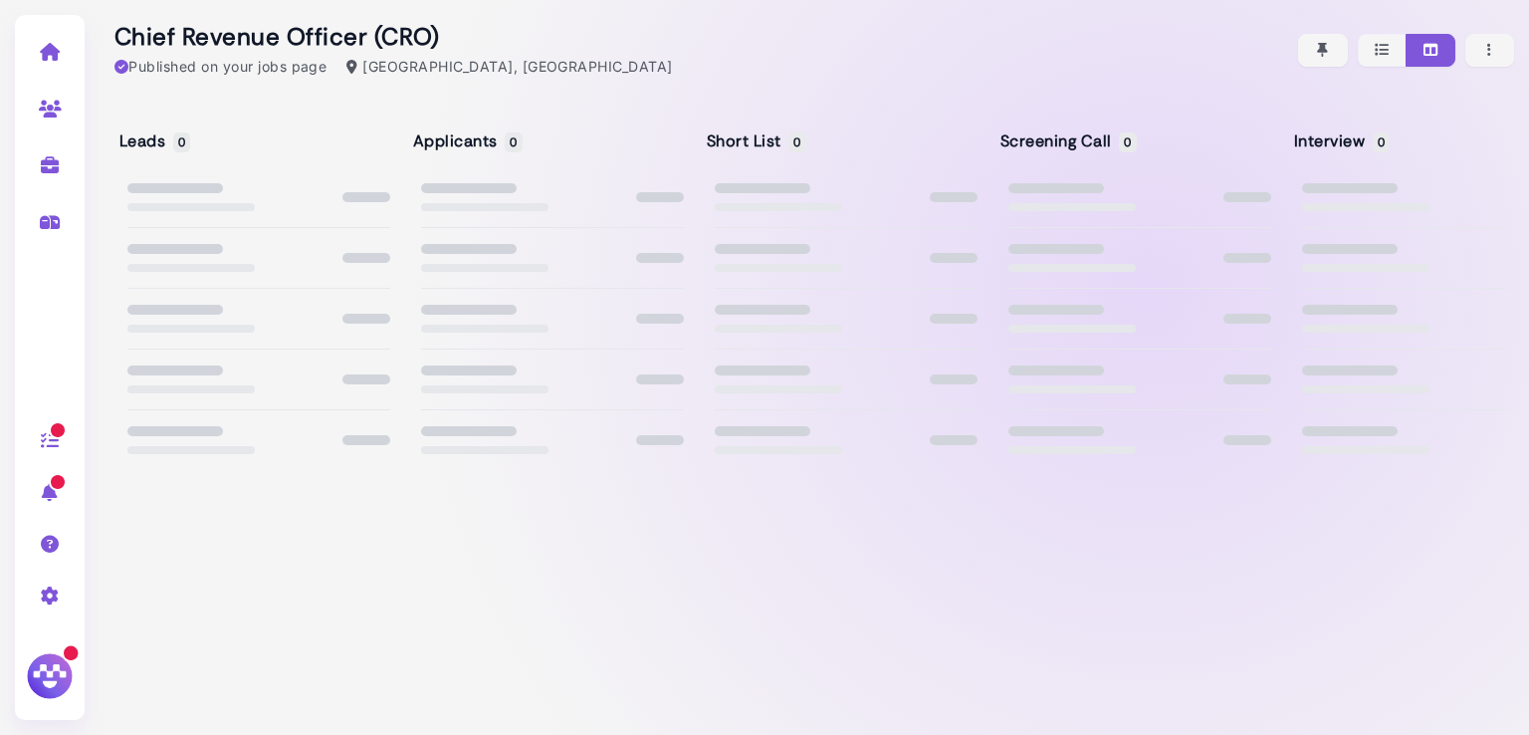
click at [41, 662] on img at bounding box center [50, 676] width 52 height 52
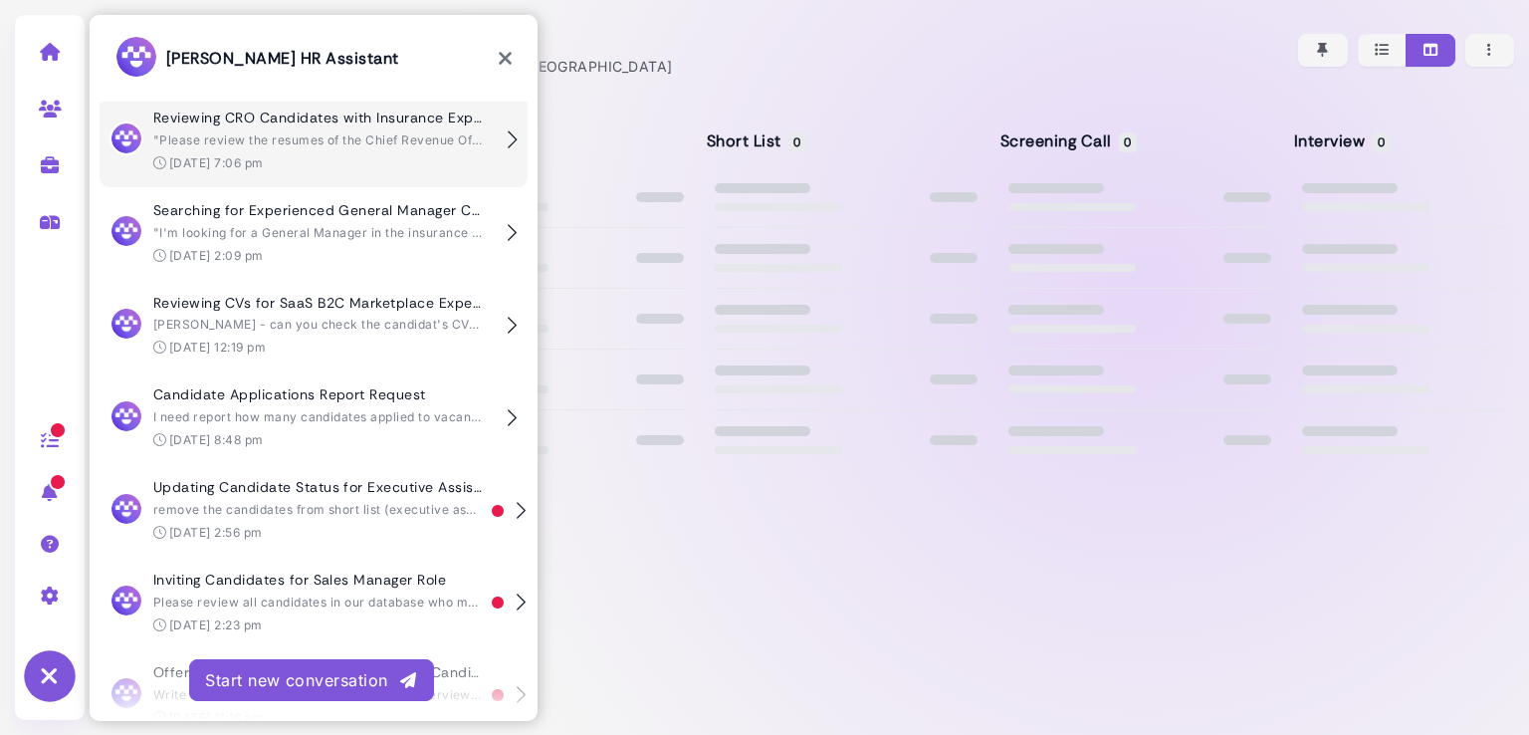
click at [322, 152] on div "Reviewing CRO Candidates with Insurance Experience "Please review the resumes o…" at bounding box center [323, 140] width 341 height 63
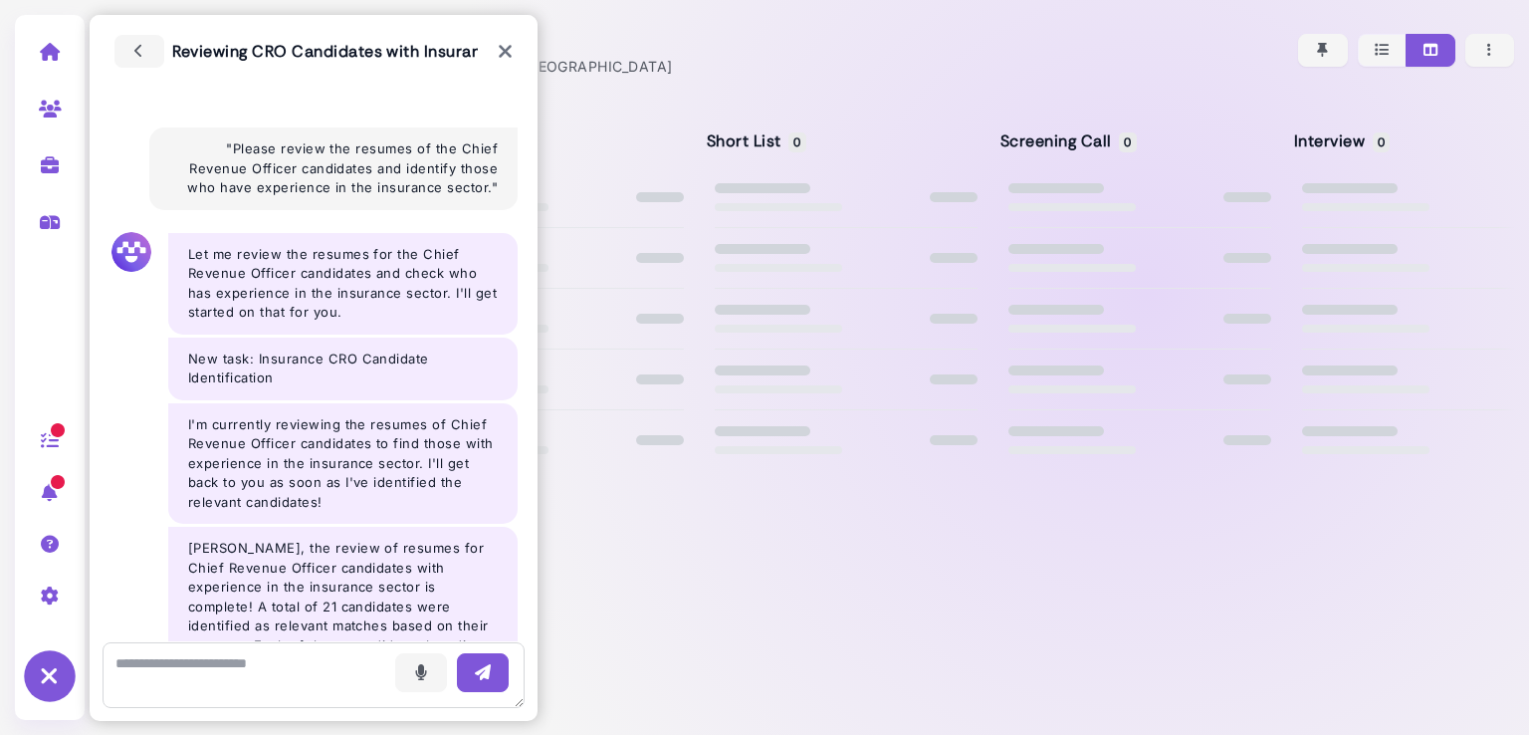
scroll to position [936, 0]
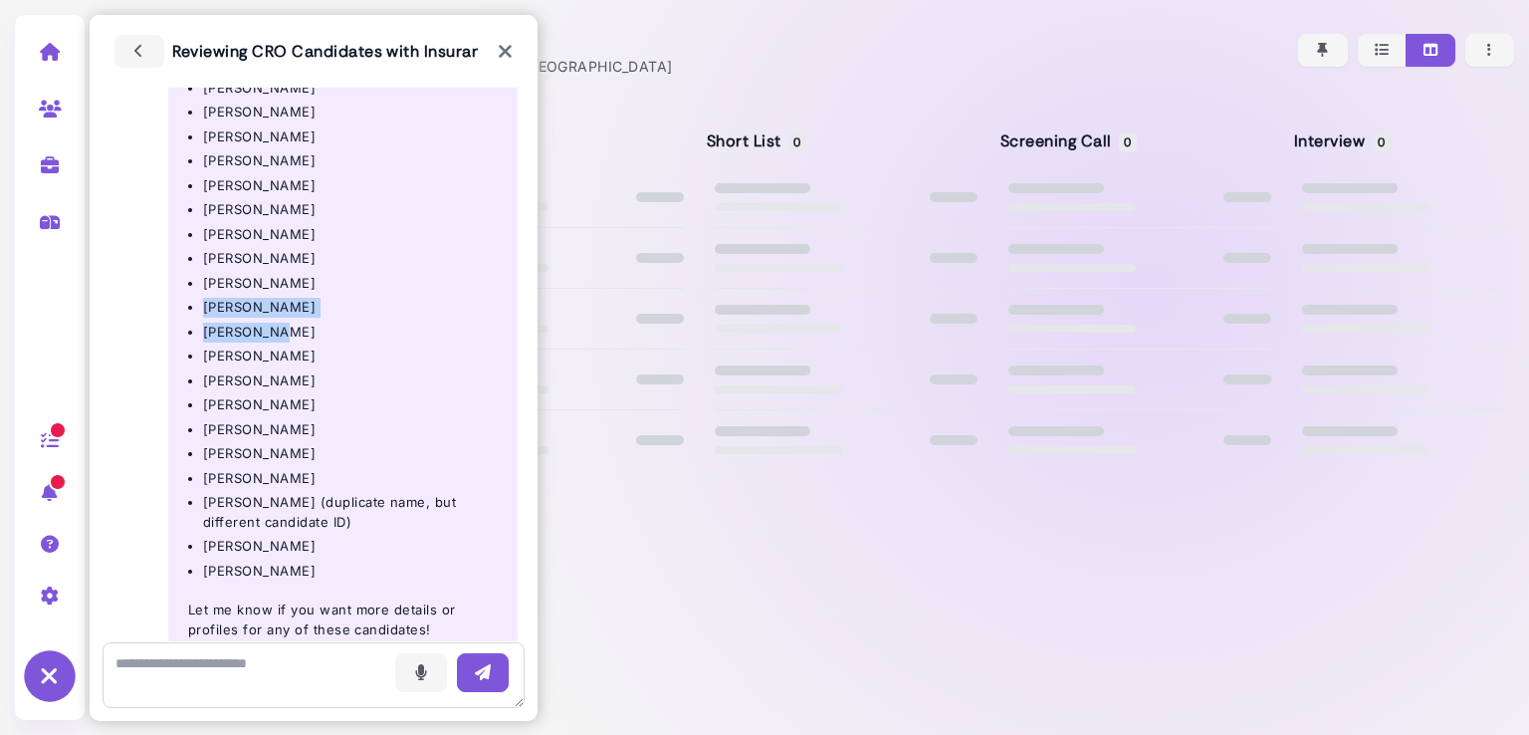
drag, startPoint x: 275, startPoint y: 320, endPoint x: 206, endPoint y: 287, distance: 76.6
click at [206, 287] on ul "[PERSON_NAME] [PERSON_NAME] [PERSON_NAME] [PERSON_NAME] [PERSON_NAME] [PERSON_N…" at bounding box center [350, 317] width 295 height 527
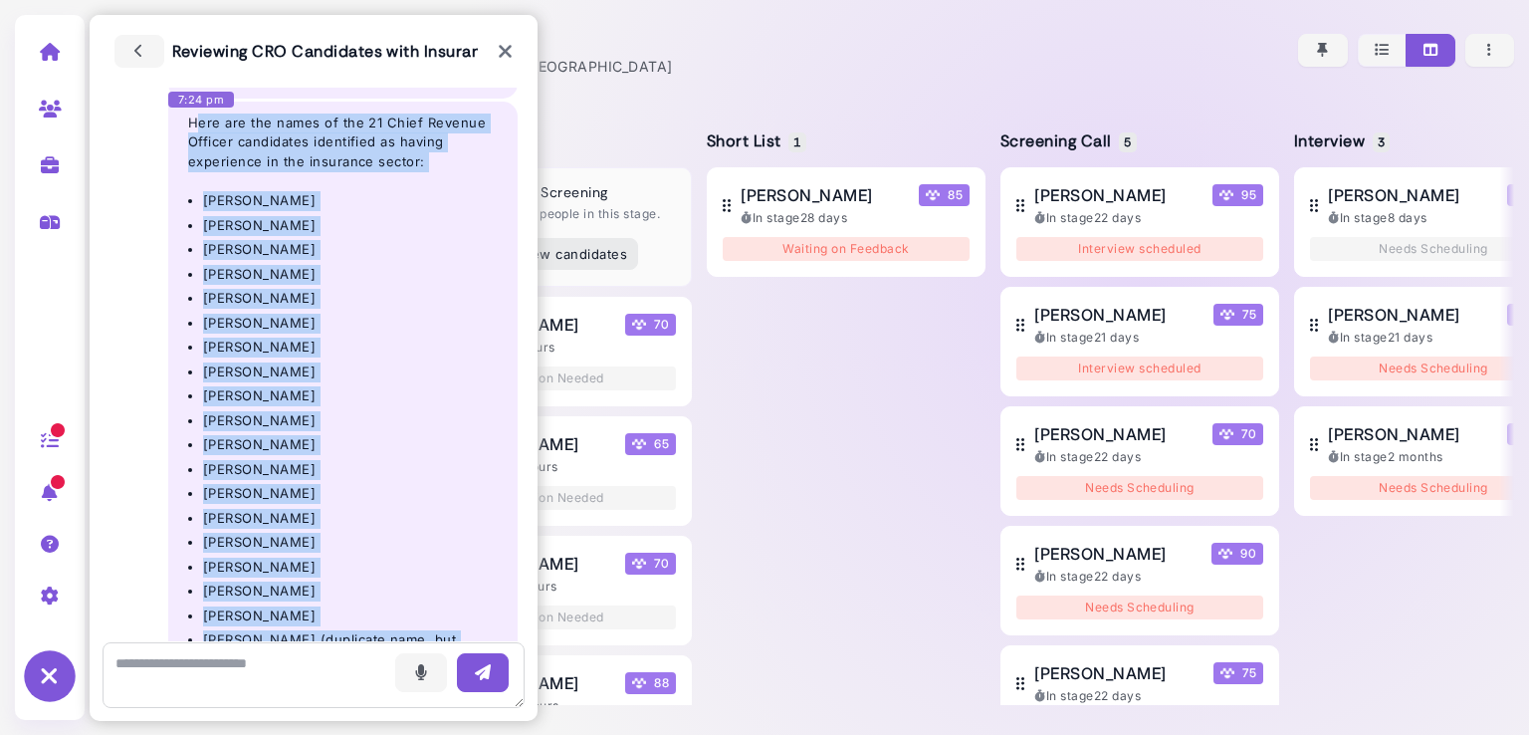
scroll to position [787, 0]
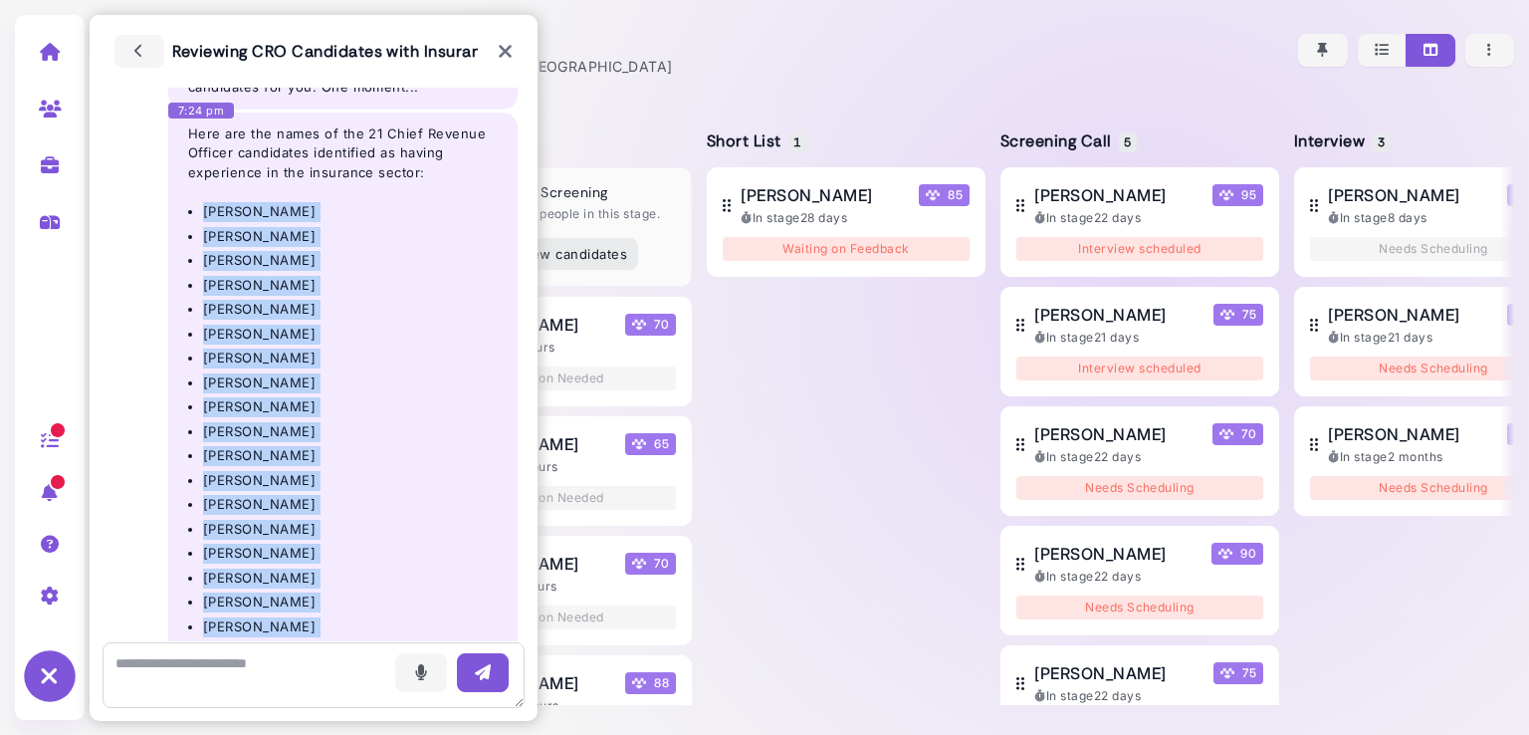
drag, startPoint x: 302, startPoint y: 548, endPoint x: 194, endPoint y: 185, distance: 378.9
click at [194, 185] on div "Voice - 7:24 pm Here are the names of the 21 Chief Revenue Officer candidates i…" at bounding box center [342, 456] width 349 height 688
copy ul "[PERSON_NAME] [PERSON_NAME] [PERSON_NAME] [PERSON_NAME] [PERSON_NAME] [PERSON_N…"
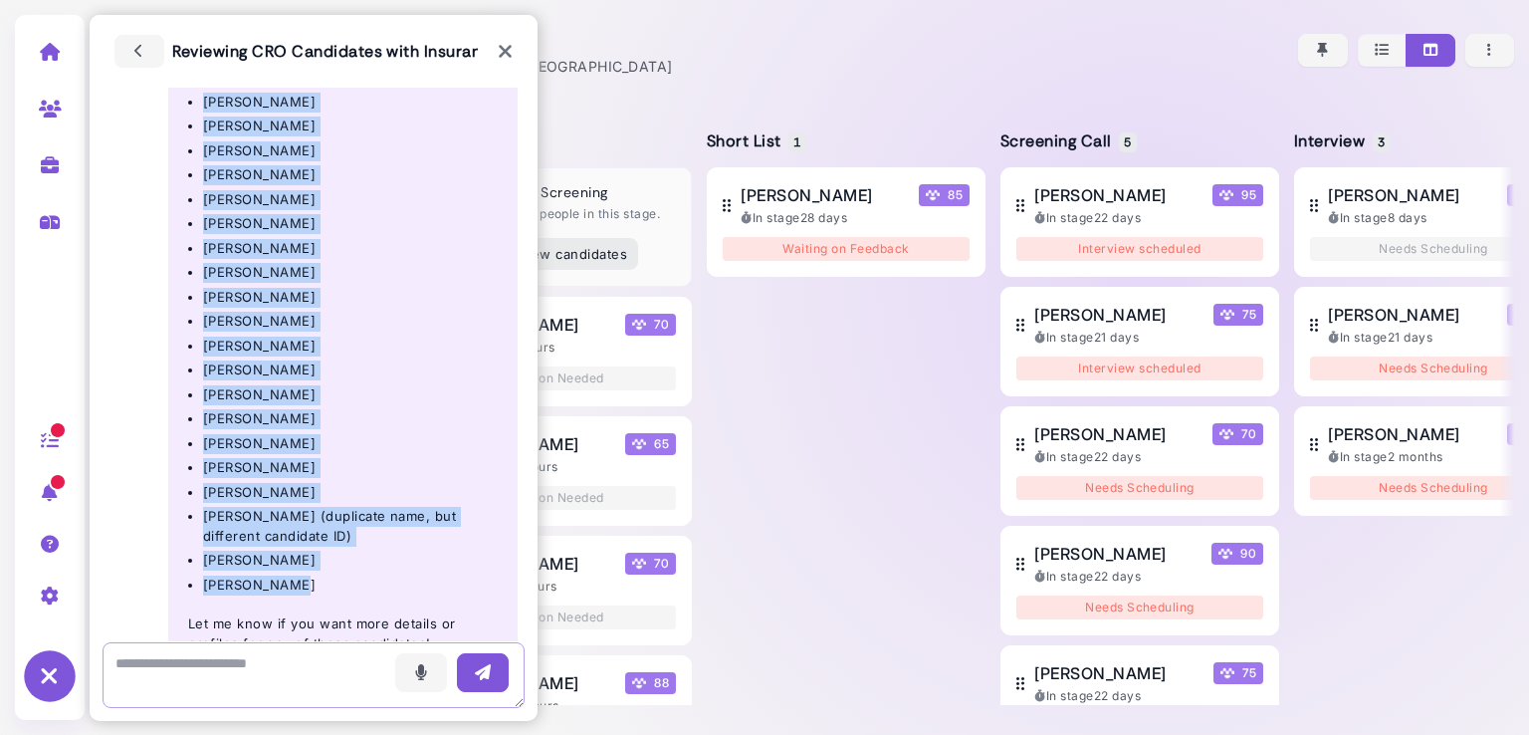
click at [280, 672] on textarea at bounding box center [314, 675] width 422 height 66
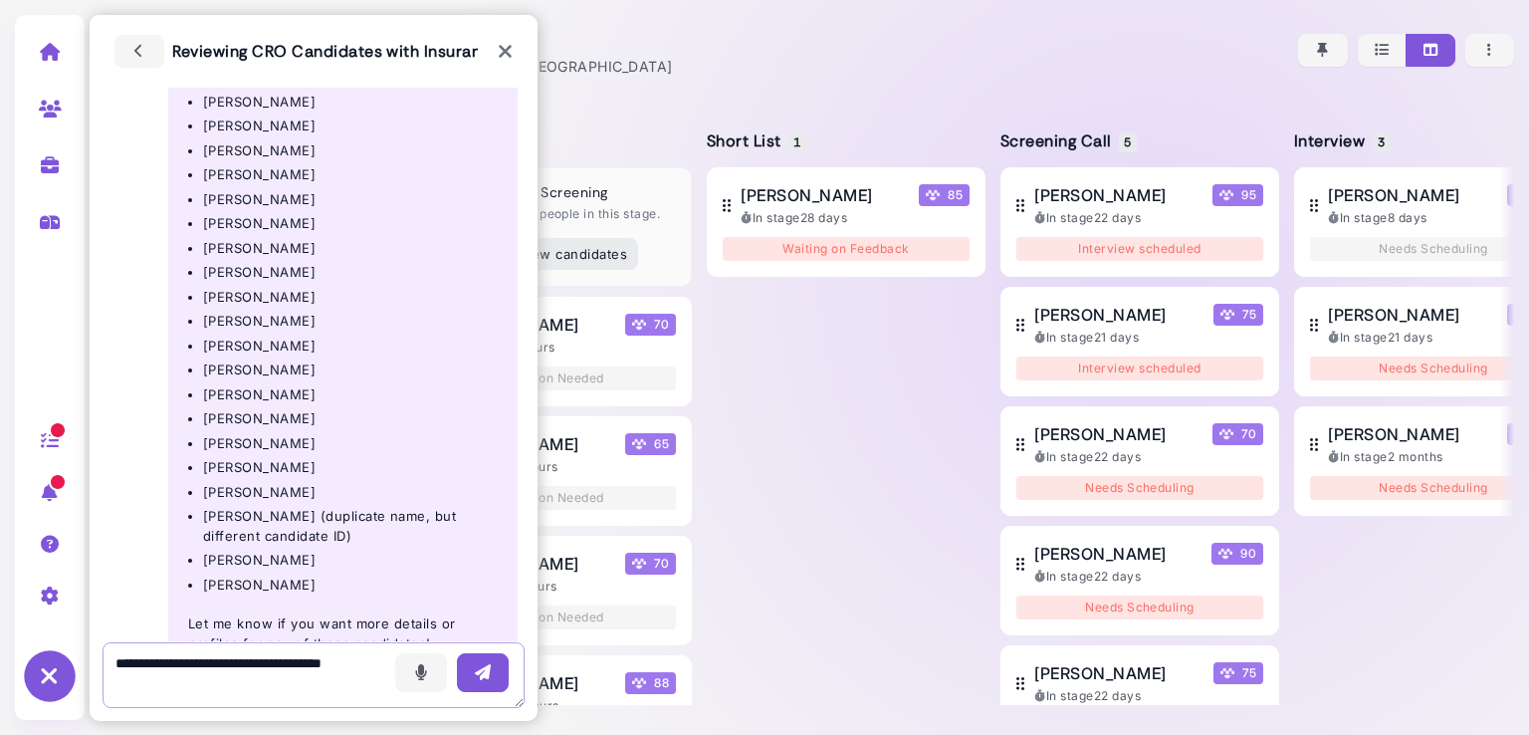
type textarea "**********"
click at [469, 668] on button "button" at bounding box center [483, 672] width 52 height 39
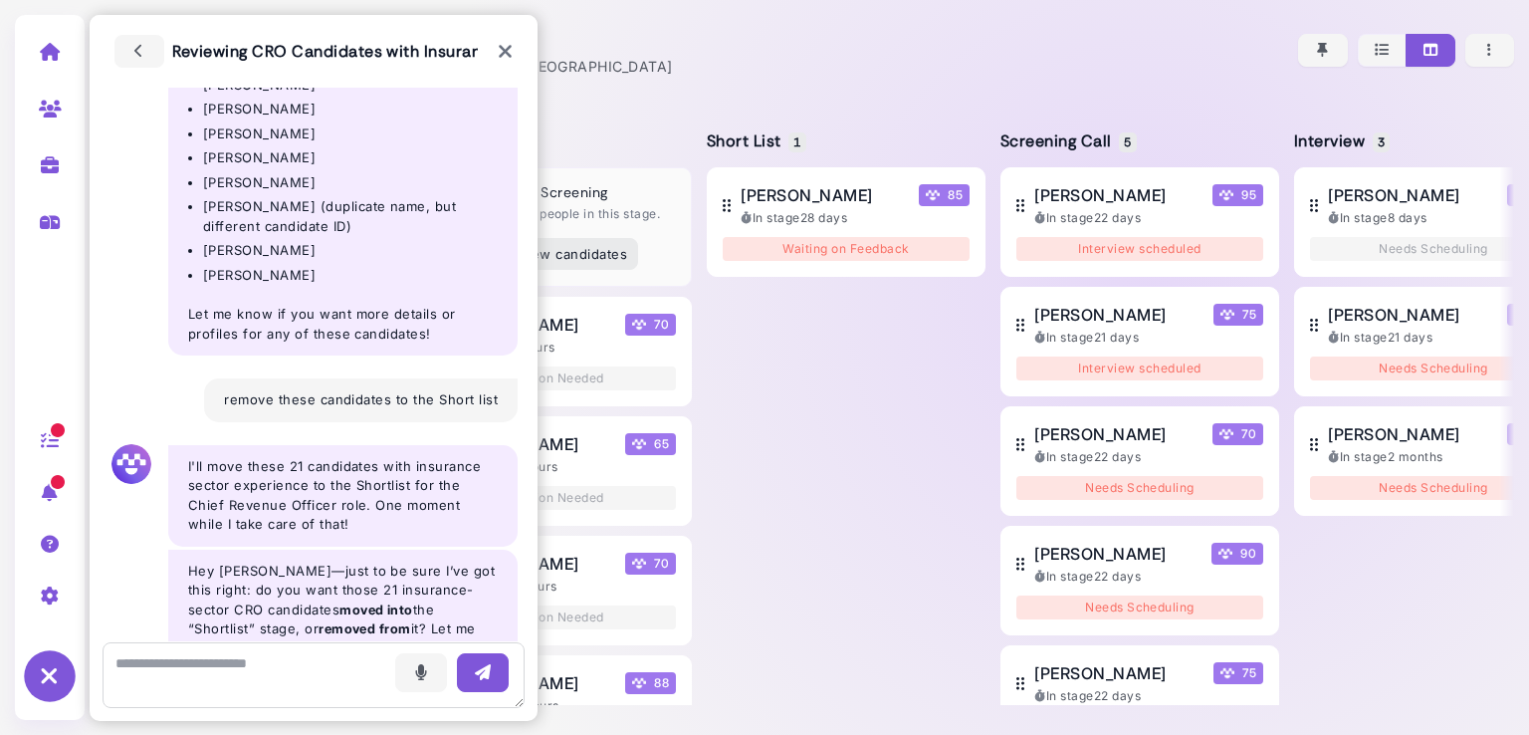
scroll to position [1250, 0]
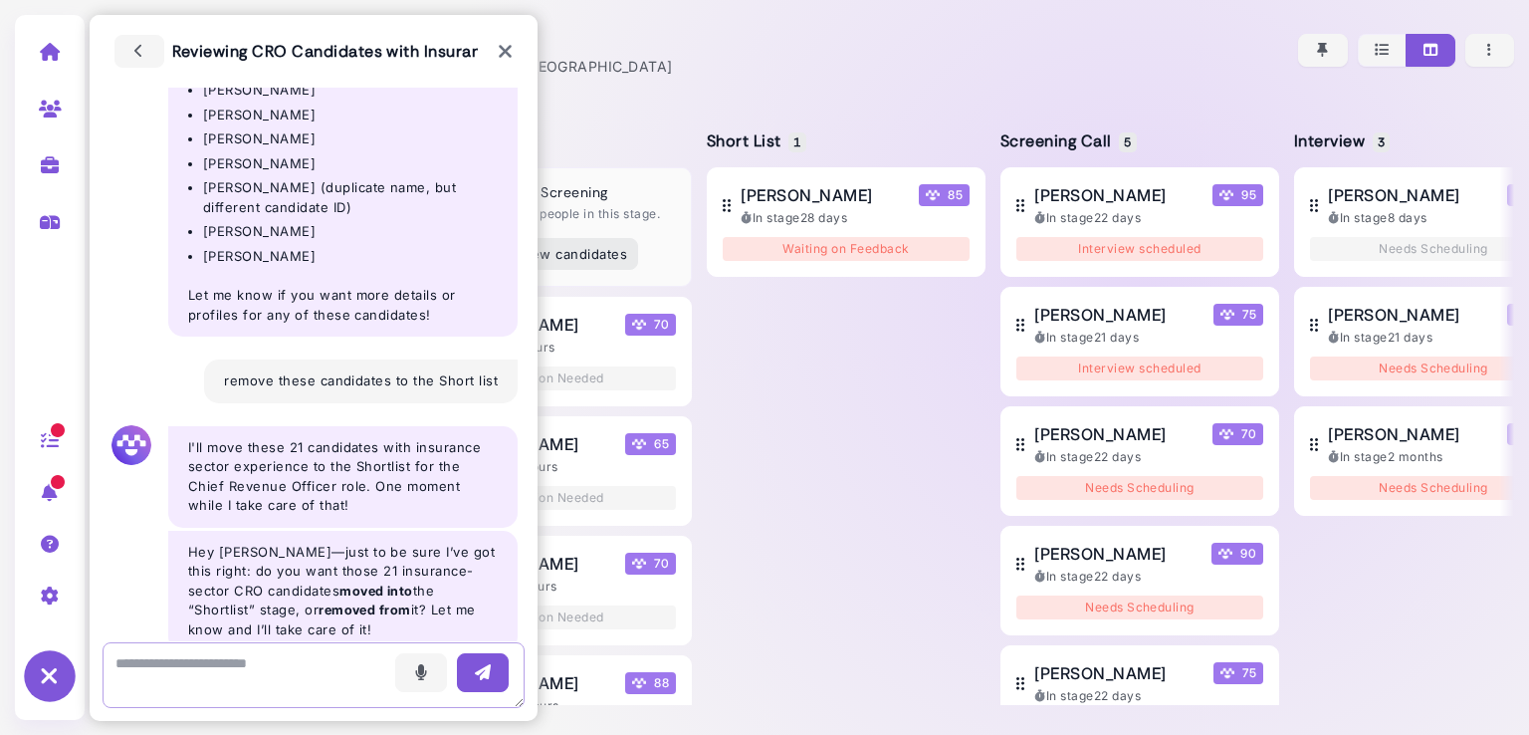
click at [291, 666] on textarea at bounding box center [314, 675] width 422 height 66
type textarea "**********"
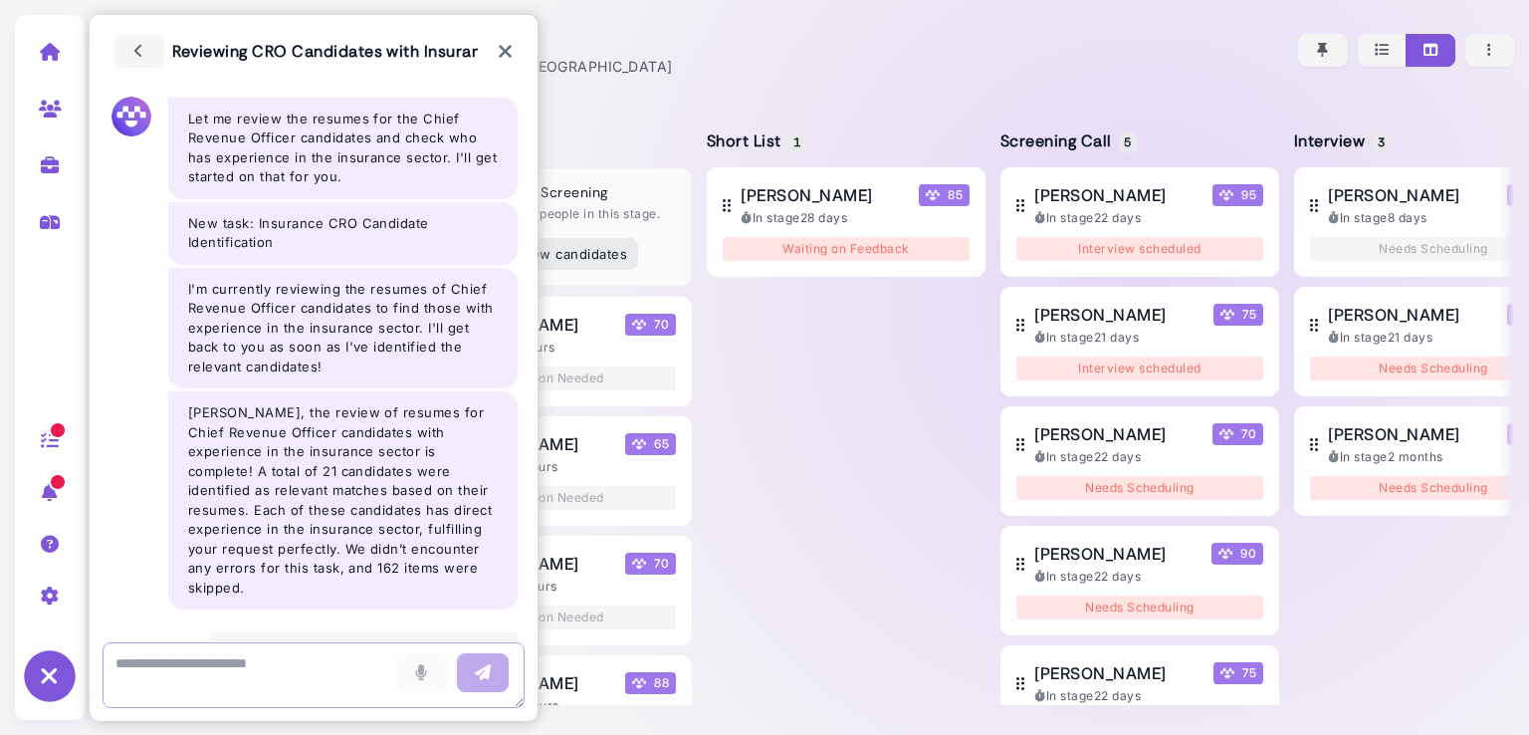
scroll to position [0, 0]
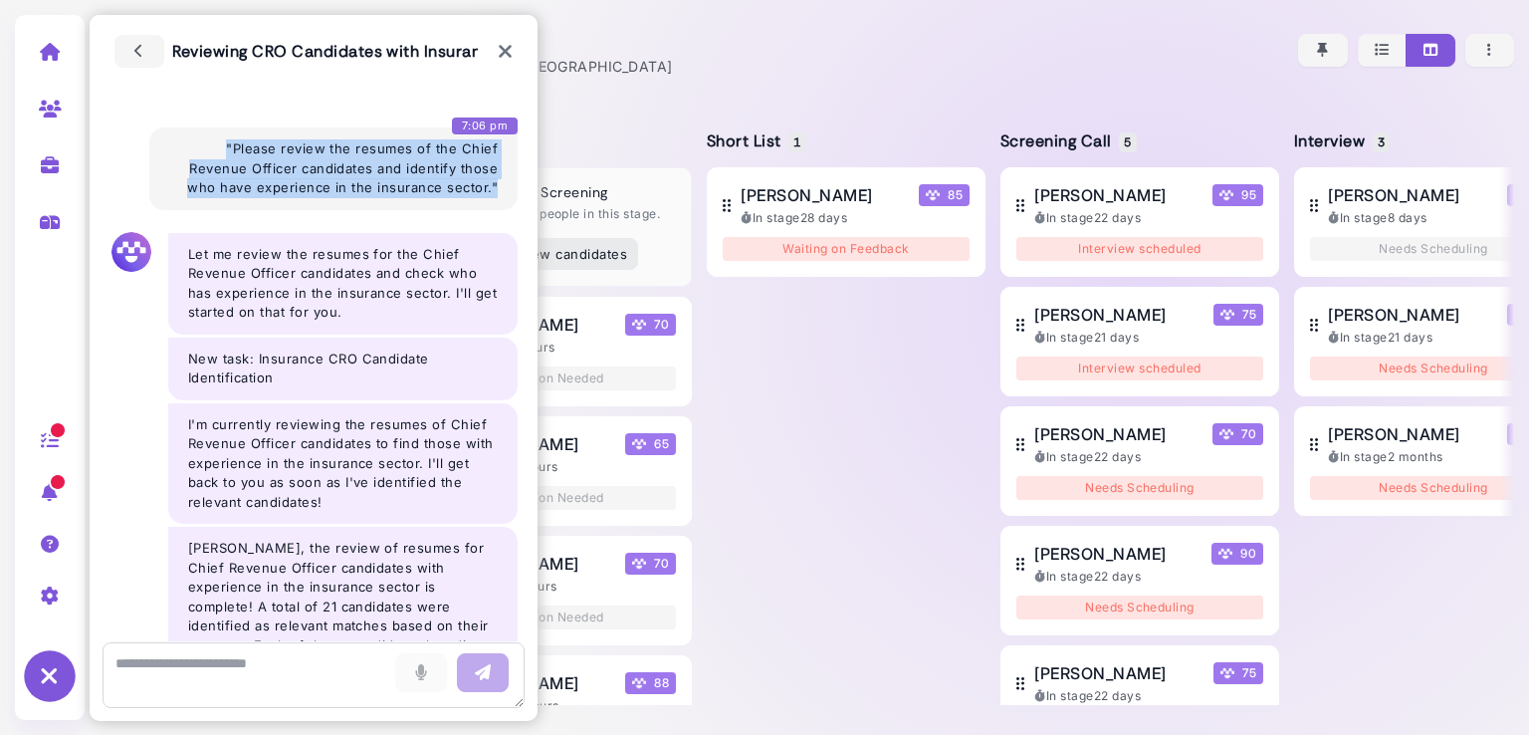
drag, startPoint x: 216, startPoint y: 138, endPoint x: 498, endPoint y: 190, distance: 286.4
click at [498, 190] on div "Voice - 7:06 pm "Please review the resumes of the Chief Revenue Officer candida…" at bounding box center [333, 168] width 368 height 83
copy div ""Please review the resumes of the Chief Revenue Officer candidates and identify…"
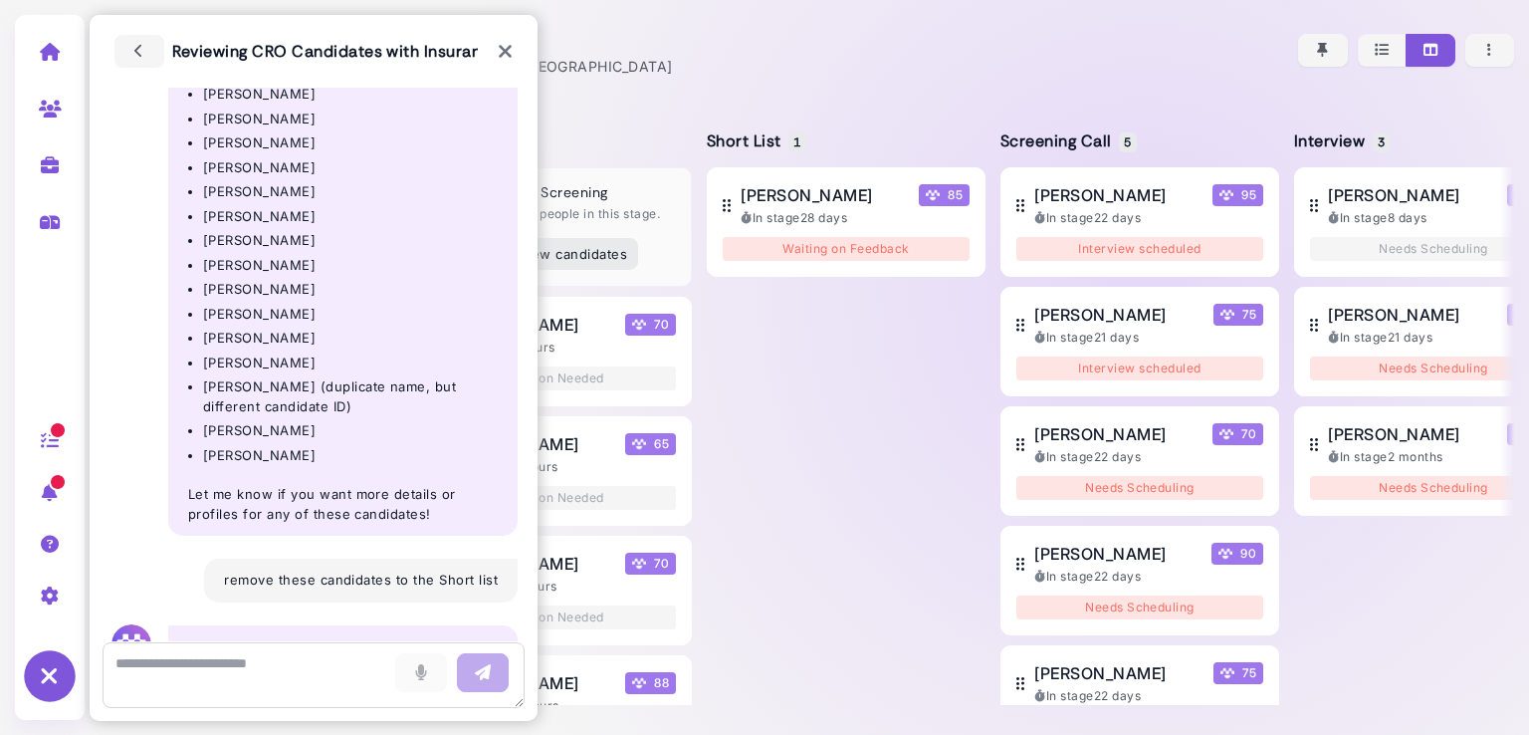
scroll to position [1489, 0]
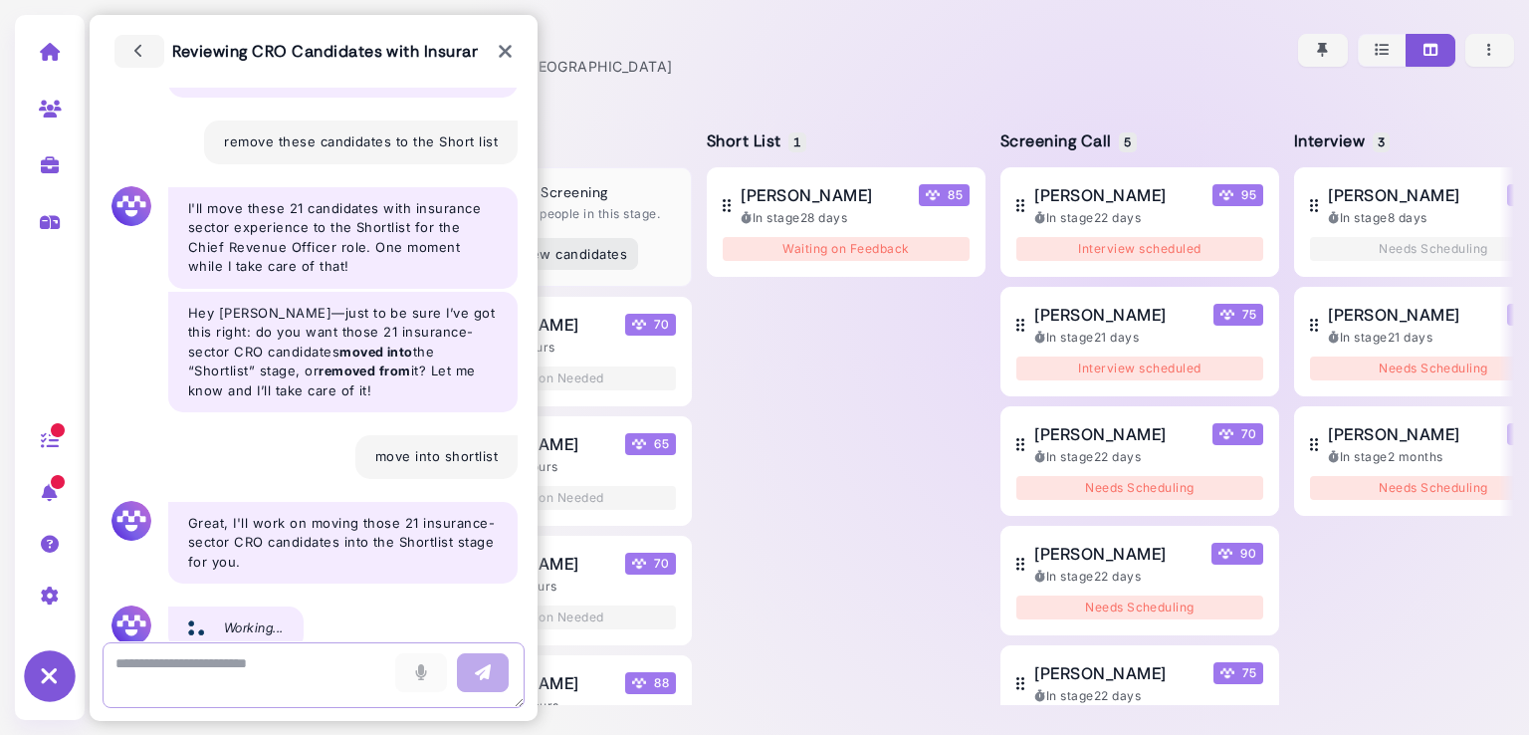
click at [212, 668] on textarea at bounding box center [314, 675] width 422 height 66
